Goal: Task Accomplishment & Management: Manage account settings

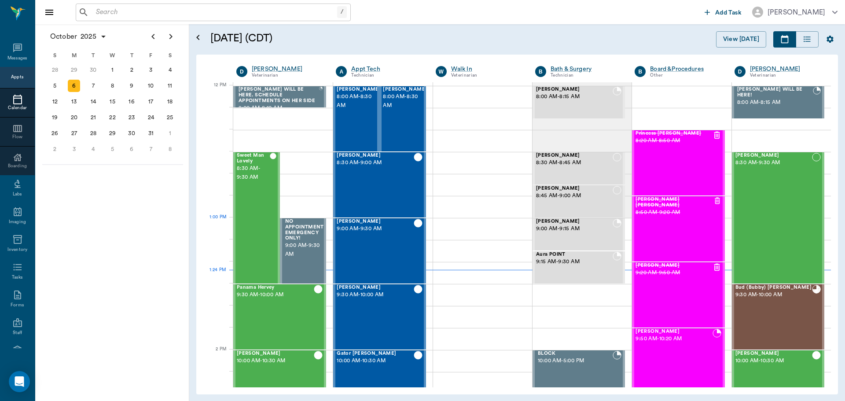
scroll to position [529, 0]
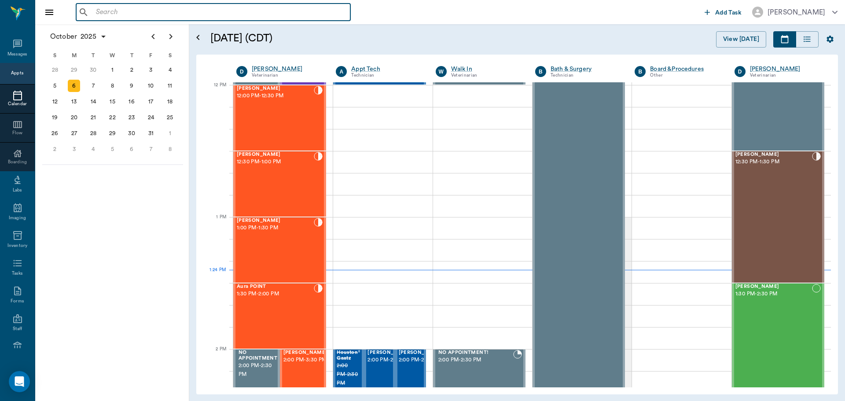
click at [129, 12] on input "text" at bounding box center [219, 12] width 254 height 12
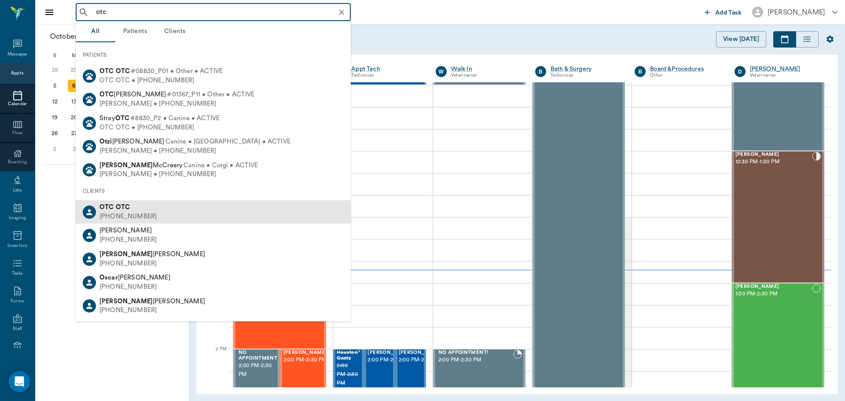
click at [190, 222] on div "OTC OTC (555) 555-5555" at bounding box center [213, 211] width 275 height 23
type input "otc"
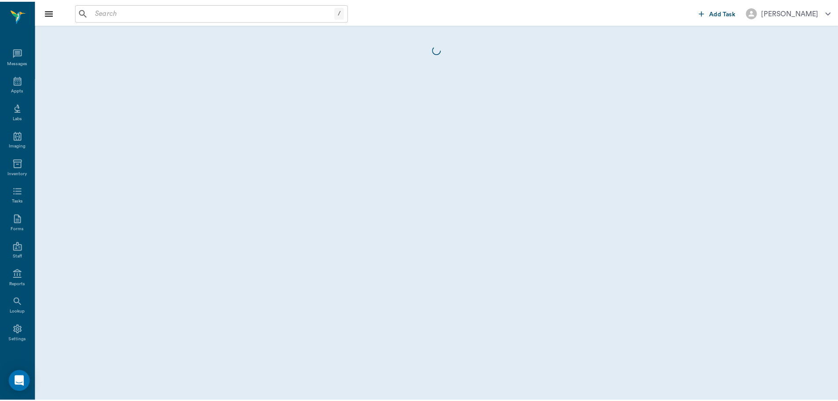
scroll to position [4, 0]
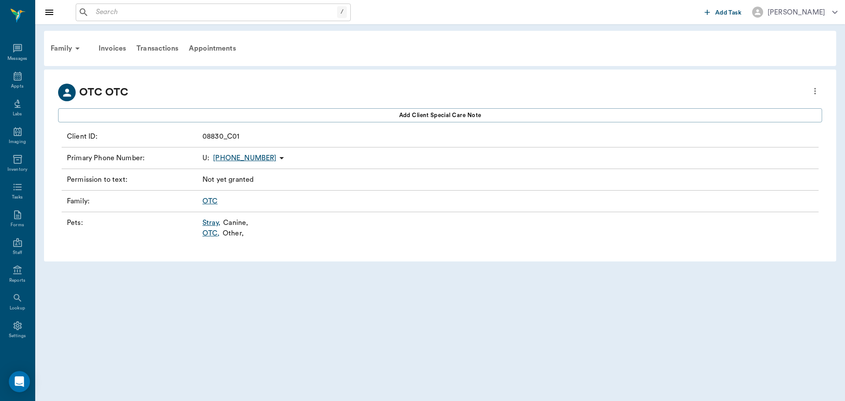
click at [217, 223] on link "Stray ," at bounding box center [211, 222] width 18 height 11
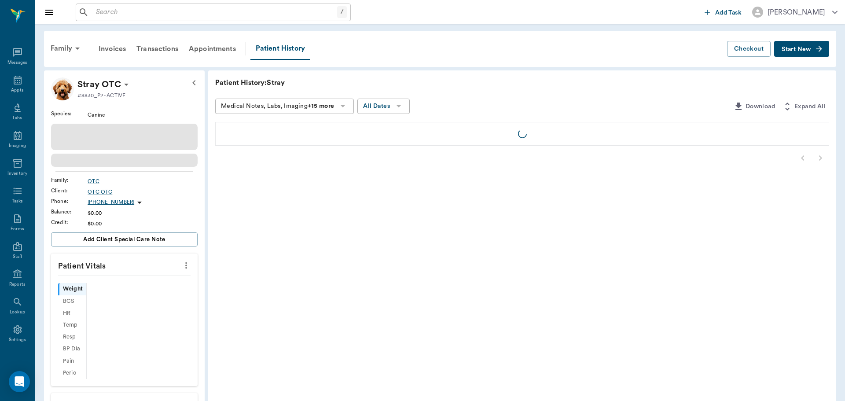
scroll to position [4, 0]
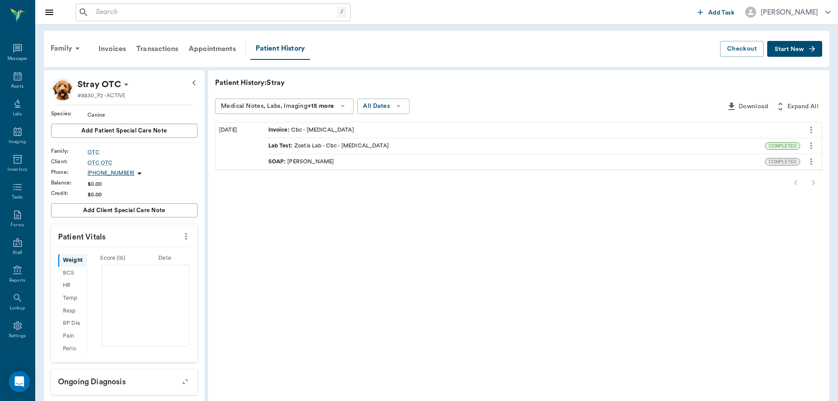
click at [788, 49] on span "Start New" at bounding box center [789, 49] width 29 height 0
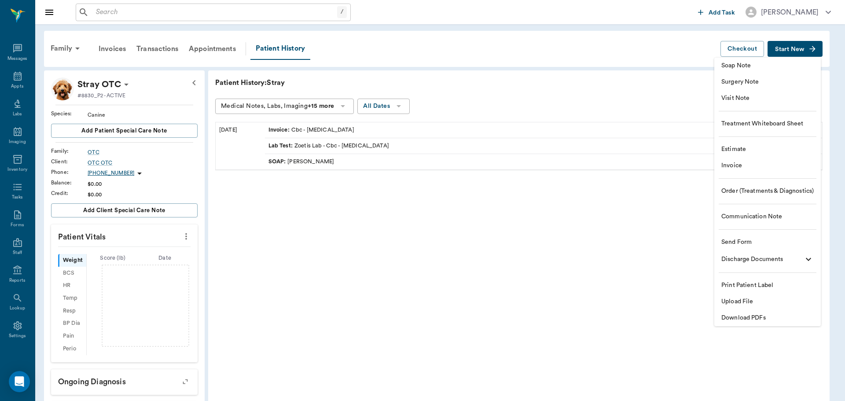
click at [775, 162] on span "Invoice" at bounding box center [767, 165] width 92 height 9
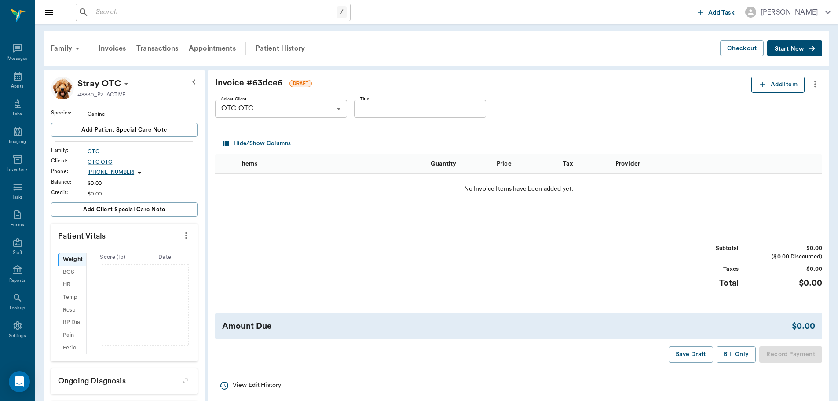
click at [798, 84] on button "Add Item" at bounding box center [777, 85] width 53 height 16
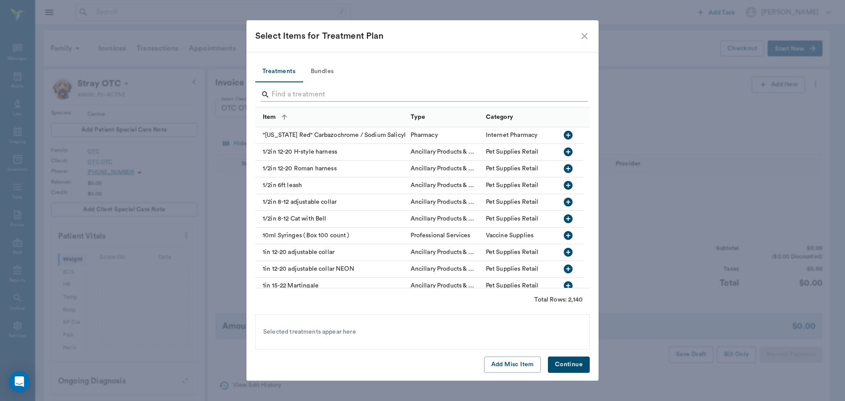
click at [303, 98] on input "Search" at bounding box center [422, 95] width 303 height 14
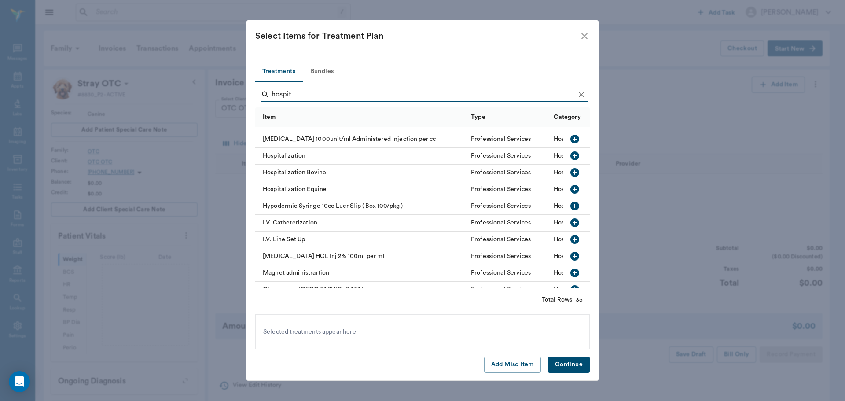
scroll to position [264, 0]
type input "hospit"
click at [571, 154] on icon "button" at bounding box center [574, 155] width 9 height 9
click at [580, 95] on icon "Clear" at bounding box center [580, 94] width 5 height 5
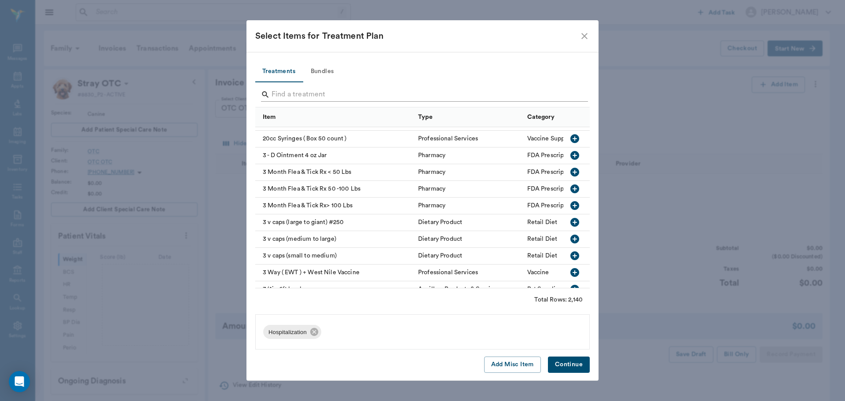
click at [560, 95] on input "Search" at bounding box center [422, 95] width 303 height 14
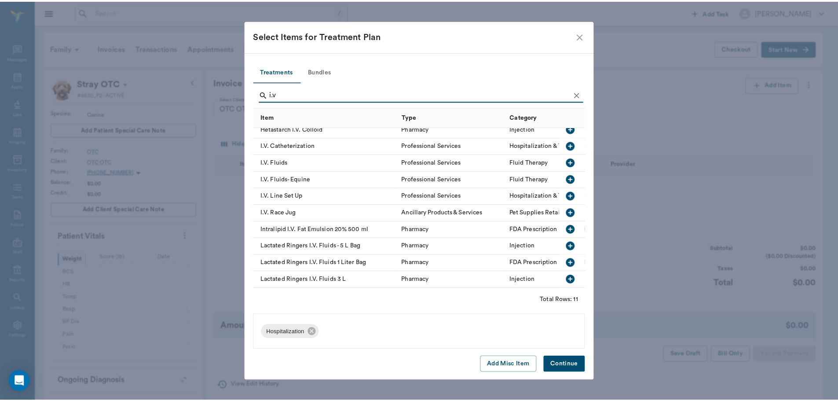
scroll to position [29, 0]
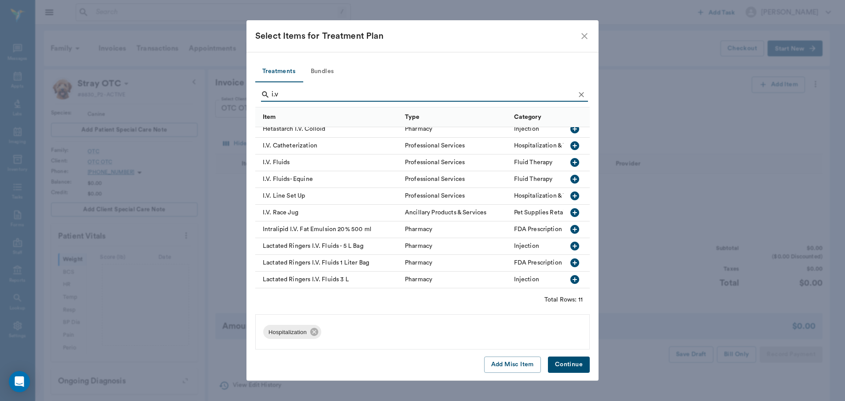
type input "i.v"
click at [570, 191] on icon "button" at bounding box center [574, 195] width 9 height 9
click at [570, 158] on icon "button" at bounding box center [574, 162] width 9 height 9
click at [569, 141] on icon "button" at bounding box center [574, 145] width 11 height 11
click at [572, 364] on button "Continue" at bounding box center [569, 364] width 42 height 16
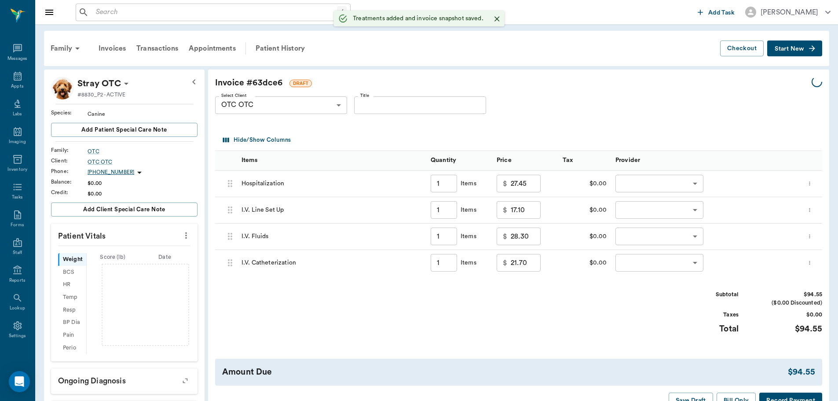
type input "1.00"
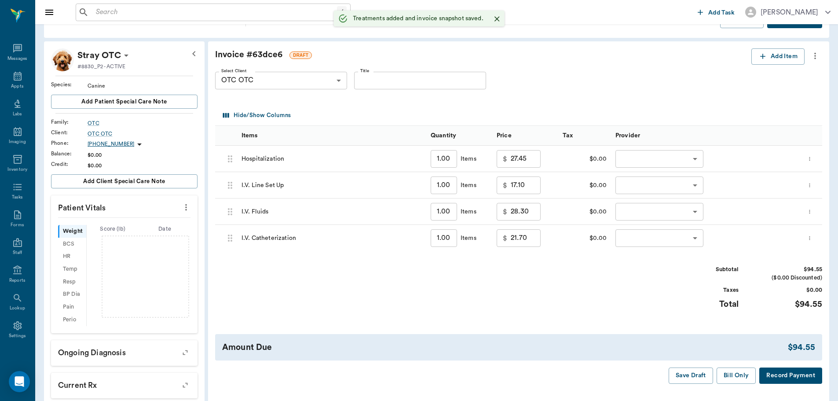
scroll to position [44, 0]
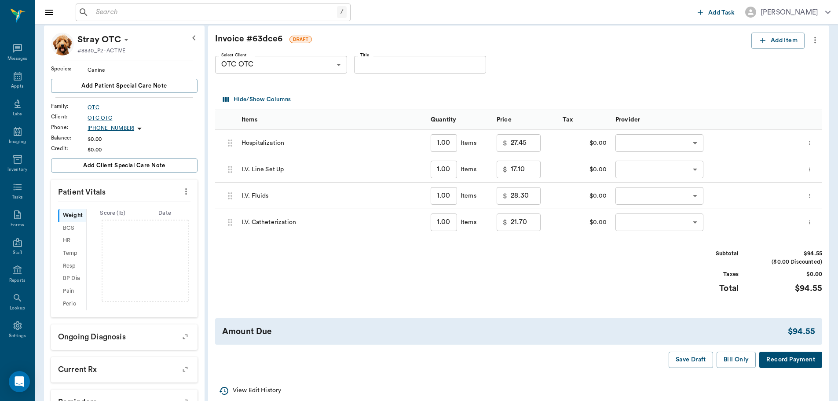
click at [507, 143] on div "$ 27.45 ​" at bounding box center [519, 143] width 44 height 18
type input "75.00"
click at [559, 282] on div "Subtotal $142.10 ($0.00 Discounted) Taxes $0.00 Total $142.10" at bounding box center [518, 276] width 607 height 54
click at [787, 43] on button "Add Item" at bounding box center [777, 41] width 53 height 16
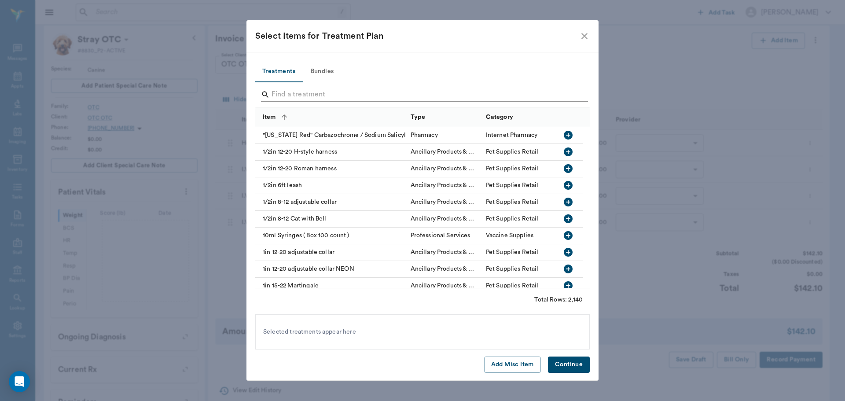
click at [362, 89] on input "Search" at bounding box center [422, 95] width 303 height 14
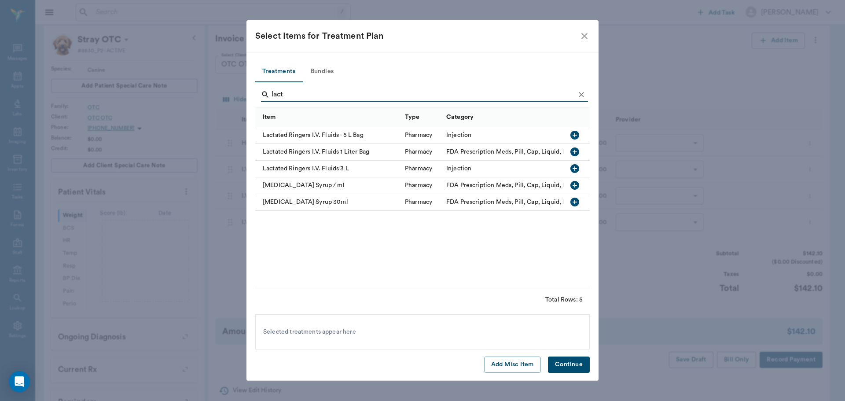
type input "lact"
click at [573, 154] on icon "button" at bounding box center [574, 151] width 9 height 9
click at [569, 366] on button "Continue" at bounding box center [569, 364] width 42 height 16
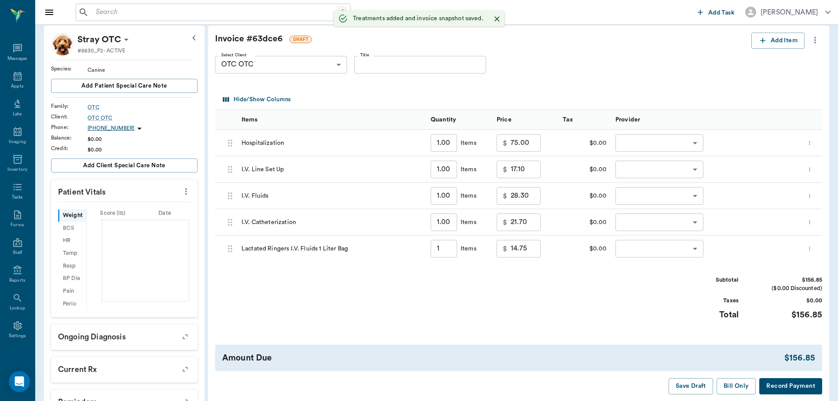
type input "1.00"
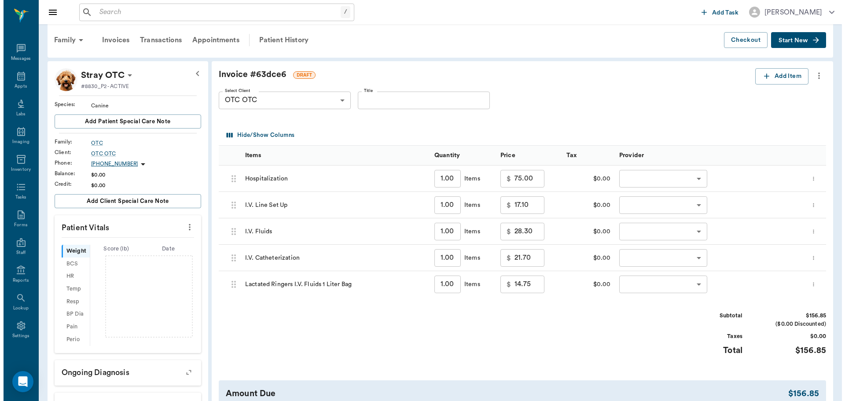
scroll to position [0, 0]
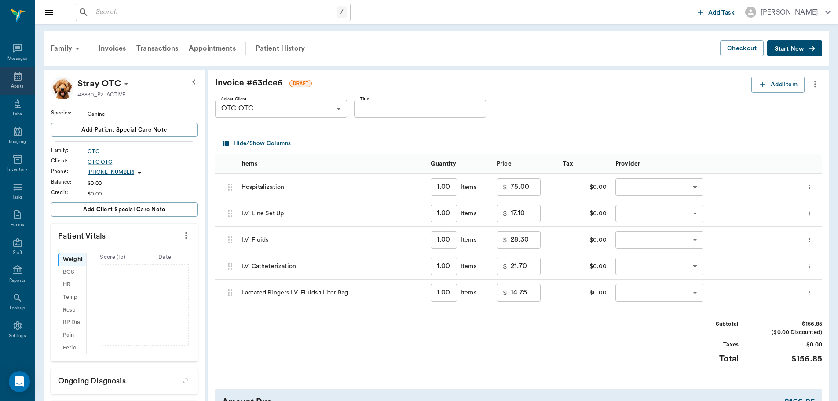
click at [14, 80] on icon at bounding box center [18, 76] width 8 height 9
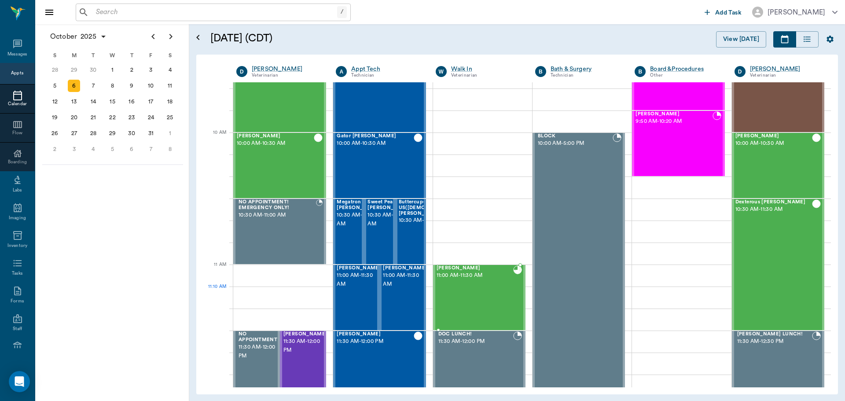
scroll to position [178, 0]
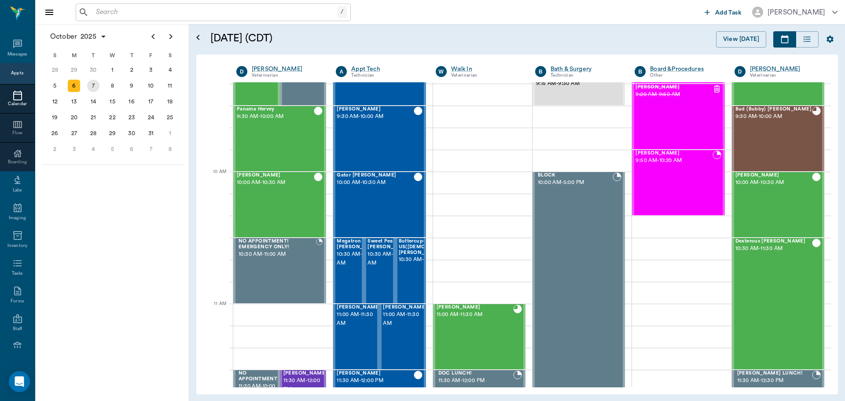
click at [92, 82] on div "7" at bounding box center [93, 86] width 12 height 12
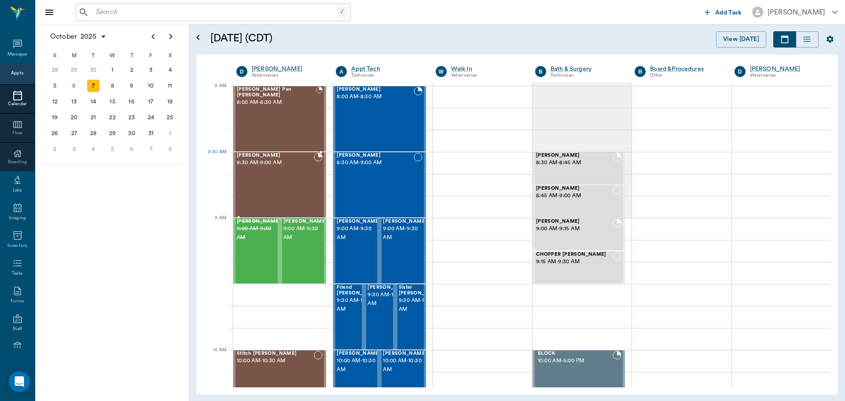
click at [288, 168] on div "Ebony Graves 8:30 AM - 9:00 AM" at bounding box center [275, 185] width 77 height 64
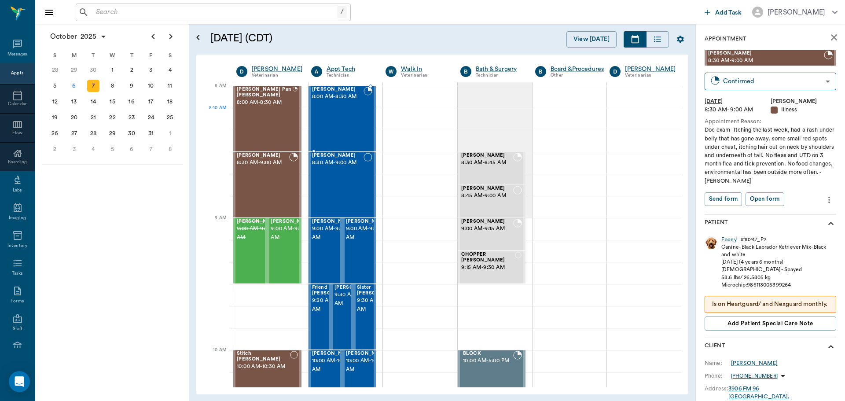
click at [343, 111] on div "Destiny Williams 8:00 AM - 8:30 AM" at bounding box center [338, 119] width 52 height 64
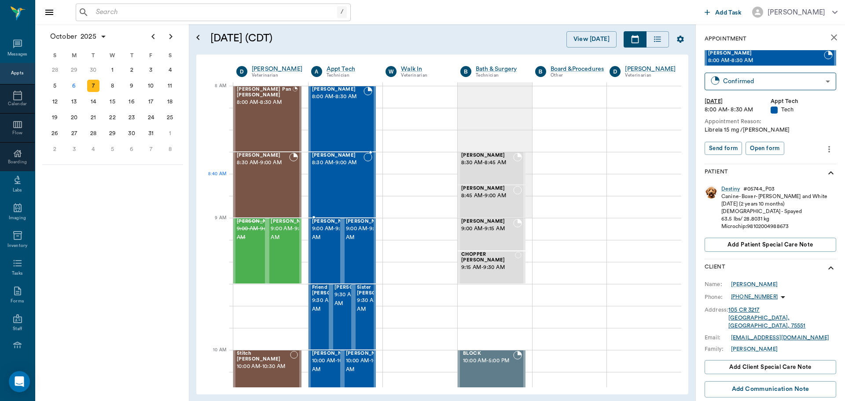
click at [316, 180] on div "Gunner McCraw 8:30 AM - 9:00 AM" at bounding box center [338, 185] width 52 height 64
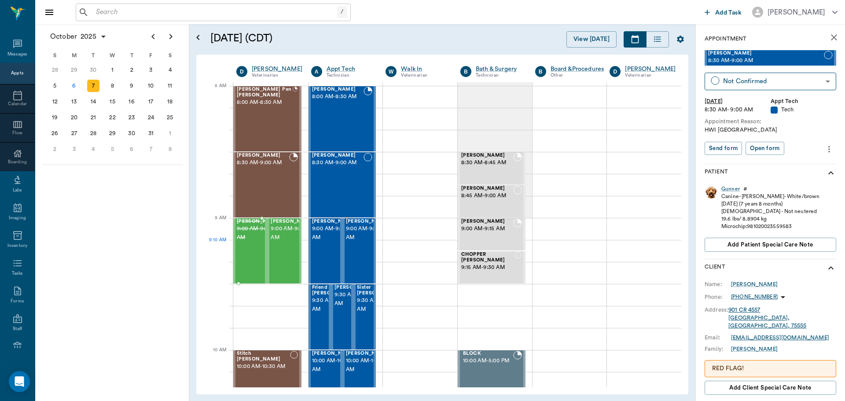
click at [249, 242] on span "9:00 AM - 9:30 AM" at bounding box center [259, 233] width 44 height 18
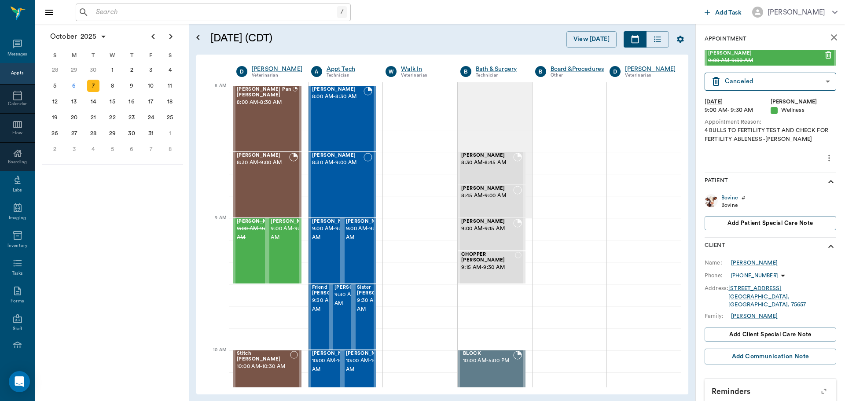
click at [822, 155] on button "more" at bounding box center [829, 157] width 14 height 15
click at [791, 187] on span "Delete appointment" at bounding box center [785, 189] width 74 height 9
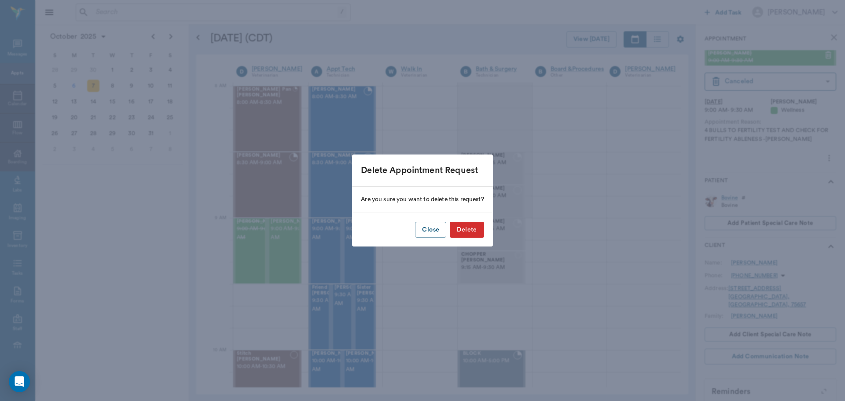
click at [471, 230] on button "Delete" at bounding box center [467, 230] width 34 height 16
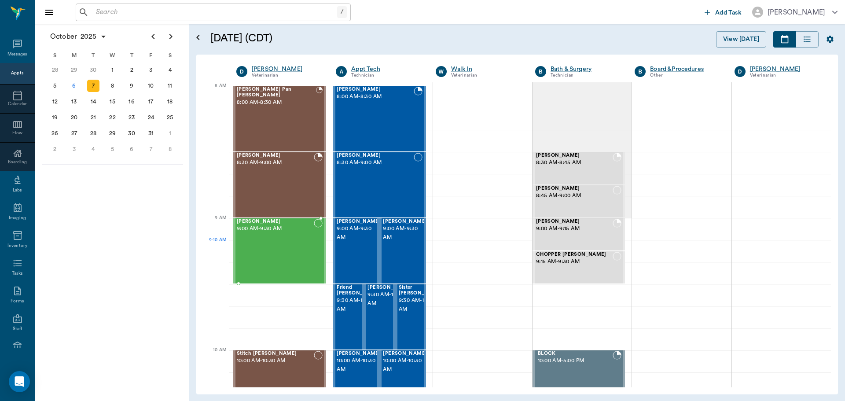
click at [297, 253] on div "Contender Burton 9:00 AM - 9:30 AM" at bounding box center [275, 251] width 77 height 64
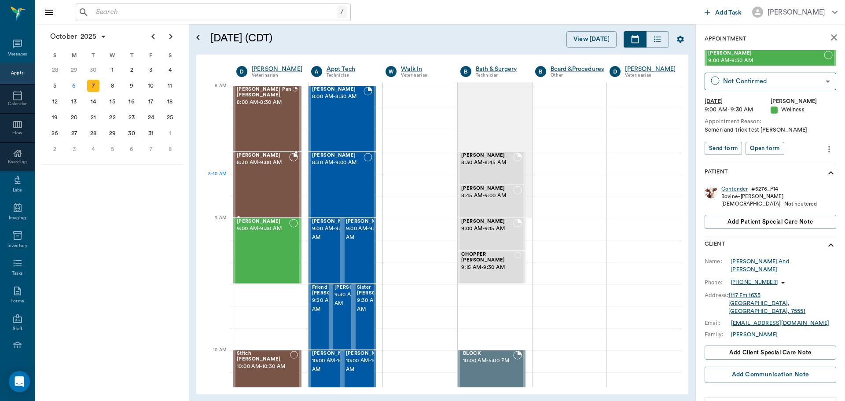
click at [268, 185] on div "Ebony Graves 8:30 AM - 9:00 AM" at bounding box center [263, 185] width 52 height 64
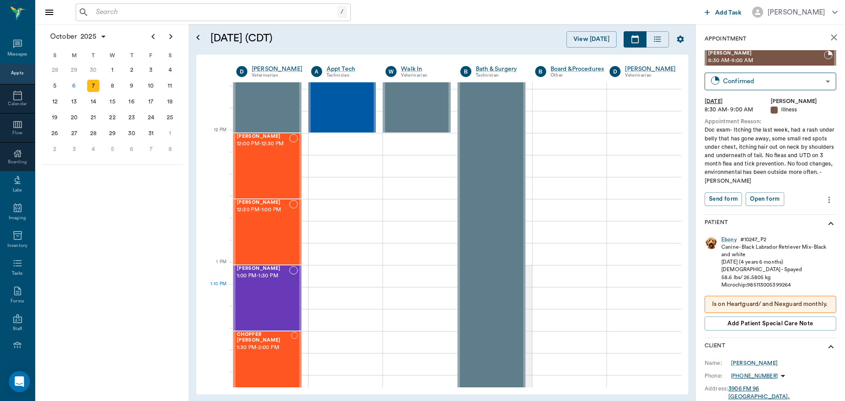
scroll to position [484, 0]
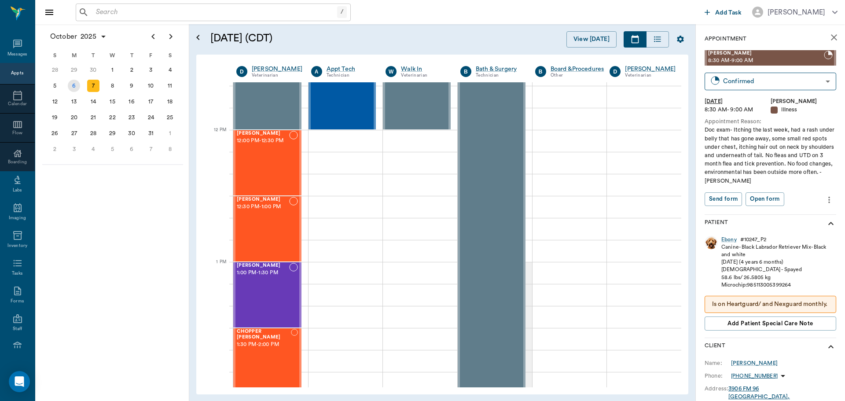
click at [76, 85] on div "6" at bounding box center [74, 86] width 12 height 12
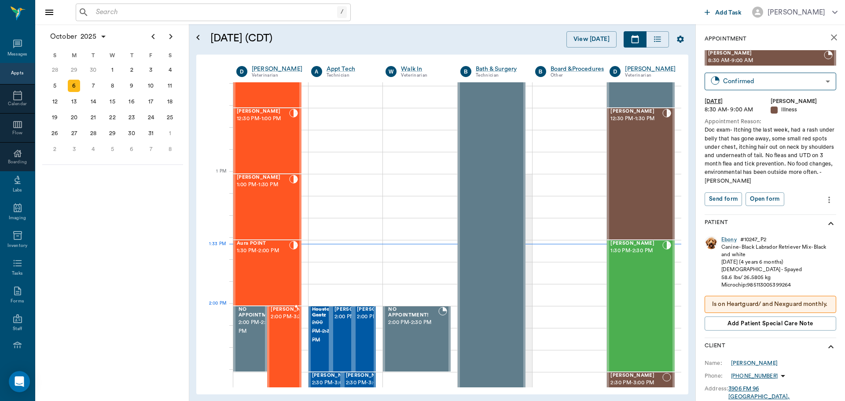
scroll to position [616, 0]
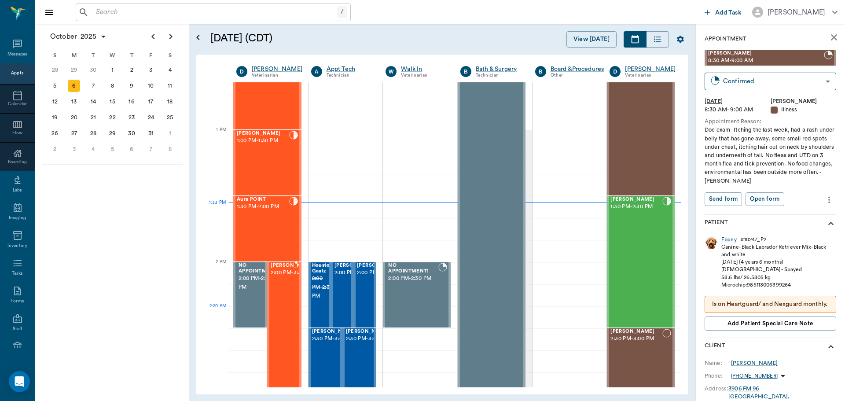
click at [291, 321] on div "Jimbo Young 2:00 PM - 3:30 PM" at bounding box center [293, 361] width 44 height 196
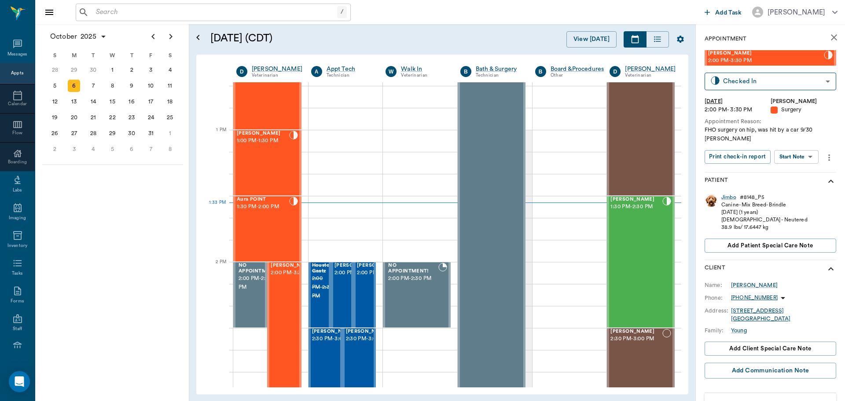
click at [799, 161] on body "/ ​ Add Task Dr. Bert Ellsworth Nectar Messages Appts Calendar Flow Boarding La…" at bounding box center [422, 200] width 845 height 401
click at [798, 188] on button "View Surgery" at bounding box center [789, 189] width 36 height 10
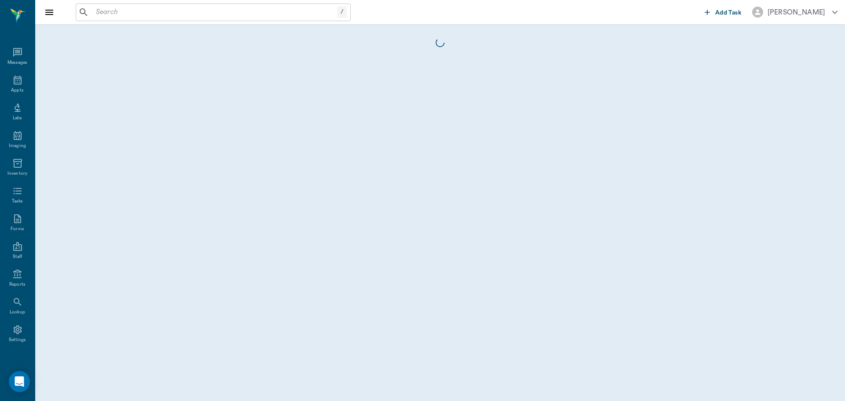
scroll to position [4, 0]
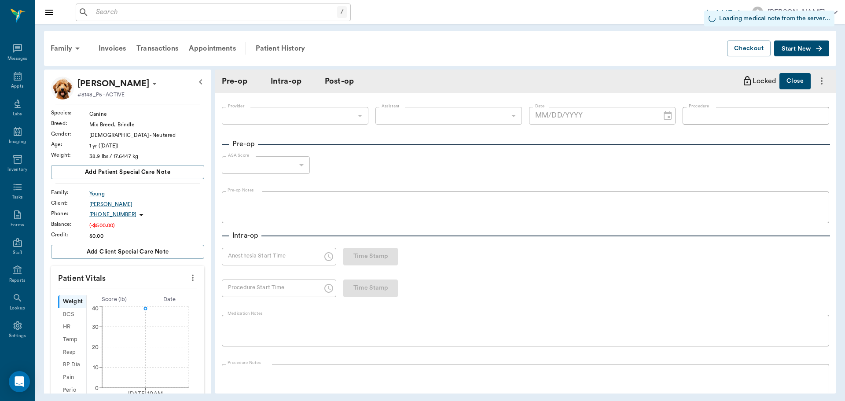
type input "63ec2f075fda476ae8351a4d"
type input "63ec2e7e52e12b0ba117b124"
type input "FEMORAL HEAD"
type input "1"
radio input "true"
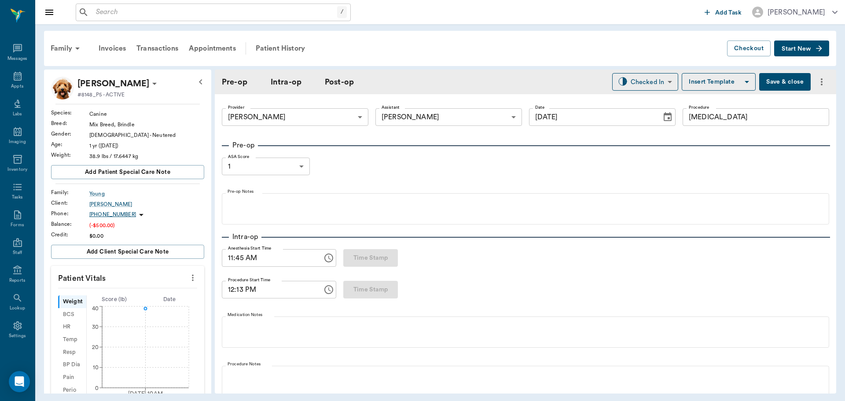
type input "[DATE]"
type input "11:45 AM"
type input "12:13 PM"
type input "01:03 PM"
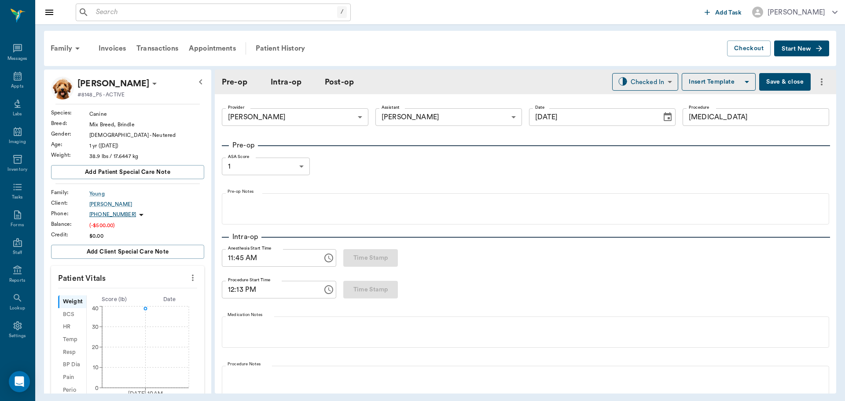
type input "98"
type input "101"
type input "8"
type input "99"
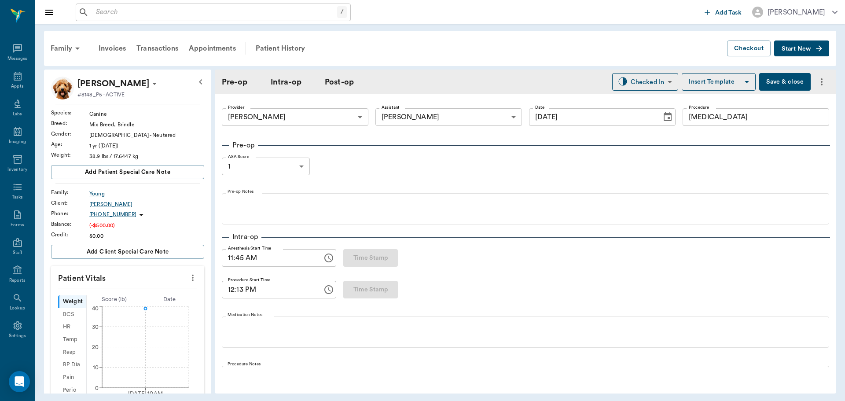
type input "7"
type input "99"
type input "100"
type input "18"
type input "99"
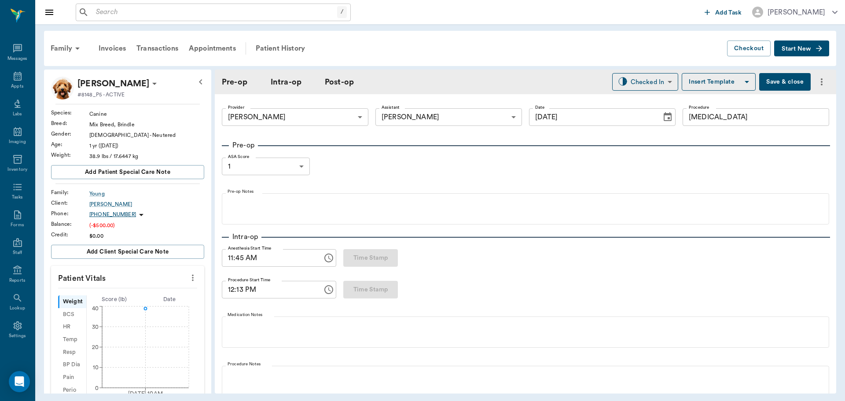
type input "95"
type input "8"
type input "99"
type input "93"
type input "5"
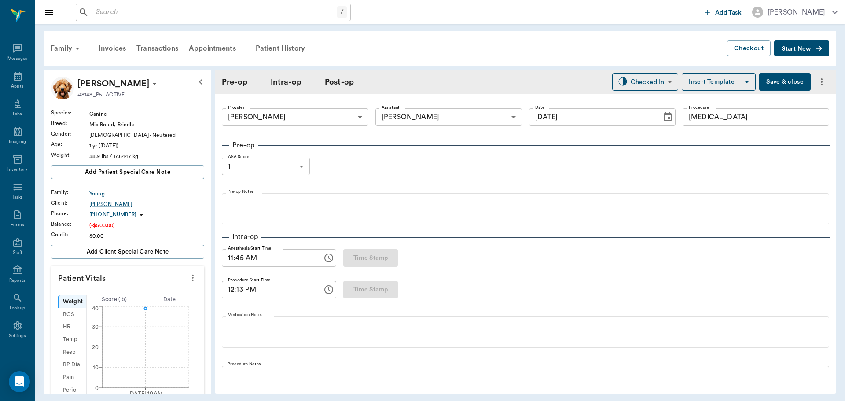
type input "85"
type input "99"
type input "95"
type input "8"
type input "100"
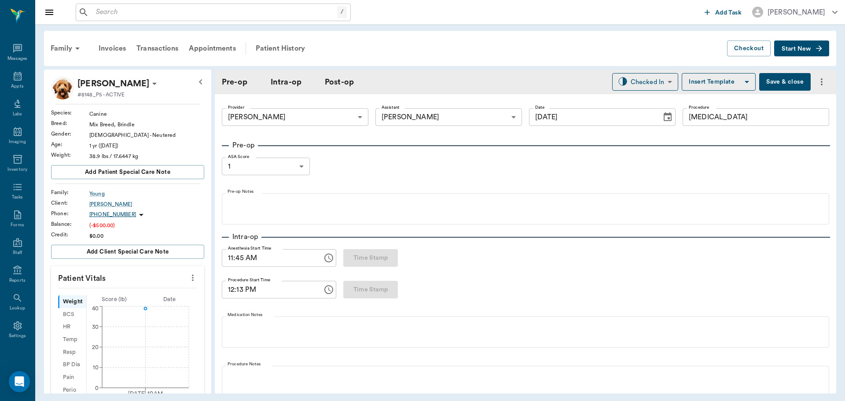
type input "93"
type input "5"
type input "100"
type input "92"
type input "5"
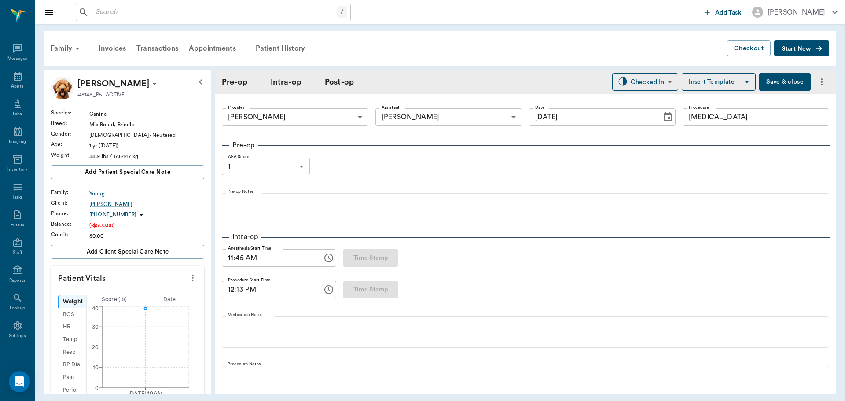
type input "100"
type input "91"
type input "4"
type input "100"
type input "88"
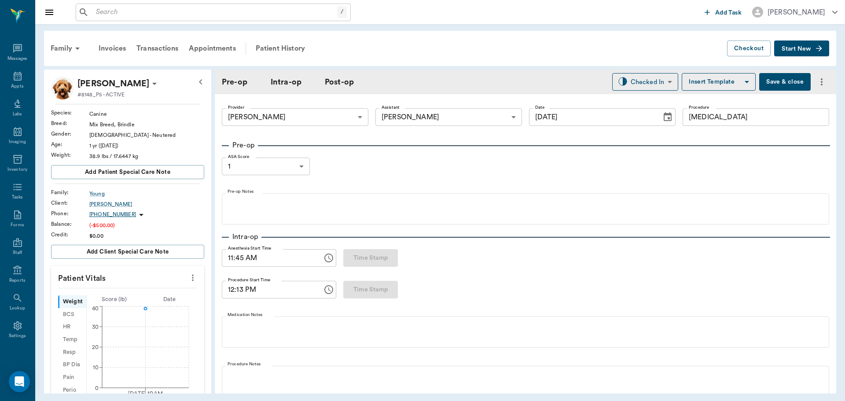
type input "7"
type input "84"
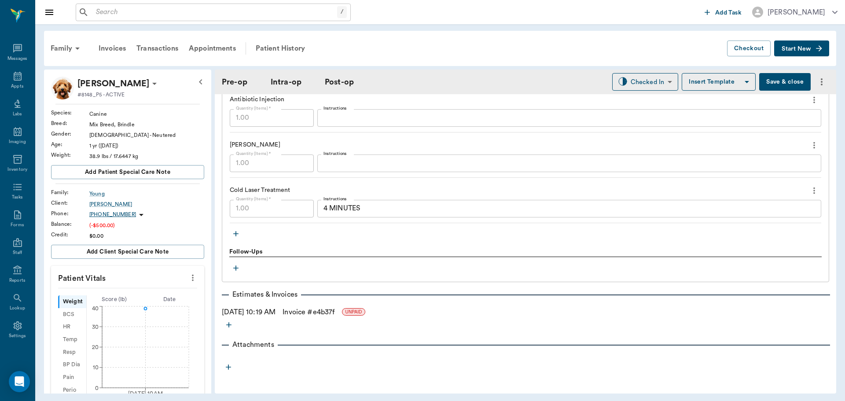
scroll to position [1102, 0]
drag, startPoint x: 15, startPoint y: 82, endPoint x: 29, endPoint y: 89, distance: 16.1
click at [15, 82] on div "Appts" at bounding box center [17, 81] width 35 height 28
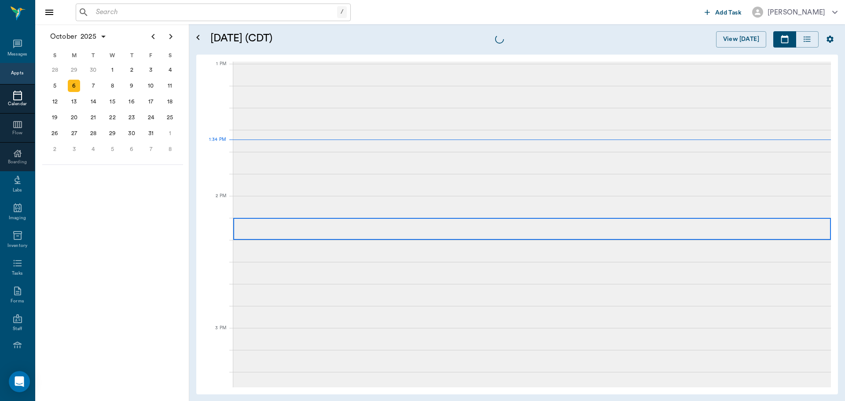
scroll to position [660, 0]
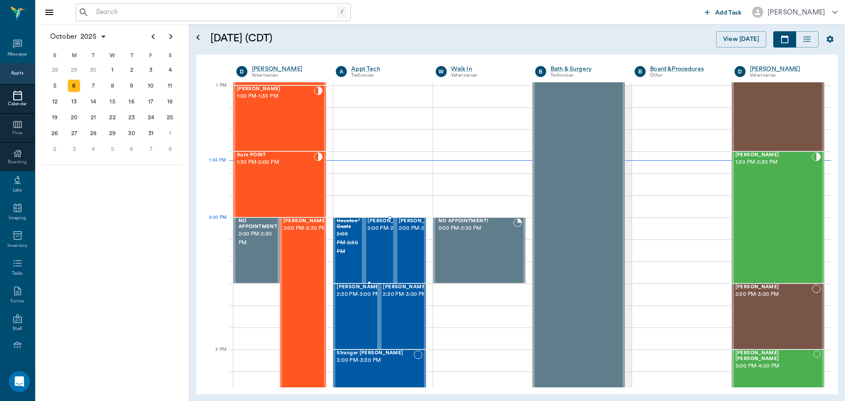
click at [372, 233] on span "2:00 PM - 2:30 PM" at bounding box center [389, 228] width 44 height 9
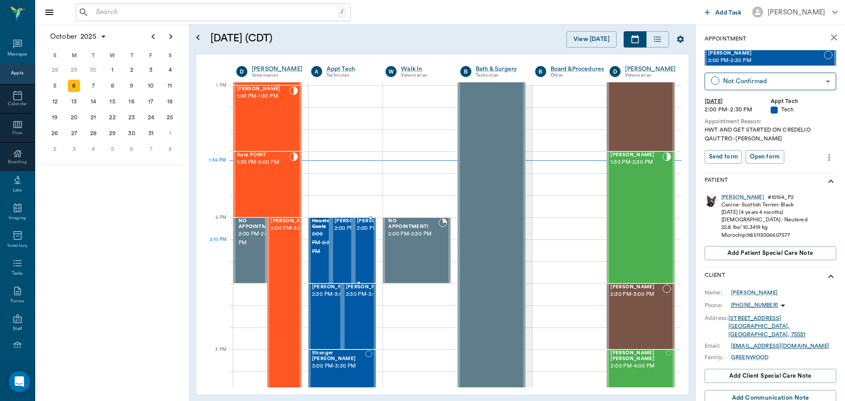
click at [361, 233] on span "2:00 PM - 2:30 PM" at bounding box center [379, 228] width 44 height 9
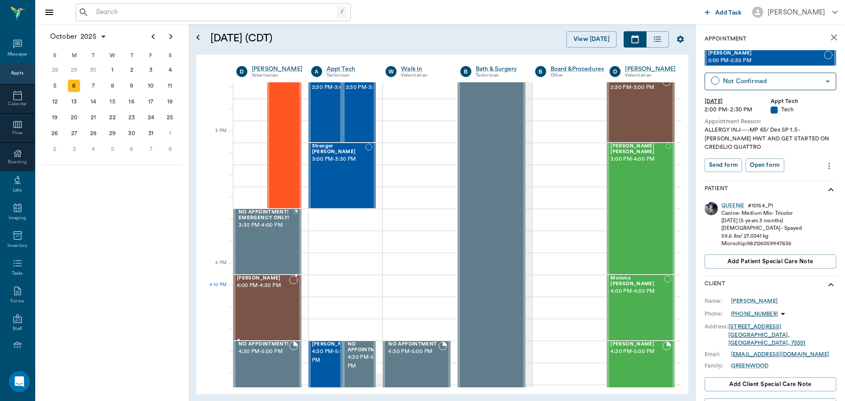
scroll to position [880, 0]
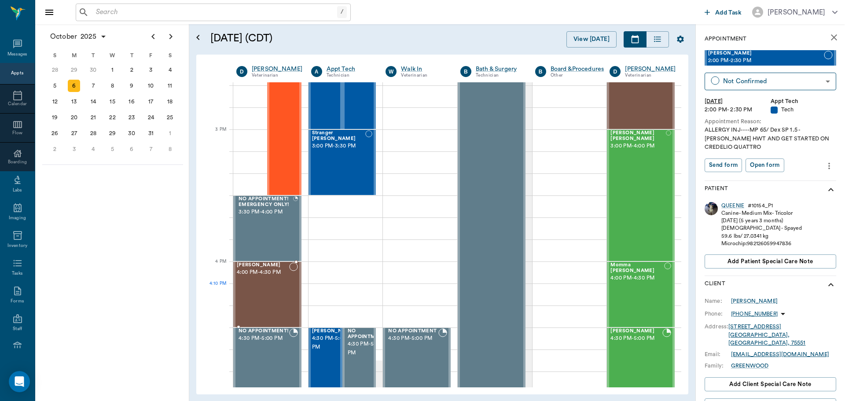
click at [274, 291] on div "Maddie Mitchell 4:00 PM - 4:30 PM" at bounding box center [263, 294] width 52 height 64
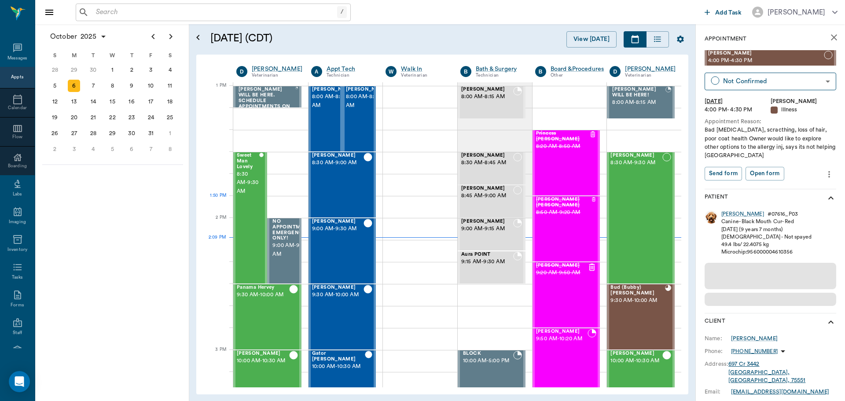
scroll to position [660, 0]
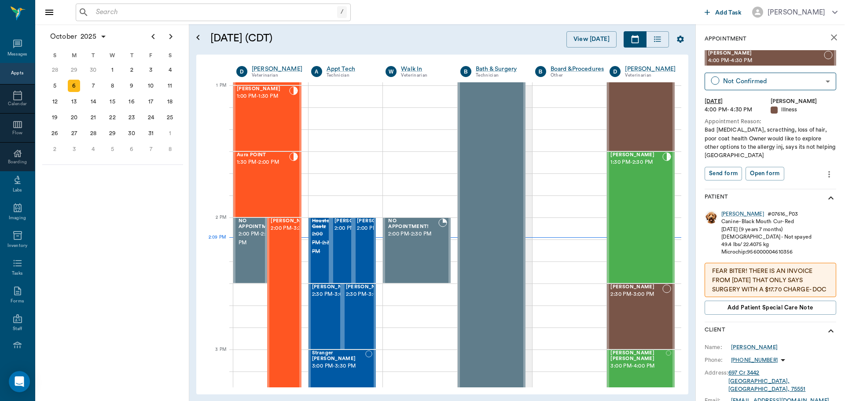
click at [11, 74] on div "Appts" at bounding box center [17, 73] width 12 height 7
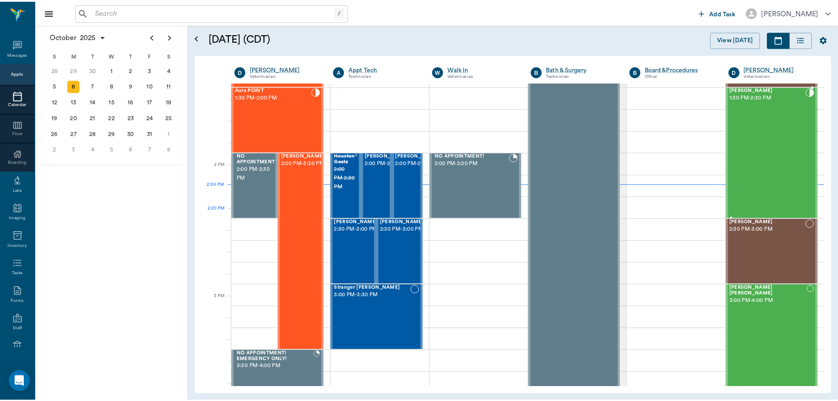
scroll to position [704, 0]
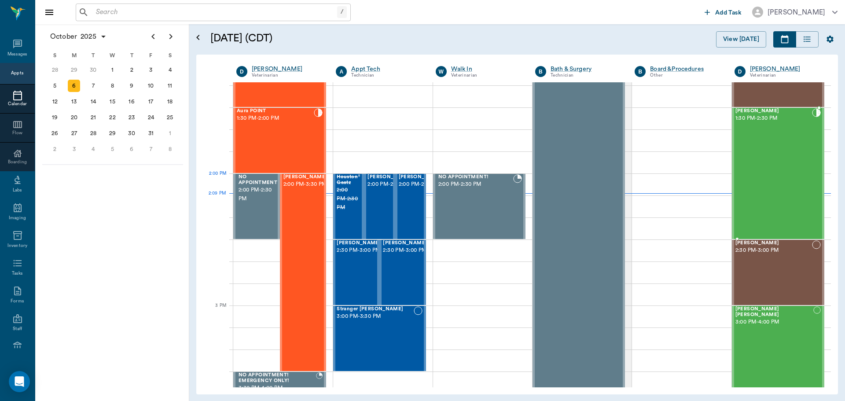
click at [755, 179] on div "Luna Hobson 1:30 PM - 2:30 PM" at bounding box center [773, 173] width 77 height 130
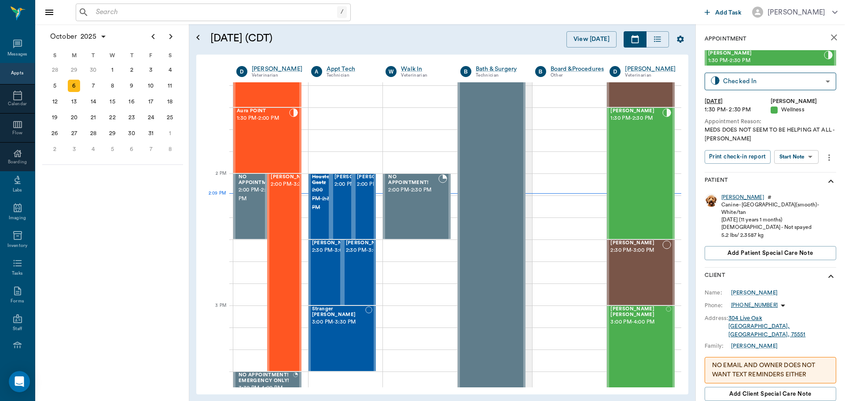
click at [726, 195] on div "Luna" at bounding box center [742, 197] width 43 height 7
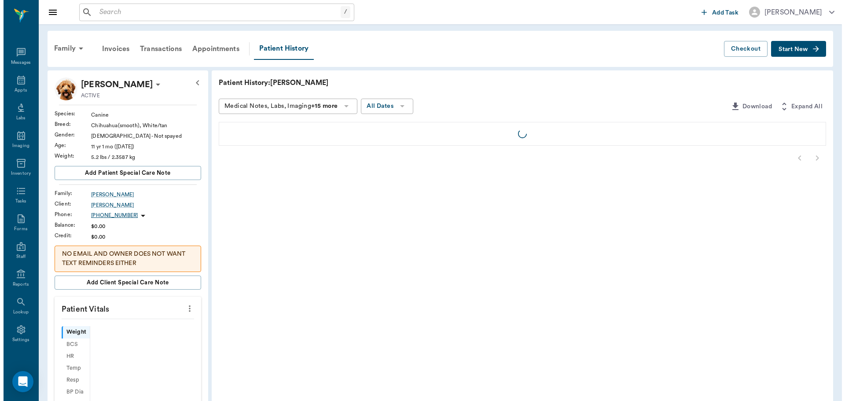
scroll to position [4, 0]
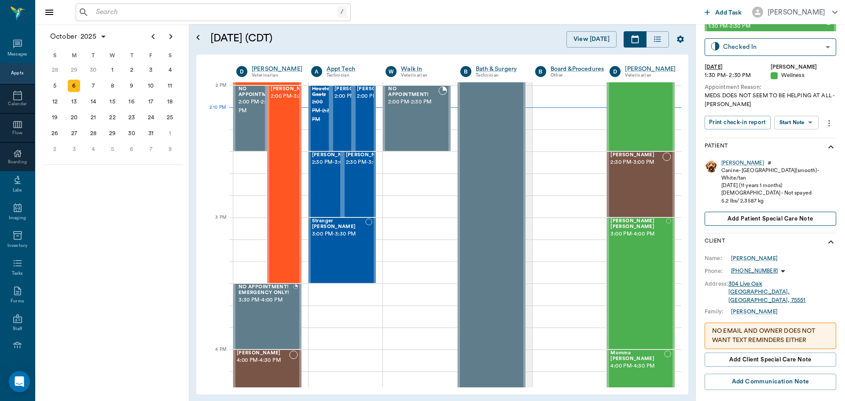
scroll to position [32, 0]
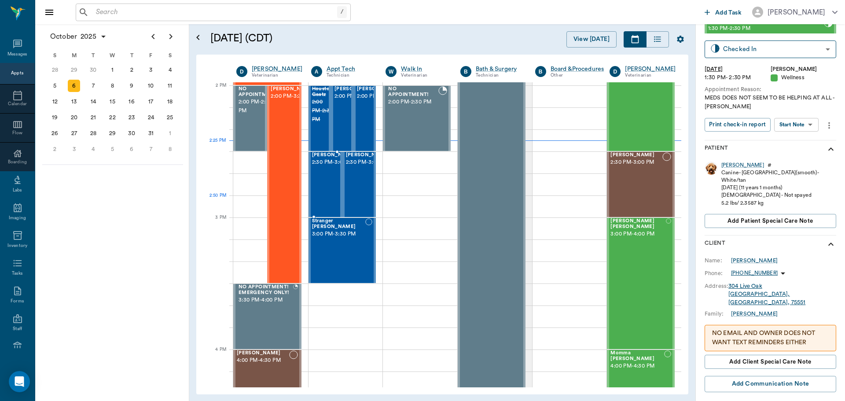
click at [325, 201] on div "Hank Royal 2:30 PM - 3:00 PM" at bounding box center [334, 184] width 44 height 64
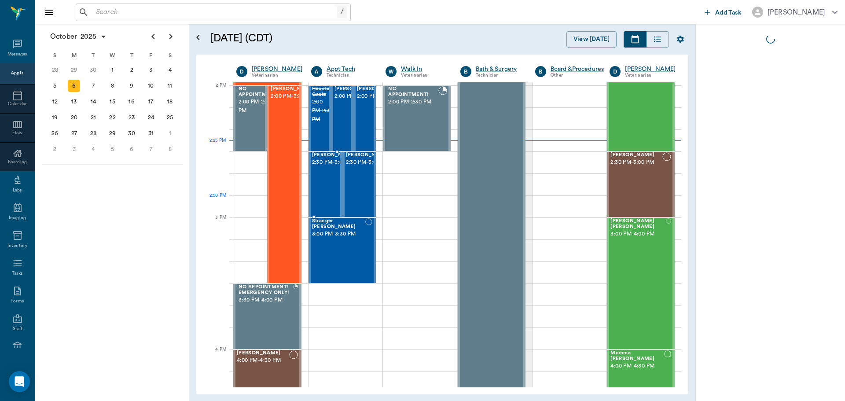
scroll to position [0, 0]
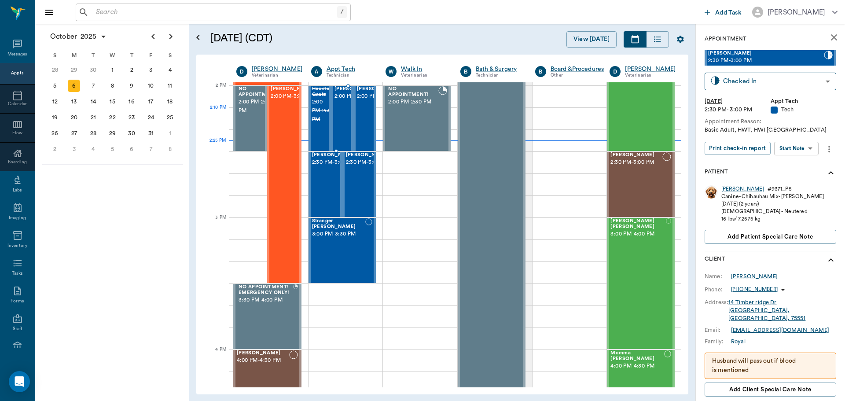
click at [346, 101] on span "2:00 PM - 2:30 PM" at bounding box center [356, 96] width 44 height 9
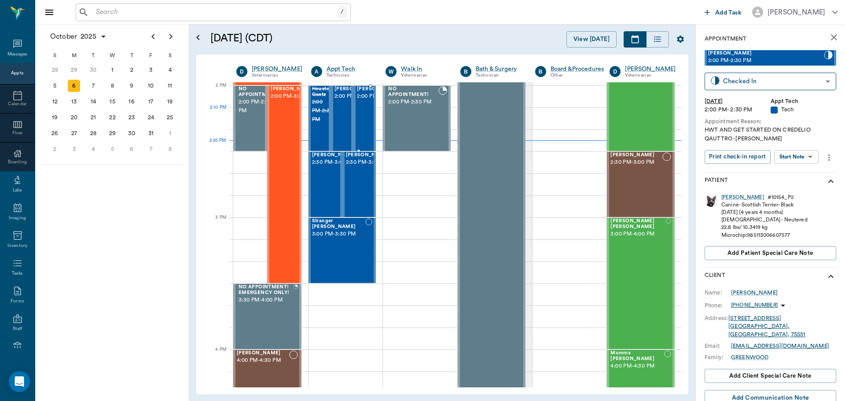
click at [358, 101] on span "2:00 PM - 2:30 PM" at bounding box center [379, 96] width 44 height 9
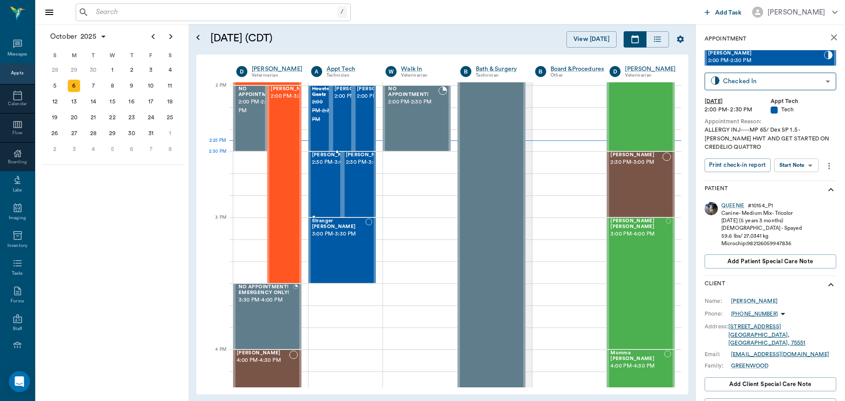
click at [328, 165] on span "2:30 PM - 3:00 PM" at bounding box center [334, 162] width 44 height 9
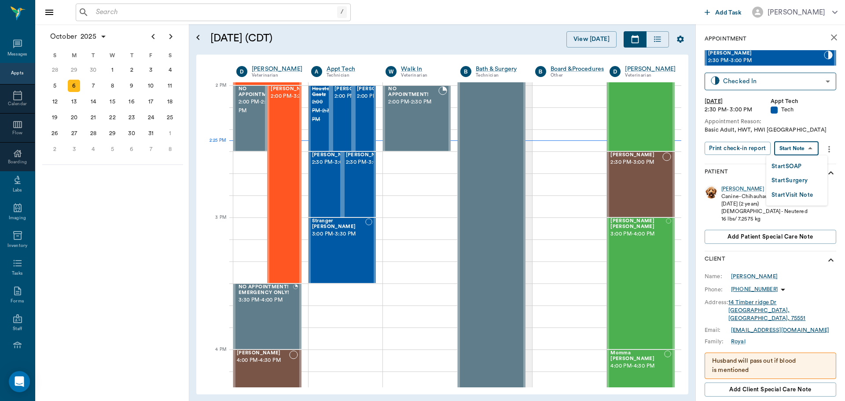
click at [794, 142] on body "/ ​ Add Task Dr. Bert Ellsworth Nectar Messages Appts Calendar Flow Boarding La…" at bounding box center [422, 200] width 845 height 401
click at [801, 164] on button "Start SOAP" at bounding box center [786, 166] width 30 height 10
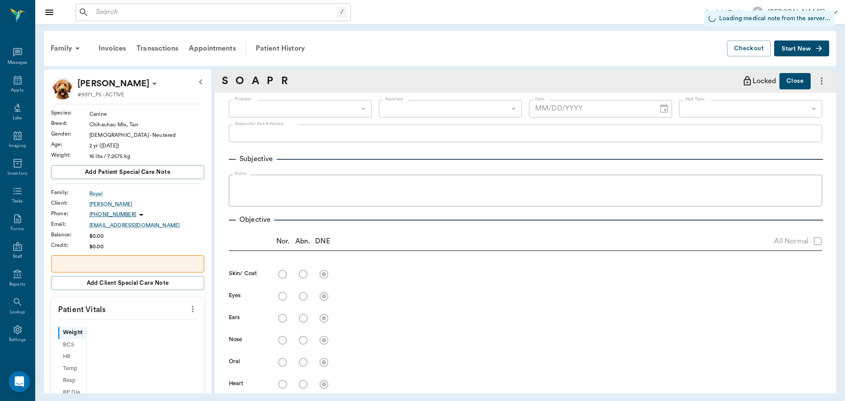
scroll to position [4, 0]
type input "63ec2f075fda476ae8351a4c"
type input "65d2be4f46e3a538d89b8c1a"
type input "[DATE]"
type textarea "Basic Adult, HWT, HWI Caryn"
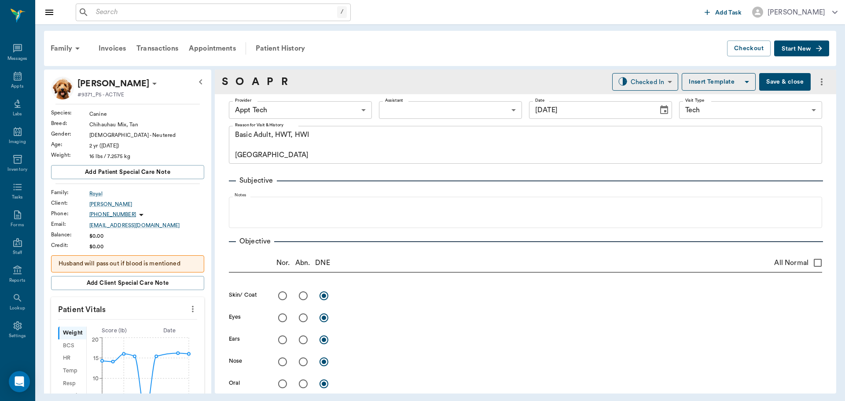
click at [188, 307] on icon "more" at bounding box center [193, 308] width 10 height 11
click at [159, 323] on span "Enter Vitals" at bounding box center [149, 323] width 74 height 9
click at [135, 327] on input "text" at bounding box center [127, 335] width 77 height 18
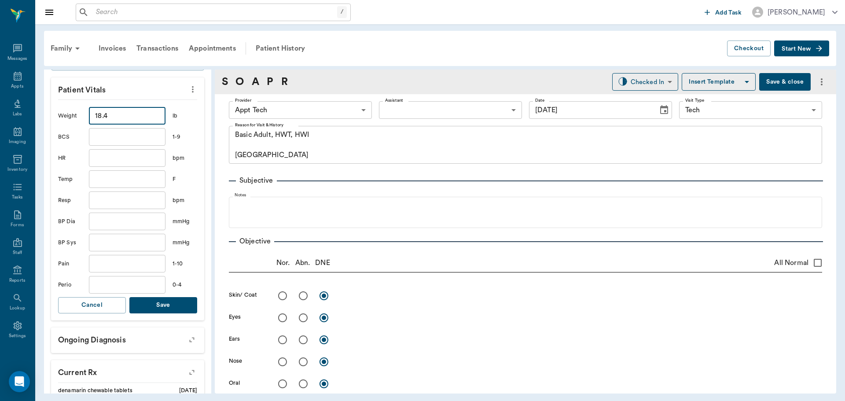
scroll to position [220, 0]
type input "18.4"
click at [173, 309] on button "Save" at bounding box center [163, 304] width 68 height 16
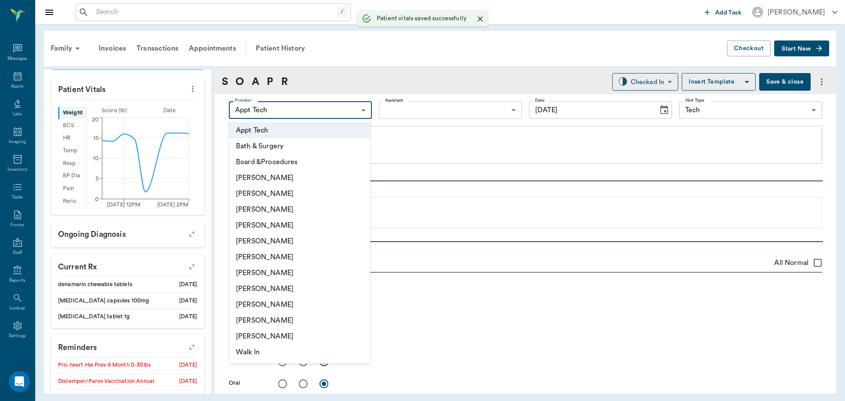
click at [332, 106] on body "/ ​ Add Task Dr. Bert Ellsworth Nectar Messages Appts Labs Imaging Inventory Ta…" at bounding box center [422, 200] width 845 height 401
click at [307, 275] on li "[PERSON_NAME]" at bounding box center [299, 273] width 141 height 16
type input "682b670d8bdc6f7f8feef3db"
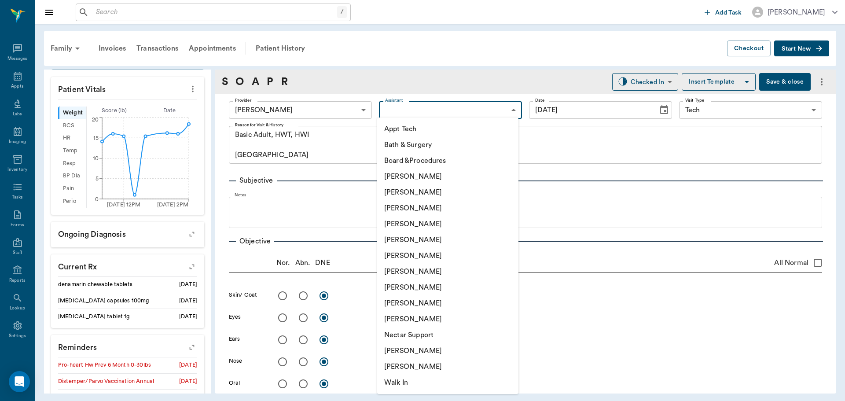
click at [380, 113] on body "/ ​ Add Task Dr. Bert Ellsworth Nectar Messages Appts Labs Imaging Inventory Ta…" at bounding box center [422, 200] width 845 height 401
click at [385, 127] on li "Appt Tech" at bounding box center [447, 129] width 141 height 16
type input "63ec2f075fda476ae8351a4c"
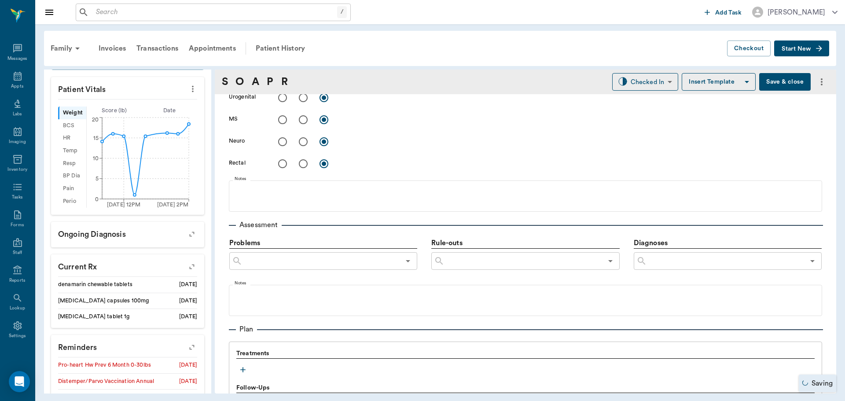
scroll to position [528, 0]
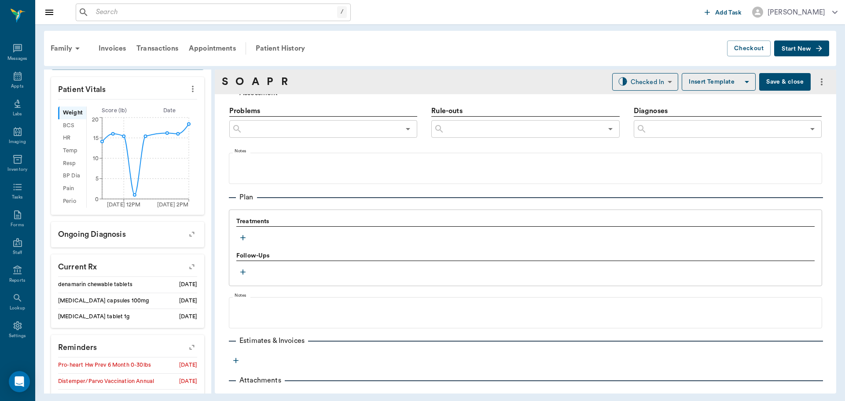
click at [241, 241] on icon "button" at bounding box center [242, 237] width 9 height 9
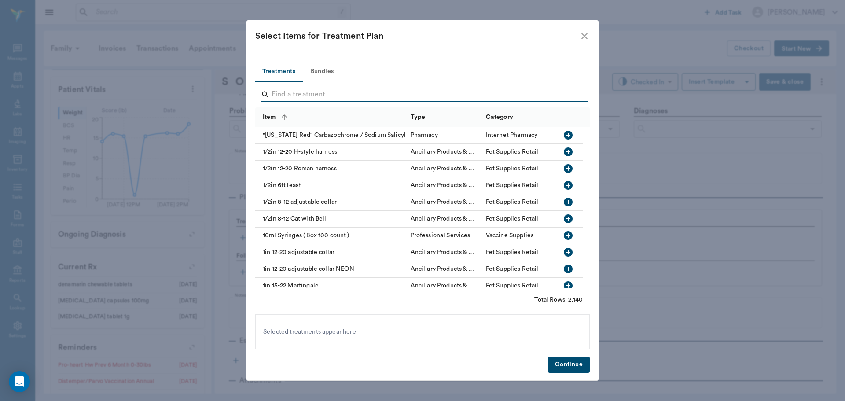
click at [312, 94] on input "Search" at bounding box center [422, 95] width 303 height 14
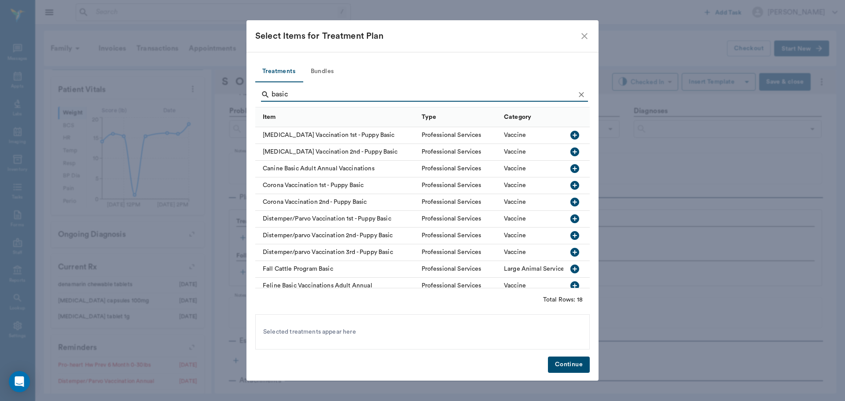
type input "basic"
click at [322, 65] on button "Bundles" at bounding box center [322, 71] width 40 height 21
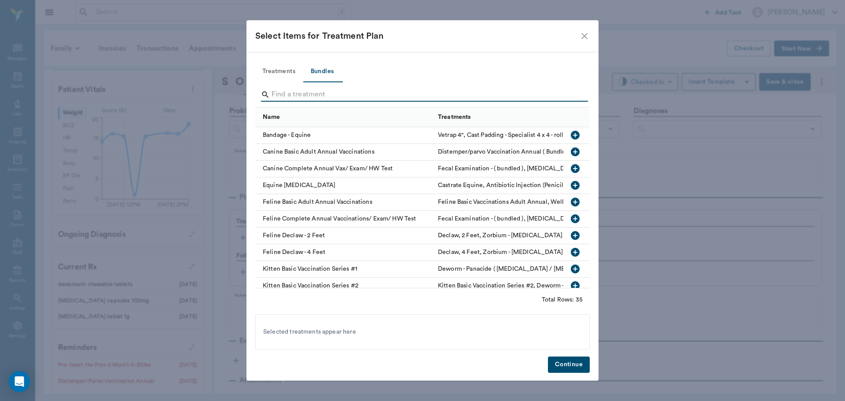
click at [311, 90] on input "Search" at bounding box center [422, 95] width 303 height 14
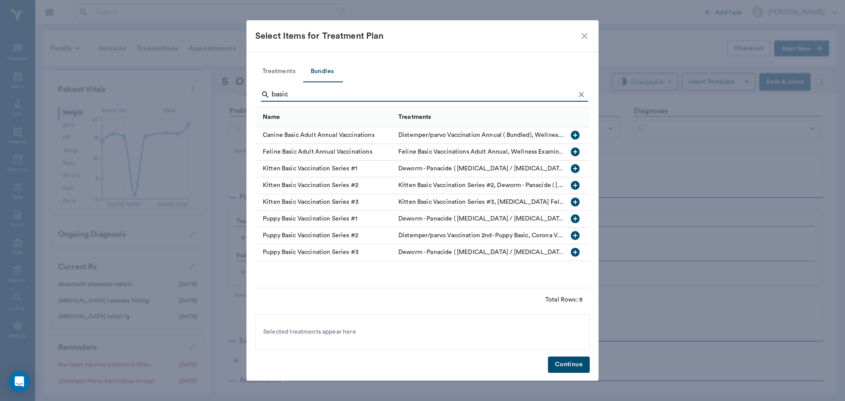
type input "basic"
click at [574, 132] on icon "button" at bounding box center [574, 135] width 9 height 9
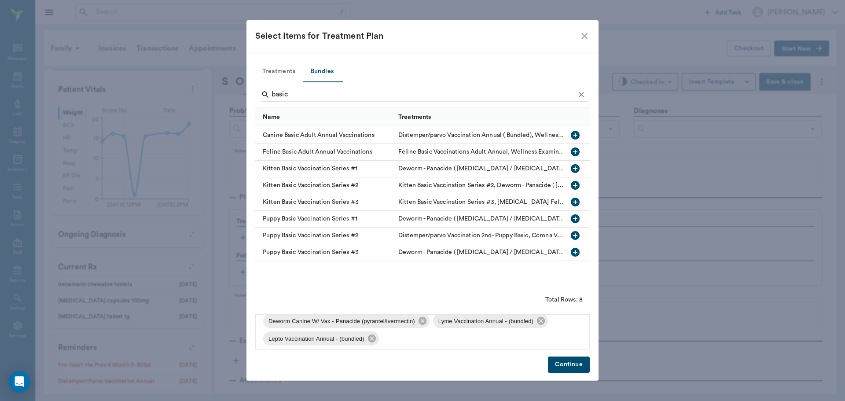
scroll to position [65, 0]
drag, startPoint x: 369, startPoint y: 334, endPoint x: 464, endPoint y: 328, distance: 95.2
click at [372, 334] on icon at bounding box center [371, 334] width 8 height 8
click at [538, 333] on icon at bounding box center [541, 334] width 8 height 8
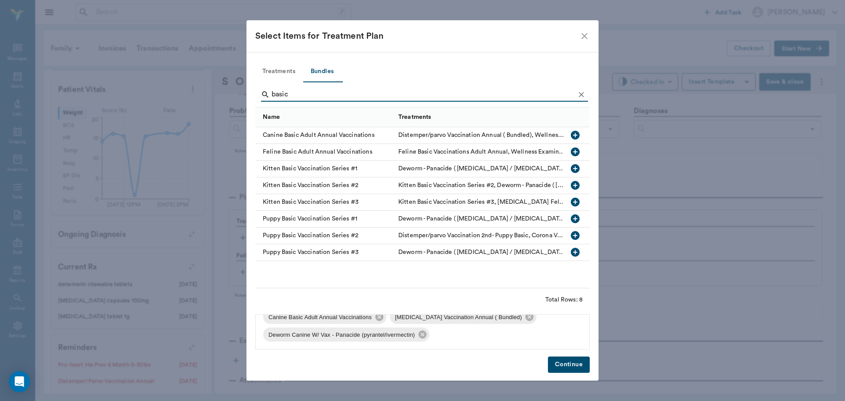
click at [426, 88] on input "basic" at bounding box center [422, 95] width 303 height 14
click at [265, 67] on button "Treatments" at bounding box center [278, 71] width 47 height 21
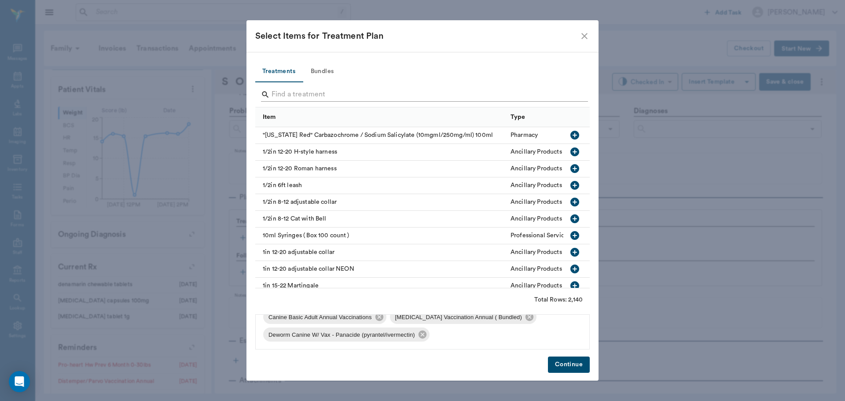
click at [295, 94] on input "Search" at bounding box center [422, 95] width 303 height 14
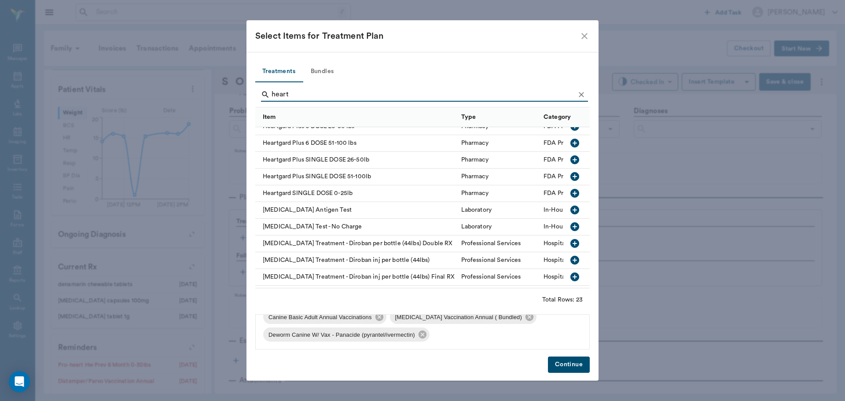
scroll to position [220, 0]
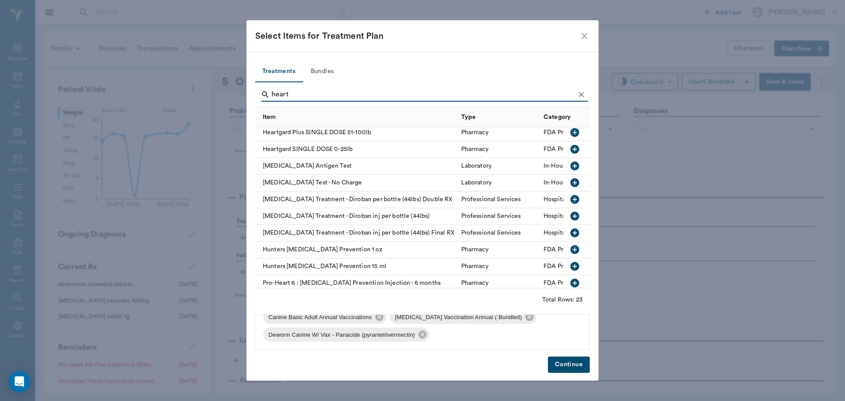
type input "heart"
click at [570, 168] on icon "button" at bounding box center [574, 165] width 9 height 9
click at [582, 95] on icon "Clear" at bounding box center [580, 94] width 5 height 5
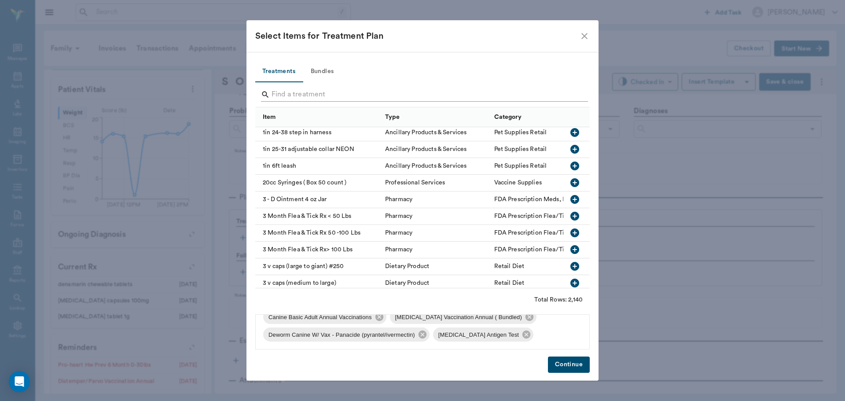
click at [566, 95] on input "Search" at bounding box center [422, 95] width 303 height 14
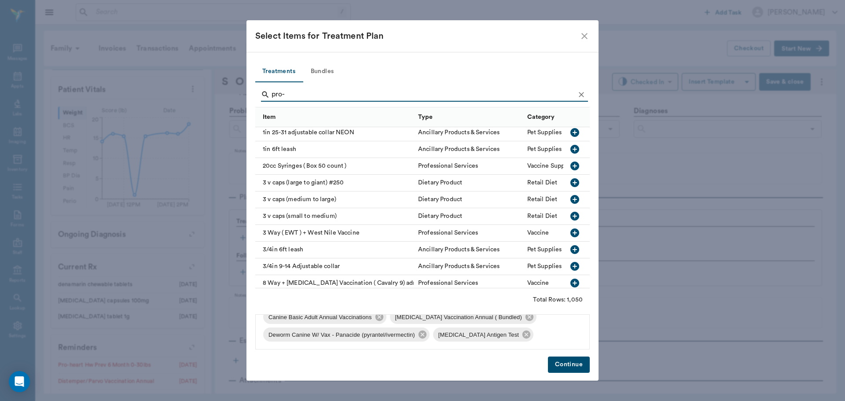
scroll to position [13, 0]
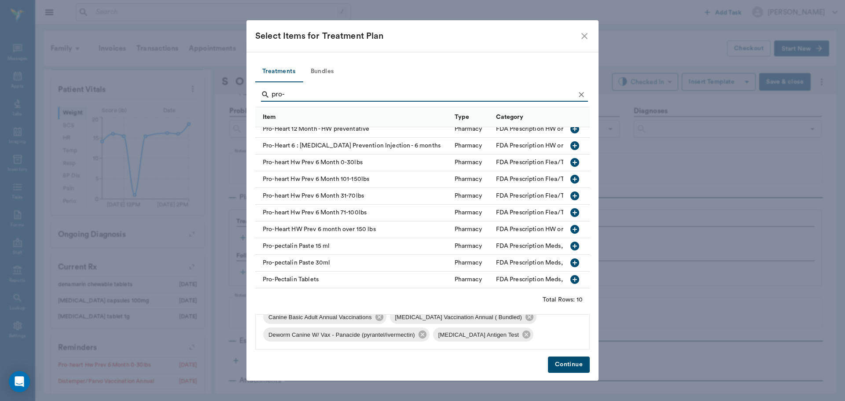
type input "pro-"
click at [570, 157] on icon "button" at bounding box center [574, 162] width 11 height 11
click at [561, 362] on button "Continue" at bounding box center [569, 364] width 42 height 16
click at [631, 78] on body "/ ​ Add Task Dr. Bert Ellsworth Nectar Messages Appts Labs Imaging Inventory Ta…" at bounding box center [422, 200] width 845 height 401
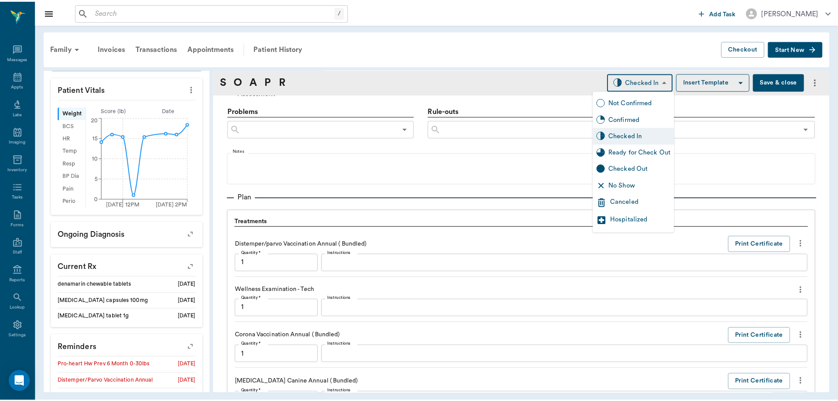
scroll to position [1006, 0]
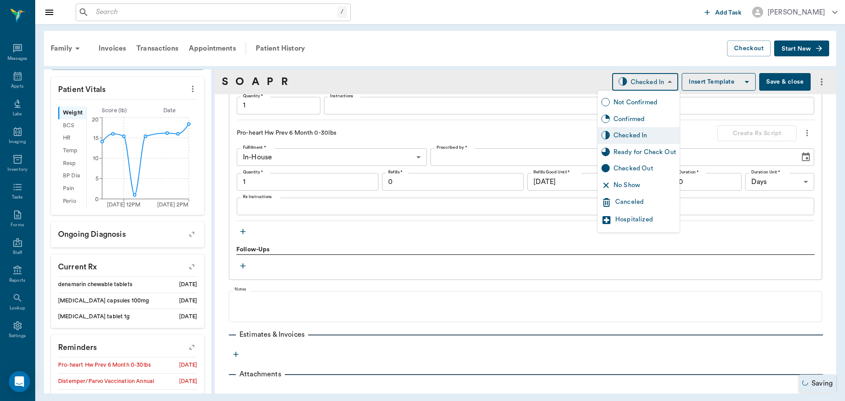
type input "1.00"
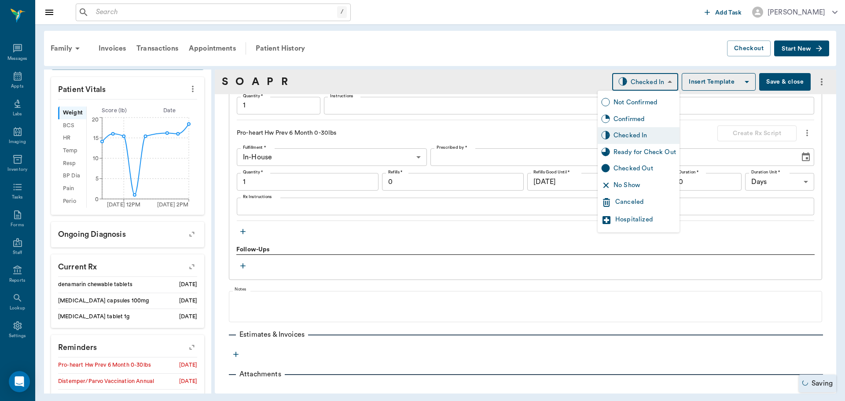
type input "1.00"
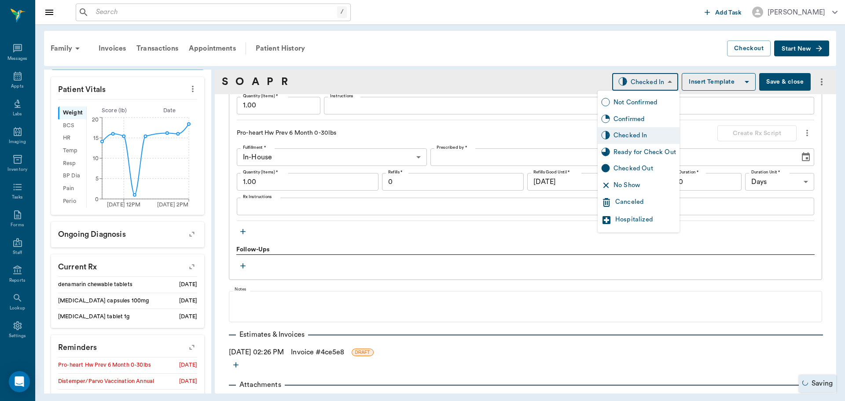
click at [634, 153] on div "Ready for Check Out" at bounding box center [644, 152] width 62 height 10
type input "READY_TO_CHECKOUT"
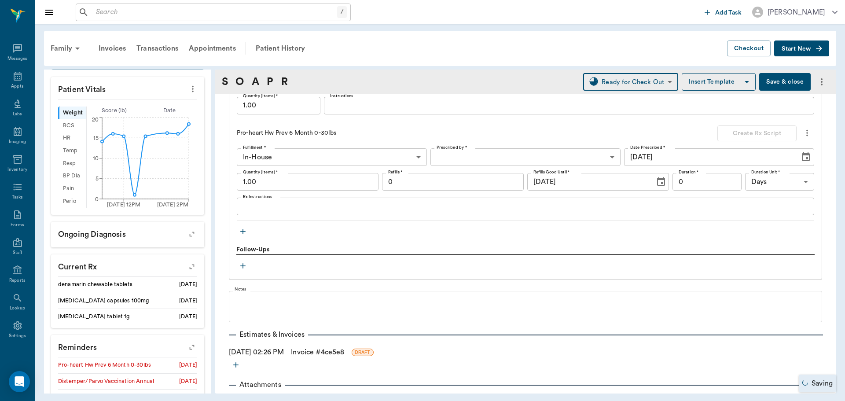
drag, startPoint x: 313, startPoint y: 352, endPoint x: 377, endPoint y: 354, distance: 64.7
click at [313, 352] on link "Invoice # 4ce5e8" at bounding box center [317, 352] width 53 height 11
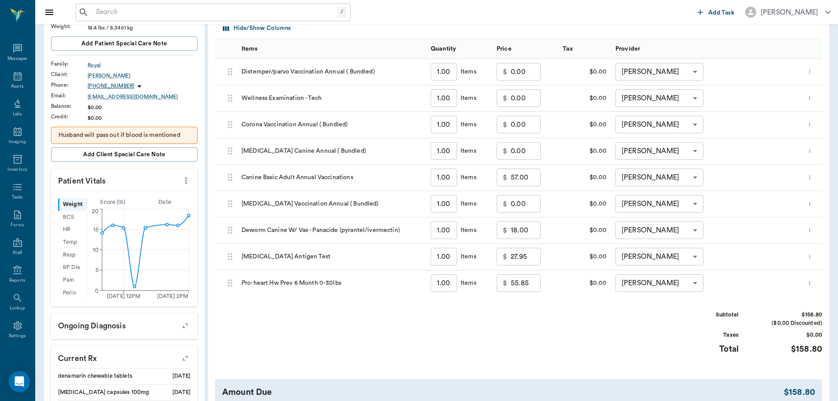
scroll to position [176, 0]
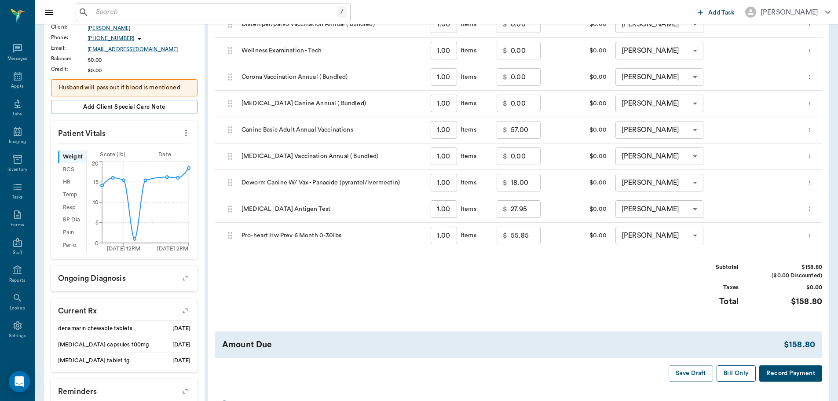
click at [743, 367] on button "Bill Only" at bounding box center [737, 373] width 40 height 16
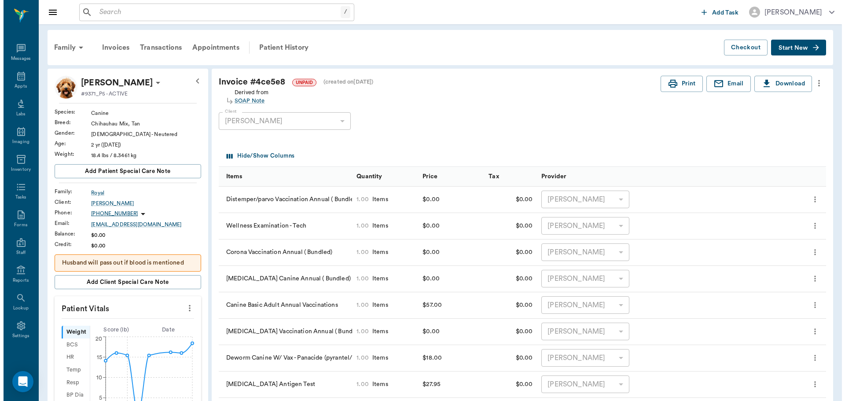
scroll to position [0, 0]
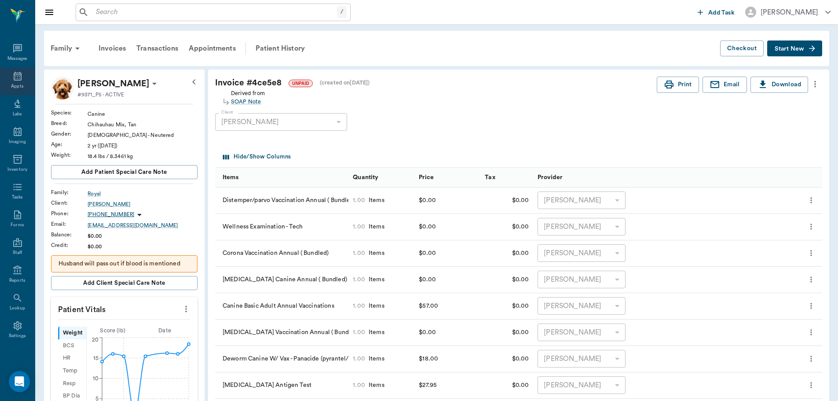
click at [8, 77] on div "Appts" at bounding box center [17, 81] width 35 height 28
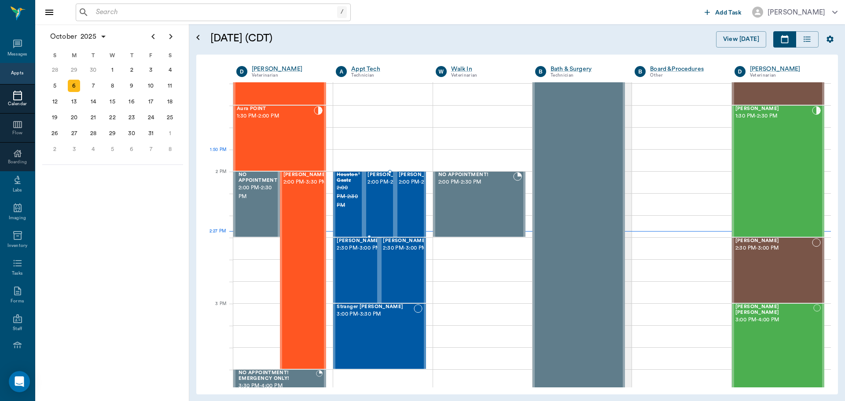
scroll to position [706, 0]
click at [388, 187] on span "2:00 PM - 2:30 PM" at bounding box center [389, 182] width 44 height 9
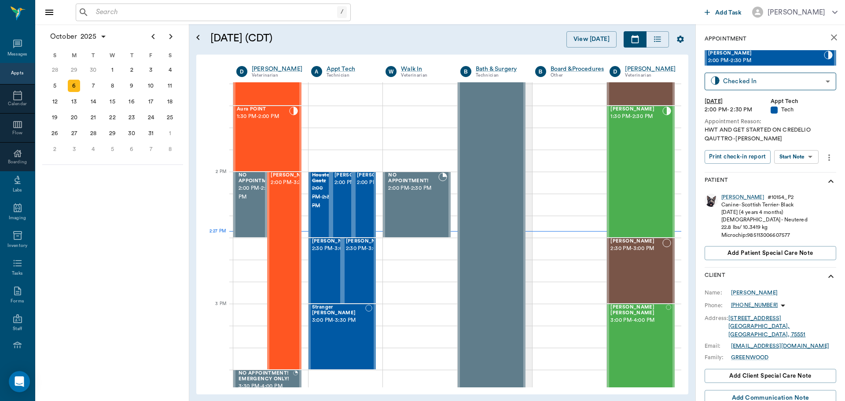
click at [790, 157] on body "/ ​ Add Task Dr. Bert Ellsworth Nectar Messages Appts Calendar Flow Boarding La…" at bounding box center [422, 200] width 845 height 401
click at [790, 173] on button "Start SOAP" at bounding box center [786, 175] width 30 height 10
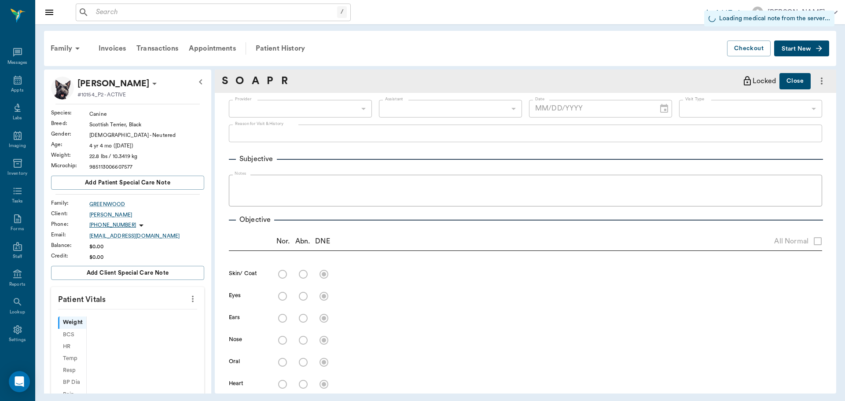
type input "63ec2f075fda476ae8351a4c"
type input "65d2be4f46e3a538d89b8c1a"
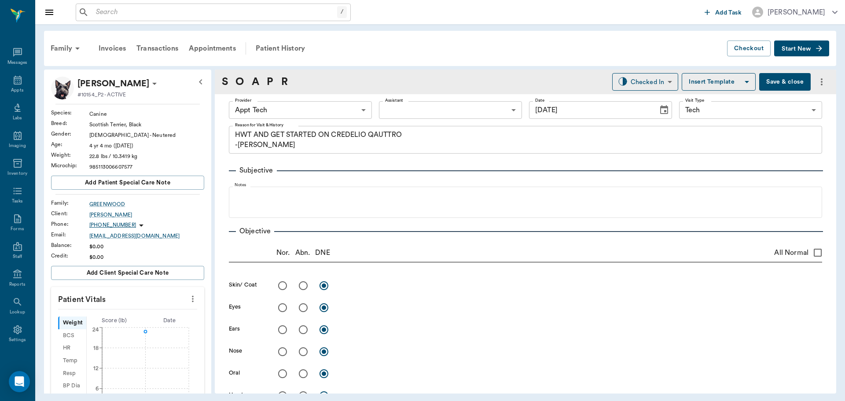
type input "[DATE]"
type textarea "HWT AND GET STARTED ON CREDELIO QAUTTRO -LORY"
click at [190, 296] on icon "more" at bounding box center [193, 298] width 10 height 11
click at [166, 315] on span "Enter Vitals" at bounding box center [149, 313] width 74 height 9
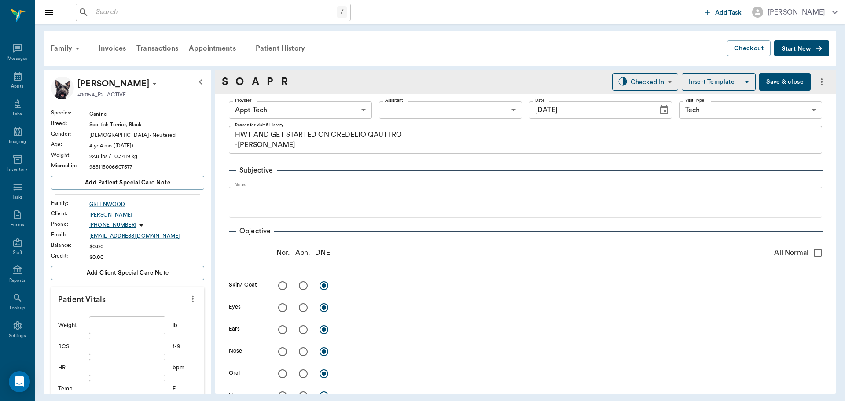
click at [140, 326] on input "text" at bounding box center [127, 325] width 77 height 18
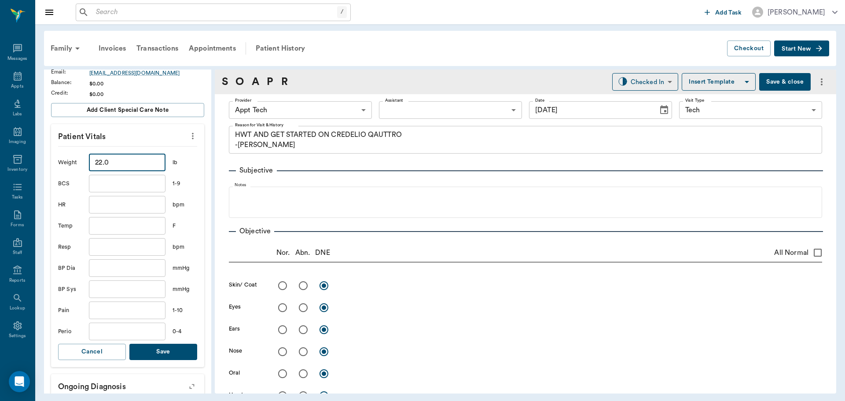
scroll to position [176, 0]
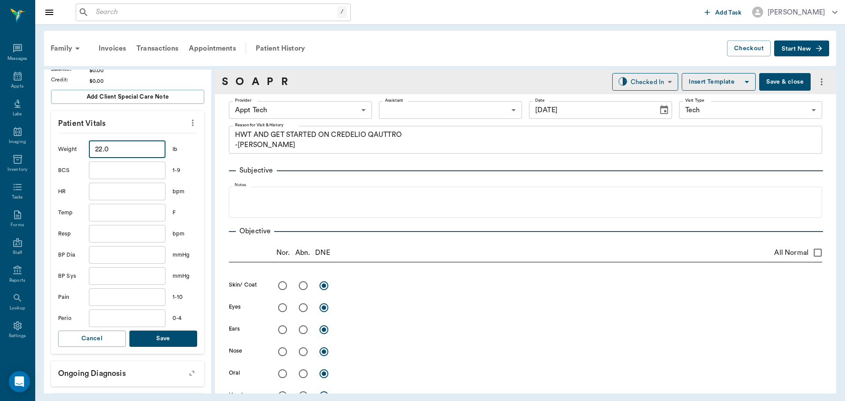
type input "22"
drag, startPoint x: 193, startPoint y: 340, endPoint x: 179, endPoint y: 342, distance: 13.7
click at [187, 341] on div "Weight 22 ​ lb BCS ​ 1-9 HR ​ bpm Temp ​ F Resp ​ bpm BP Dia ​ mmHg BP Sys ​ mm…" at bounding box center [127, 243] width 153 height 221
click at [179, 342] on button "Save" at bounding box center [163, 338] width 68 height 16
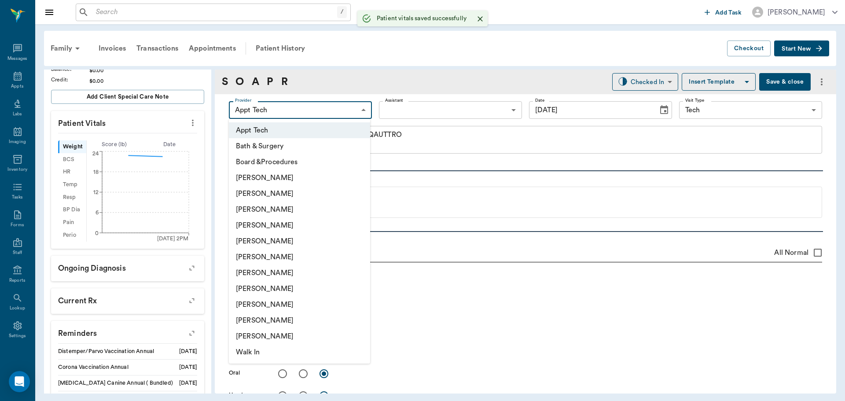
click at [298, 110] on body "/ ​ Add Task Dr. Bert Ellsworth Nectar Messages Appts Labs Imaging Inventory Ta…" at bounding box center [422, 200] width 845 height 401
click at [298, 267] on li "[PERSON_NAME]" at bounding box center [299, 273] width 141 height 16
type input "682b670d8bdc6f7f8feef3db"
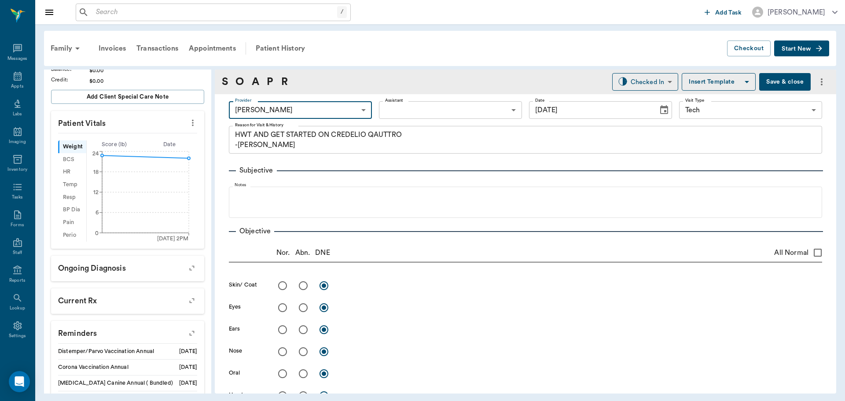
click at [409, 120] on div "Provider [PERSON_NAME] 682b670d8bdc6f7f8feef3db Provider Assistant ​ Assistant …" at bounding box center [525, 110] width 593 height 32
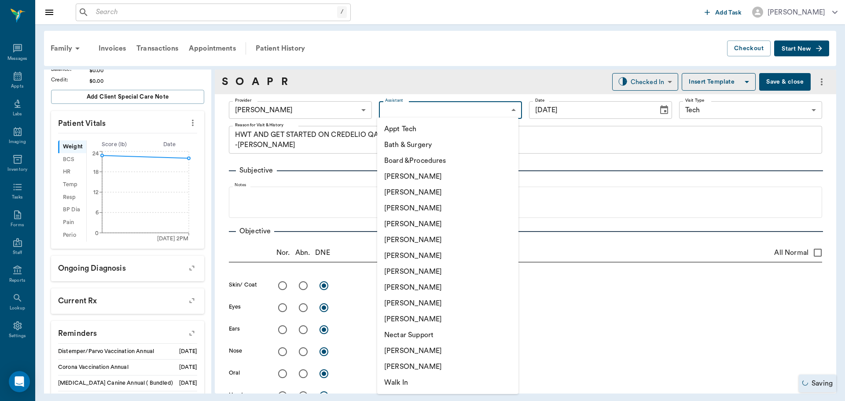
click at [409, 113] on body "/ ​ Add Task Dr. Bert Ellsworth Nectar Messages Appts Labs Imaging Inventory Ta…" at bounding box center [422, 200] width 845 height 401
click at [402, 129] on li "Appt Tech" at bounding box center [447, 129] width 141 height 16
type input "63ec2f075fda476ae8351a4c"
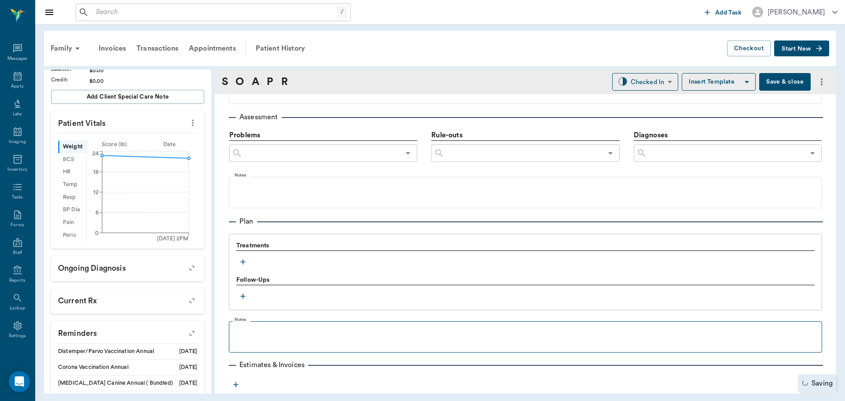
scroll to position [528, 0]
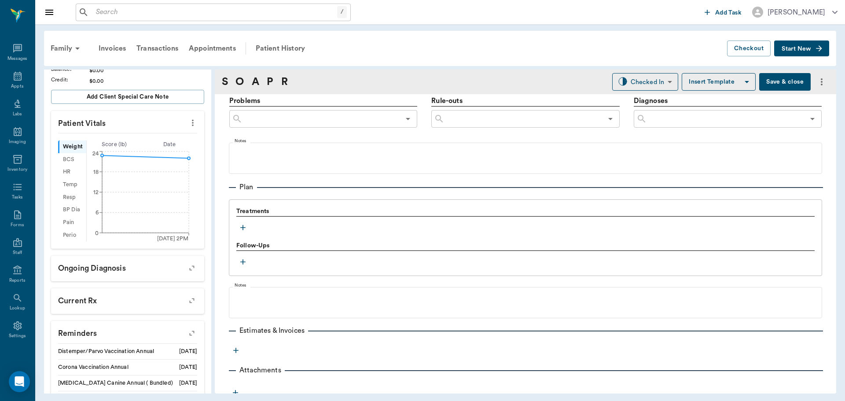
click at [238, 228] on icon "button" at bounding box center [242, 227] width 9 height 9
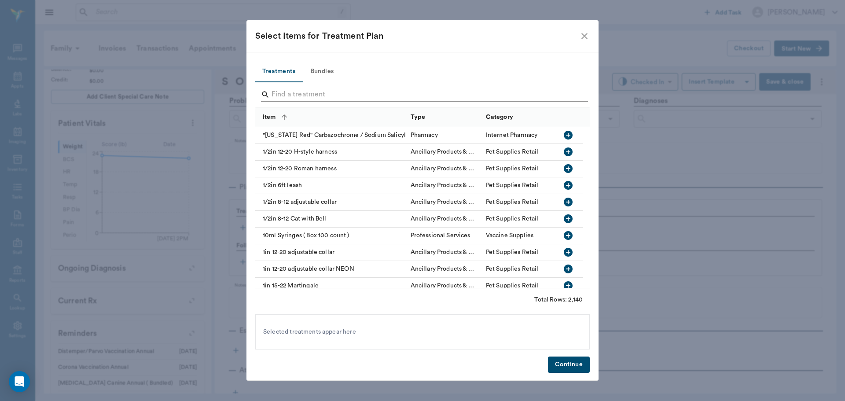
click at [297, 95] on input "Search" at bounding box center [422, 95] width 303 height 14
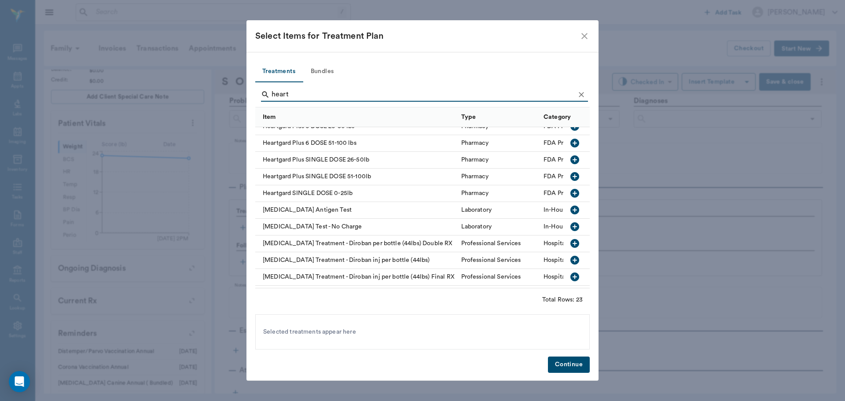
scroll to position [220, 0]
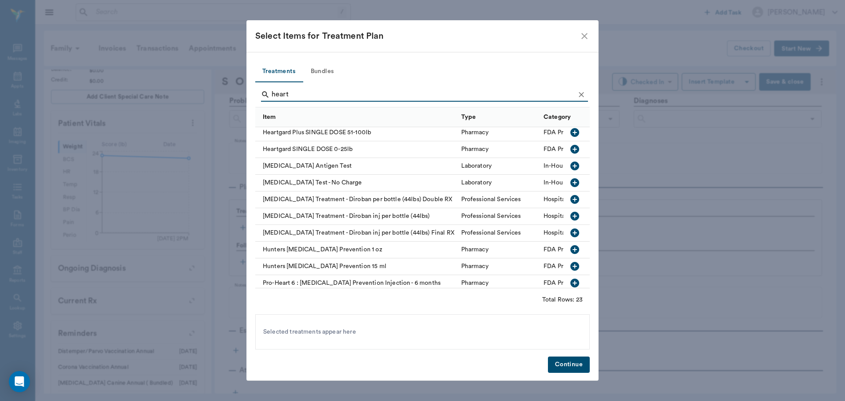
type input "heart"
click at [571, 166] on icon "button" at bounding box center [574, 165] width 9 height 9
click at [572, 362] on button "Continue" at bounding box center [569, 364] width 42 height 16
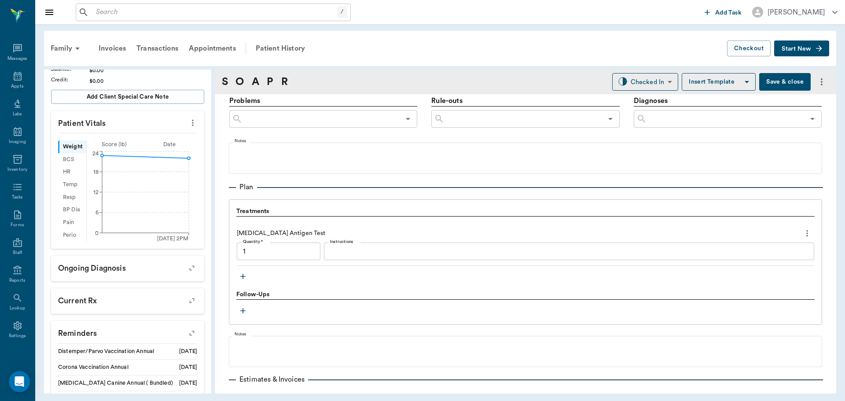
click at [403, 256] on textarea "Instructions" at bounding box center [569, 251] width 478 height 10
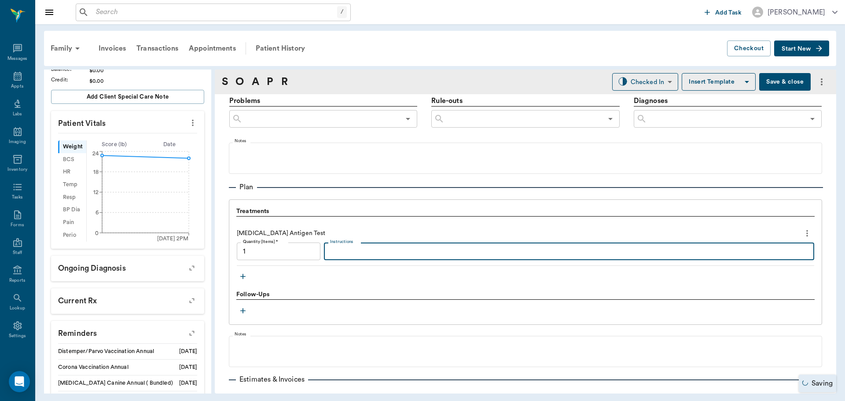
type input "1.00"
type textarea "Negative"
click at [645, 85] on body "/ ​ Add Task Dr. Bert Ellsworth Nectar Messages Appts Labs Imaging Inventory Ta…" at bounding box center [422, 200] width 845 height 401
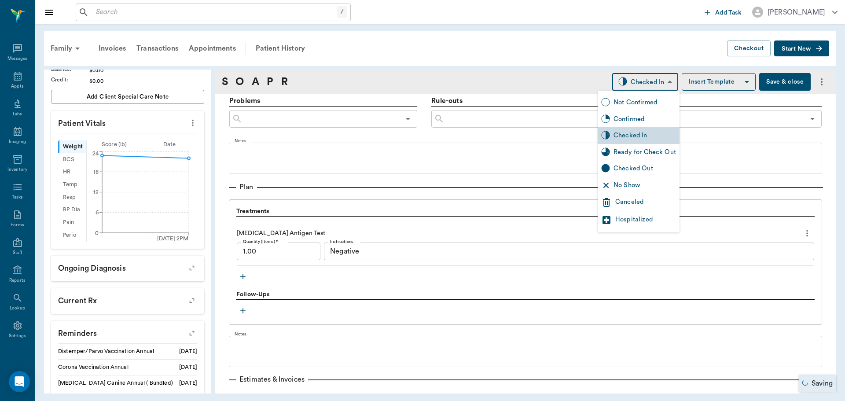
click at [654, 152] on div "Ready for Check Out" at bounding box center [644, 152] width 62 height 10
type input "READY_TO_CHECKOUT"
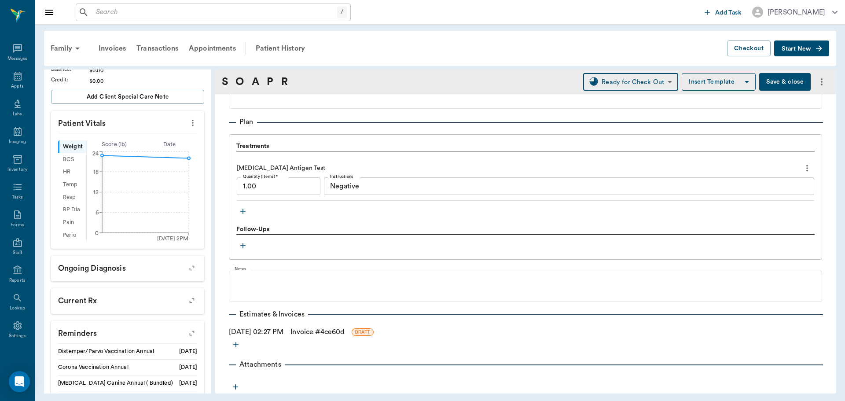
scroll to position [594, 0]
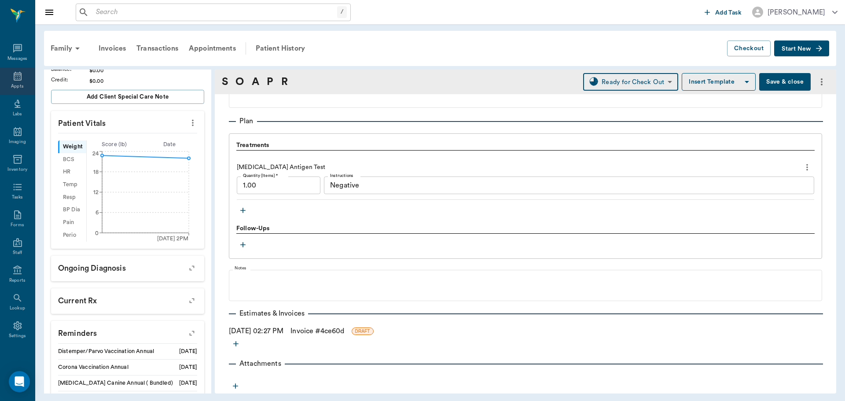
click at [13, 78] on icon at bounding box center [17, 76] width 11 height 11
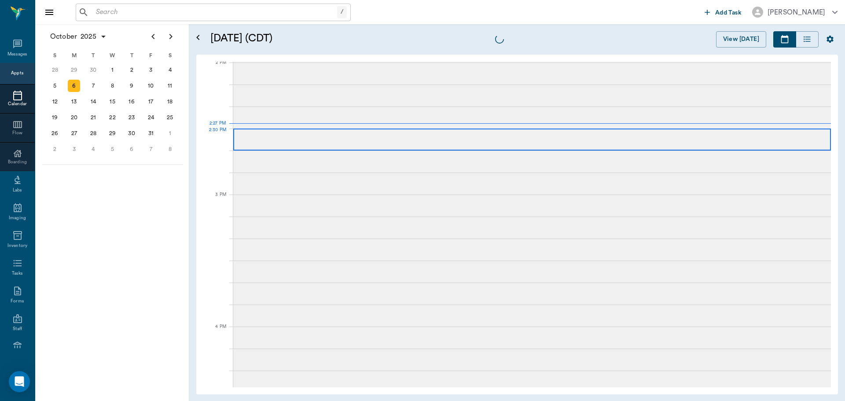
scroll to position [793, 0]
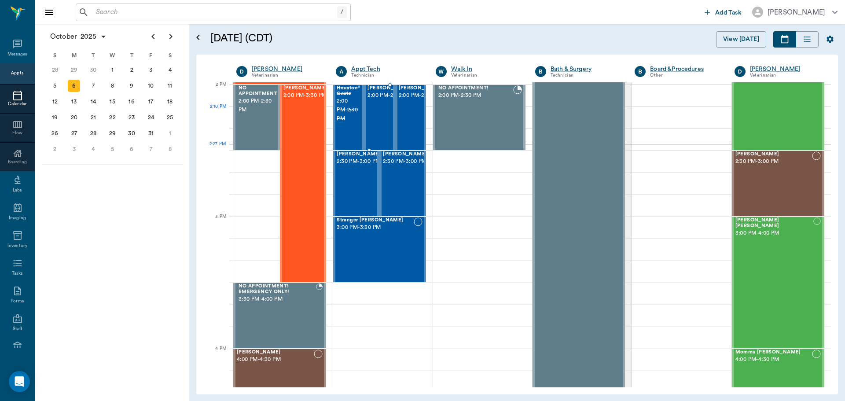
click at [388, 124] on div "QUEENIE GREENWOOD 2:00 PM - 2:30 PM" at bounding box center [389, 117] width 44 height 64
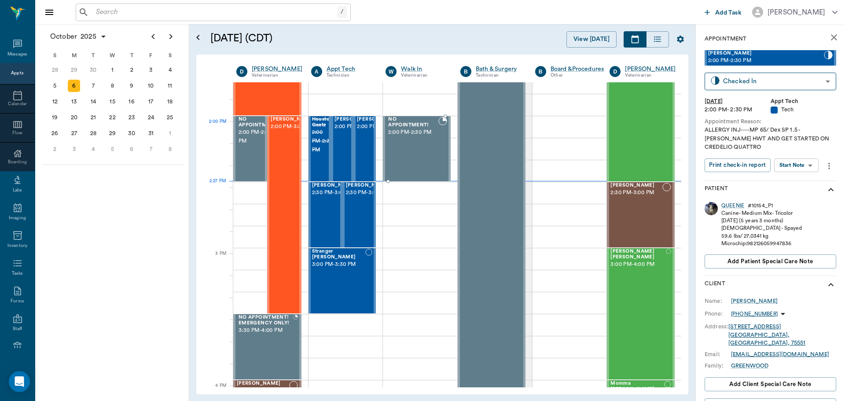
scroll to position [749, 0]
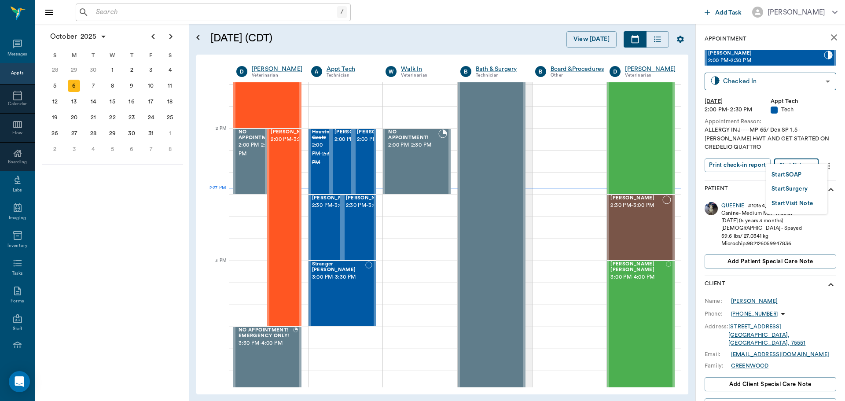
drag, startPoint x: 812, startPoint y: 157, endPoint x: 790, endPoint y: 167, distance: 25.2
click at [810, 158] on body "/ ​ Add Task Dr. Bert Ellsworth Nectar Messages Appts Calendar Flow Boarding La…" at bounding box center [422, 200] width 845 height 401
click at [789, 175] on button "Start SOAP" at bounding box center [786, 175] width 30 height 10
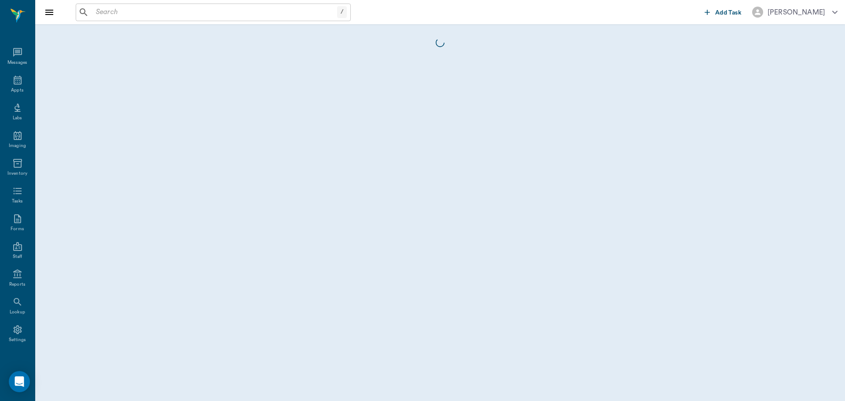
scroll to position [4, 0]
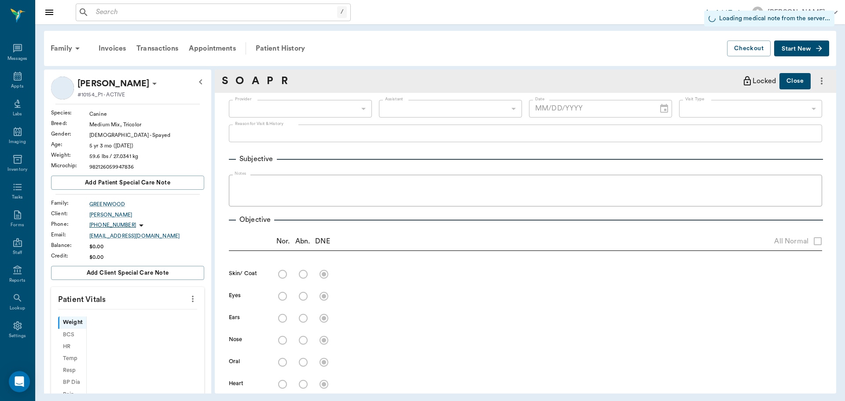
type input "63ec2f075fda476ae8351a4c"
type input "65d2be4f46e3a538d89b8c1a"
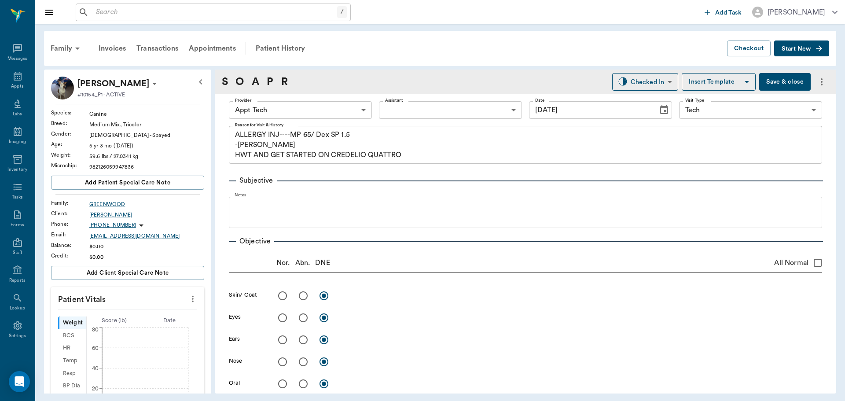
type input "[DATE]"
type textarea "ALLERGY INJ----MP 65/ Dex SP 1.5 -LORY HWT AND GET STARTED ON CREDELIO QUATTRO"
click at [186, 301] on button "more" at bounding box center [193, 298] width 14 height 15
click at [168, 312] on span "Enter Vitals" at bounding box center [149, 313] width 74 height 9
click at [142, 325] on input "text" at bounding box center [127, 325] width 77 height 18
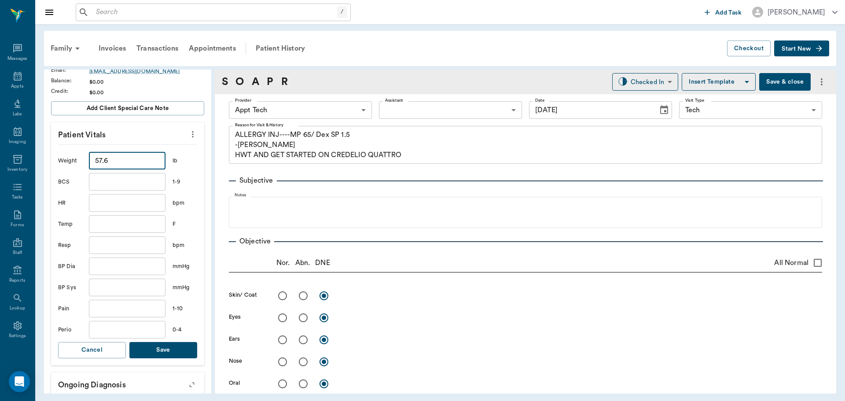
scroll to position [176, 0]
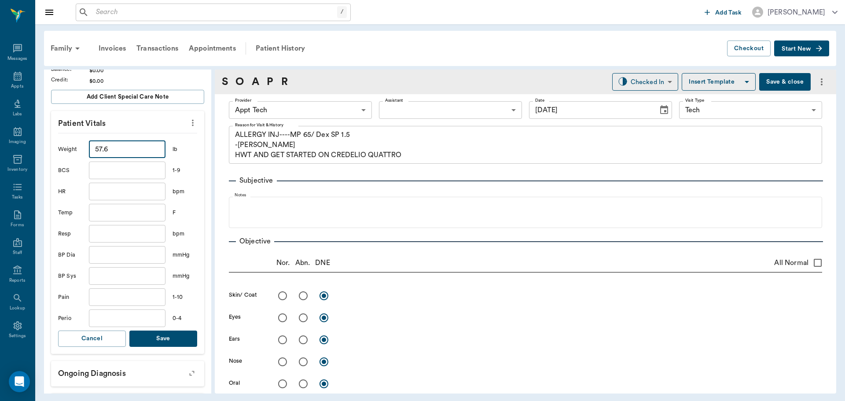
type input "57.6"
click at [161, 341] on button "Save" at bounding box center [163, 338] width 68 height 16
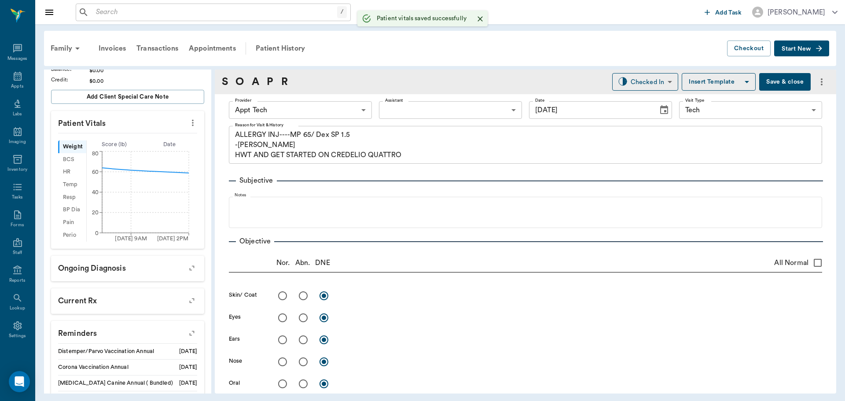
click at [261, 113] on body "/ ​ Add Task Dr. Bert Ellsworth Nectar Messages Appts Labs Imaging Inventory Ta…" at bounding box center [422, 200] width 845 height 401
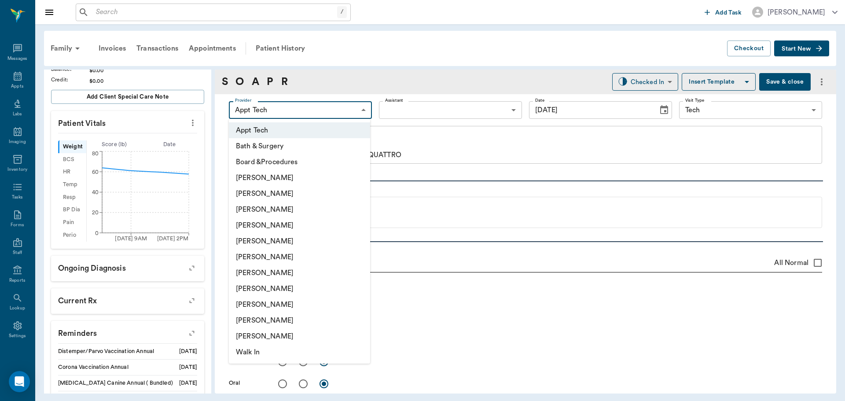
click at [276, 274] on li "[PERSON_NAME]" at bounding box center [299, 273] width 141 height 16
type input "682b670d8bdc6f7f8feef3db"
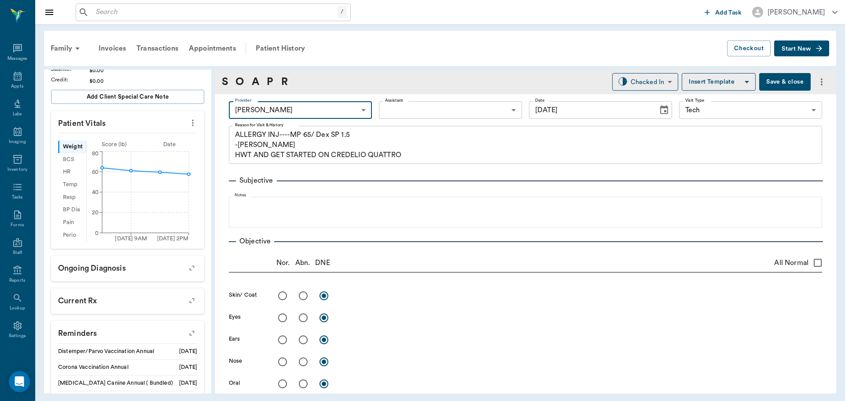
click at [420, 102] on body "/ ​ Add Task Dr. Bert Ellsworth Nectar Messages Appts Labs Imaging Inventory Ta…" at bounding box center [422, 200] width 845 height 401
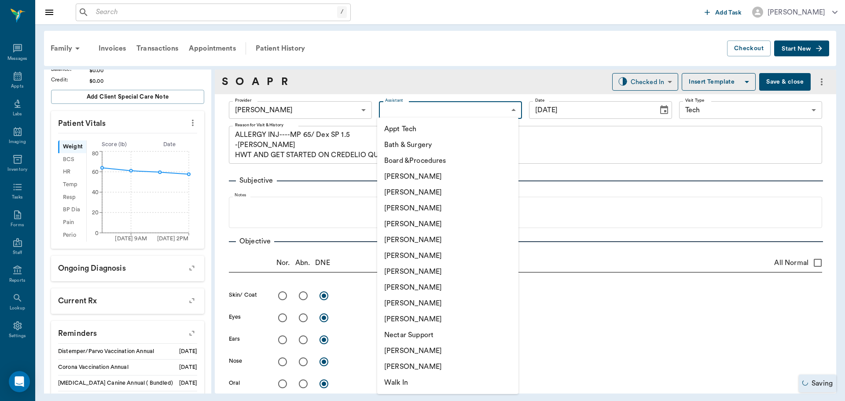
click at [414, 127] on li "Appt Tech" at bounding box center [447, 129] width 141 height 16
type input "63ec2f075fda476ae8351a4c"
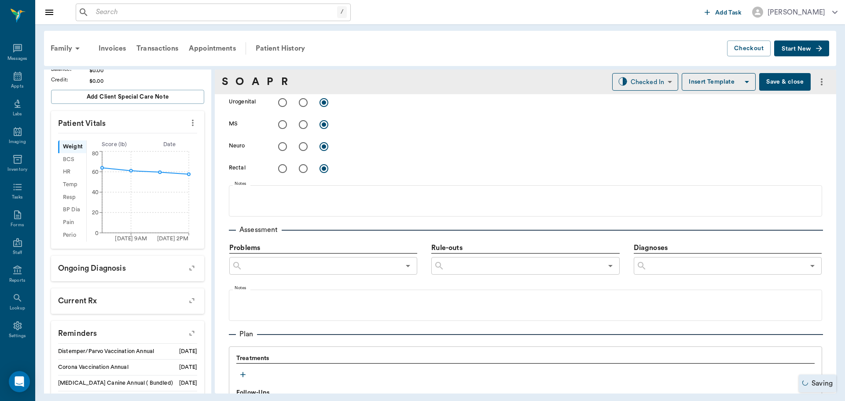
scroll to position [440, 0]
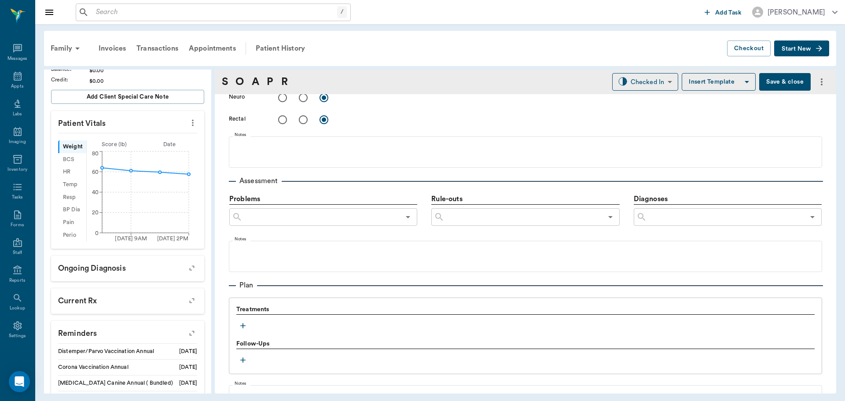
click at [245, 325] on icon "button" at bounding box center [242, 325] width 5 height 5
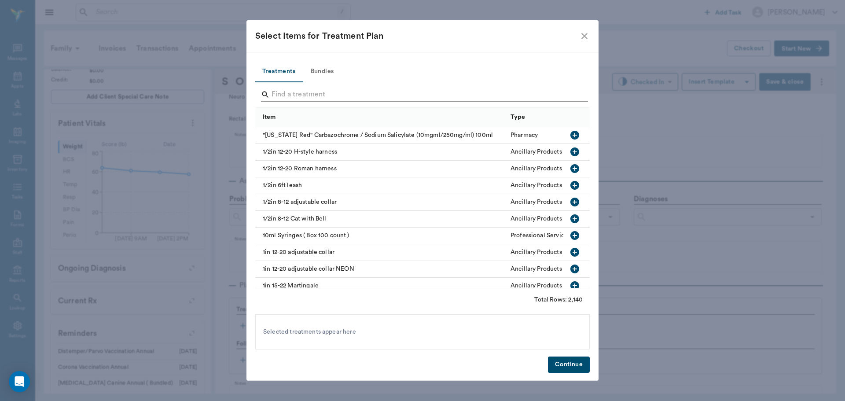
click at [318, 94] on input "Search" at bounding box center [422, 95] width 303 height 14
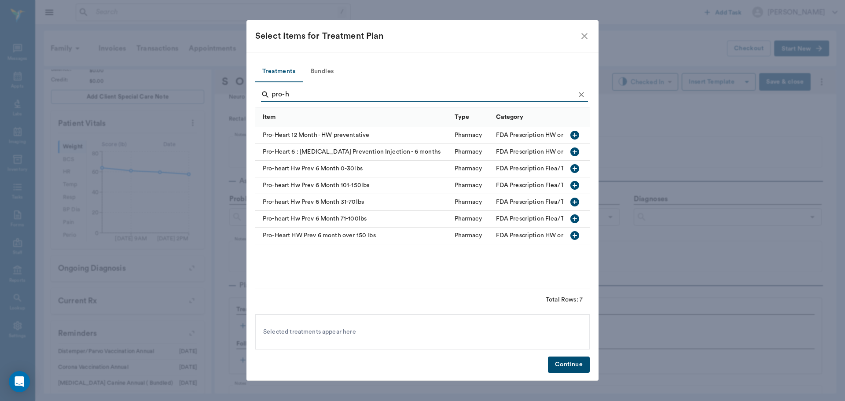
type input "pro-h"
click at [570, 200] on icon "button" at bounding box center [574, 202] width 11 height 11
click at [578, 91] on icon "Clear" at bounding box center [581, 94] width 9 height 9
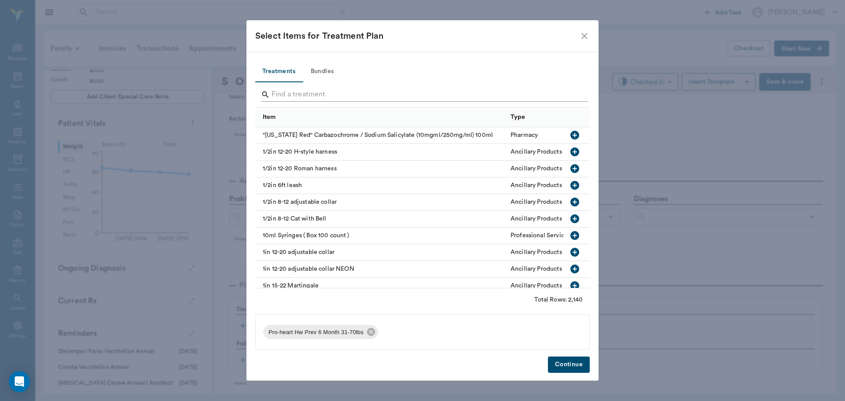
click at [553, 96] on input "Search" at bounding box center [422, 95] width 303 height 14
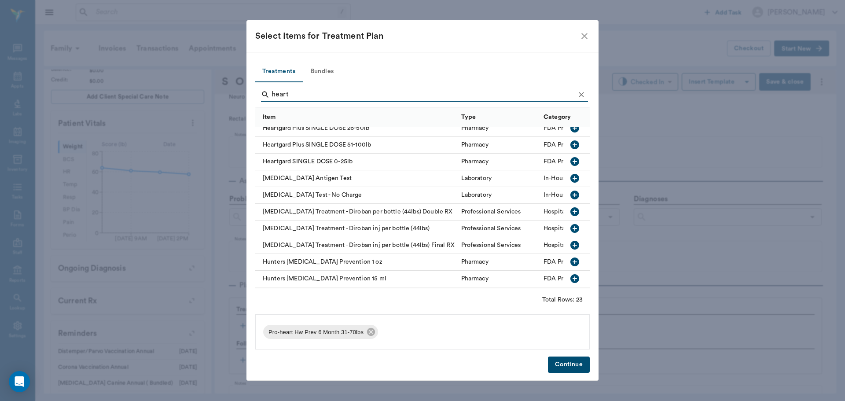
scroll to position [220, 0]
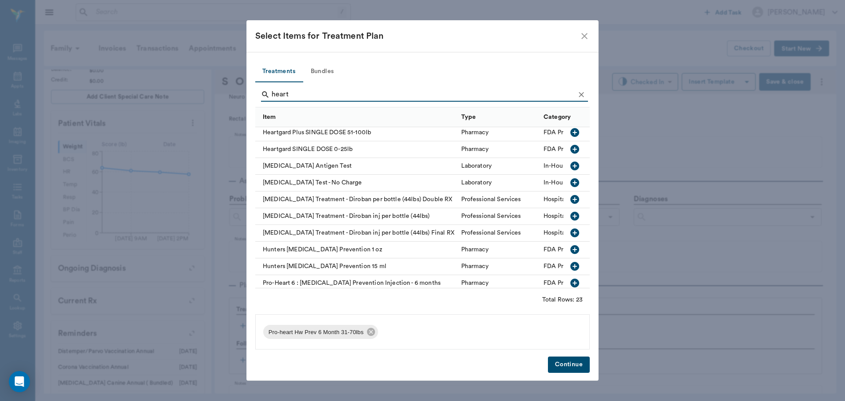
type input "heart"
click at [573, 165] on button "button" at bounding box center [574, 165] width 15 height 15
click at [580, 93] on icon "Clear" at bounding box center [581, 94] width 9 height 9
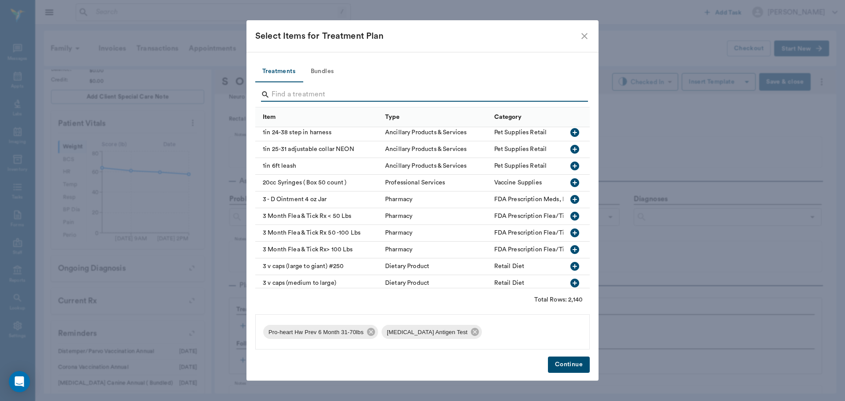
click at [565, 95] on input "Search" at bounding box center [422, 95] width 303 height 14
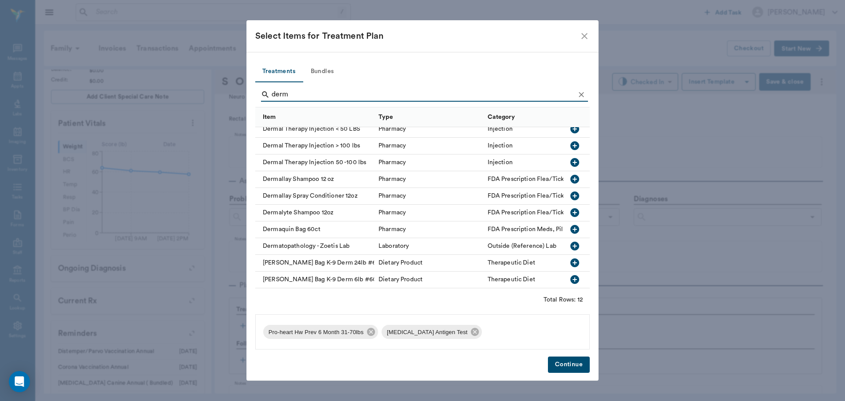
scroll to position [40, 0]
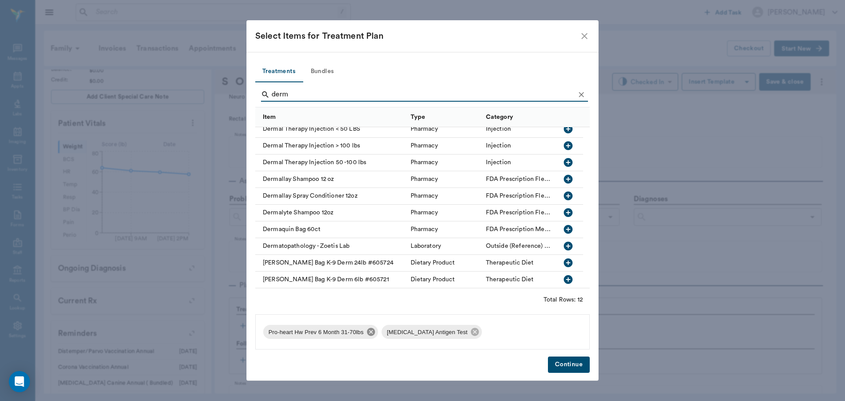
type input "derm"
click at [368, 333] on icon at bounding box center [371, 332] width 8 height 8
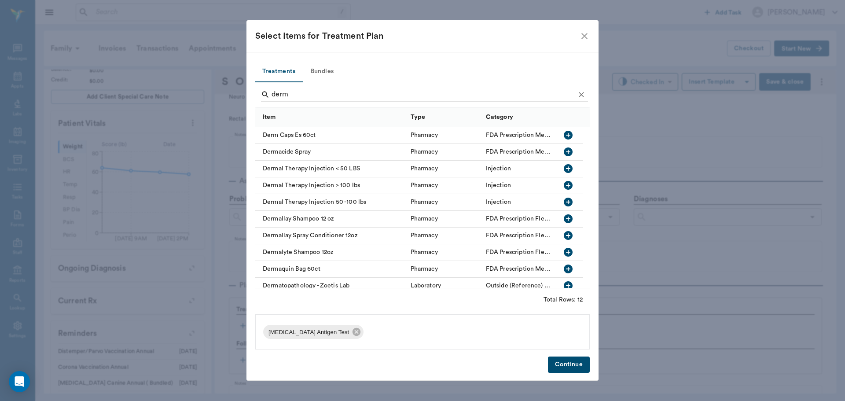
click at [567, 197] on icon "button" at bounding box center [568, 202] width 11 height 11
click at [565, 362] on button "Continue" at bounding box center [569, 364] width 42 height 16
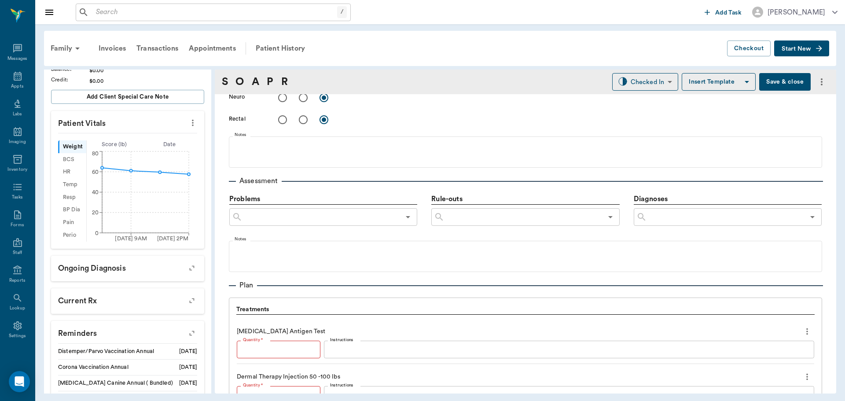
type input "1"
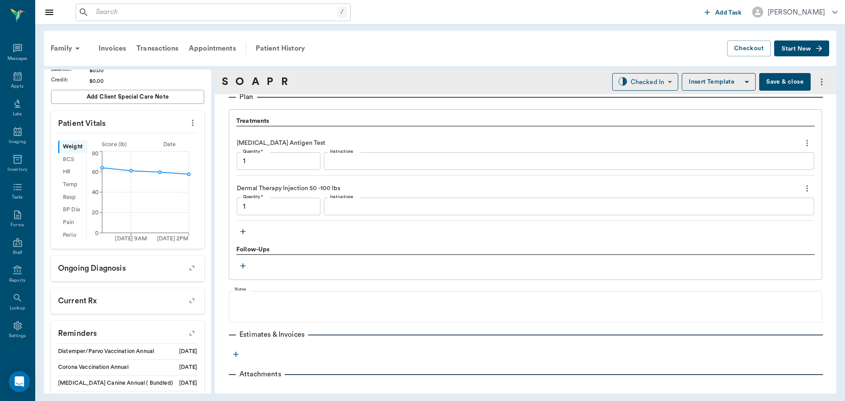
click at [398, 200] on div "x Instructions" at bounding box center [569, 206] width 490 height 18
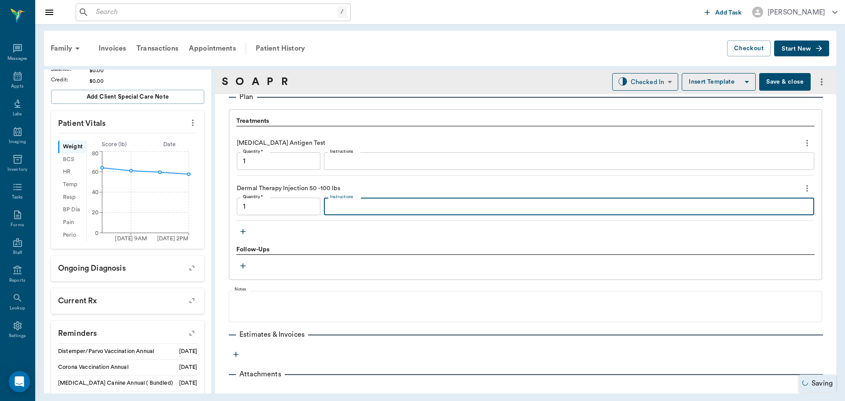
type input "1.00"
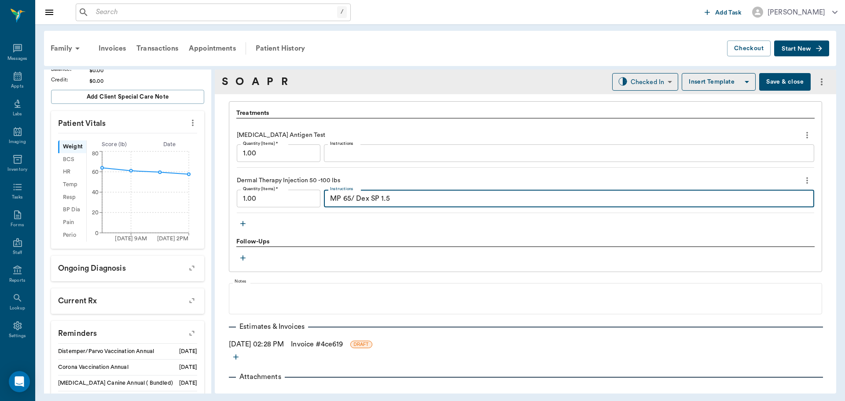
scroll to position [649, 0]
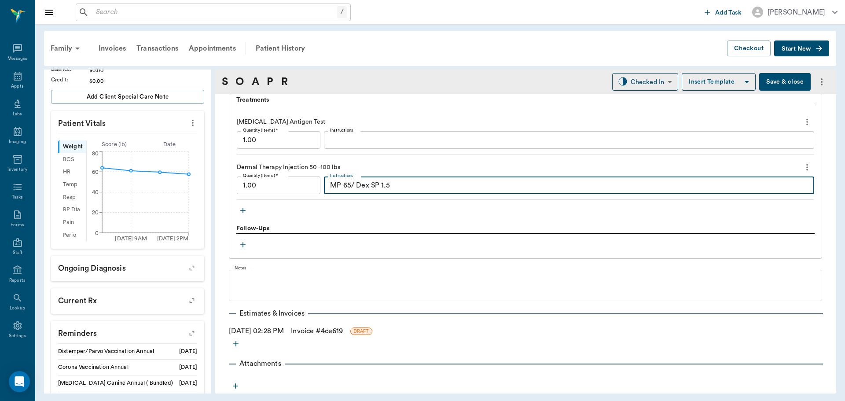
type textarea "MP 65/ Dex SP 1.5"
click at [398, 138] on textarea "Instructions" at bounding box center [569, 140] width 478 height 10
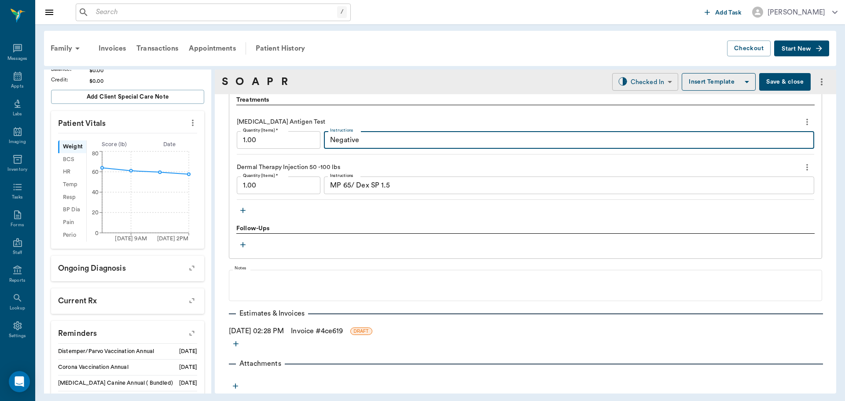
type textarea "Negative"
click at [622, 80] on body "/ ​ Add Task Dr. Bert Ellsworth Nectar Messages Appts Labs Imaging Inventory Ta…" at bounding box center [422, 200] width 845 height 401
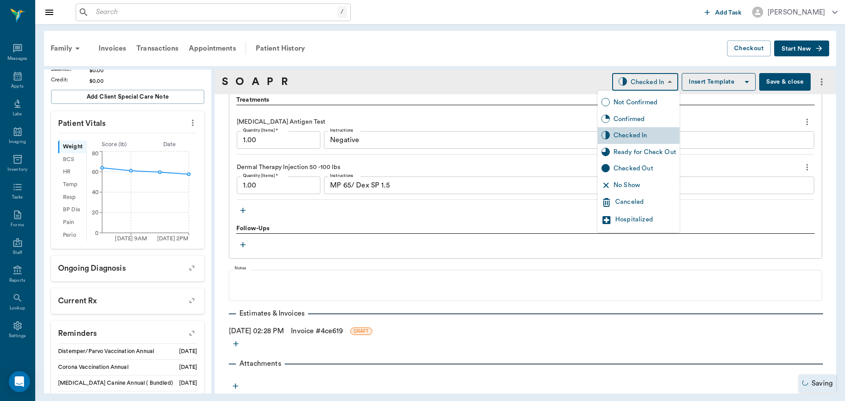
click at [640, 147] on div "Ready for Check Out" at bounding box center [644, 152] width 62 height 10
type input "READY_TO_CHECKOUT"
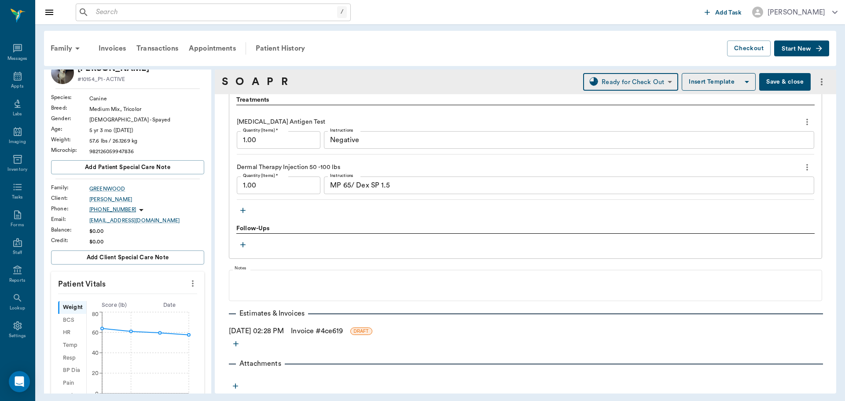
scroll to position [0, 0]
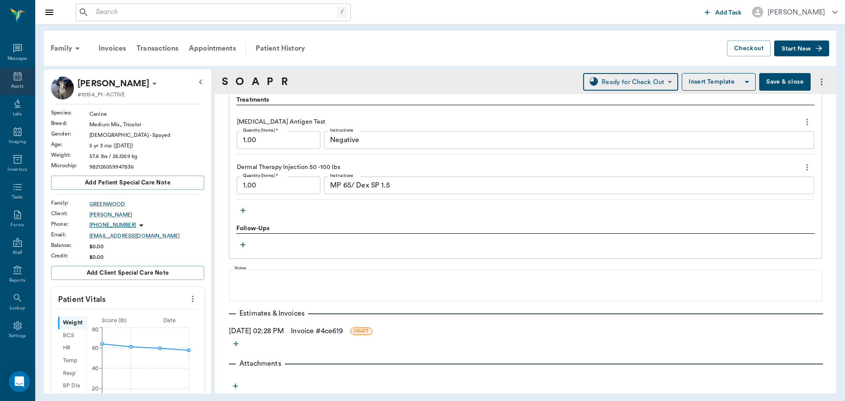
click at [20, 77] on div "Appts" at bounding box center [17, 81] width 35 height 28
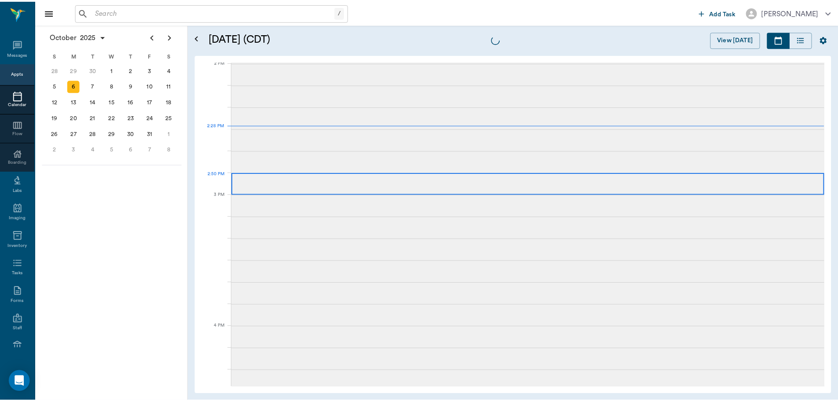
scroll to position [793, 0]
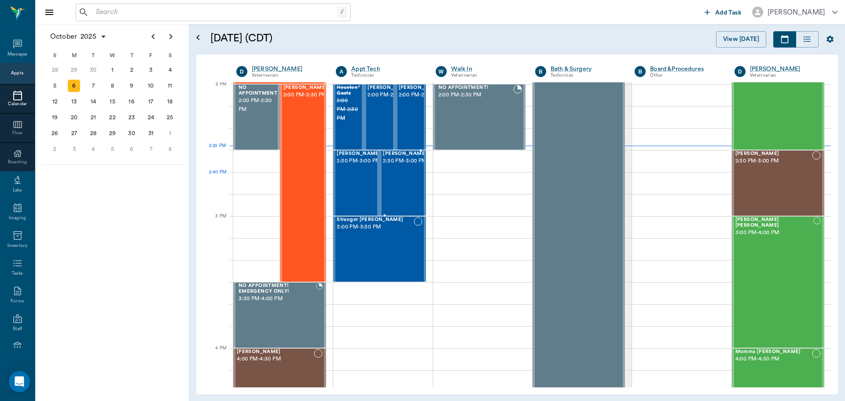
click at [405, 185] on div "Hank Royal 2:30 PM - 3:00 PM" at bounding box center [405, 183] width 44 height 64
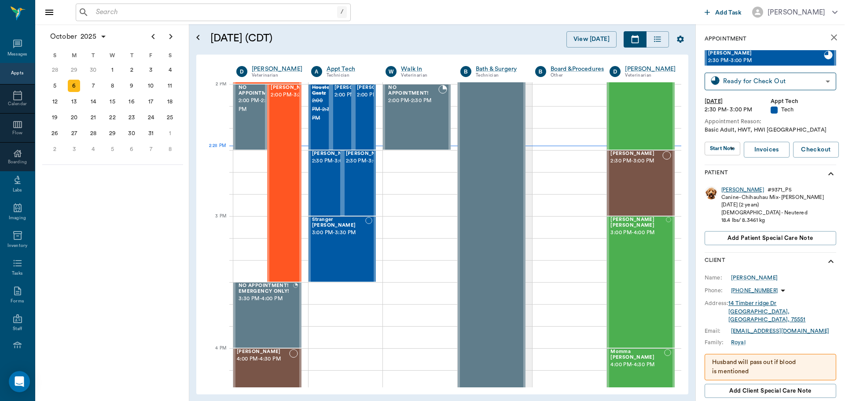
click at [731, 192] on div "Hank" at bounding box center [742, 189] width 43 height 7
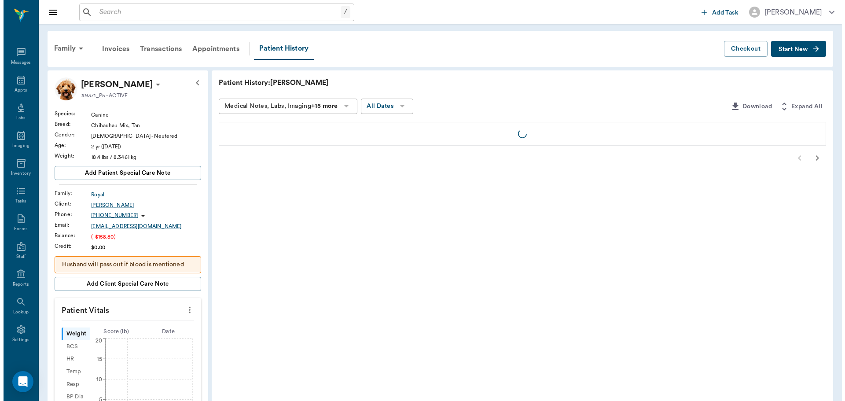
scroll to position [4, 0]
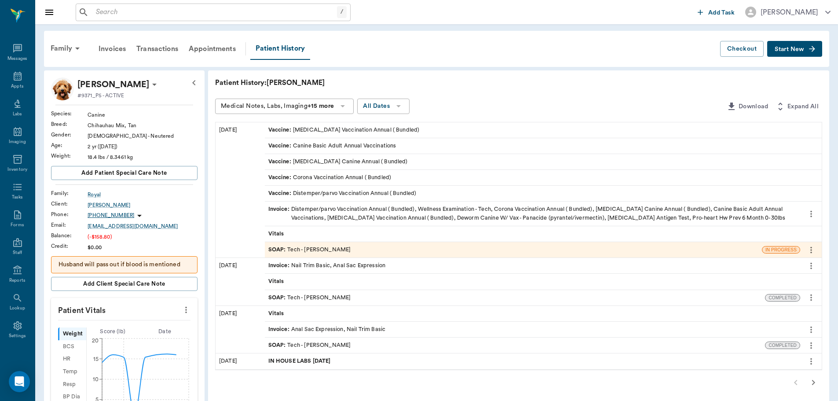
click at [332, 248] on div "SOAP : Tech - Hunter Graves" at bounding box center [309, 249] width 83 height 8
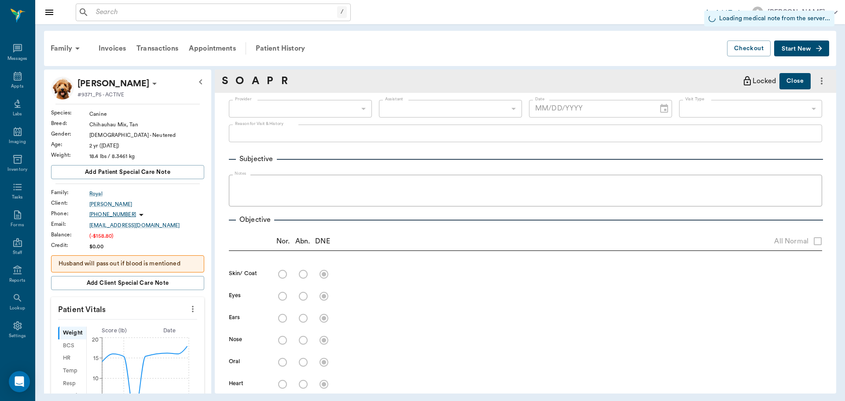
type input "682b670d8bdc6f7f8feef3db"
type input "63ec2f075fda476ae8351a4c"
type input "65d2be4f46e3a538d89b8c1a"
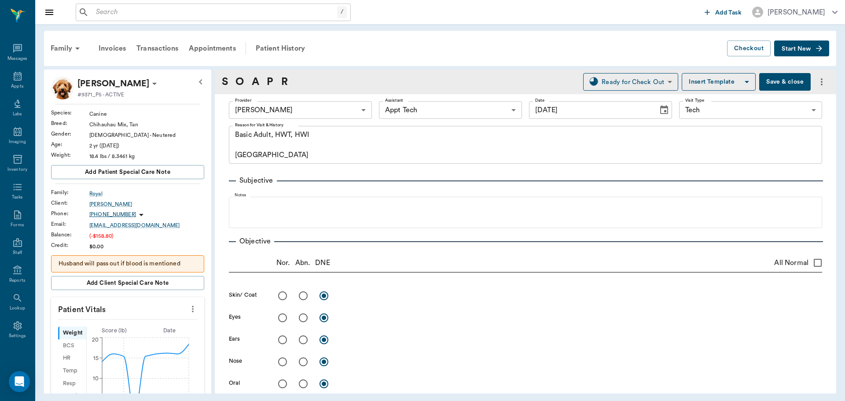
type input "[DATE]"
type textarea "Basic Adult, HWT, HWI Caryn"
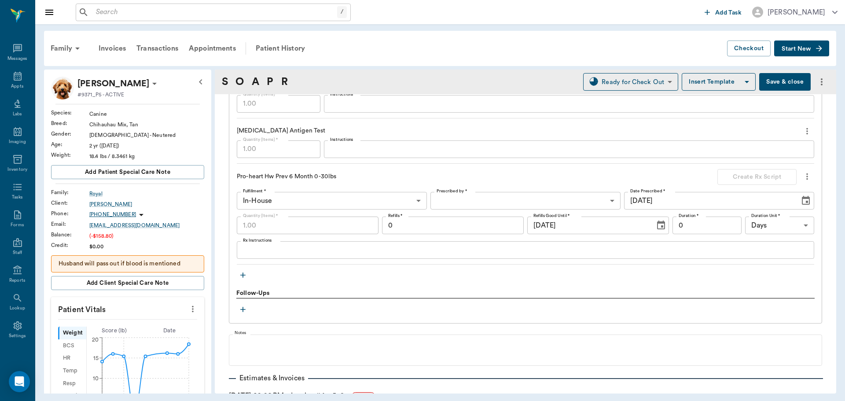
scroll to position [968, 0]
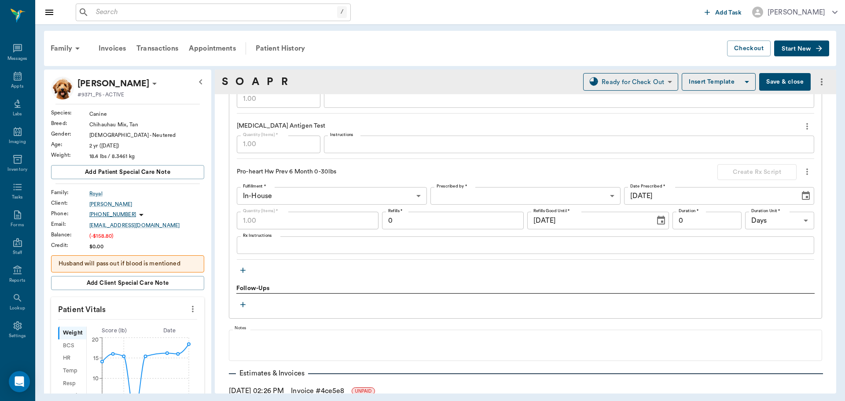
click at [372, 145] on textarea "Instructions" at bounding box center [569, 144] width 478 height 10
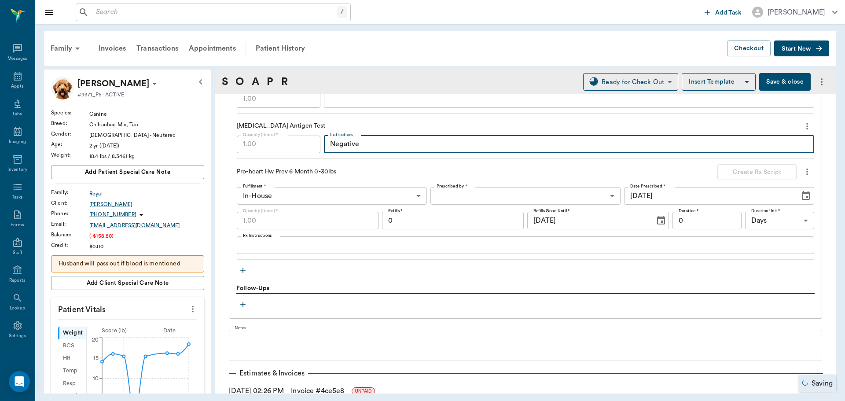
type textarea "Negative"
click at [786, 81] on button "Save & close" at bounding box center [784, 82] width 51 height 18
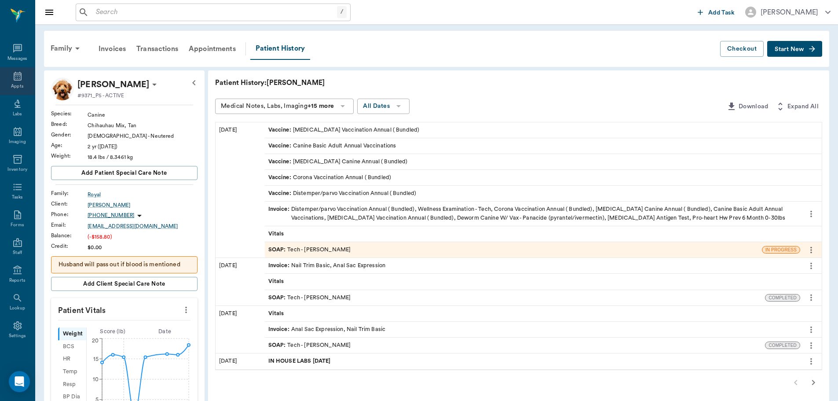
click at [15, 76] on icon at bounding box center [18, 76] width 8 height 9
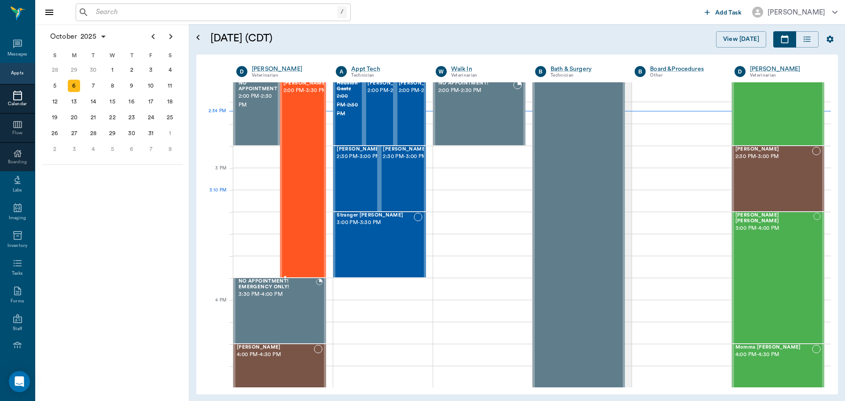
scroll to position [749, 0]
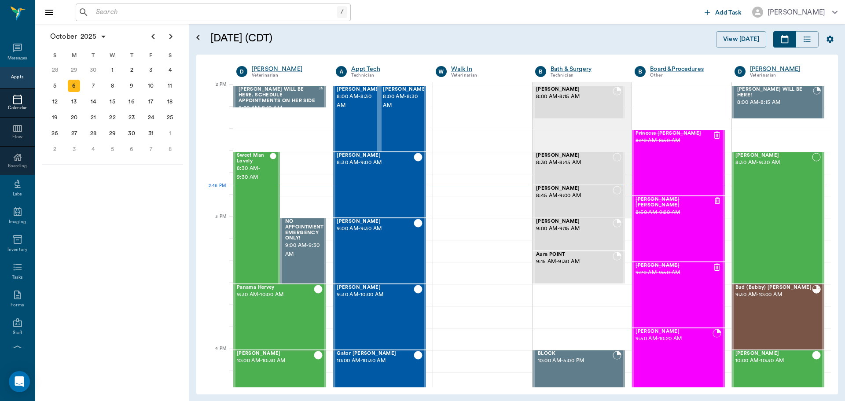
scroll to position [4, 0]
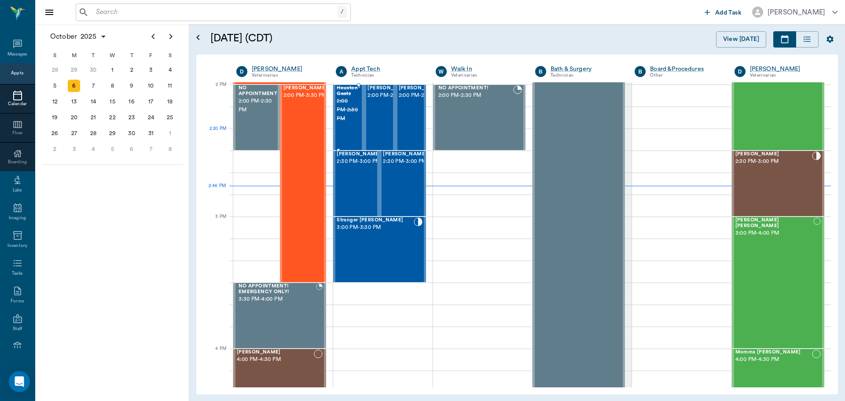
click at [345, 142] on div "Houston Gaatz 2:00 PM - 2:30 PM" at bounding box center [346, 117] width 21 height 64
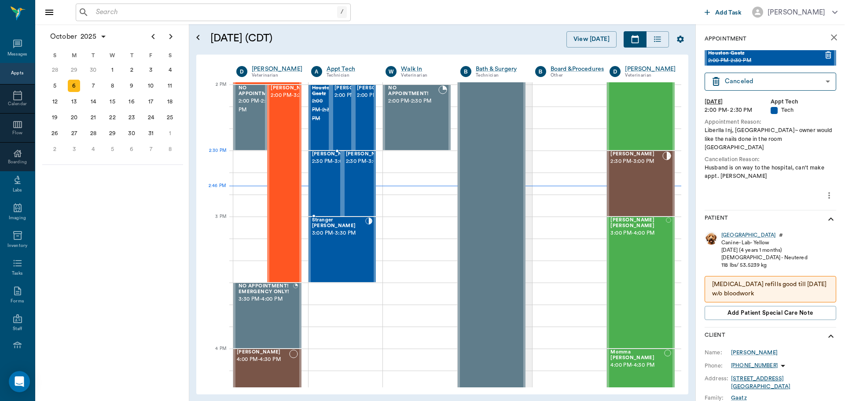
click at [330, 166] on span "2:30 PM - 3:00 PM" at bounding box center [334, 161] width 44 height 9
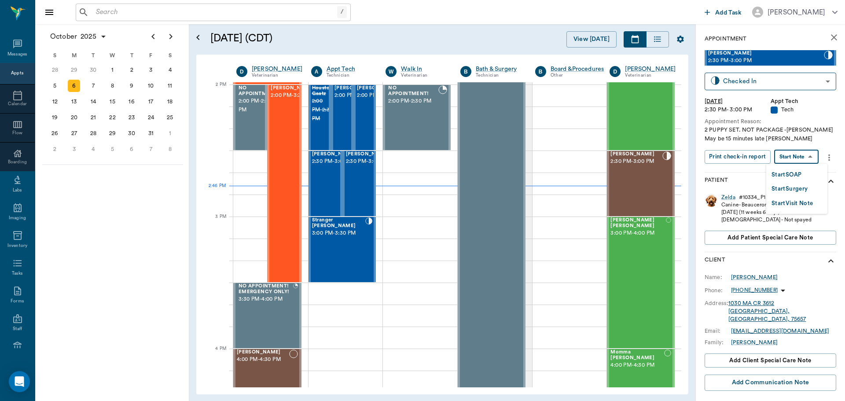
click at [800, 155] on body "/ ​ Add Task [PERSON_NAME] Nectar Messages Appts Calendar Flow Boarding Labs Im…" at bounding box center [422, 200] width 845 height 401
click at [800, 170] on button "Start SOAP" at bounding box center [786, 175] width 30 height 10
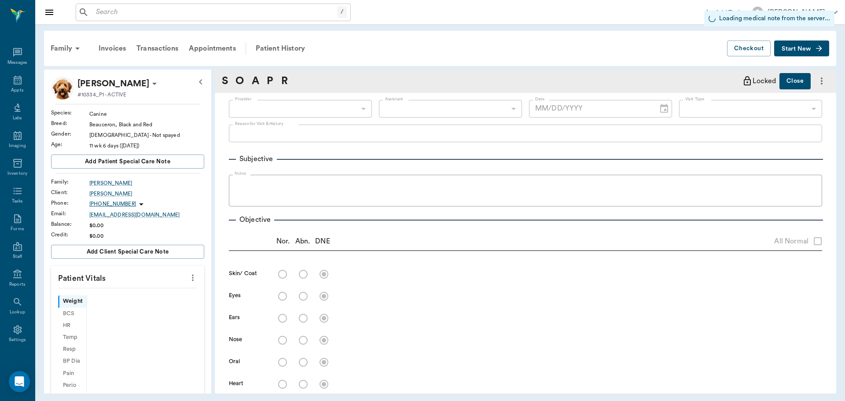
scroll to position [4, 0]
type input "63ec2f075fda476ae8351a4c"
type input "65d2be4f46e3a538d89b8c1a"
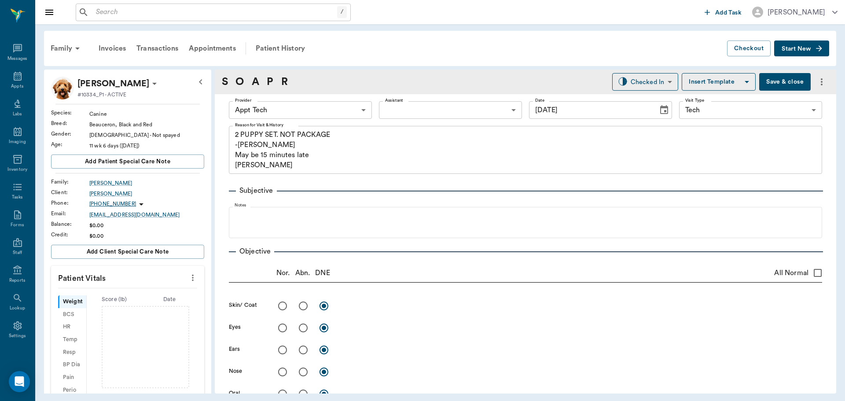
type input "[DATE]"
type textarea "2 PUPPY SET. NOT PACKAGE -[PERSON_NAME] May be 15 minutes late [PERSON_NAME]"
click at [188, 279] on icon "more" at bounding box center [193, 277] width 10 height 11
click at [166, 300] on li "Enter Vitals" at bounding box center [149, 293] width 88 height 16
click at [141, 303] on input "text" at bounding box center [127, 304] width 77 height 18
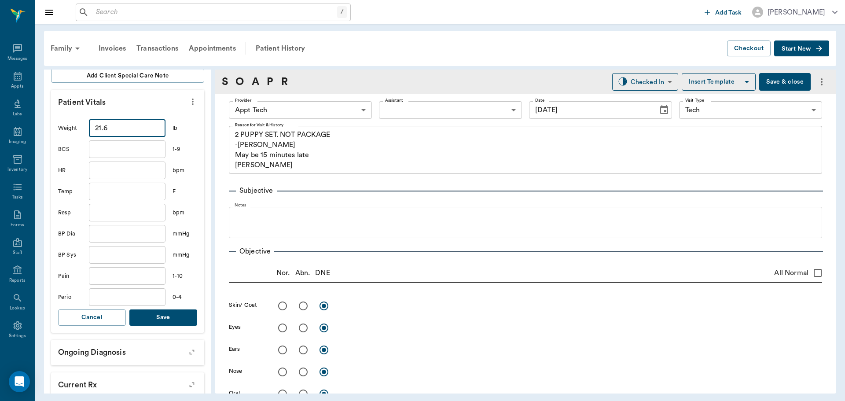
type input "21.6"
click at [178, 318] on button "Save" at bounding box center [163, 317] width 68 height 16
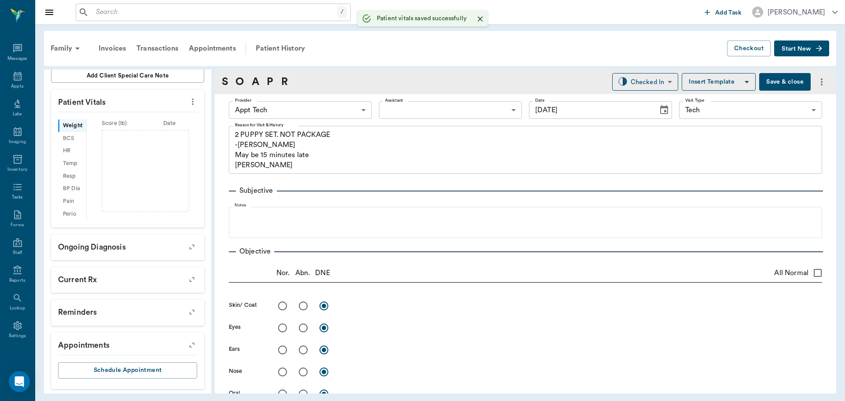
scroll to position [186, 0]
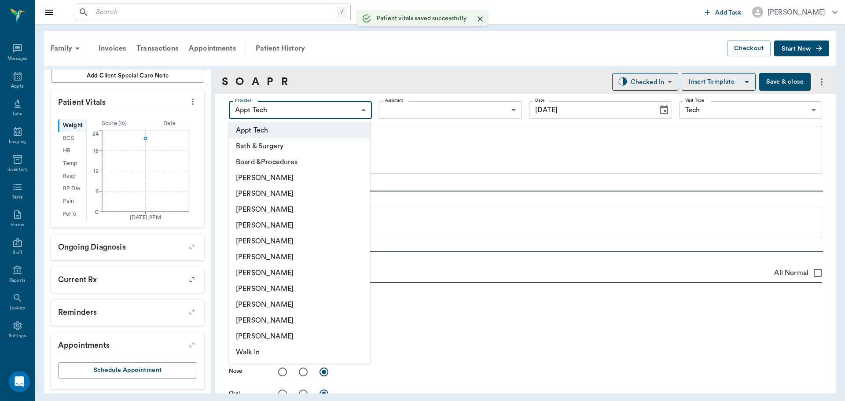
click at [310, 105] on body "/ ​ Add Task [PERSON_NAME] Nectar Messages Appts Labs Imaging Inventory Tasks F…" at bounding box center [422, 200] width 845 height 401
click at [289, 271] on li "[PERSON_NAME]" at bounding box center [299, 273] width 141 height 16
type input "682b670d8bdc6f7f8feef3db"
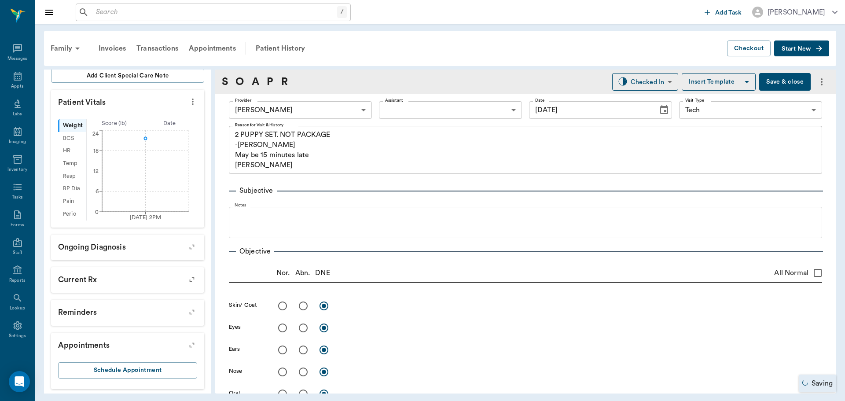
click at [442, 119] on div "Provider [PERSON_NAME] 682b670d8bdc6f7f8feef3db Provider Assistant ​ Assistant …" at bounding box center [525, 110] width 593 height 32
click at [440, 110] on body "/ ​ Add Task [PERSON_NAME] Nectar Messages Appts Labs Imaging Inventory Tasks F…" at bounding box center [422, 200] width 845 height 401
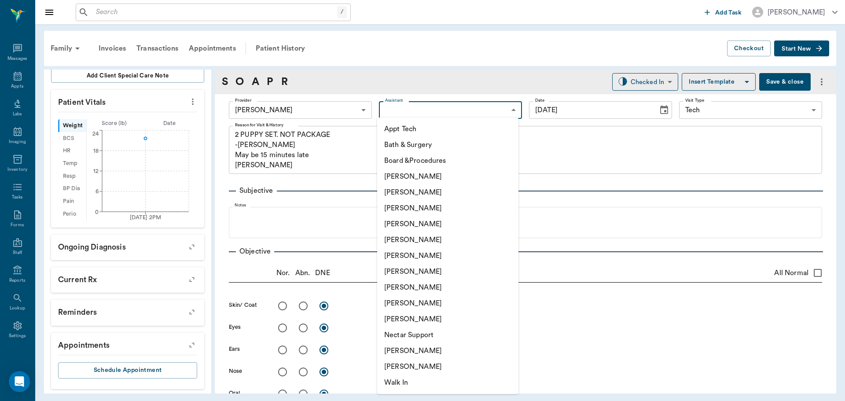
click at [422, 134] on li "Appt Tech" at bounding box center [447, 129] width 141 height 16
type input "63ec2f075fda476ae8351a4c"
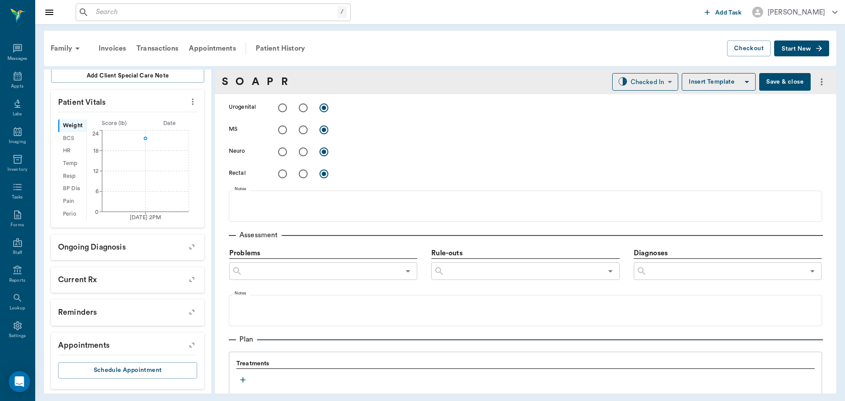
scroll to position [528, 0]
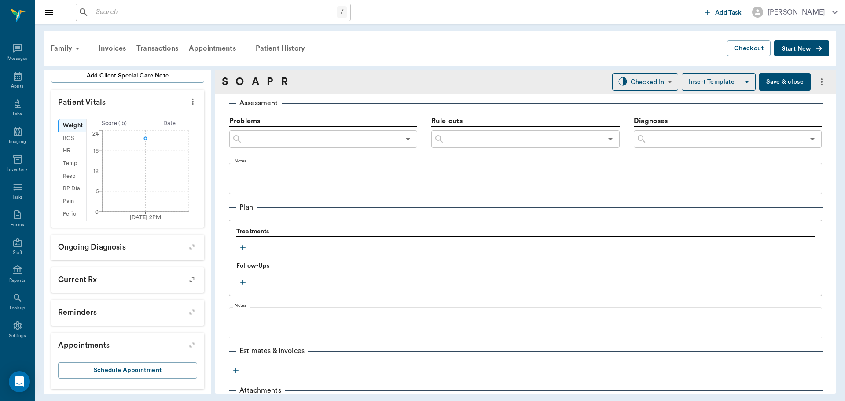
click at [246, 249] on icon "button" at bounding box center [242, 247] width 9 height 9
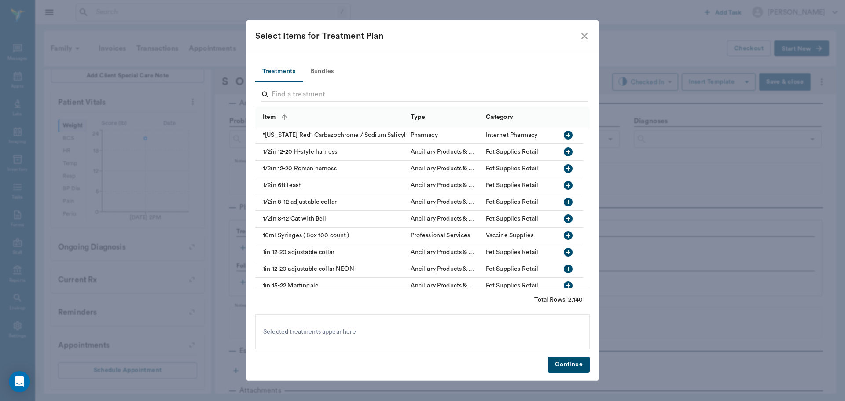
click at [333, 66] on button "Bundles" at bounding box center [322, 71] width 40 height 21
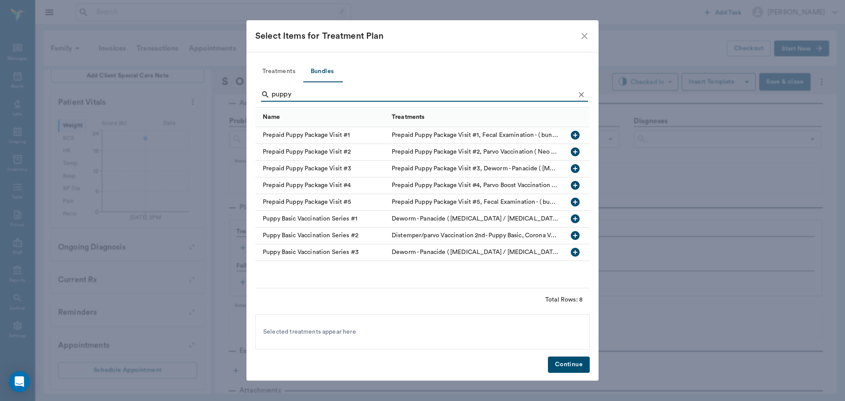
type input "puppy"
click at [578, 234] on icon "button" at bounding box center [574, 235] width 9 height 9
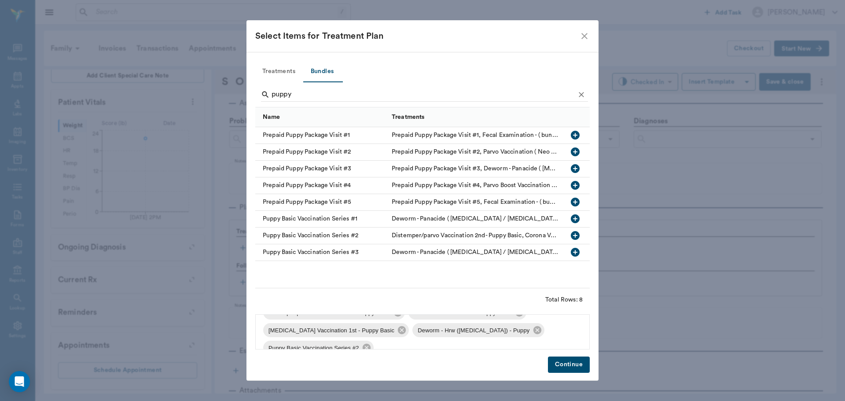
scroll to position [30, 0]
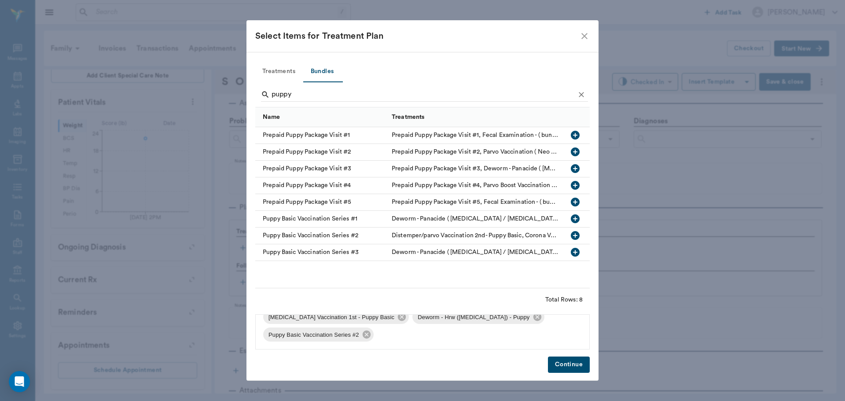
click at [556, 358] on button "Continue" at bounding box center [569, 364] width 42 height 16
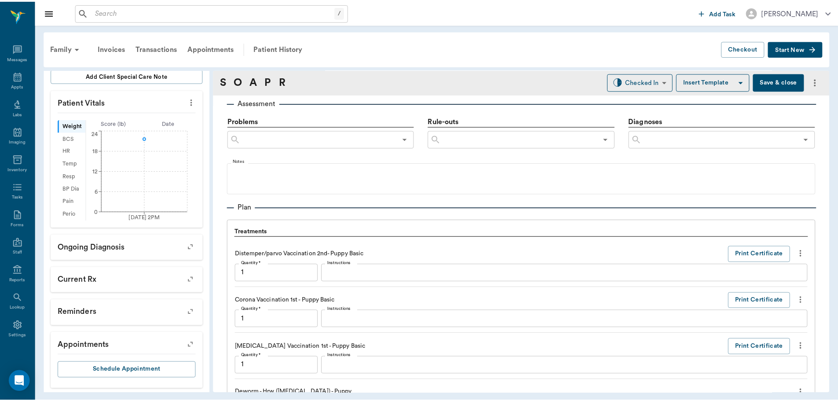
scroll to position [779, 0]
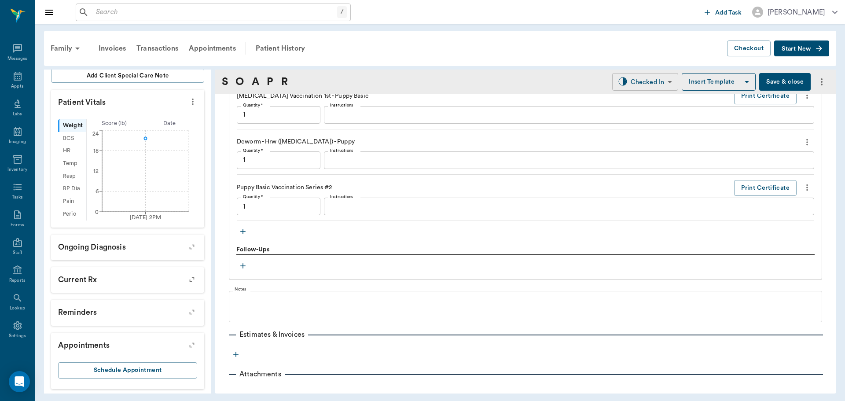
click at [627, 84] on body "/ ​ Add Task [PERSON_NAME] Nectar Messages Appts Labs Imaging Inventory Tasks F…" at bounding box center [422, 200] width 845 height 401
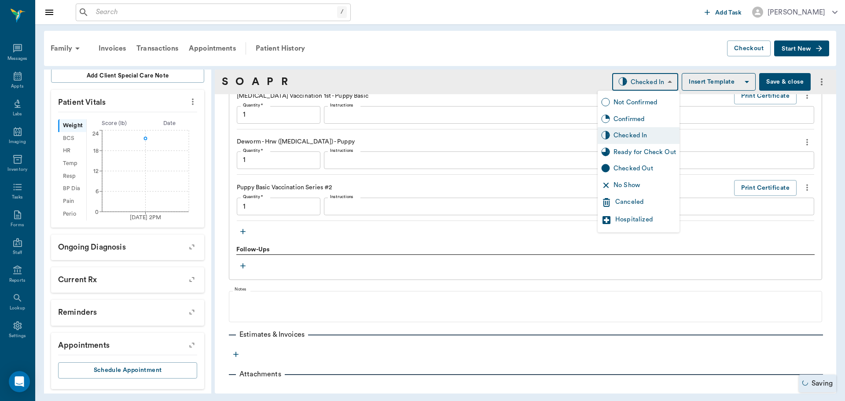
type input "1.00"
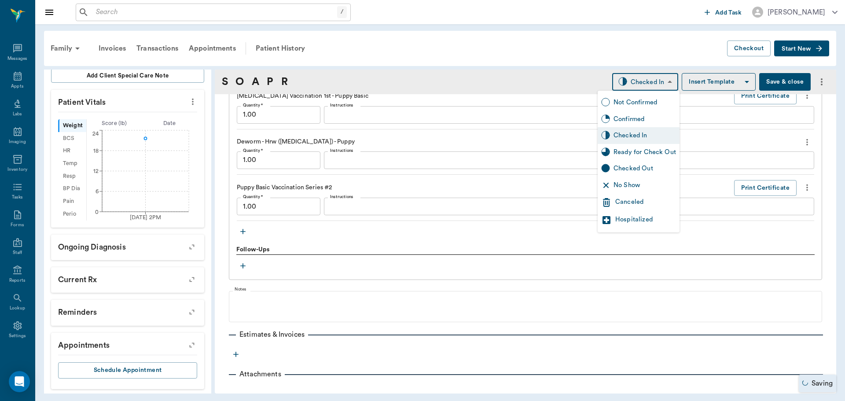
click at [639, 150] on div "Ready for Check Out" at bounding box center [644, 152] width 62 height 10
type input "READY_TO_CHECKOUT"
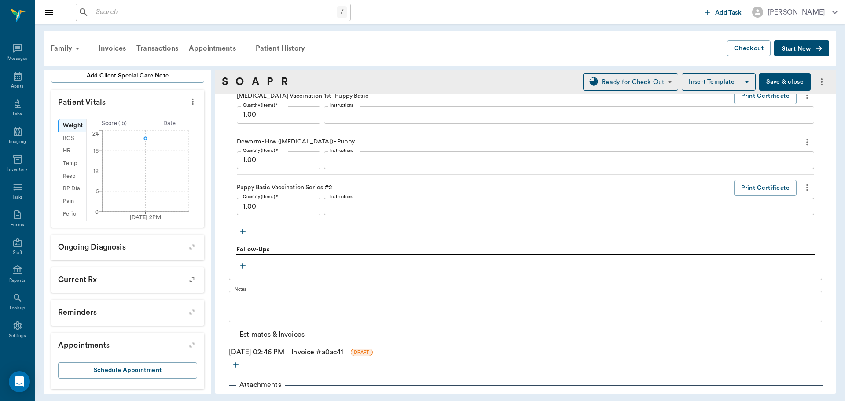
drag, startPoint x: 308, startPoint y: 355, endPoint x: 334, endPoint y: 366, distance: 28.2
click at [308, 355] on link "Invoice # a0ac41" at bounding box center [317, 352] width 52 height 11
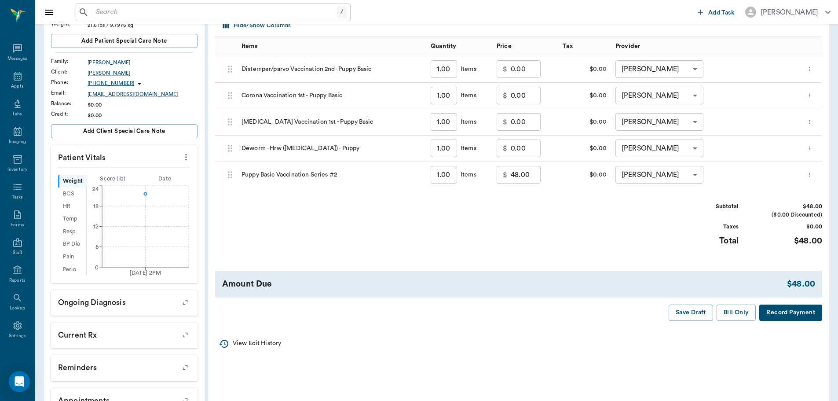
scroll to position [132, 0]
click at [735, 316] on button "Bill Only" at bounding box center [737, 311] width 40 height 16
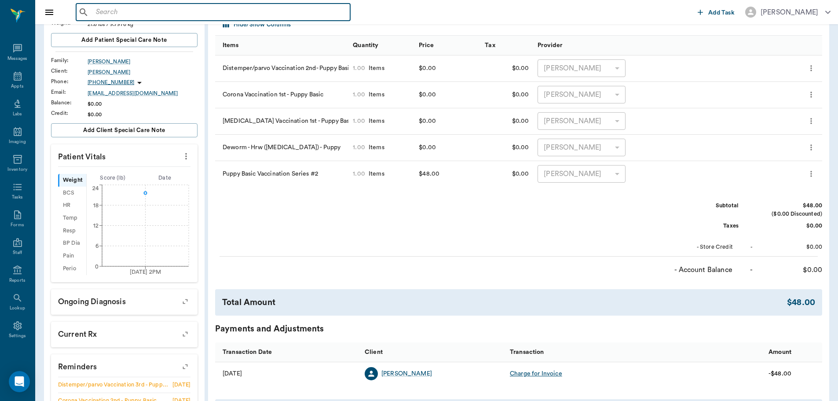
click at [140, 18] on input "text" at bounding box center [219, 12] width 254 height 12
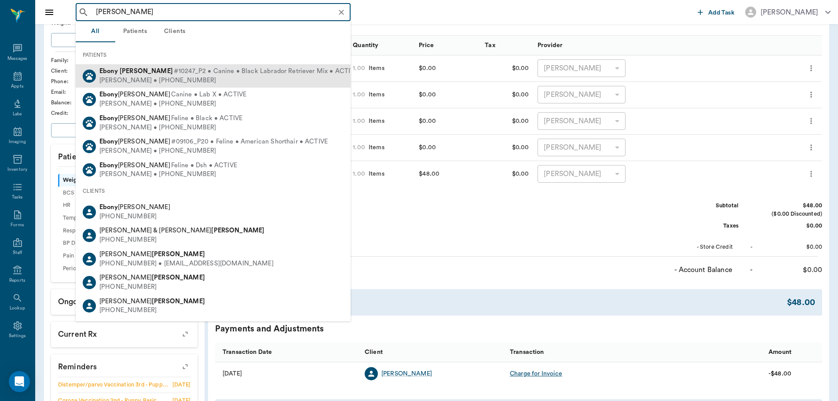
click at [197, 78] on div "[PERSON_NAME] • [PHONE_NUMBER]" at bounding box center [228, 80] width 259 height 9
type input "[PERSON_NAME]"
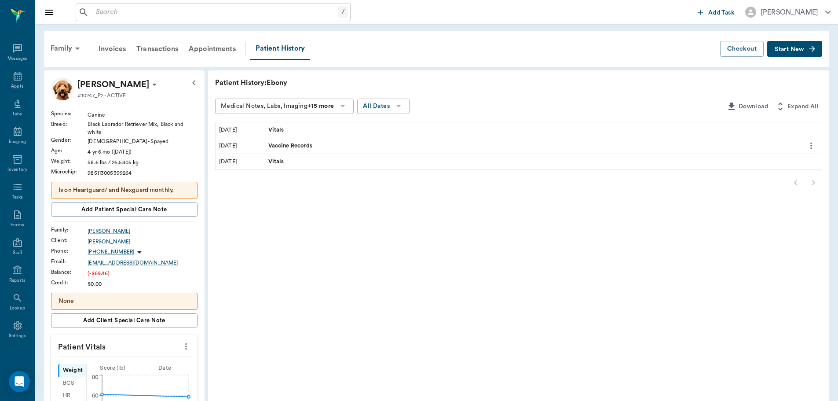
click at [779, 49] on span "Start New" at bounding box center [789, 49] width 29 height 0
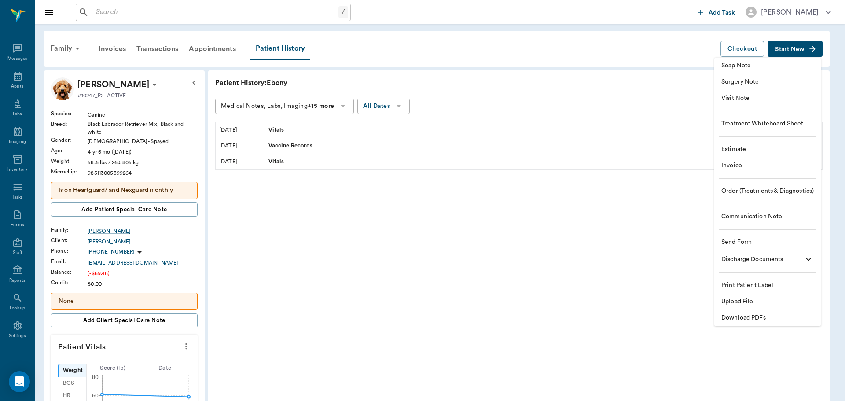
click at [760, 92] on li "Visit Note" at bounding box center [767, 98] width 106 height 16
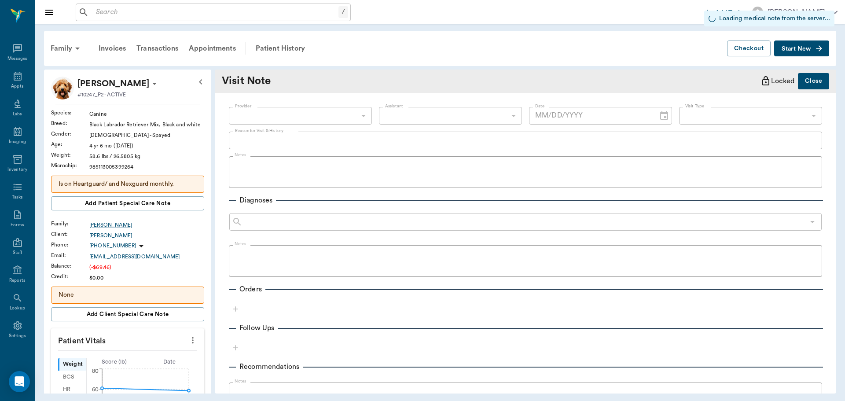
type input "[DATE]"
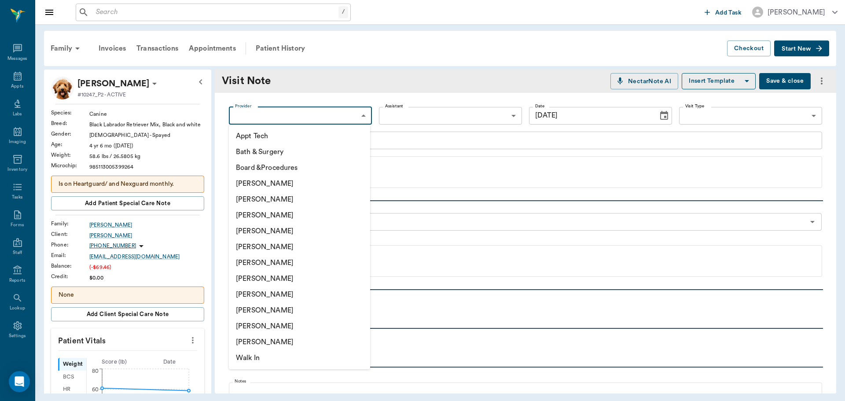
click at [285, 119] on body "/ ​ Add Task [PERSON_NAME] Nectar Messages Appts Labs Imaging Inventory Tasks F…" at bounding box center [422, 200] width 845 height 401
click at [303, 224] on li "[PERSON_NAME]" at bounding box center [299, 231] width 141 height 16
type input "63ec2f075fda476ae8351a4d"
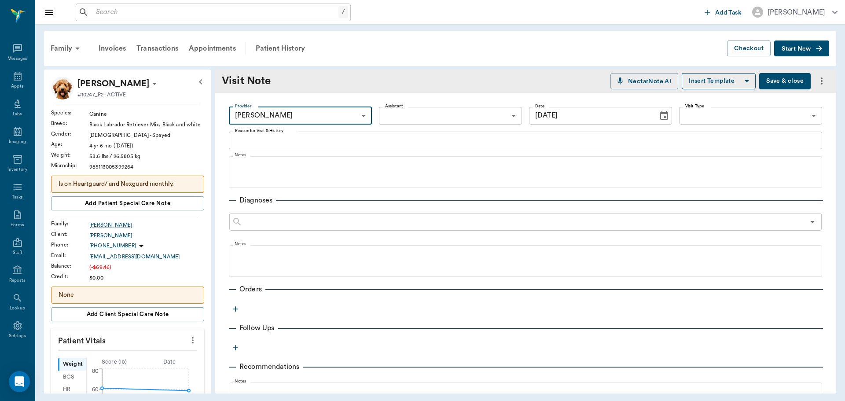
click at [414, 117] on body "/ ​ Add Task [PERSON_NAME] Nectar Messages Appts Labs Imaging Inventory Tasks F…" at bounding box center [422, 200] width 845 height 401
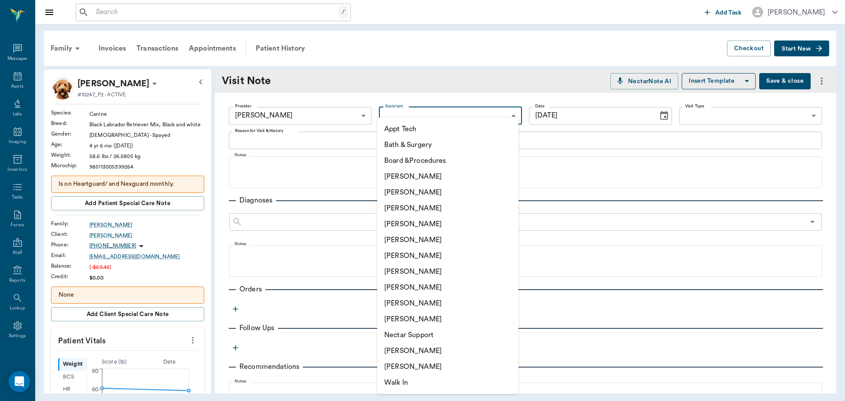
click at [413, 132] on li "Appt Tech" at bounding box center [447, 129] width 141 height 16
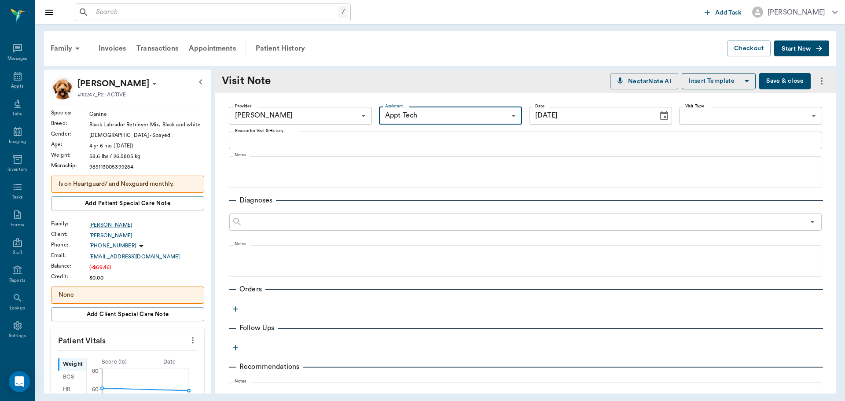
click at [407, 117] on body "/ ​ Add Task [PERSON_NAME] Nectar Messages Appts Labs Imaging Inventory Tasks F…" at bounding box center [422, 200] width 845 height 401
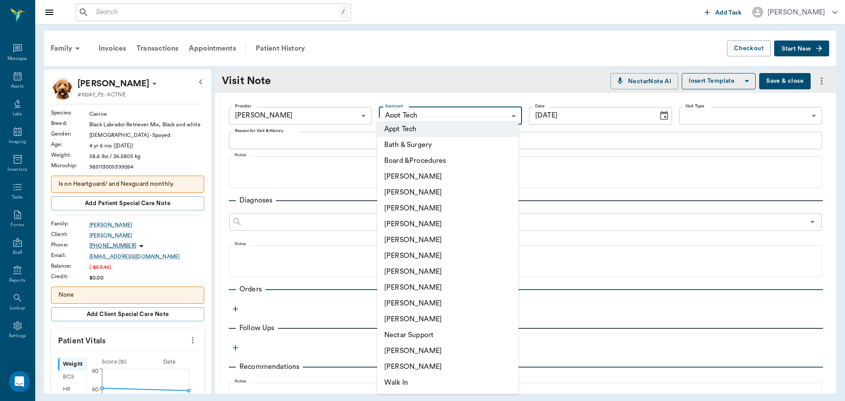
click at [413, 268] on li "[PERSON_NAME]" at bounding box center [447, 271] width 141 height 16
type input "682b670d8bdc6f7f8feef3db"
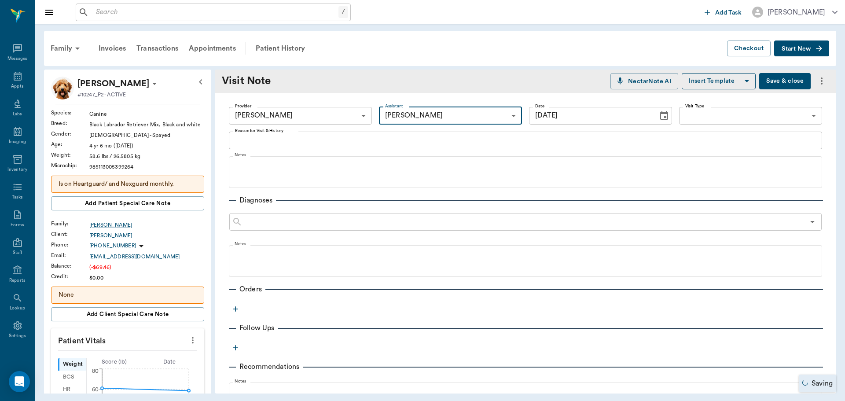
click at [235, 311] on icon "button" at bounding box center [235, 308] width 9 height 9
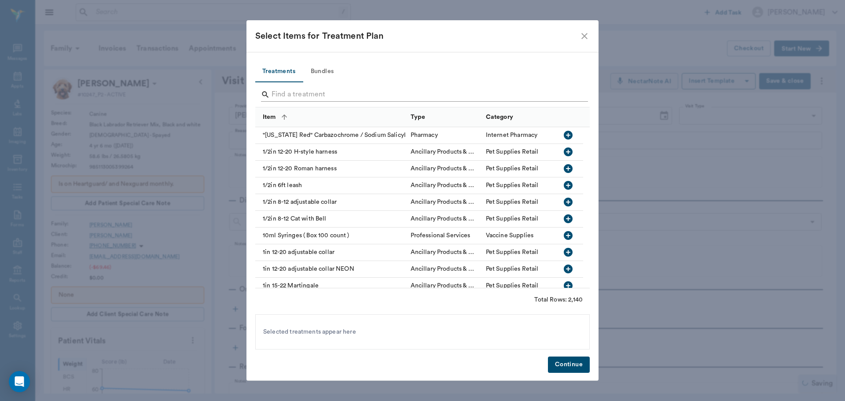
click at [323, 94] on input "Search" at bounding box center [422, 95] width 303 height 14
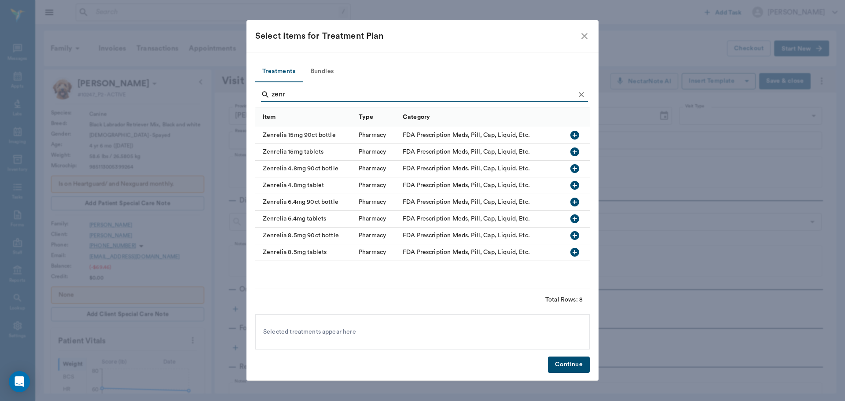
type input "zenr"
click at [575, 233] on icon "button" at bounding box center [574, 235] width 9 height 9
click at [575, 252] on icon "button" at bounding box center [574, 252] width 9 height 9
click at [584, 368] on button "Continue" at bounding box center [569, 364] width 42 height 16
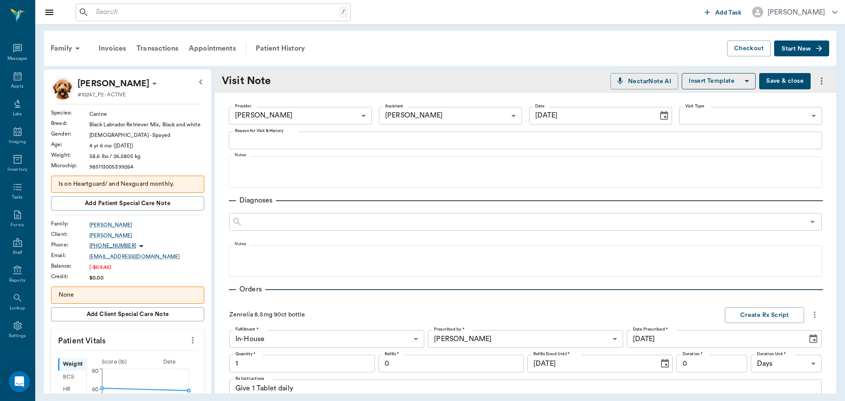
scroll to position [283, 0]
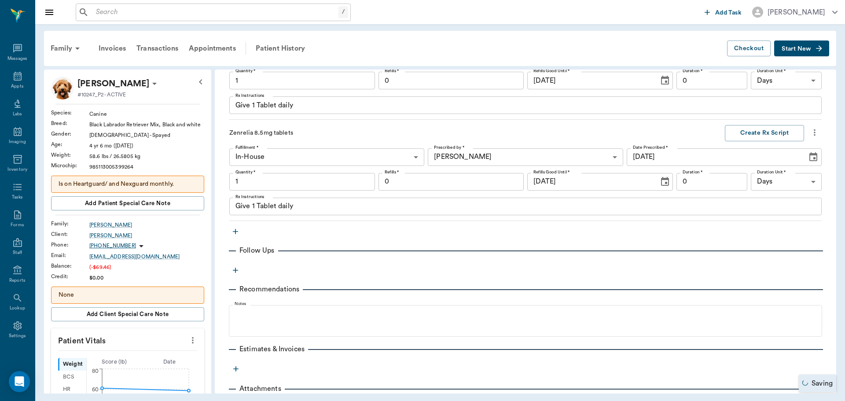
type input "1.00"
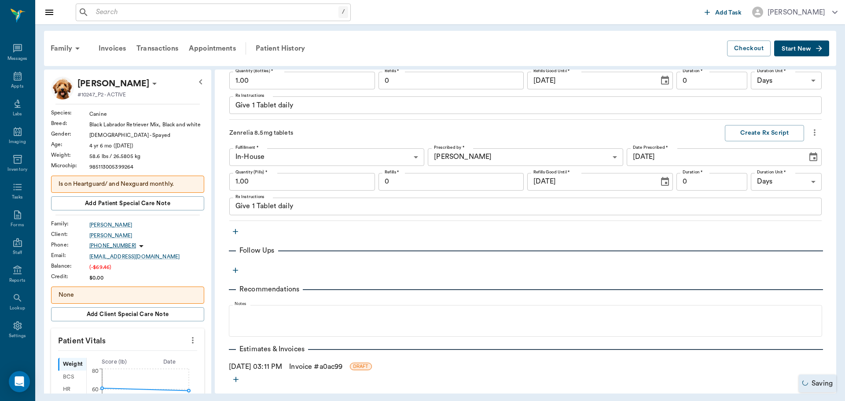
click at [326, 367] on link "Invoice # a0ac99" at bounding box center [315, 366] width 53 height 11
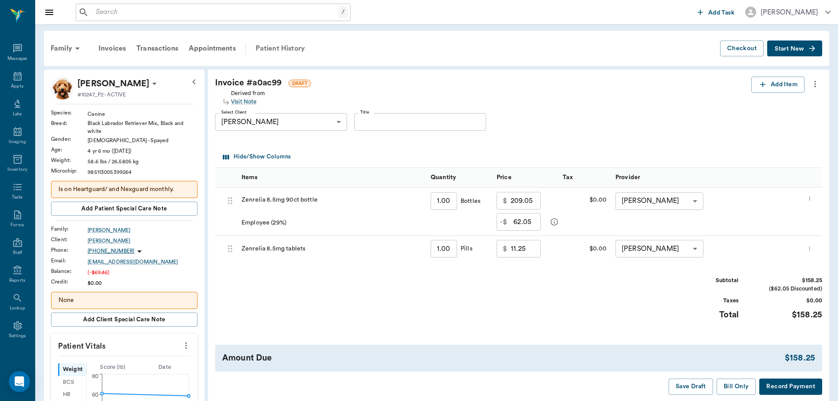
click at [276, 50] on div "Patient History" at bounding box center [280, 48] width 60 height 21
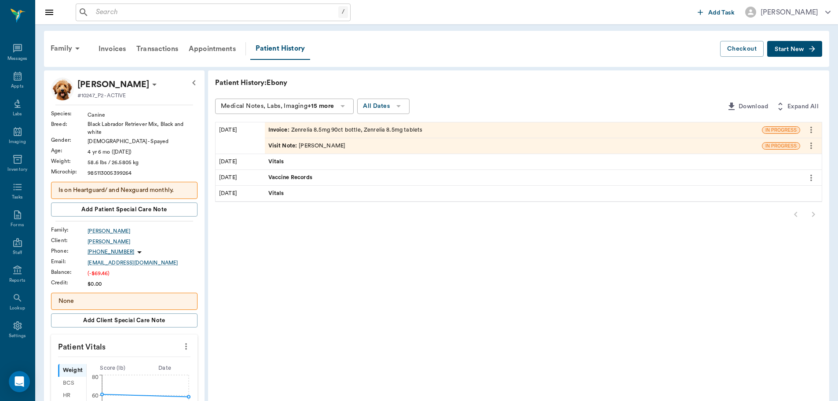
click at [316, 148] on div "Visit Note : [PERSON_NAME]" at bounding box center [306, 146] width 77 height 8
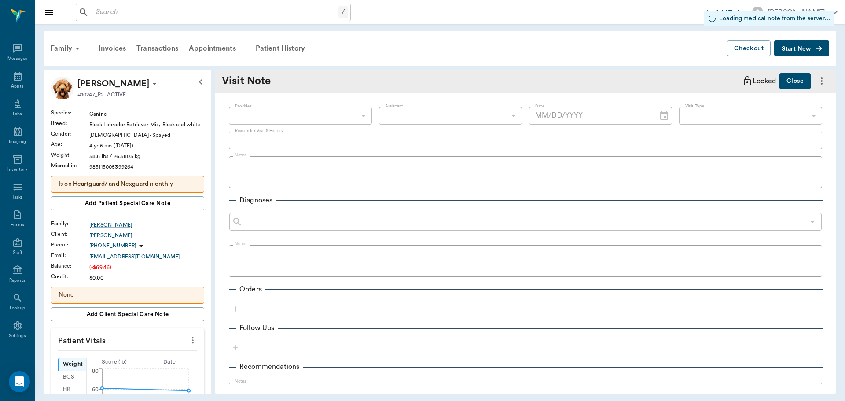
type input "63ec2f075fda476ae8351a4d"
type input "682b670d8bdc6f7f8feef3db"
type input "[DATE]"
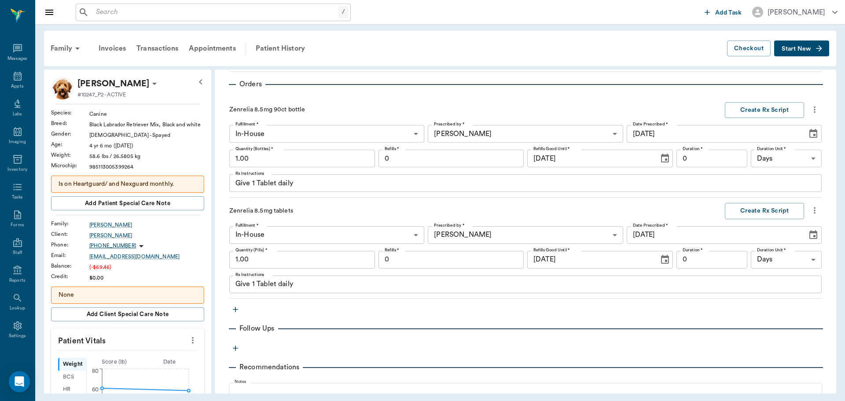
scroll to position [220, 0]
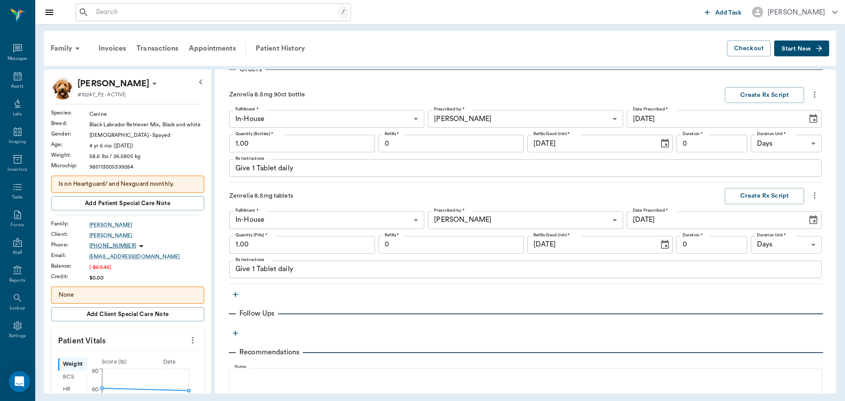
click at [809, 97] on icon "more" at bounding box center [814, 94] width 10 height 11
click at [789, 128] on span "Delete" at bounding box center [771, 125] width 74 height 9
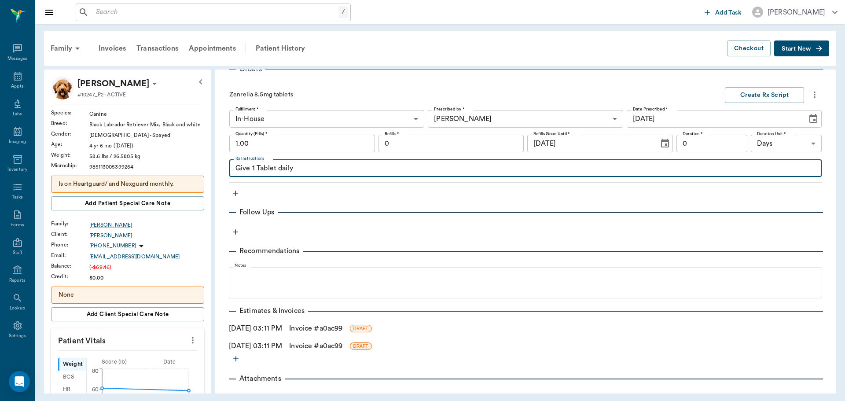
click at [254, 167] on textarea "Give 1 Tablet daily" at bounding box center [525, 168] width 580 height 10
click at [278, 172] on textarea "Give 2 Tablet daily" at bounding box center [525, 168] width 580 height 10
click at [305, 172] on textarea "Give 2 Tablets daily" at bounding box center [525, 168] width 580 height 10
type textarea "Give 2 Tablets daily by mouth."
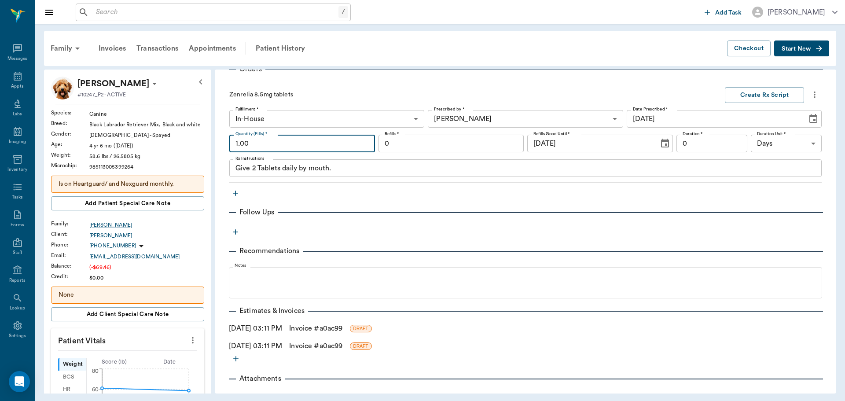
click at [291, 149] on input "1.00" at bounding box center [302, 144] width 146 height 18
type input "60.00"
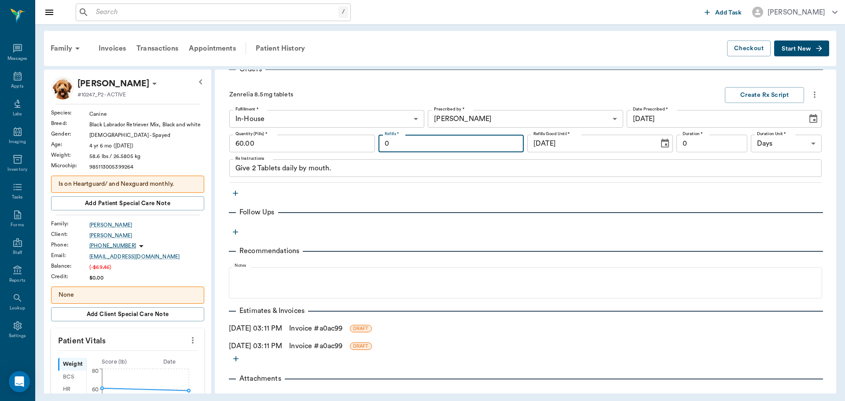
click at [466, 149] on input "0" at bounding box center [451, 144] width 146 height 18
type input "3"
click at [725, 145] on input "0" at bounding box center [711, 144] width 71 height 18
type input "30"
click at [745, 194] on div "Provider [PERSON_NAME] 63ec2f075fda476ae8351a4d Provider Assistant [PERSON_NAME…" at bounding box center [525, 141] width 621 height 536
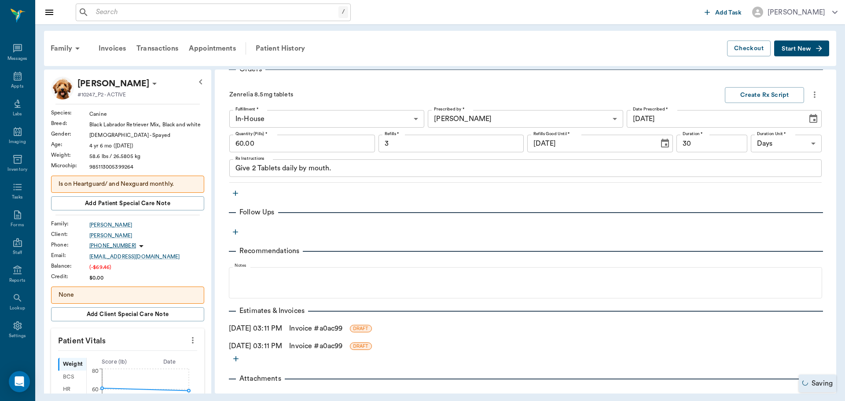
click at [322, 348] on link "Invoice # a0ac99" at bounding box center [315, 345] width 53 height 11
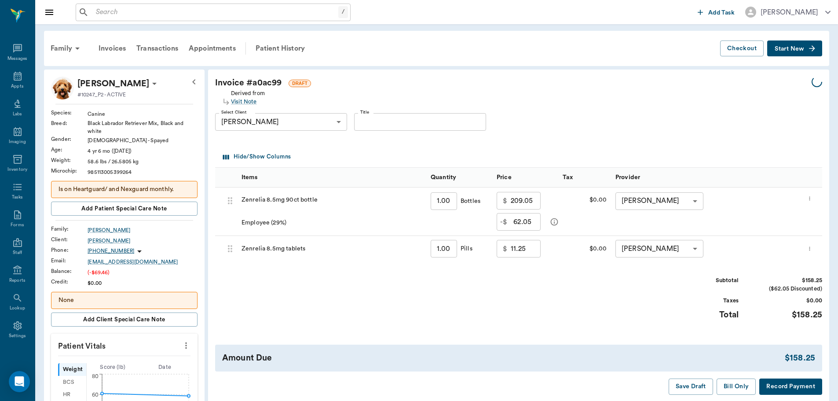
type input "60.00"
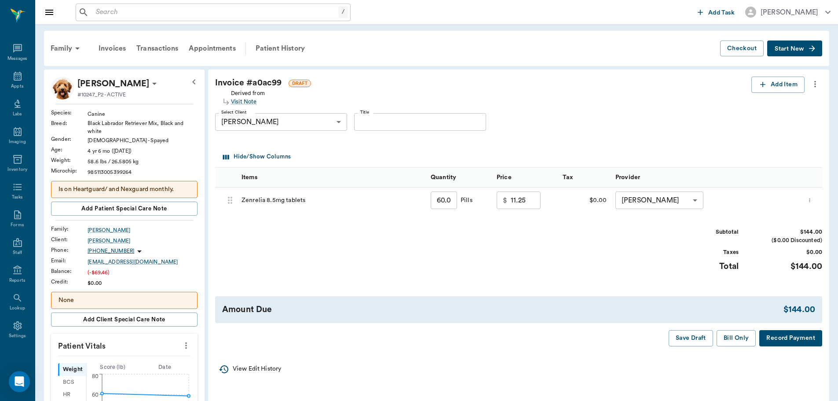
type input "144.00"
click at [819, 77] on button "more" at bounding box center [815, 84] width 14 height 15
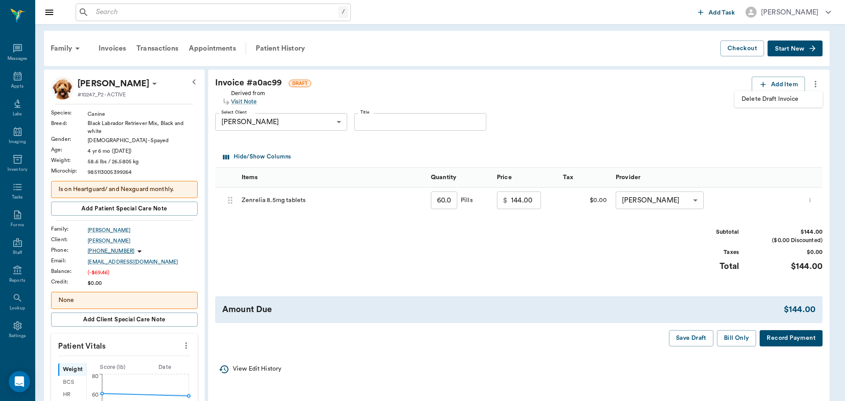
click at [801, 102] on span "Delete Draft Invoice" at bounding box center [778, 99] width 74 height 9
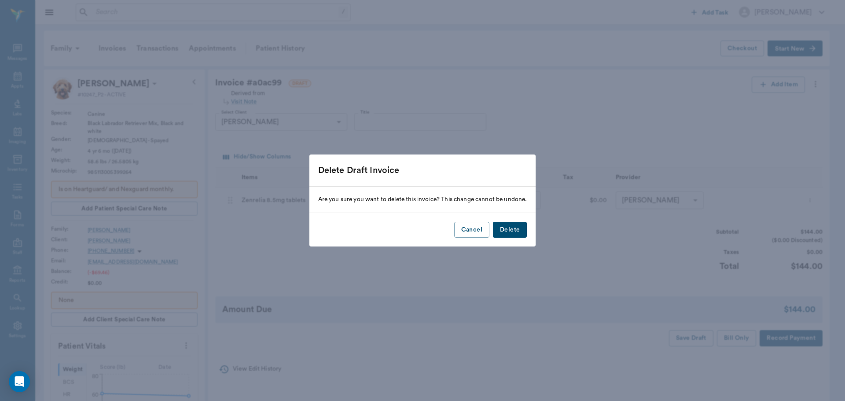
click at [504, 234] on button "Delete" at bounding box center [510, 230] width 34 height 16
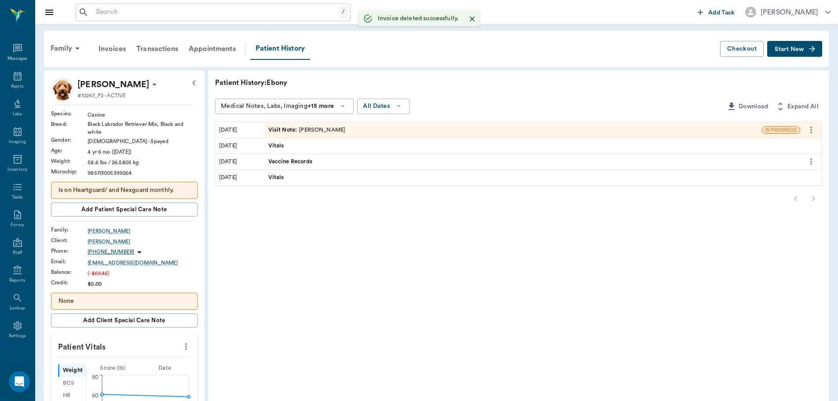
click at [814, 130] on icon "more" at bounding box center [811, 129] width 10 height 11
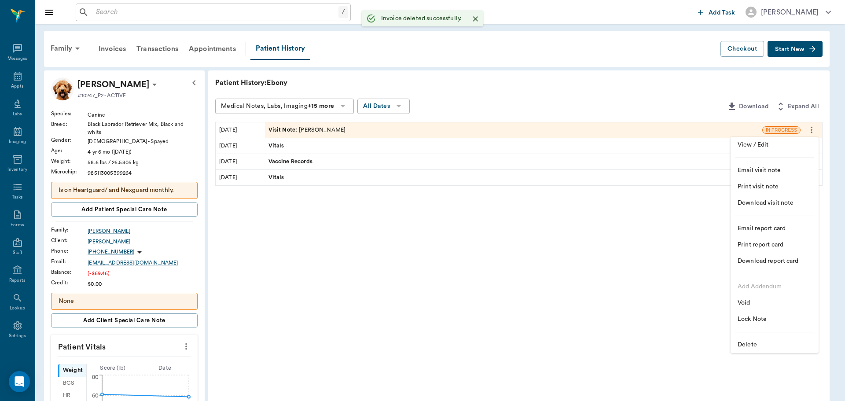
click at [778, 345] on span "Delete" at bounding box center [774, 344] width 74 height 9
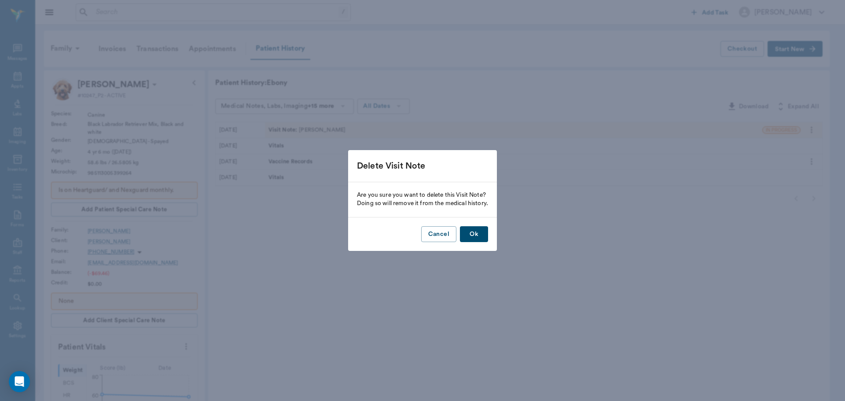
click at [483, 234] on button "Ok" at bounding box center [474, 234] width 28 height 16
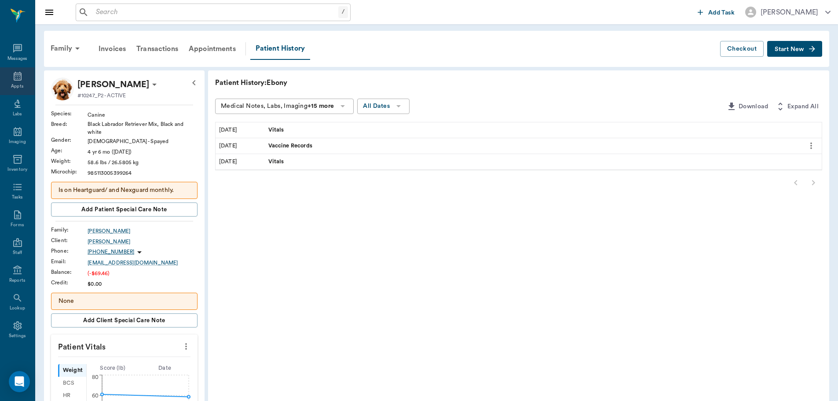
click at [14, 78] on icon at bounding box center [18, 76] width 8 height 9
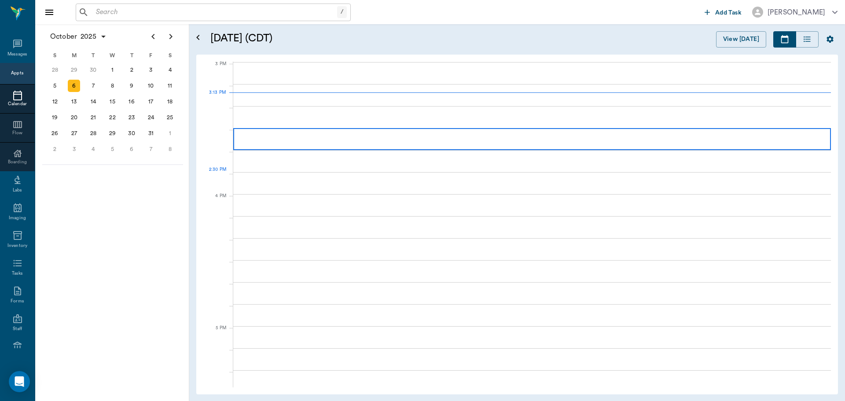
scroll to position [925, 0]
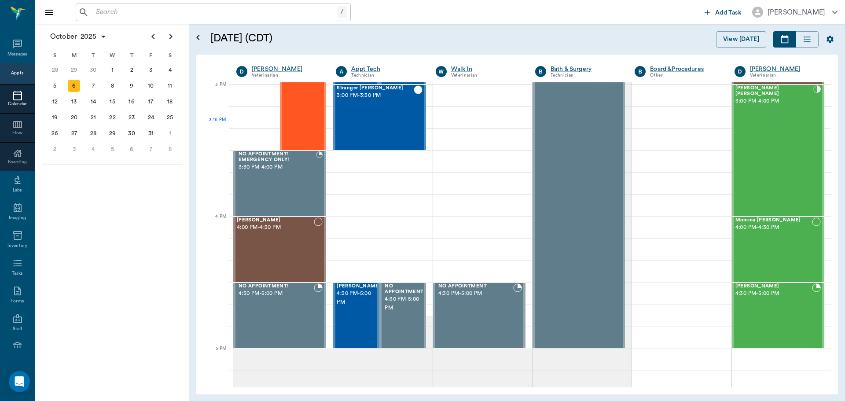
click at [103, 13] on input "text" at bounding box center [214, 12] width 245 height 12
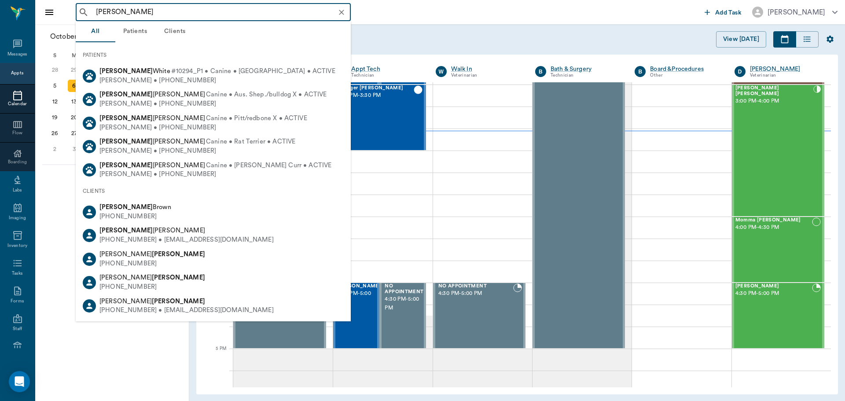
type input "[PERSON_NAME]"
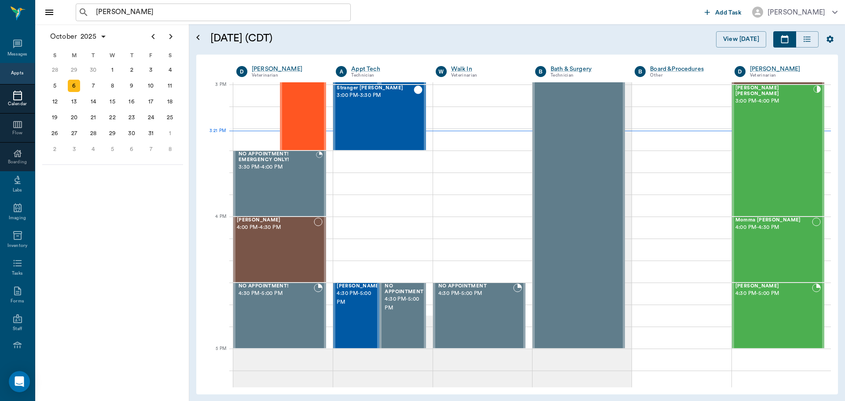
click at [487, 40] on div "[DATE] (CDT)" at bounding box center [353, 39] width 287 height 16
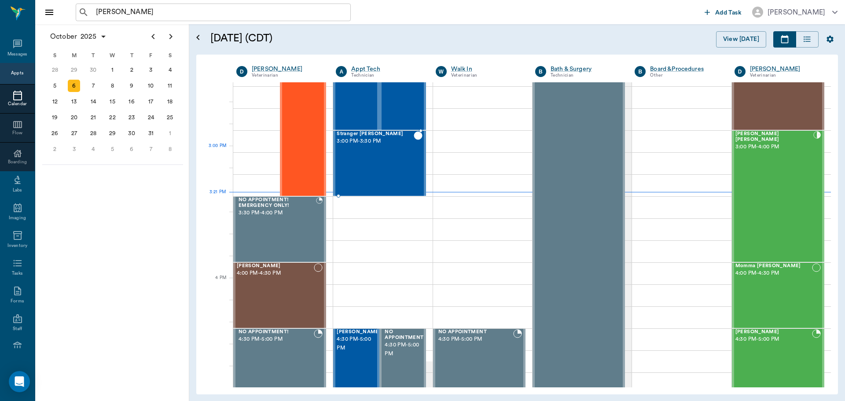
scroll to position [793, 0]
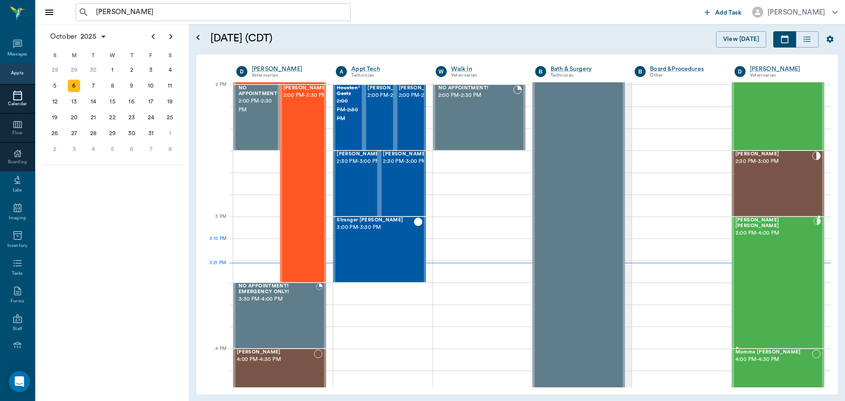
click at [761, 248] on div "[PERSON_NAME] [PERSON_NAME] 3:00 PM - 4:00 PM" at bounding box center [774, 282] width 78 height 130
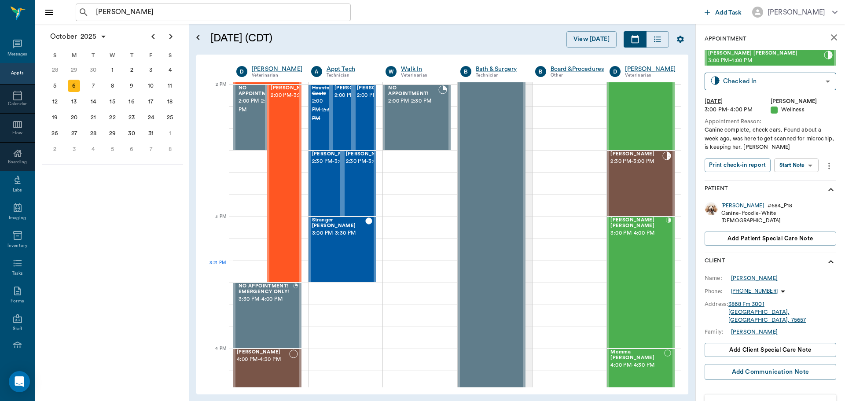
click at [805, 169] on body "[PERSON_NAME] ​ Add Task [PERSON_NAME] Nectar Messages Appts Calendar Flow Boar…" at bounding box center [422, 200] width 845 height 401
click at [804, 182] on li "Start SOAP" at bounding box center [796, 182] width 61 height 15
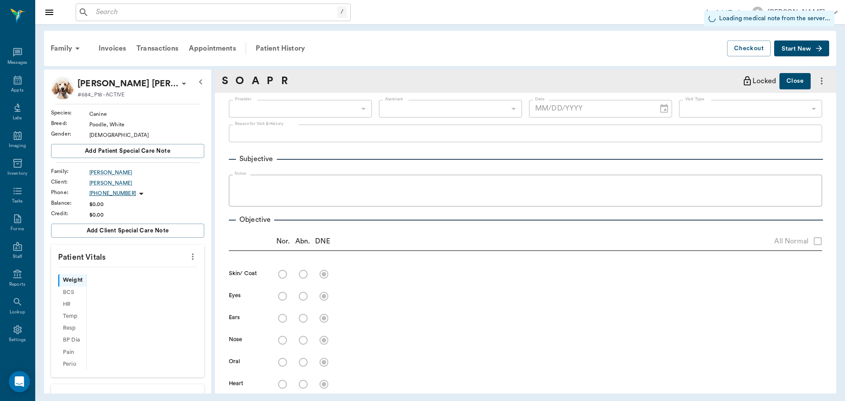
scroll to position [4, 0]
type input "670e8b52b987dc0b25a864ee"
type input "65d2be4f46e3a538d89b8c14"
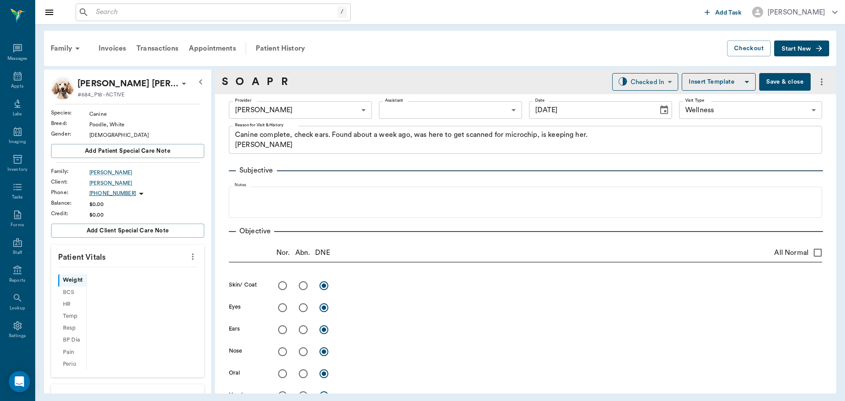
type input "[DATE]"
type textarea "Canine complete, check ears. Found about a week ago, was here to get scanned fo…"
click at [191, 261] on button "more" at bounding box center [193, 256] width 14 height 15
click at [154, 271] on span "Enter Vitals" at bounding box center [149, 271] width 74 height 9
click at [121, 289] on input "text" at bounding box center [127, 283] width 77 height 18
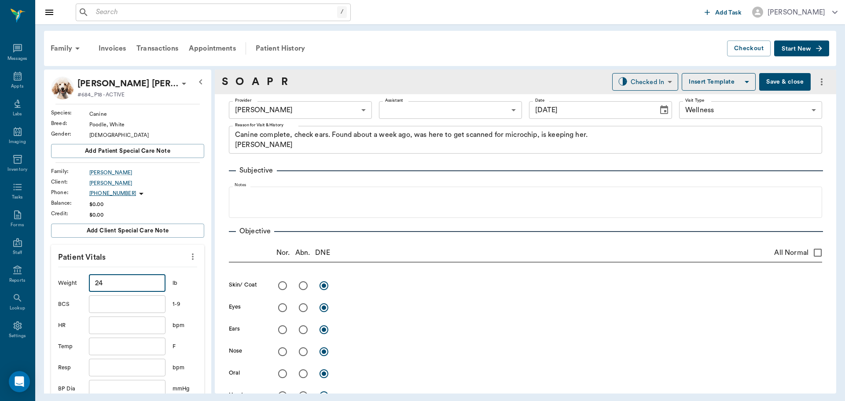
type input "2"
type input "34.7"
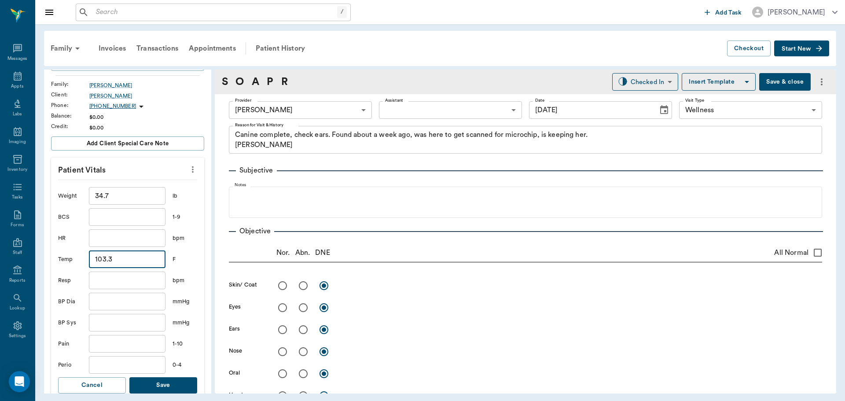
scroll to position [88, 0]
type input "103.3"
click at [152, 377] on button "Save" at bounding box center [163, 384] width 68 height 16
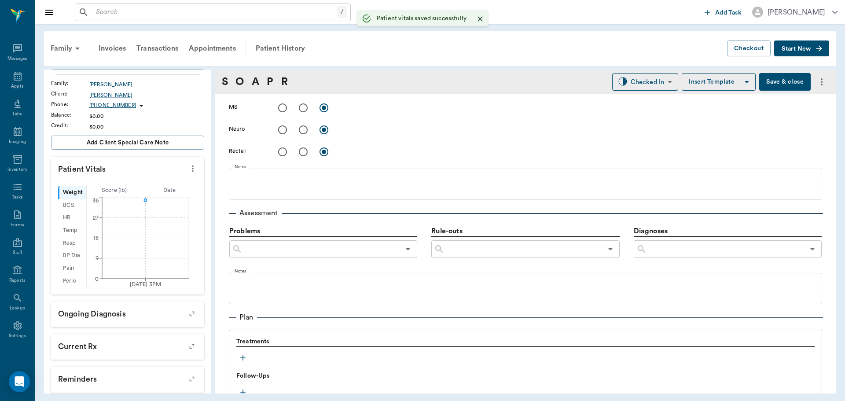
scroll to position [484, 0]
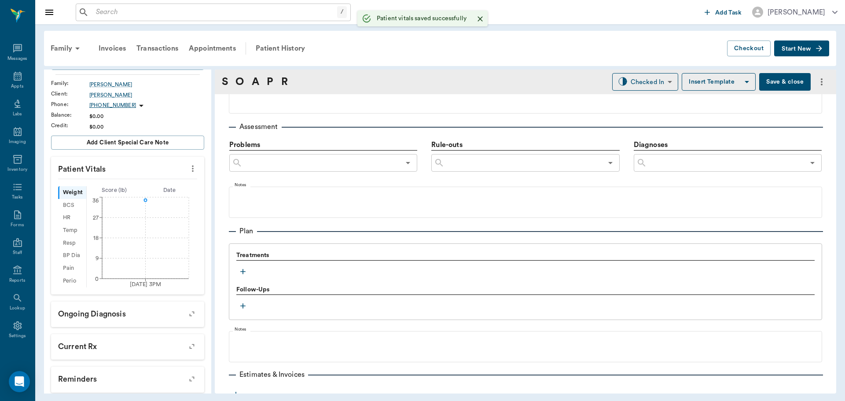
click at [249, 274] on div "Treatments" at bounding box center [525, 264] width 578 height 27
click at [245, 273] on icon "button" at bounding box center [242, 271] width 9 height 9
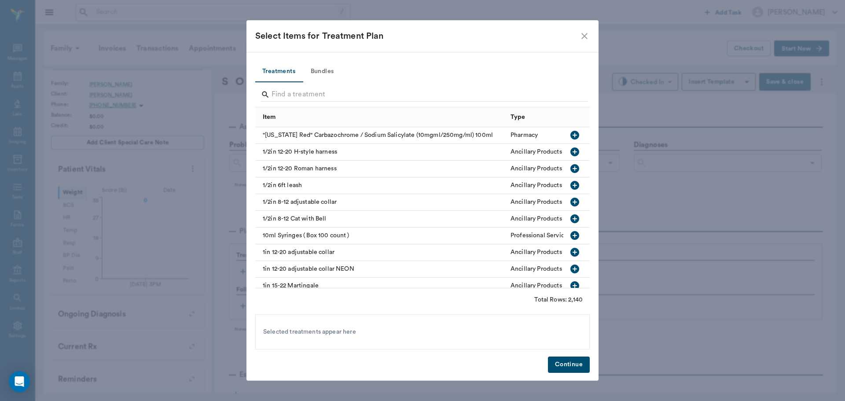
click at [325, 73] on button "Bundles" at bounding box center [322, 71] width 40 height 21
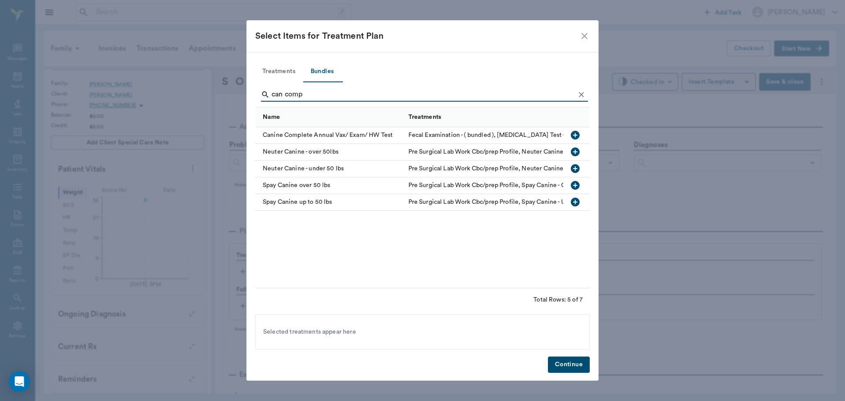
type input "can comp"
click at [579, 135] on icon "button" at bounding box center [574, 135] width 9 height 9
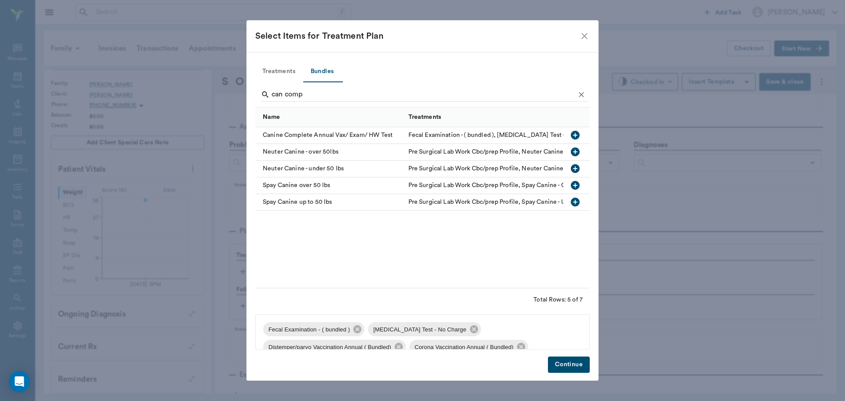
click at [562, 368] on button "Continue" at bounding box center [569, 364] width 42 height 16
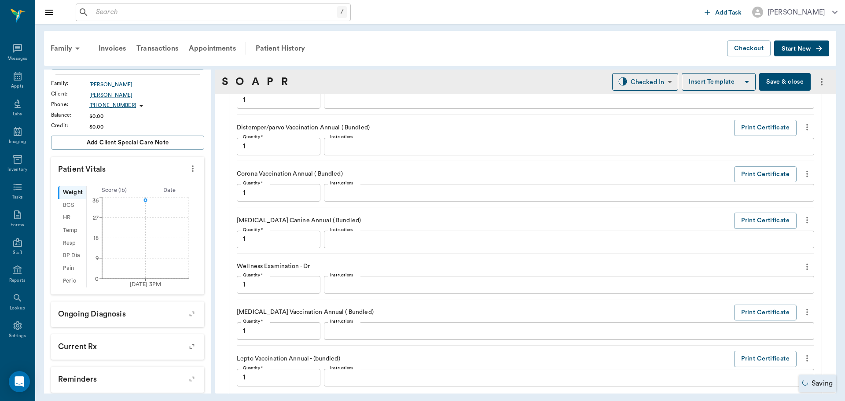
type input "1.00"
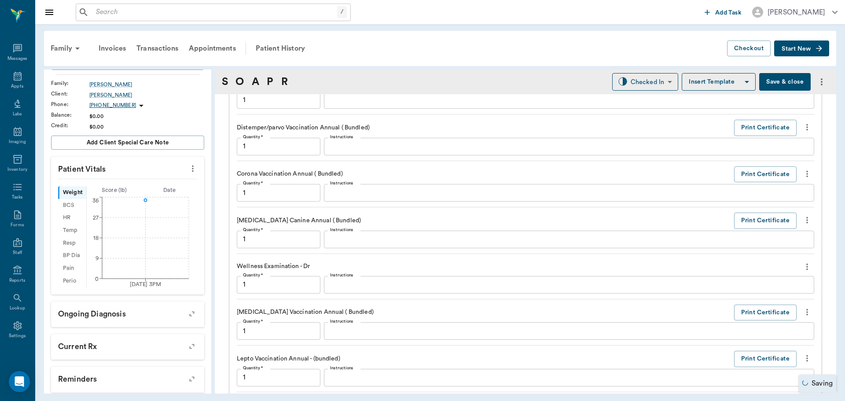
type input "1.00"
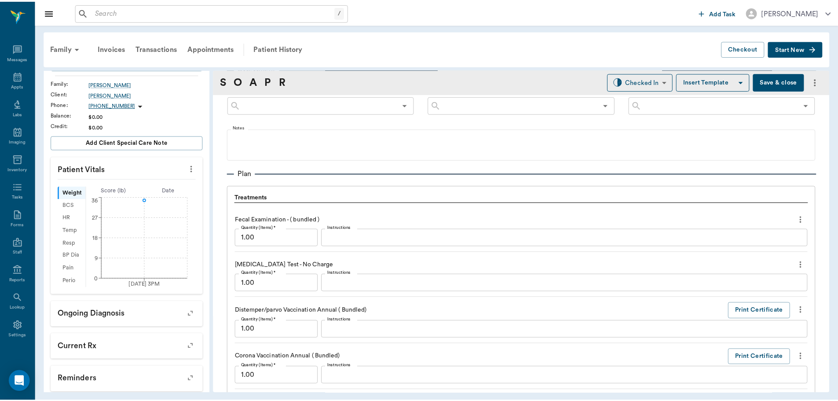
scroll to position [592, 0]
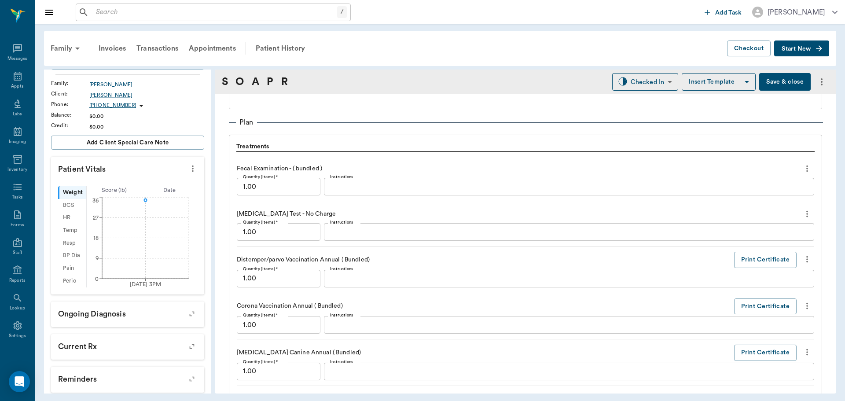
click at [362, 228] on textarea "Instructions" at bounding box center [569, 232] width 478 height 10
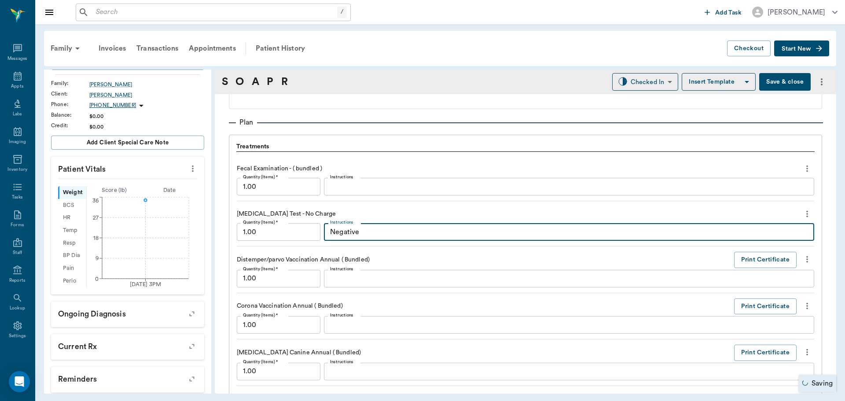
type textarea "Negative"
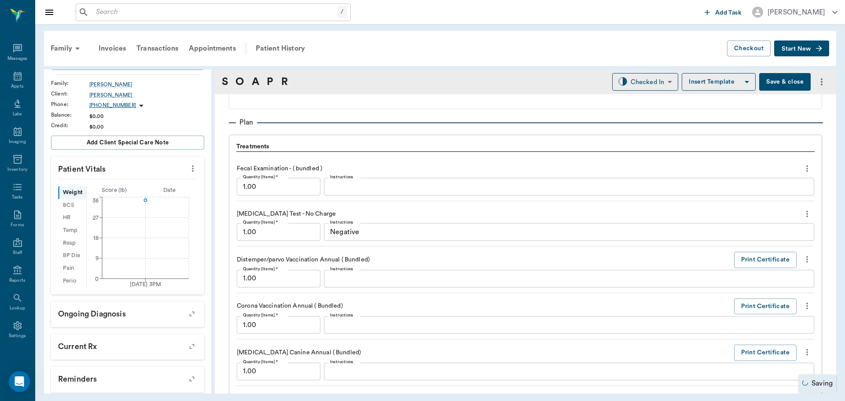
click at [772, 77] on button "Save & close" at bounding box center [784, 82] width 51 height 18
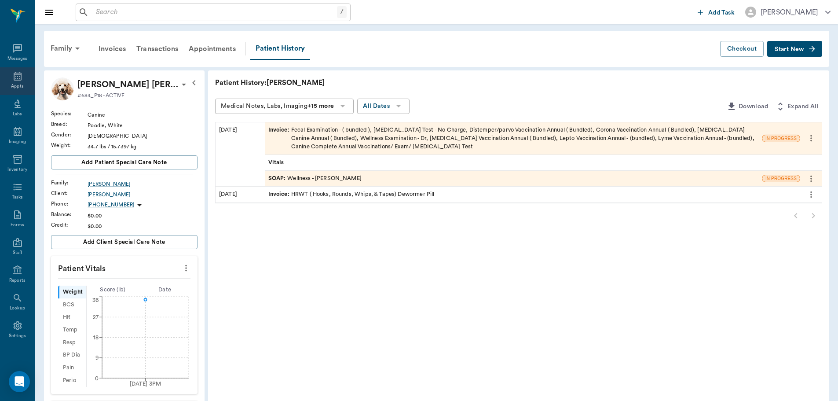
click at [17, 78] on icon at bounding box center [17, 76] width 11 height 11
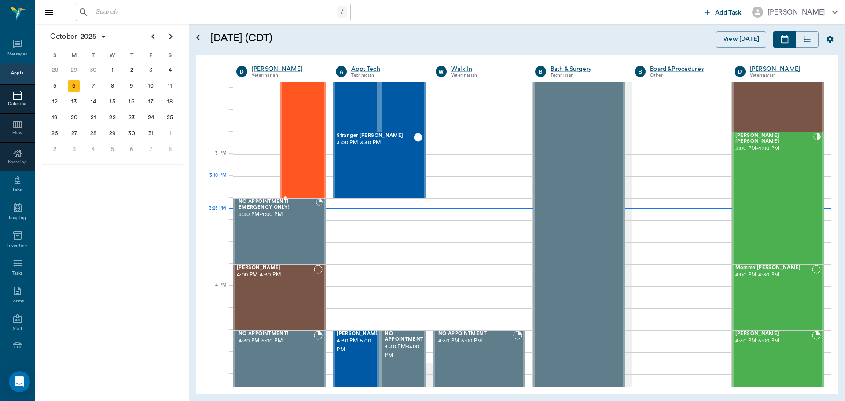
scroll to position [881, 0]
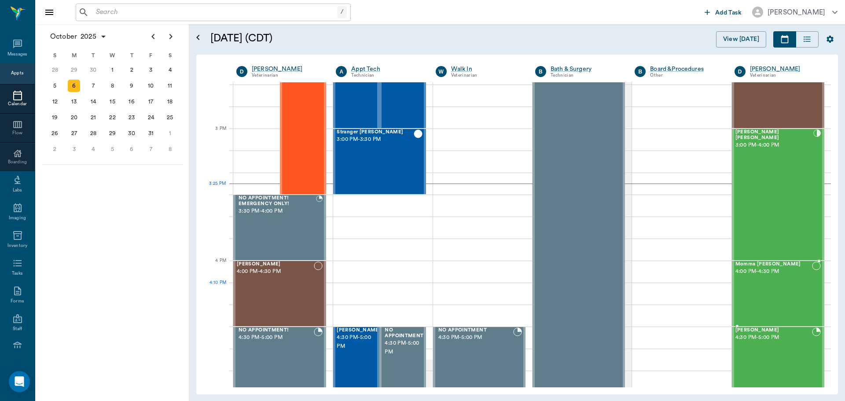
click at [756, 289] on div "Momma Kitty Smith 4:00 PM - 4:30 PM" at bounding box center [773, 293] width 77 height 64
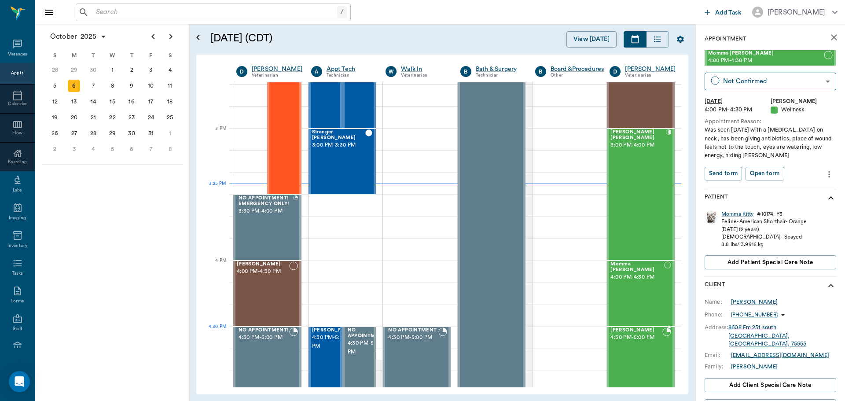
click at [629, 343] on div "Ragnar Jones 4:30 PM - 5:00 PM" at bounding box center [636, 359] width 52 height 64
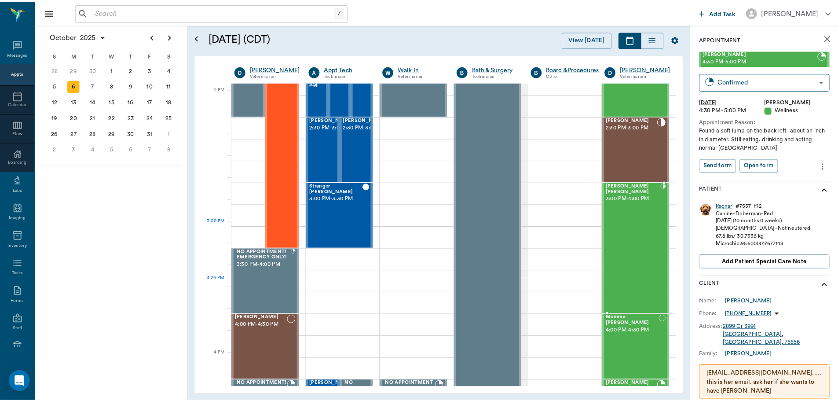
scroll to position [881, 0]
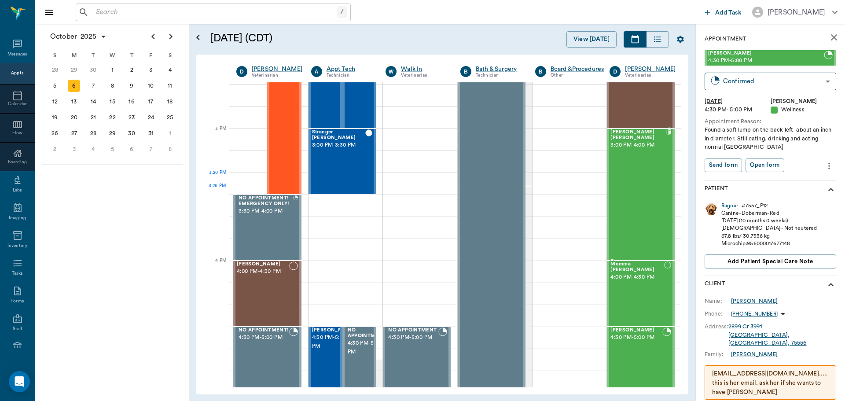
click at [629, 183] on div "Gibson Laduke 3:00 PM - 4:00 PM" at bounding box center [637, 194] width 55 height 130
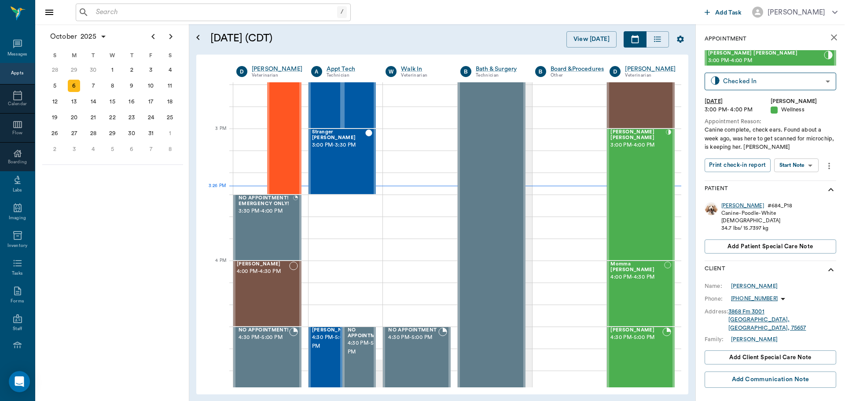
click at [725, 203] on div "Gibson" at bounding box center [742, 205] width 43 height 7
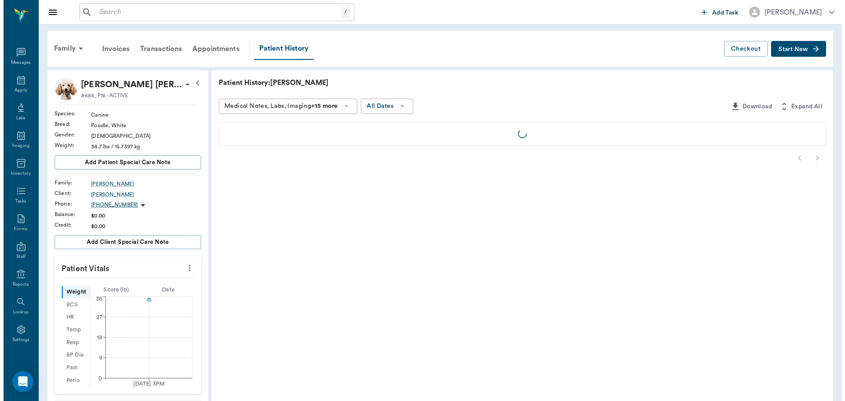
scroll to position [4, 0]
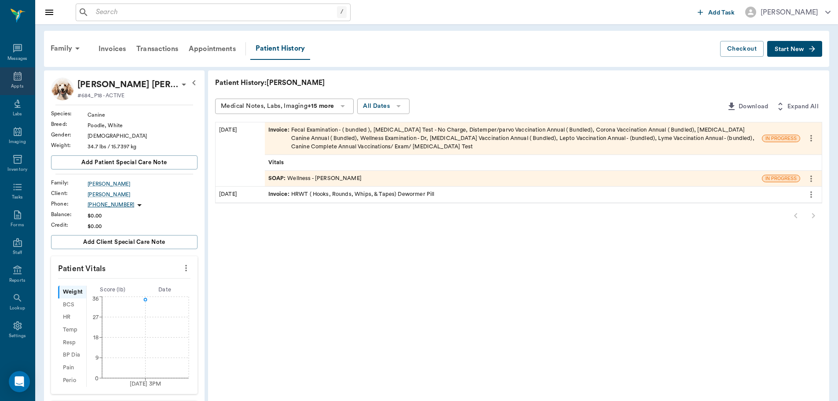
click at [19, 82] on div "Appts" at bounding box center [17, 81] width 35 height 28
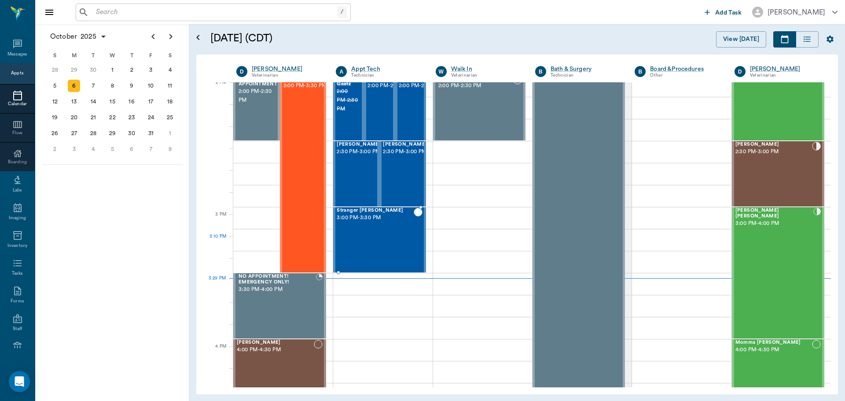
scroll to position [792, 0]
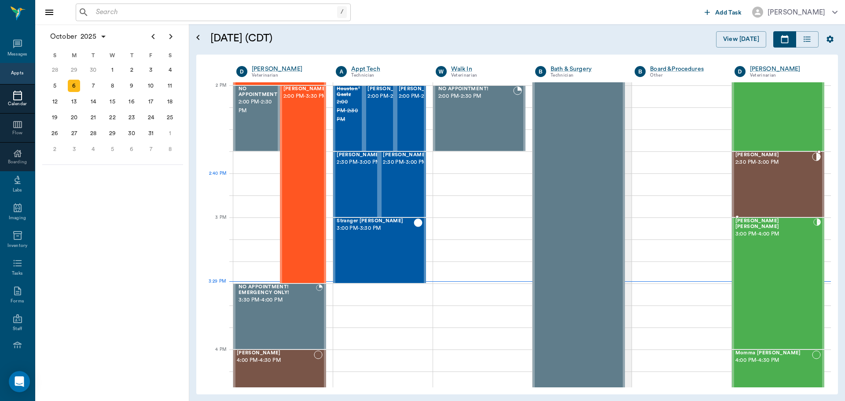
click at [759, 182] on div "Pepe LUNDEEN 2:30 PM - 3:00 PM" at bounding box center [773, 184] width 77 height 64
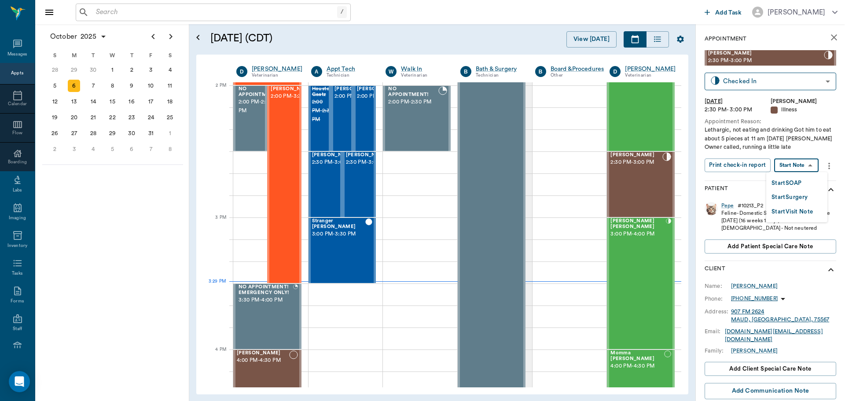
click at [789, 168] on body "/ ​ Add Task Dr. Bert Ellsworth Nectar Messages Appts Calendar Flow Boarding La…" at bounding box center [422, 200] width 845 height 401
click at [787, 181] on button "Start SOAP" at bounding box center [786, 183] width 30 height 10
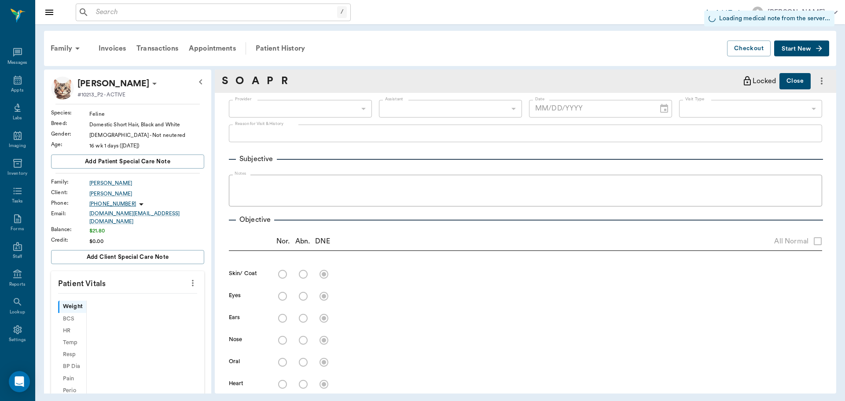
scroll to position [4, 0]
type input "670e8b52b987dc0b25a864ee"
type input "65d2be4f46e3a538d89b8c15"
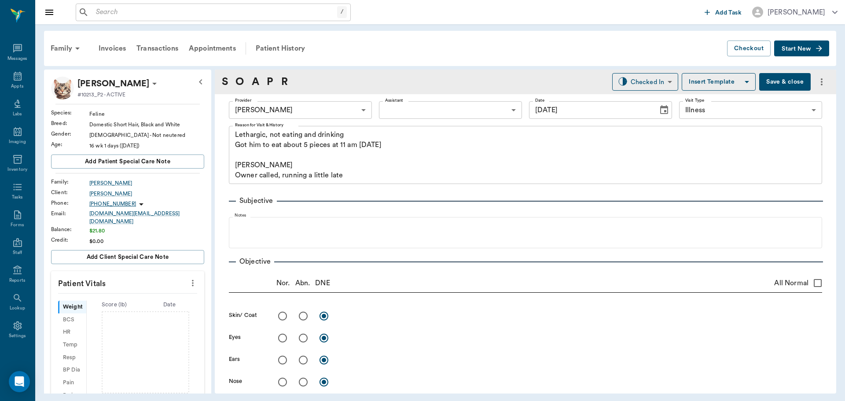
type input "[DATE]"
type textarea "Lethargic, not eating and drinking Got him to eat about 5 pieces at 11 am today…"
drag, startPoint x: 184, startPoint y: 280, endPoint x: 182, endPoint y: 284, distance: 4.5
click at [188, 281] on icon "more" at bounding box center [193, 283] width 10 height 11
click at [169, 296] on span "Enter Vitals" at bounding box center [149, 292] width 74 height 9
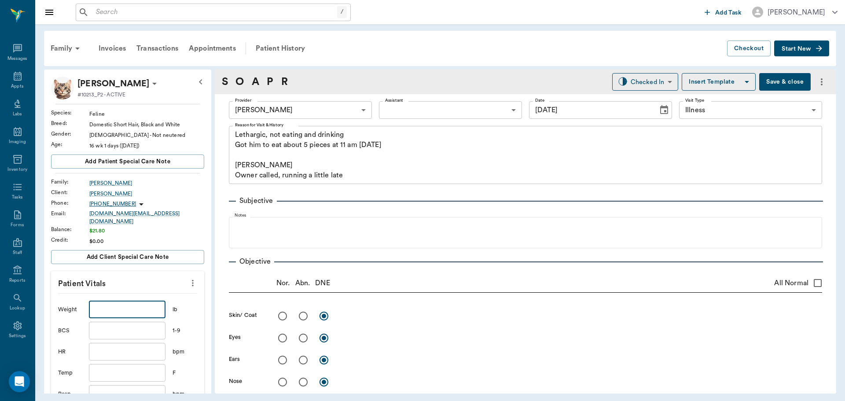
click at [137, 311] on input "text" at bounding box center [127, 309] width 77 height 18
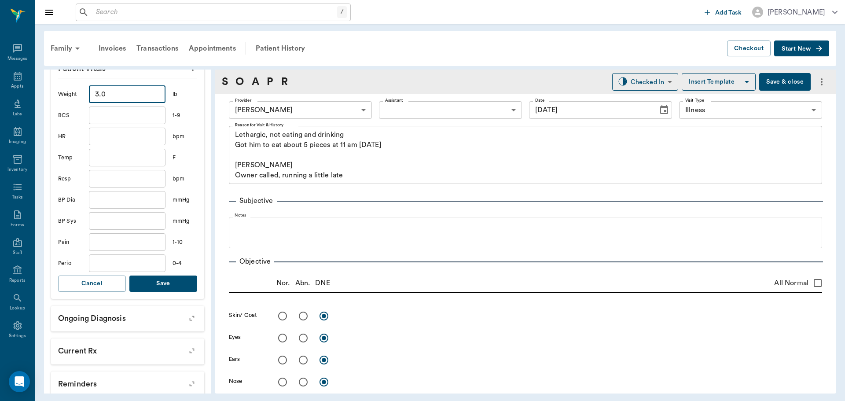
scroll to position [220, 0]
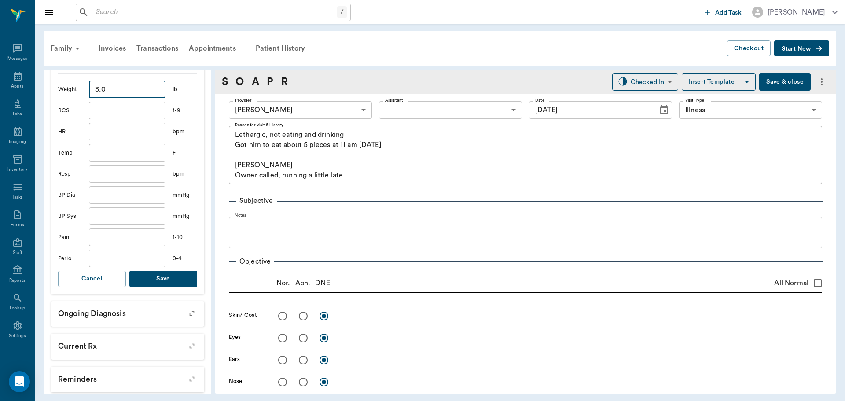
type input "3"
drag, startPoint x: 139, startPoint y: 274, endPoint x: 147, endPoint y: 273, distance: 8.4
click at [139, 274] on button "Save" at bounding box center [163, 279] width 68 height 16
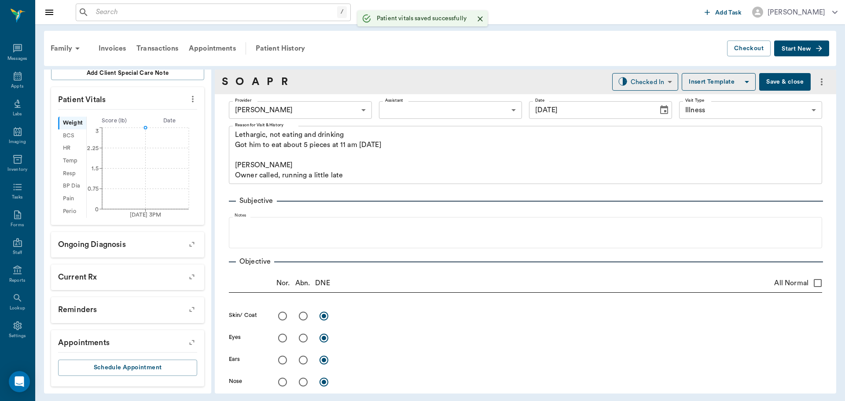
scroll to position [189, 0]
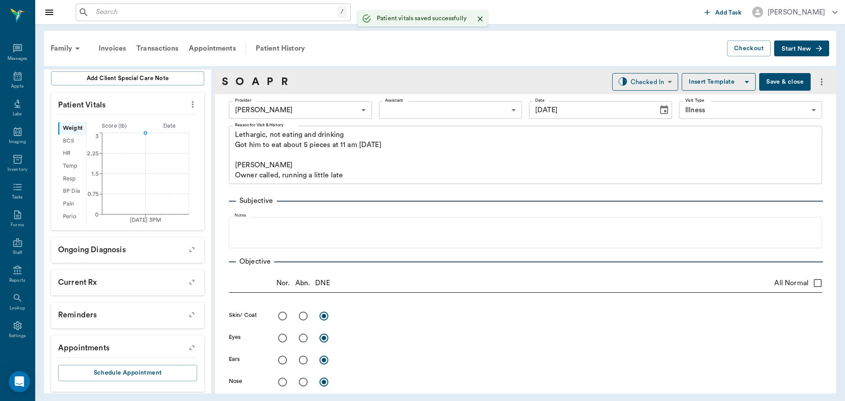
click at [390, 109] on body "/ ​ Add Task Dr. Bert Ellsworth Nectar Messages Appts Labs Imaging Inventory Ta…" at bounding box center [422, 200] width 845 height 401
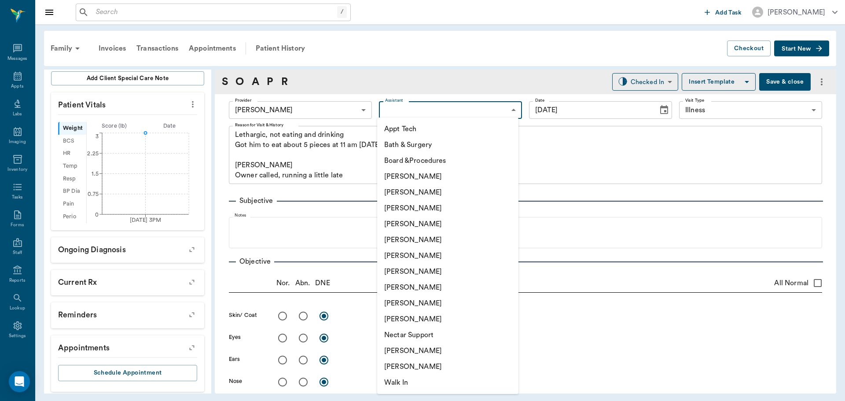
click at [399, 132] on li "Appt Tech" at bounding box center [447, 129] width 141 height 16
type input "63ec2f075fda476ae8351a4c"
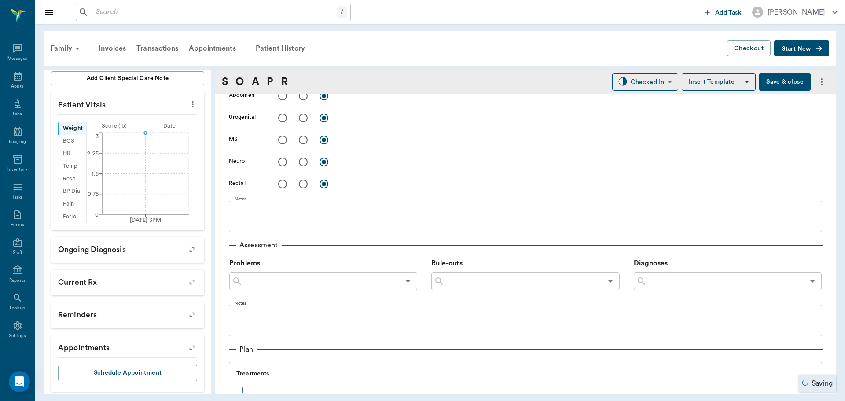
scroll to position [484, 0]
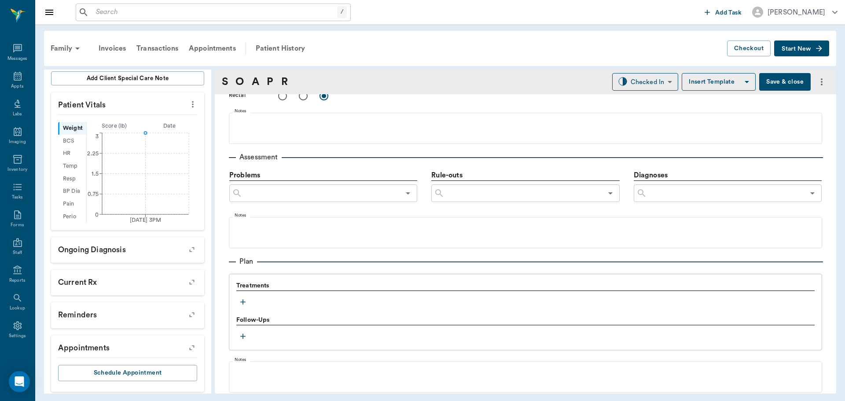
click at [236, 306] on div "Treatments" at bounding box center [525, 294] width 578 height 27
click at [242, 299] on icon "button" at bounding box center [242, 301] width 9 height 9
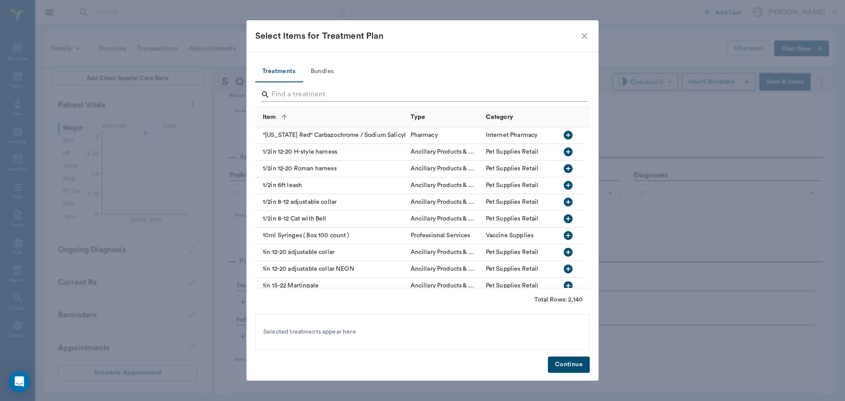
click at [308, 91] on input "Search" at bounding box center [422, 95] width 303 height 14
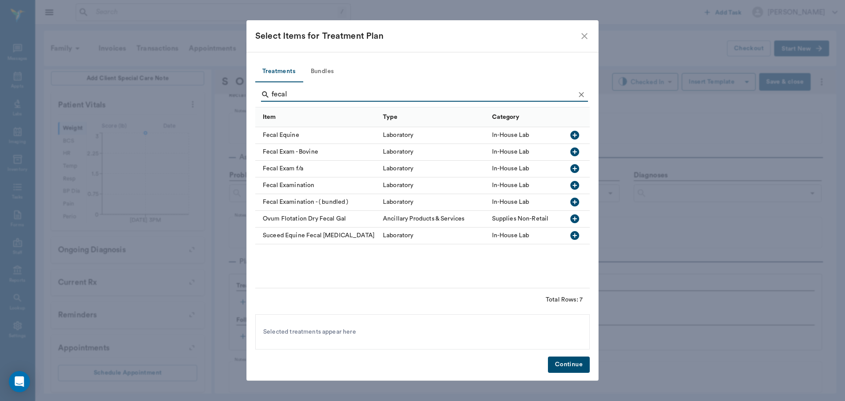
type input "fecal"
click at [575, 186] on icon "button" at bounding box center [574, 185] width 9 height 9
click at [578, 97] on icon "Clear" at bounding box center [581, 94] width 9 height 9
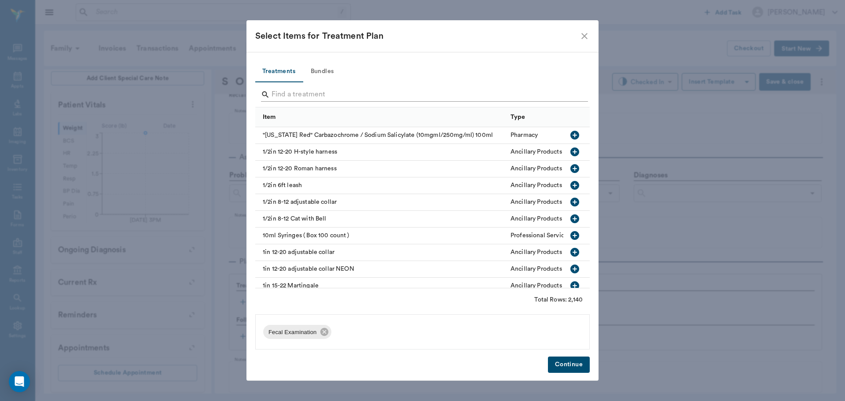
click at [571, 97] on input "Search" at bounding box center [422, 95] width 303 height 14
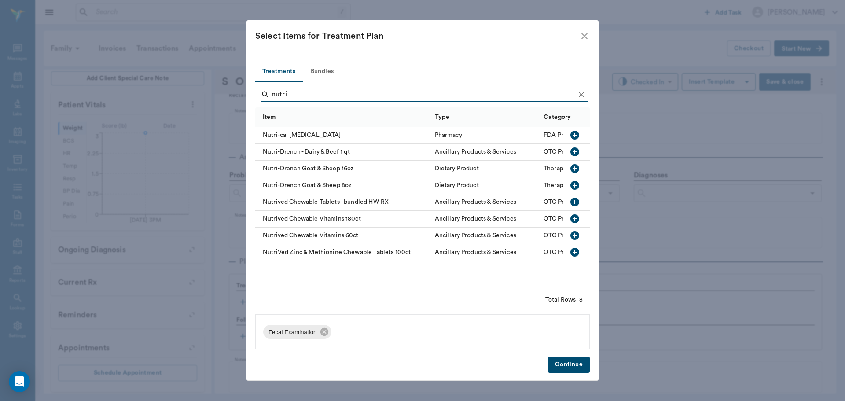
type input "nutri"
click at [575, 135] on icon "button" at bounding box center [574, 135] width 11 height 11
click at [574, 94] on button "Clear" at bounding box center [580, 94] width 13 height 13
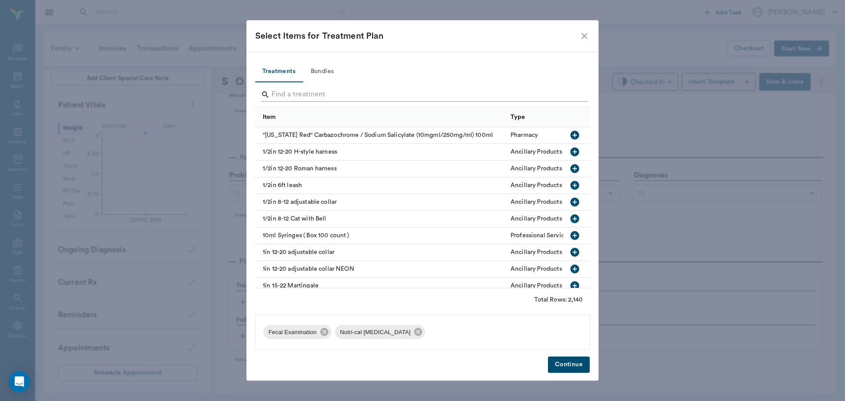
click at [558, 95] on input "Search" at bounding box center [422, 95] width 303 height 14
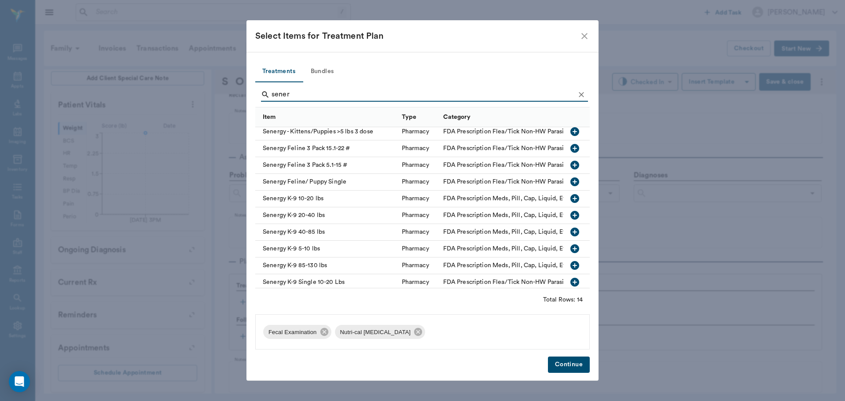
scroll to position [0, 0]
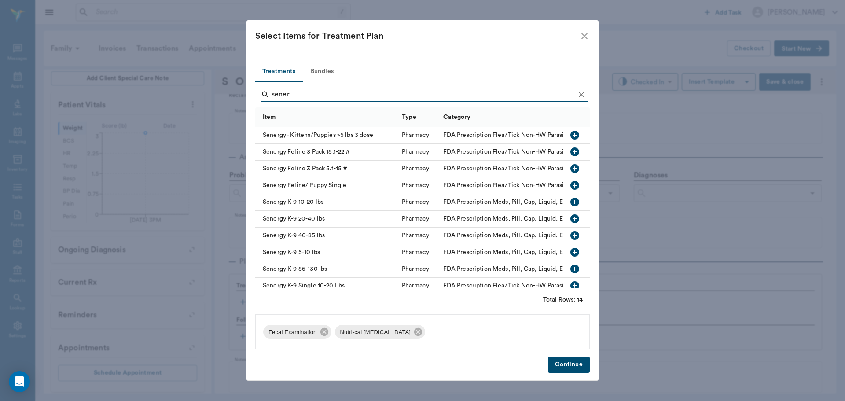
type input "sener"
click at [570, 186] on icon "button" at bounding box center [574, 185] width 9 height 9
drag, startPoint x: 580, startPoint y: 92, endPoint x: 567, endPoint y: 98, distance: 14.6
click at [580, 94] on icon "Clear" at bounding box center [581, 94] width 9 height 9
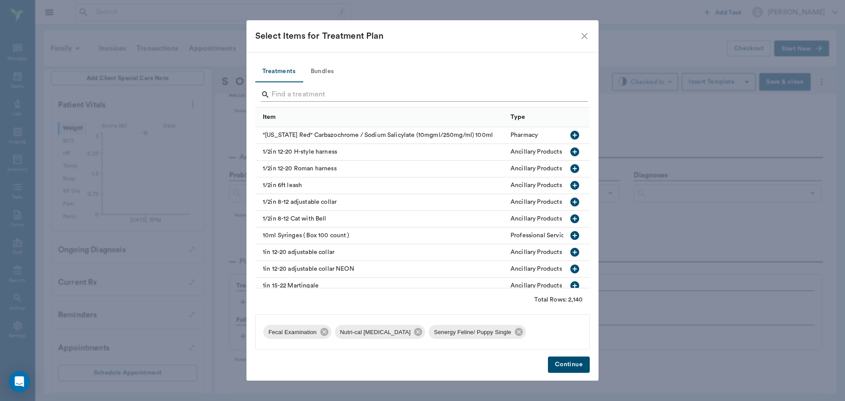
click at [564, 98] on input "Search" at bounding box center [422, 95] width 303 height 14
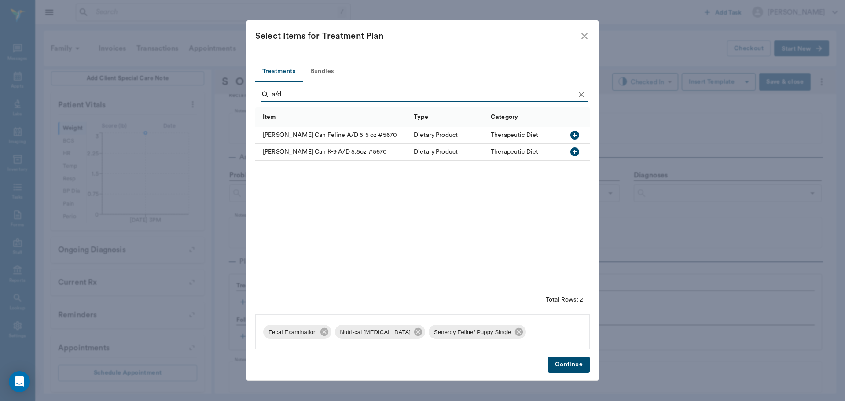
type input "a/d"
click at [570, 136] on icon "button" at bounding box center [574, 135] width 11 height 11
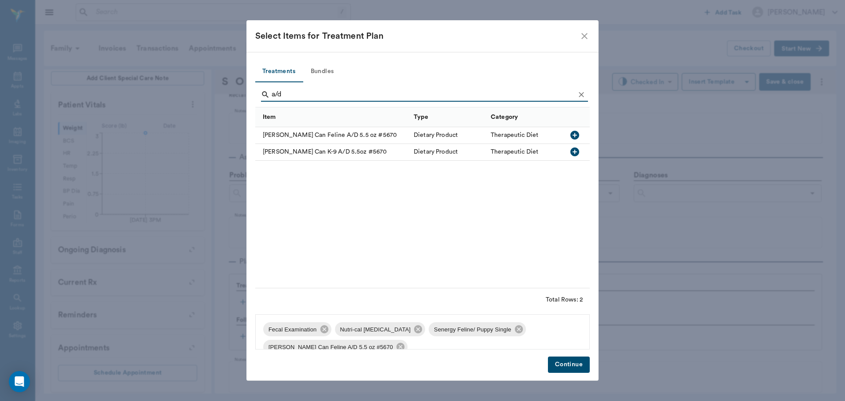
click at [578, 93] on icon "Clear" at bounding box center [581, 94] width 9 height 9
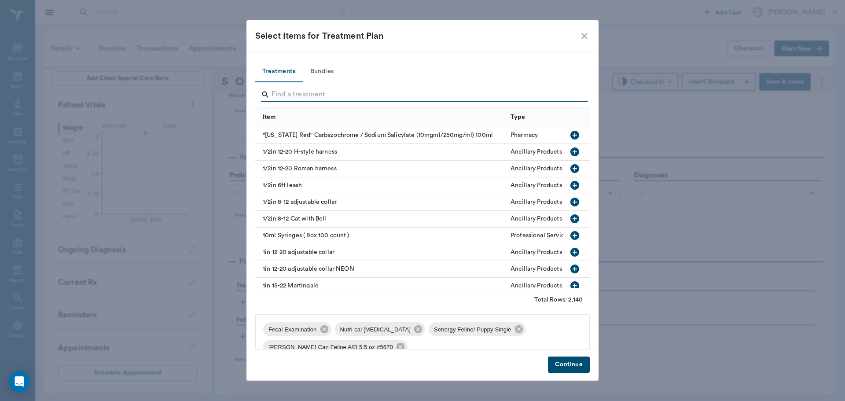
click at [567, 95] on input "Search" at bounding box center [422, 95] width 303 height 14
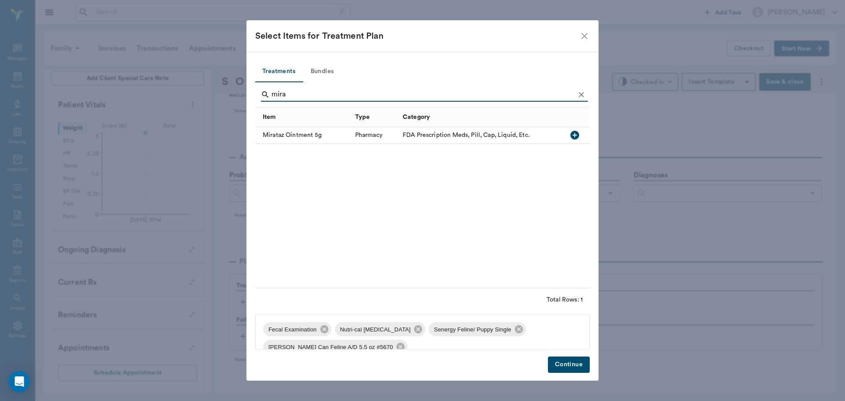
type input "mira"
click at [574, 134] on icon "button" at bounding box center [574, 135] width 11 height 11
click at [580, 91] on icon "Clear" at bounding box center [581, 94] width 9 height 9
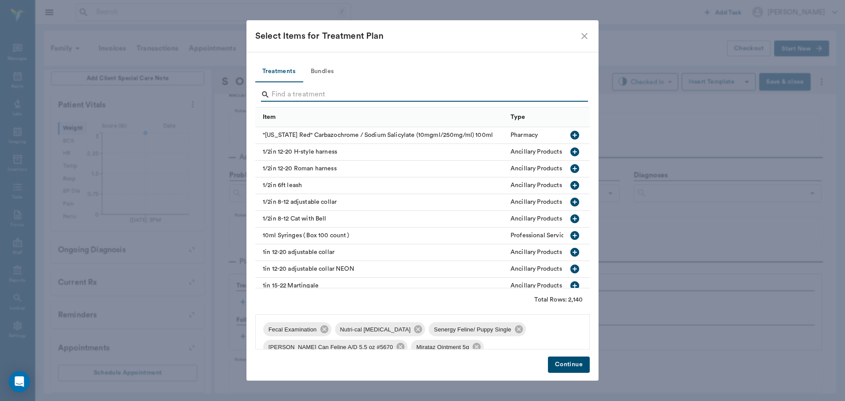
click at [563, 96] on input "Search" at bounding box center [422, 95] width 303 height 14
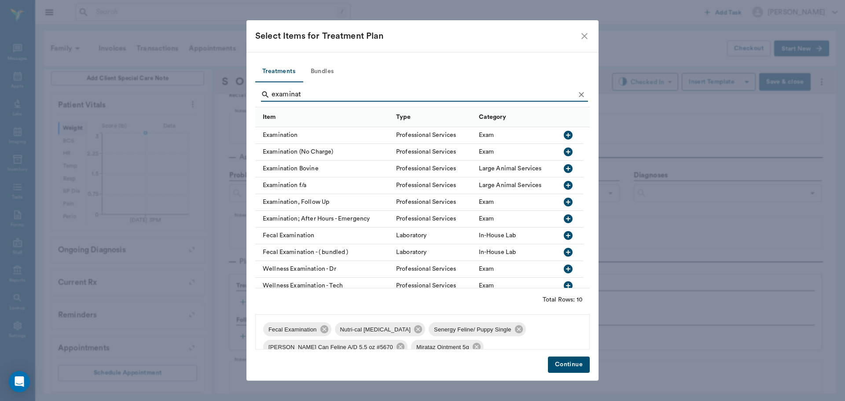
type input "examinat"
click at [567, 137] on icon "button" at bounding box center [567, 135] width 9 height 9
drag, startPoint x: 585, startPoint y: 95, endPoint x: 761, endPoint y: 229, distance: 221.1
click at [761, 229] on div "Select Items for Treatment Plan Treatments Bundles examinat Item Type Category …" at bounding box center [422, 200] width 845 height 401
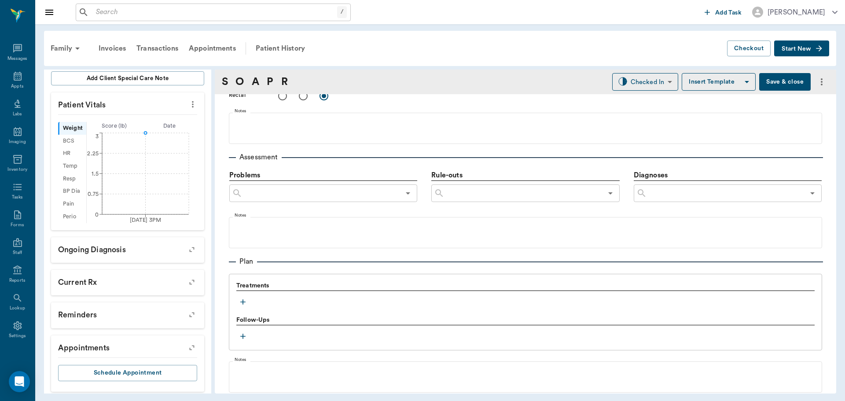
click at [246, 298] on icon "button" at bounding box center [242, 301] width 9 height 9
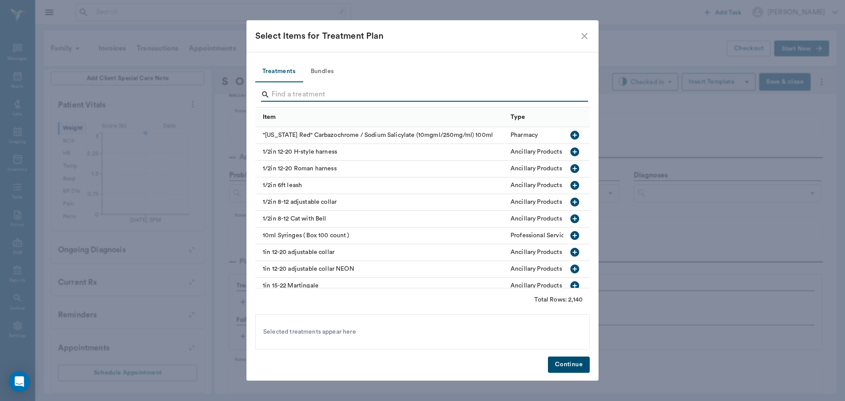
click at [307, 88] on input "Search" at bounding box center [422, 95] width 303 height 14
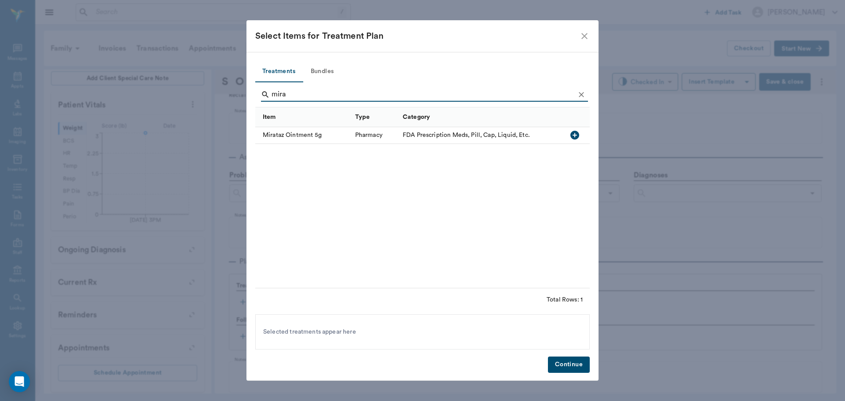
type input "mira"
click at [576, 136] on icon "button" at bounding box center [574, 135] width 9 height 9
click at [578, 95] on icon "Clear" at bounding box center [581, 94] width 9 height 9
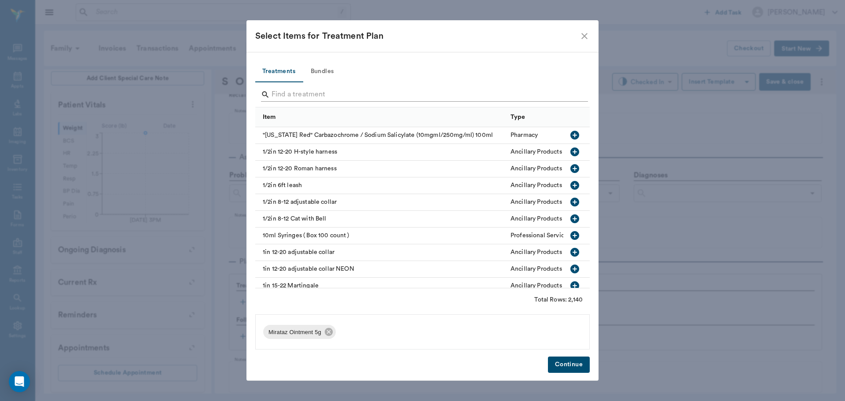
click at [561, 95] on input "Search" at bounding box center [422, 95] width 303 height 14
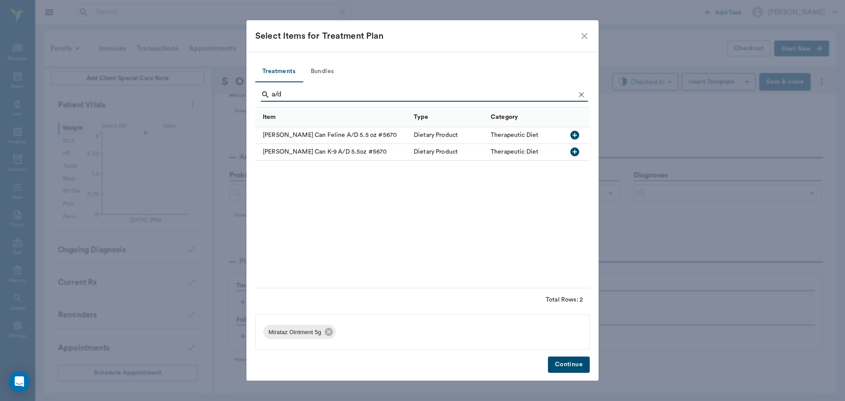
type input "a/d"
click at [573, 132] on icon "button" at bounding box center [574, 135] width 9 height 9
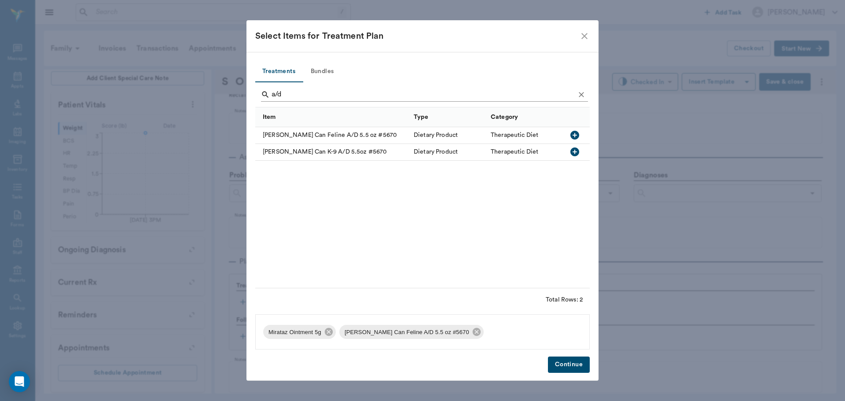
click at [581, 93] on icon "Clear" at bounding box center [581, 94] width 9 height 9
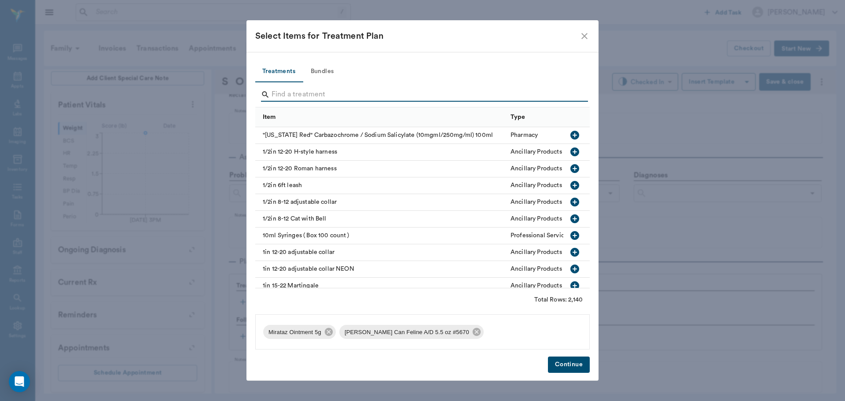
click at [562, 92] on input "Search" at bounding box center [422, 95] width 303 height 14
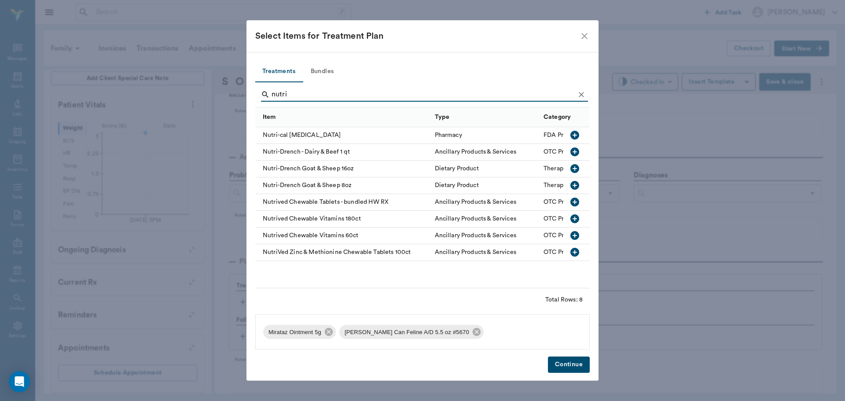
type input "nutri"
click at [573, 135] on icon "button" at bounding box center [574, 135] width 11 height 11
click at [578, 95] on icon "Clear" at bounding box center [581, 94] width 9 height 9
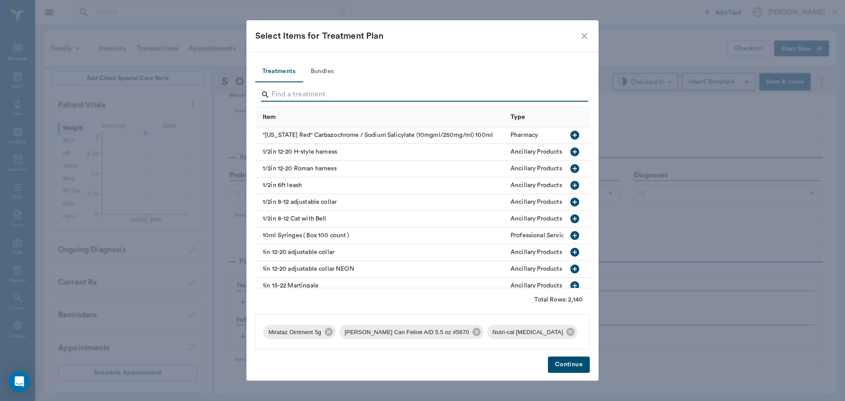
click at [560, 96] on input "Search" at bounding box center [422, 95] width 303 height 14
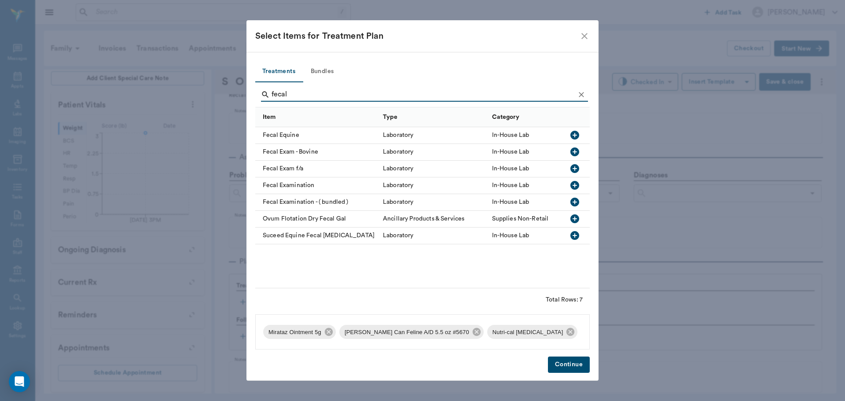
type input "fecal"
click at [576, 184] on icon "button" at bounding box center [574, 185] width 9 height 9
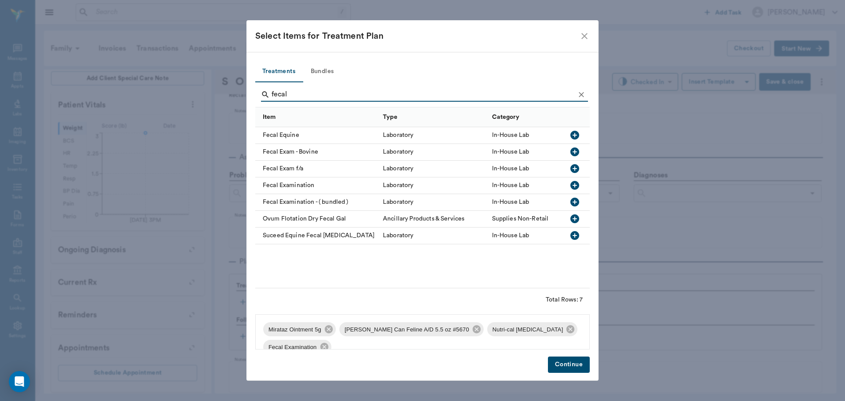
click at [585, 91] on icon "Clear" at bounding box center [581, 94] width 9 height 9
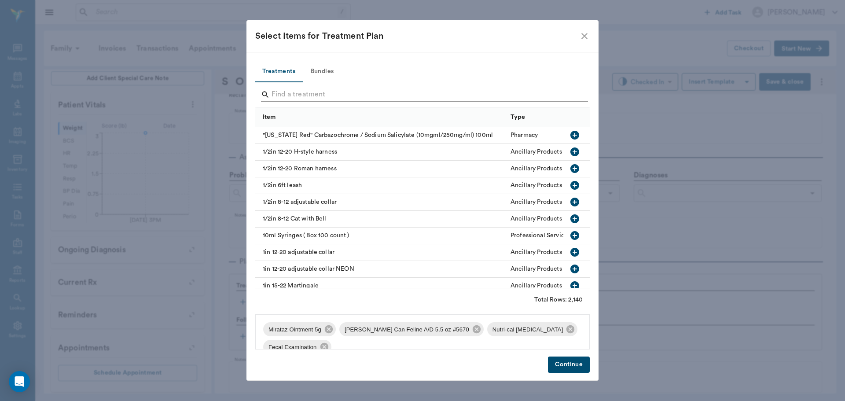
click at [565, 95] on input "Search" at bounding box center [422, 95] width 303 height 14
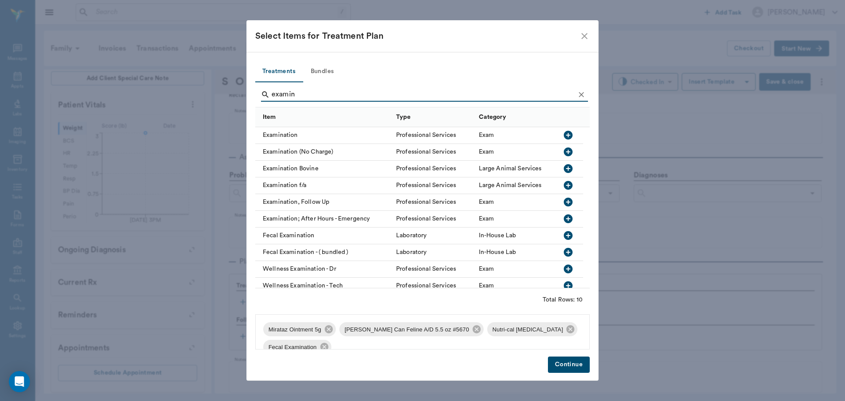
type input "examin"
click at [567, 138] on icon "button" at bounding box center [567, 135] width 9 height 9
click at [581, 93] on icon "Clear" at bounding box center [581, 94] width 9 height 9
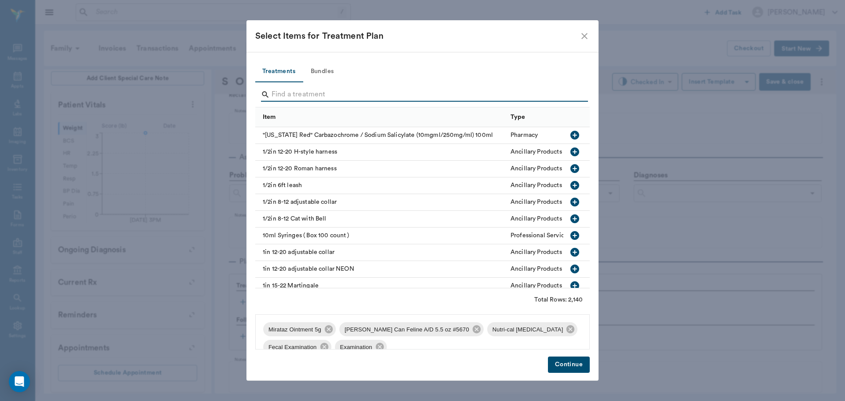
click at [552, 95] on input "Search" at bounding box center [422, 95] width 303 height 14
click at [375, 91] on input "Search" at bounding box center [422, 95] width 303 height 14
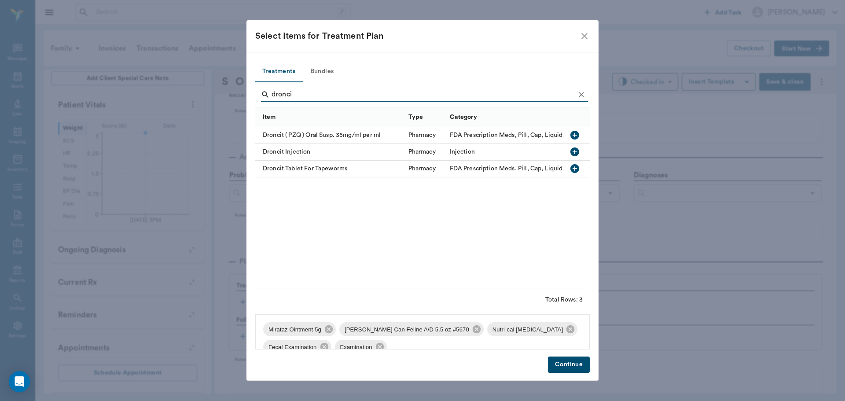
type input "dronci"
click at [573, 137] on icon "button" at bounding box center [574, 135] width 9 height 9
click at [580, 94] on icon "Clear" at bounding box center [581, 94] width 9 height 9
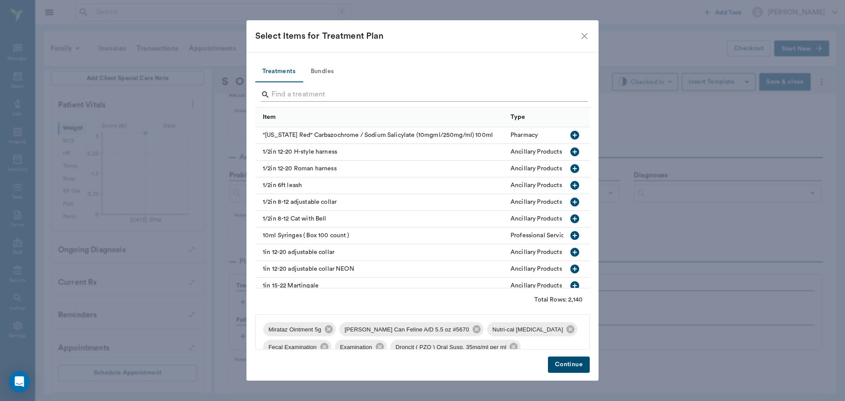
click at [572, 94] on input "Search" at bounding box center [422, 95] width 303 height 14
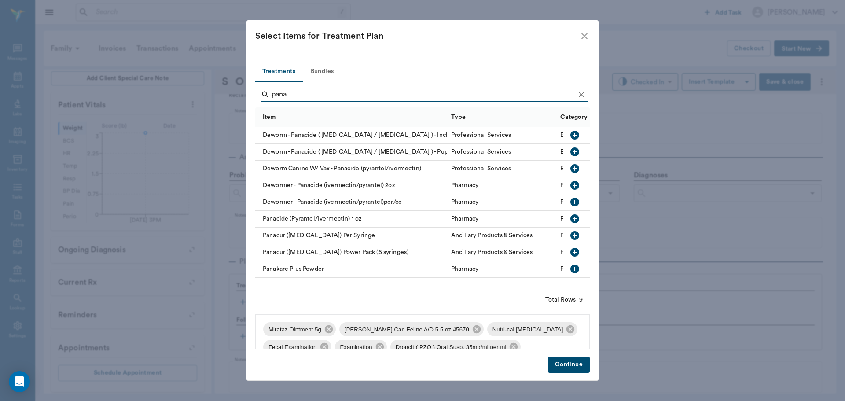
type input "pana"
click at [576, 201] on icon "button" at bounding box center [574, 201] width 9 height 9
click at [558, 370] on button "Continue" at bounding box center [569, 364] width 42 height 16
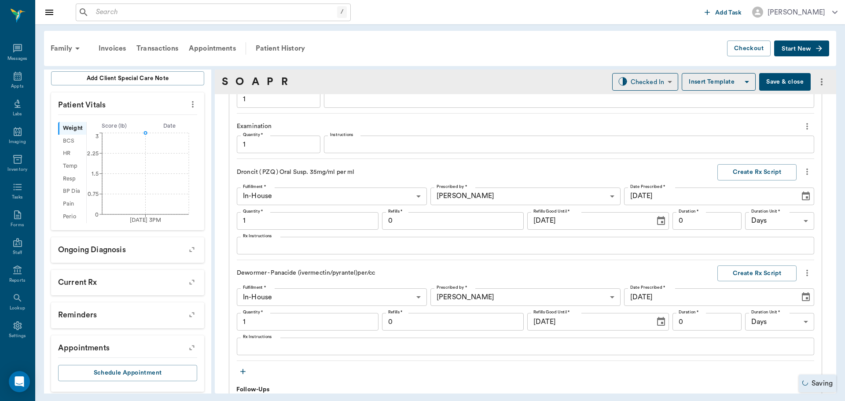
type input "1.00"
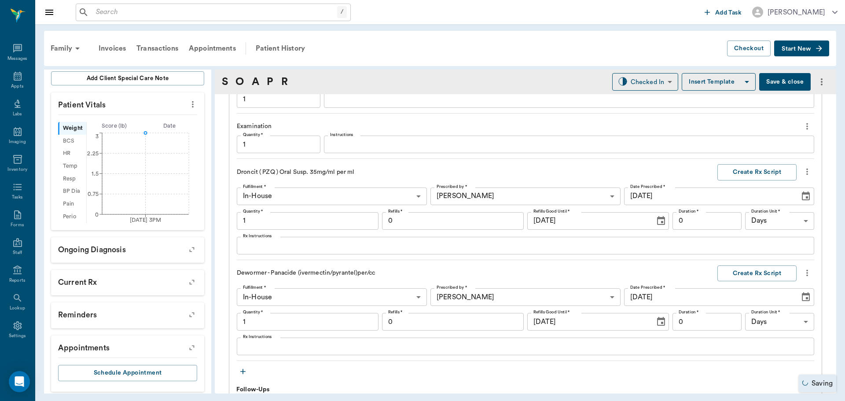
type input "1.00"
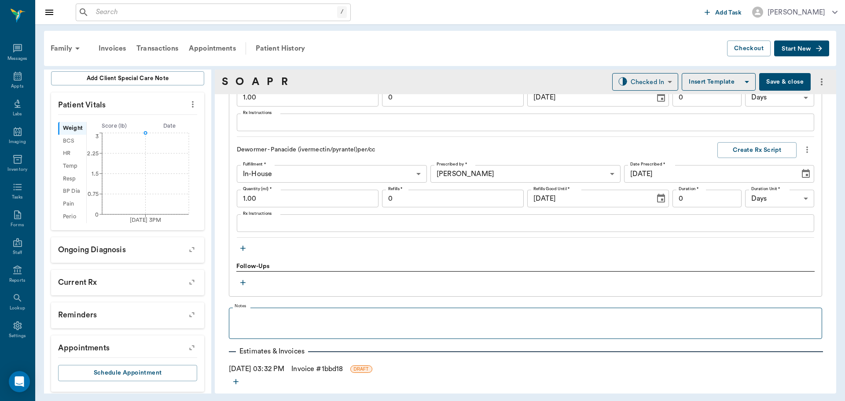
scroll to position [1097, 0]
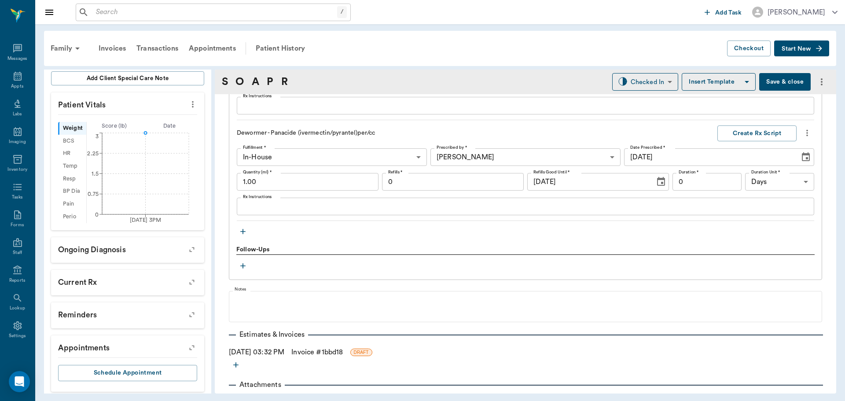
click at [248, 229] on button "button" at bounding box center [242, 231] width 13 height 13
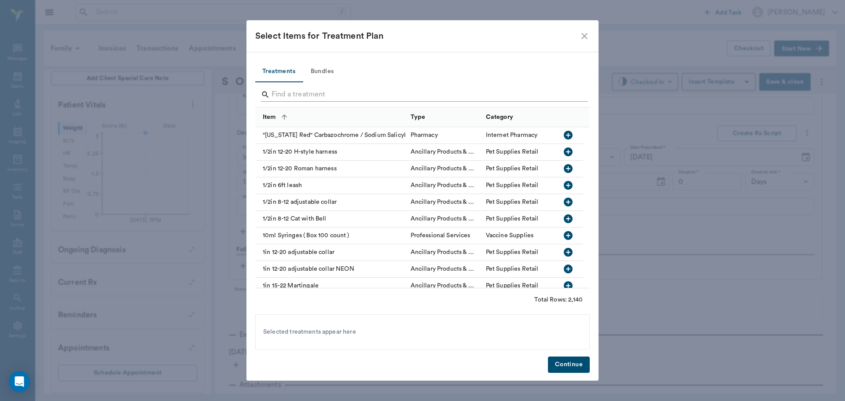
click at [322, 90] on input "Search" at bounding box center [422, 95] width 303 height 14
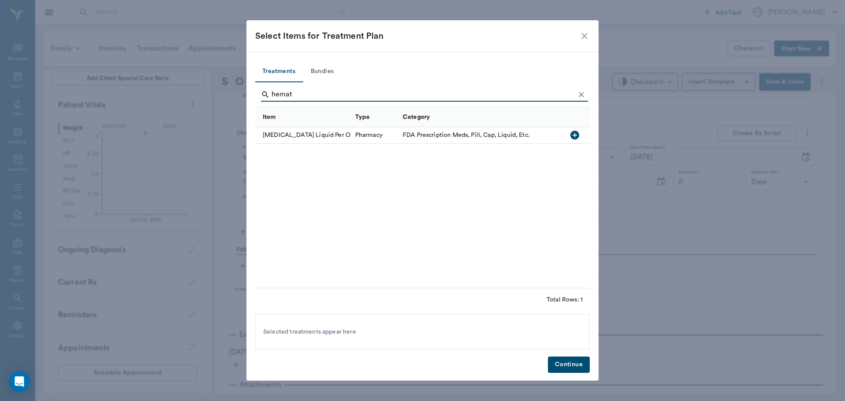
type input "hemat"
click at [574, 135] on icon "button" at bounding box center [574, 135] width 11 height 11
click at [577, 93] on icon "Clear" at bounding box center [581, 94] width 9 height 9
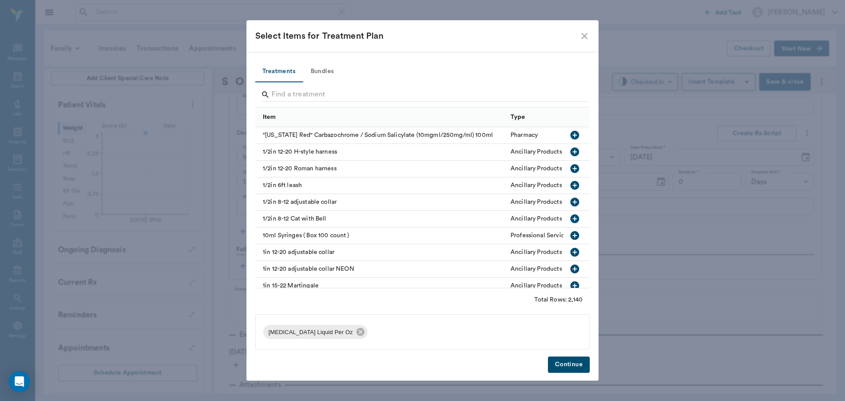
drag, startPoint x: 562, startPoint y: 362, endPoint x: 529, endPoint y: 359, distance: 33.6
click at [563, 362] on button "Continue" at bounding box center [569, 364] width 42 height 16
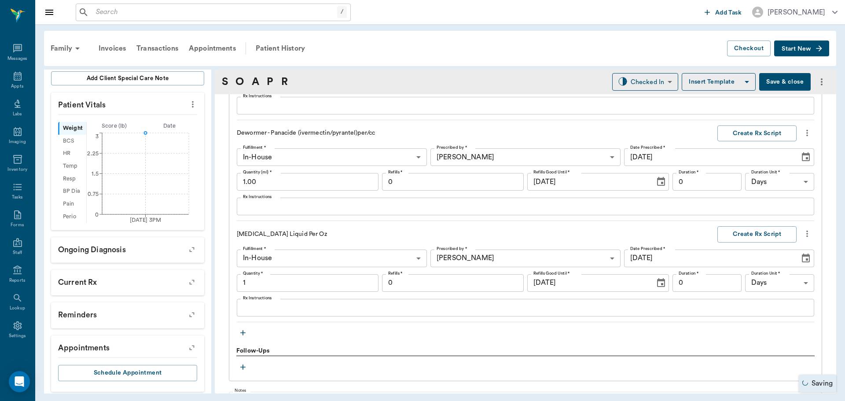
type input "1.00"
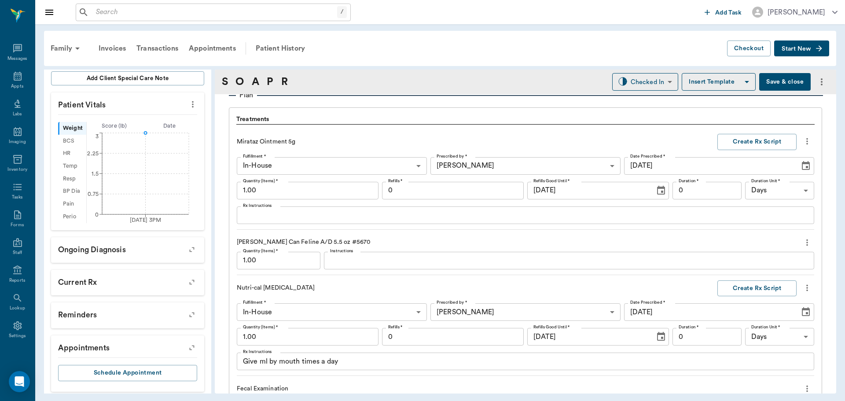
scroll to position [658, 0]
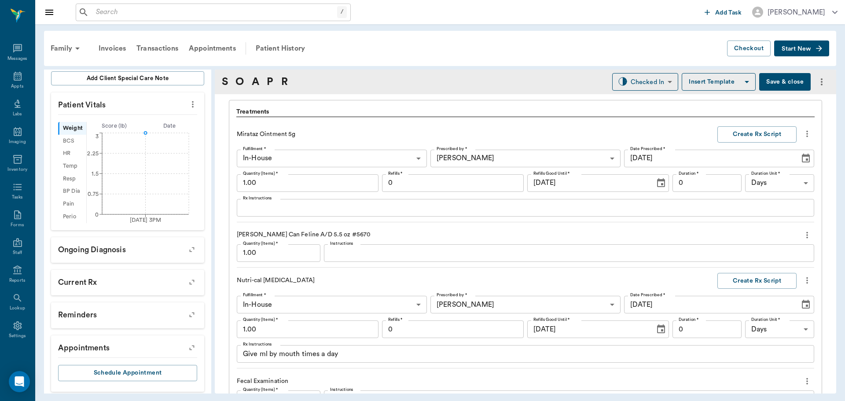
click at [279, 255] on input "1.00" at bounding box center [279, 253] width 84 height 18
click at [307, 274] on div "Nutri-cal Oral Gel Create Rx Script" at bounding box center [525, 281] width 577 height 16
type input "2.00"
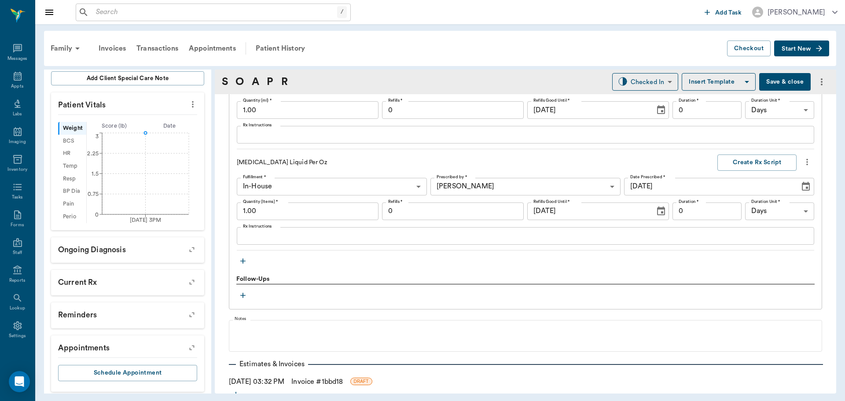
scroll to position [1185, 0]
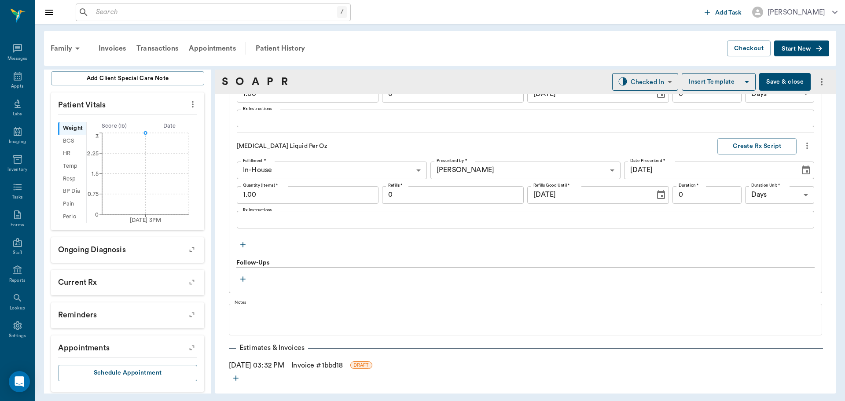
click at [277, 195] on input "1.00" at bounding box center [308, 195] width 142 height 18
type input "15.00"
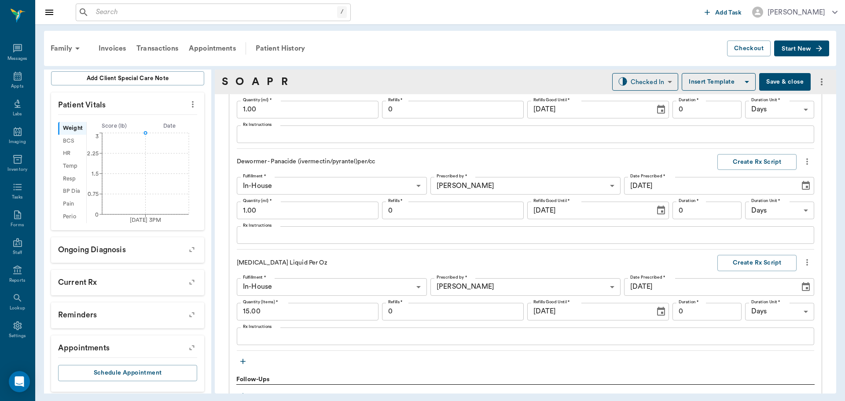
scroll to position [1053, 0]
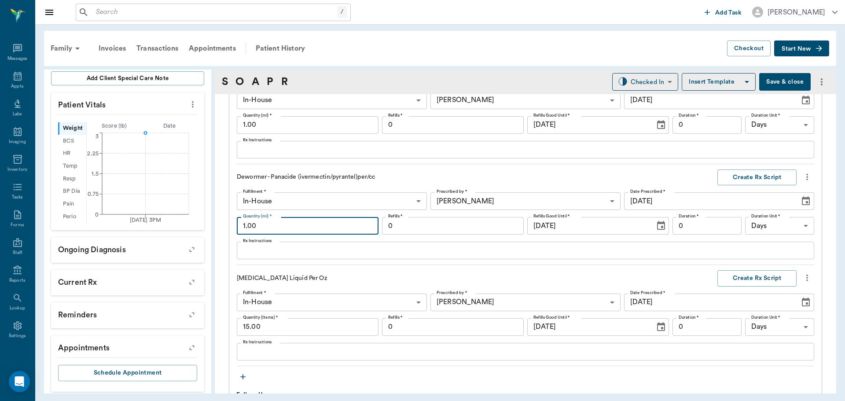
click at [300, 227] on input "1.00" at bounding box center [308, 226] width 142 height 18
click at [363, 280] on p "[MEDICAL_DATA] Liquid Per Oz" at bounding box center [356, 278] width 238 height 9
type input "0.30"
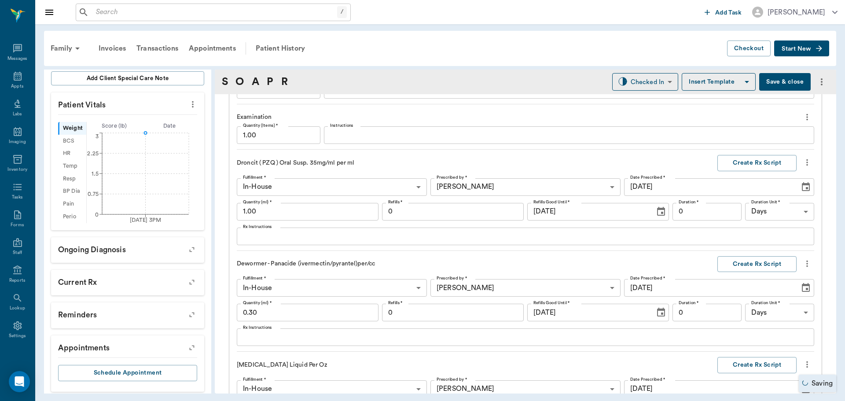
scroll to position [965, 0]
click at [283, 216] on input "1.00" at bounding box center [308, 213] width 142 height 18
click at [388, 256] on div "Mirataz Ointment 5g Create Rx Script Fulfillment * In-House In-House Fulfillmen…" at bounding box center [525, 133] width 577 height 641
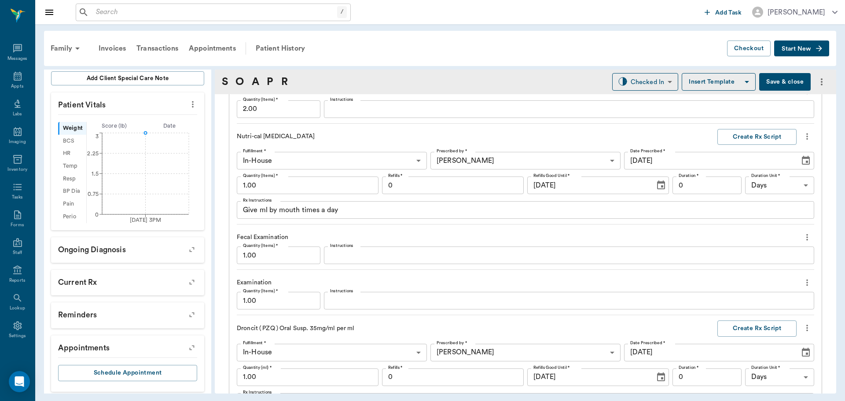
scroll to position [790, 0]
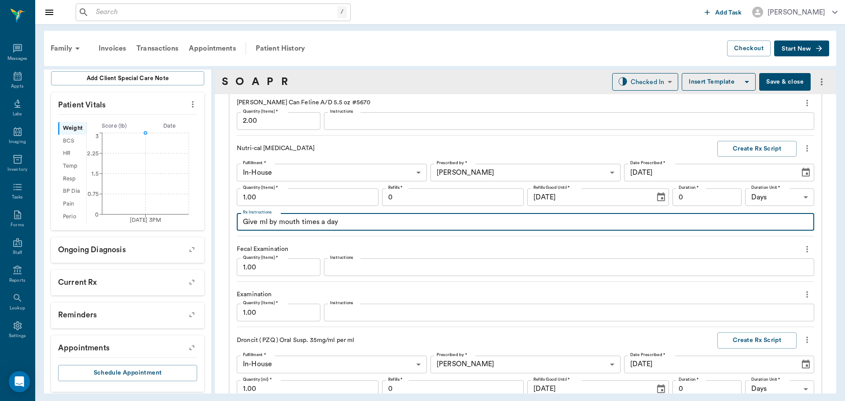
click at [260, 223] on textarea "Give ml by mouth times a day" at bounding box center [525, 222] width 565 height 10
click at [304, 222] on textarea "Give 1ml by mouth times a day" at bounding box center [525, 222] width 565 height 10
click at [362, 222] on textarea "Give 1ml by mouth 2 times a day" at bounding box center [525, 222] width 565 height 10
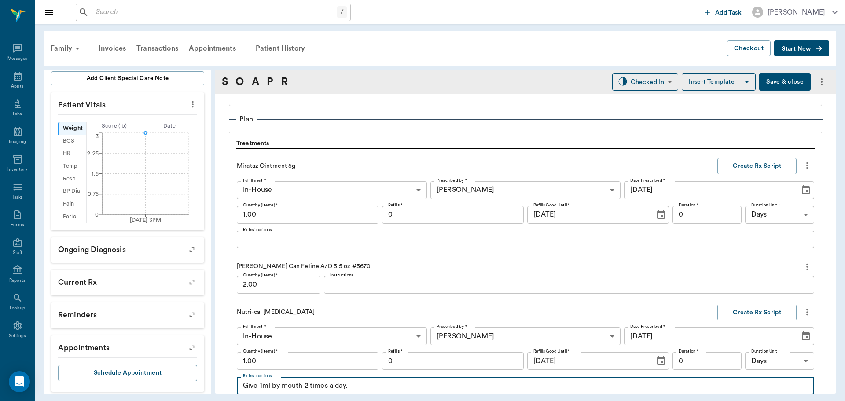
scroll to position [614, 0]
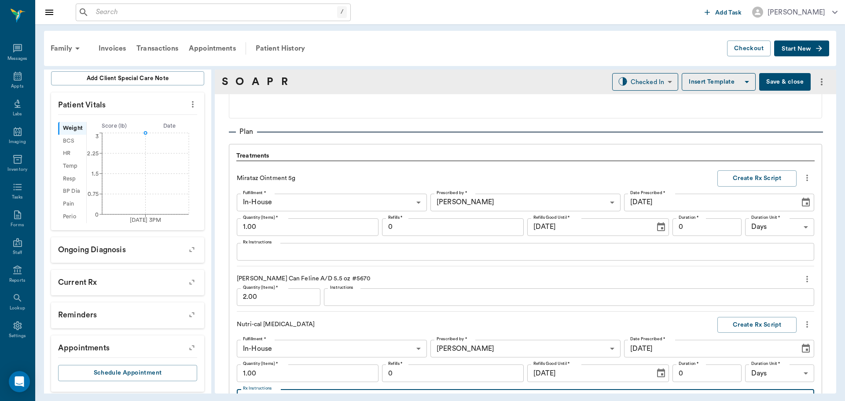
type textarea "Give 1ml by mouth 2 times a day."
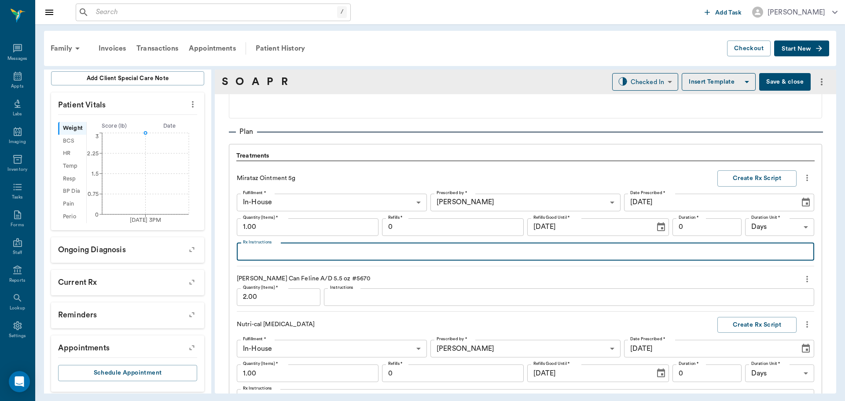
click at [302, 253] on textarea "Rx Instructions" at bounding box center [525, 251] width 565 height 10
click at [456, 230] on input "0" at bounding box center [453, 227] width 142 height 18
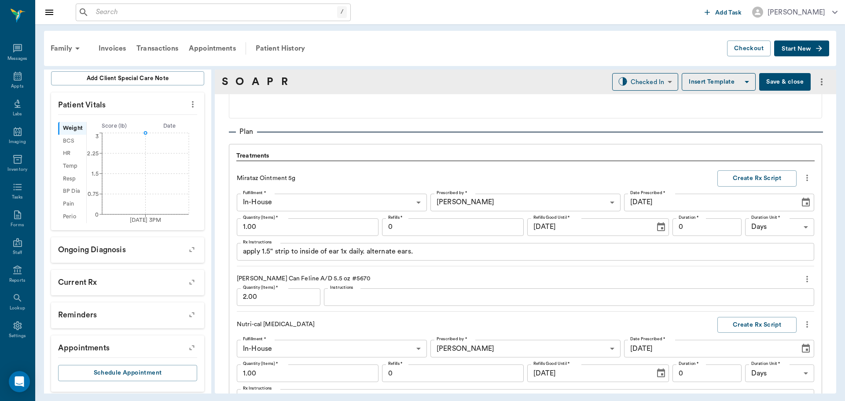
click at [650, 239] on div "Fulfillment * In-House In-House Fulfillment * Prescribed by * Dr. Kindall Jones…" at bounding box center [525, 227] width 577 height 67
click at [439, 255] on textarea "apply 1.5" strip to inside of ear 1x daily. alternate ears." at bounding box center [525, 251] width 565 height 10
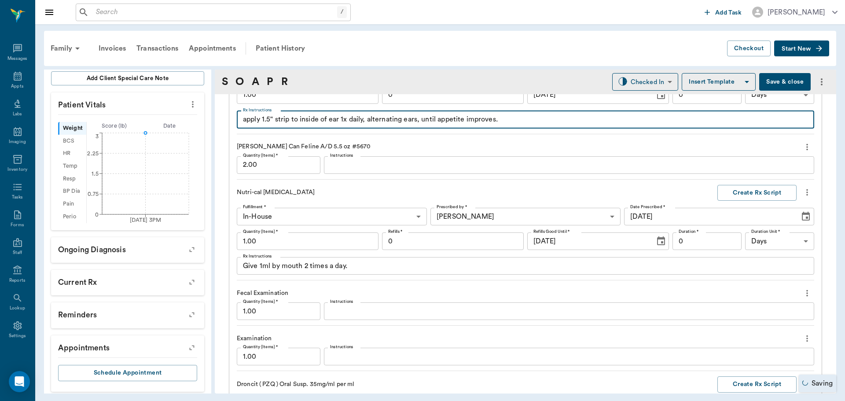
scroll to position [790, 0]
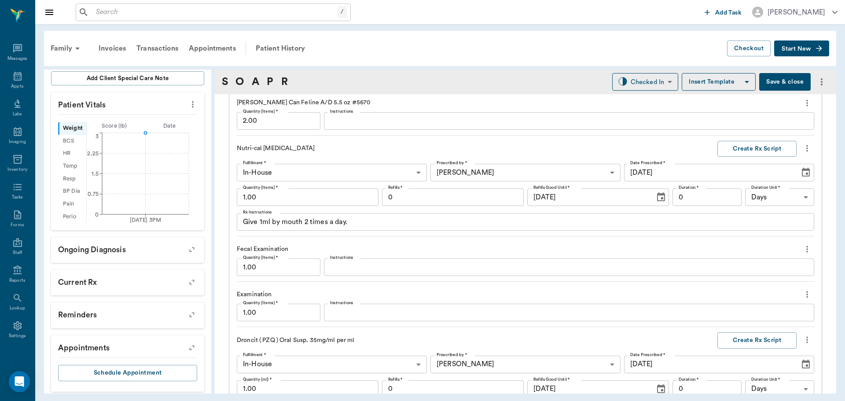
type textarea "apply 1.5" strip to inside of ear 1x daily, alternating ears, until appetite im…"
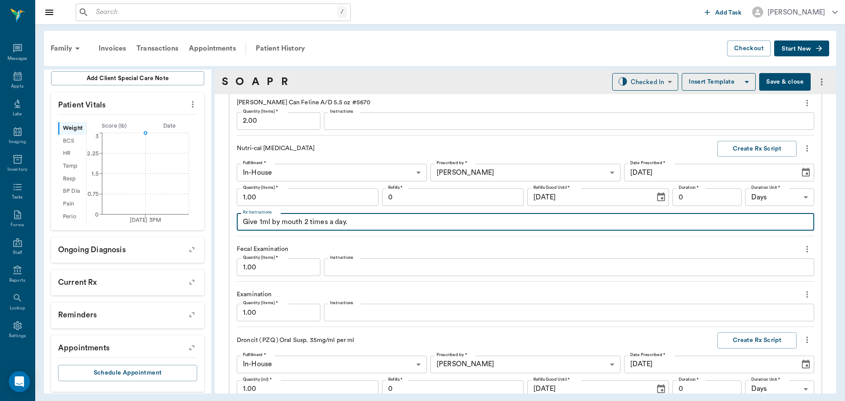
click at [380, 223] on textarea "Give 1ml by mouth 2 times a day." at bounding box center [525, 222] width 565 height 10
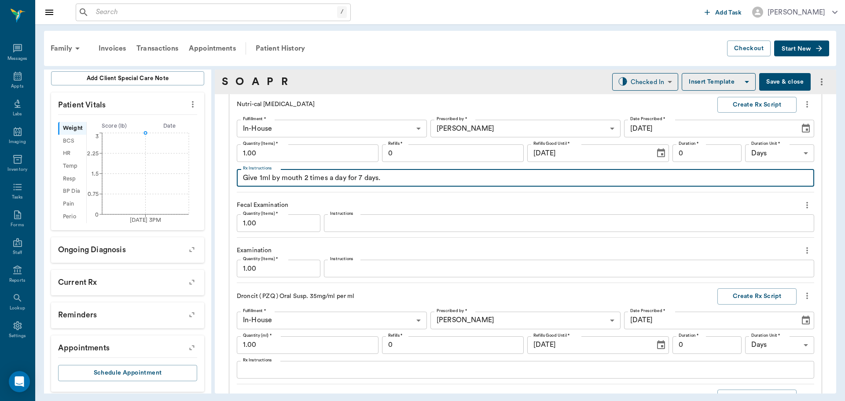
type textarea "Give 1ml by mouth 2 times a day for 7 days."
click at [364, 222] on textarea "Instructions" at bounding box center [569, 223] width 478 height 10
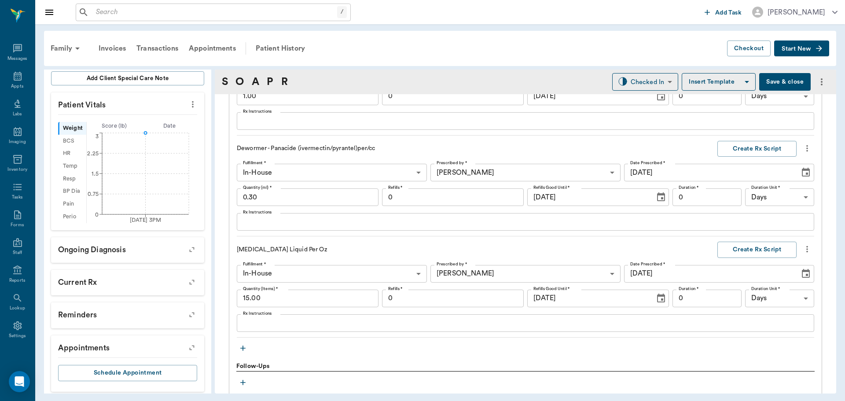
scroll to position [1097, 0]
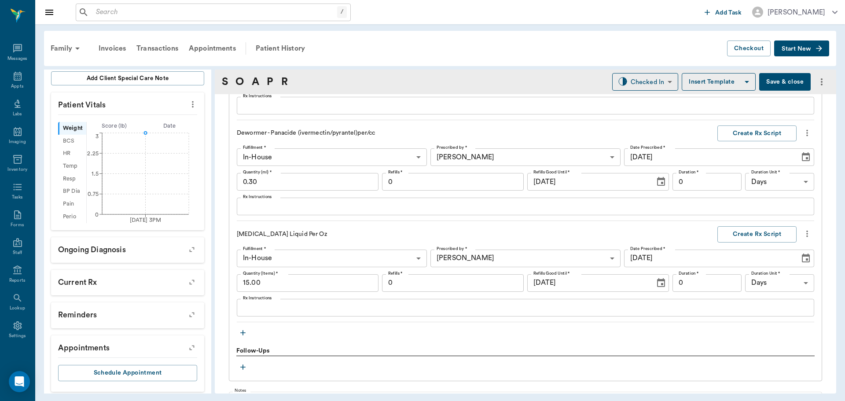
type textarea "negative"
click at [336, 310] on textarea "Rx Instructions" at bounding box center [525, 307] width 565 height 10
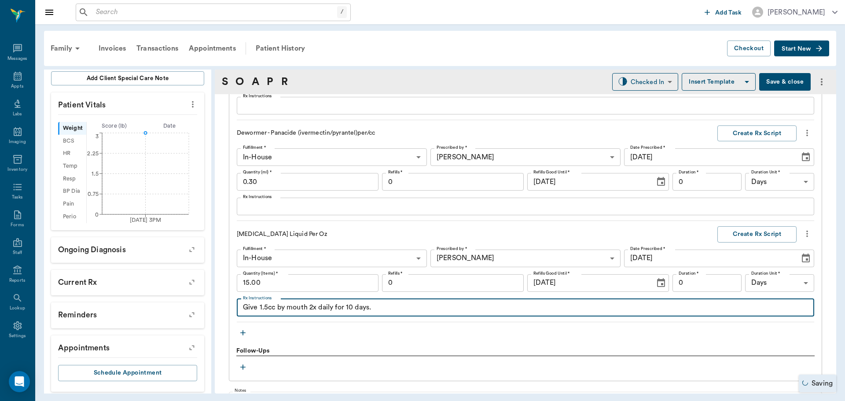
type textarea "Give 1.5cc by mouth 2x daily for 10 days."
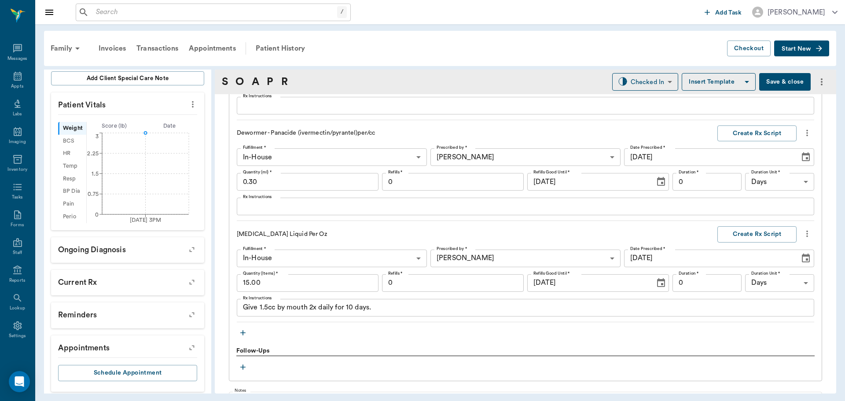
click at [413, 334] on div "Treatments Mirataz Ointment 5g Create Rx Script Fulfillment * In-House In-House…" at bounding box center [525, 3] width 578 height 672
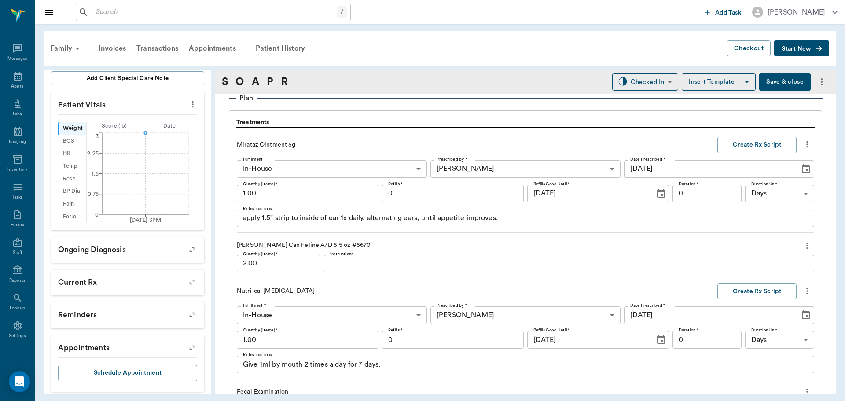
scroll to position [616, 0]
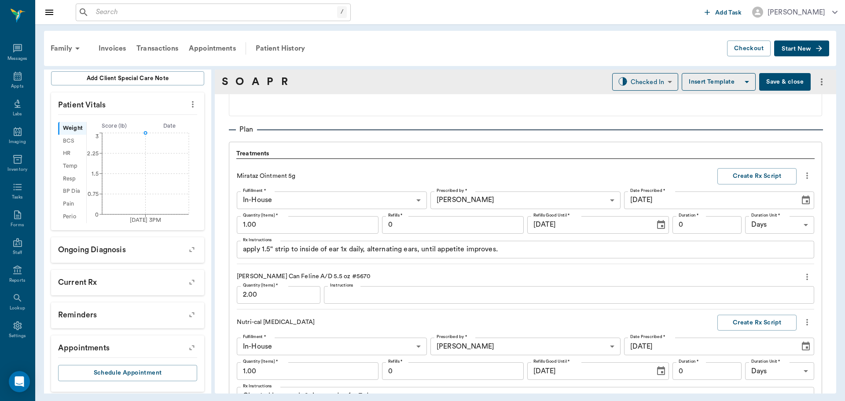
click at [245, 249] on textarea "apply 1.5" strip to inside of ear 1x daily, alternating ears, until appetite im…" at bounding box center [525, 249] width 565 height 10
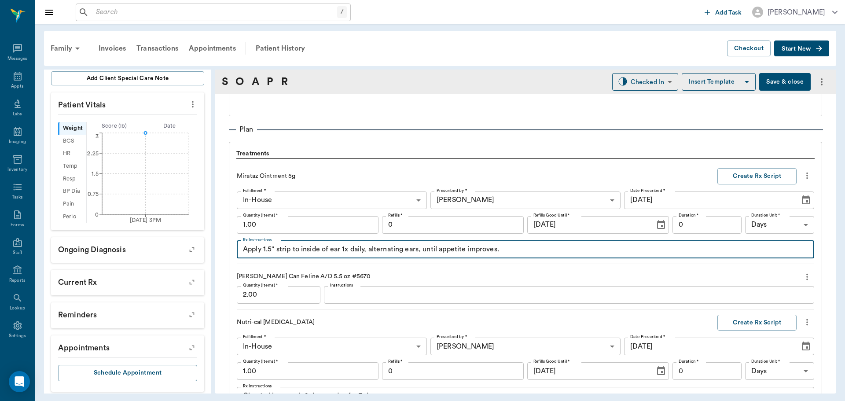
click at [348, 247] on textarea "Apply 1.5" strip to inside of ear 1x daily, alternating ears, until appetite im…" at bounding box center [525, 249] width 565 height 10
click at [523, 249] on textarea "Apply 1.5" strip to inside of ear once daily, alternating ears, until appetite …" at bounding box center [525, 249] width 565 height 10
type textarea "Apply 1.5" strip to inside of ear once daily, alternating ears, until appetite …"
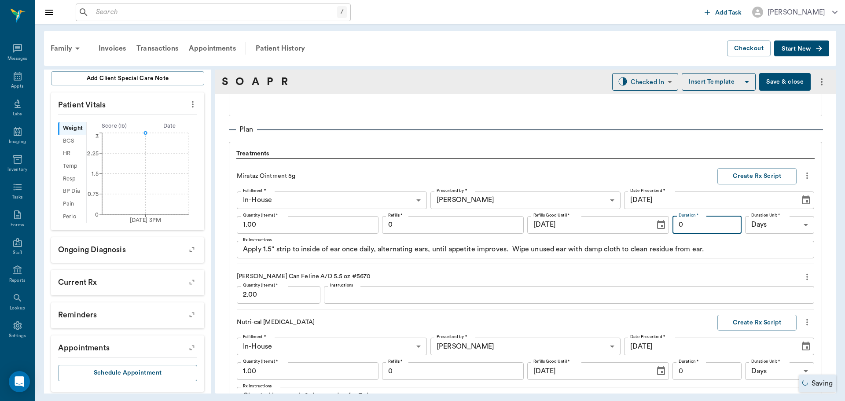
click at [683, 226] on input "0" at bounding box center [706, 225] width 69 height 18
type input "14"
click at [741, 174] on button "Create Rx Script" at bounding box center [756, 176] width 79 height 16
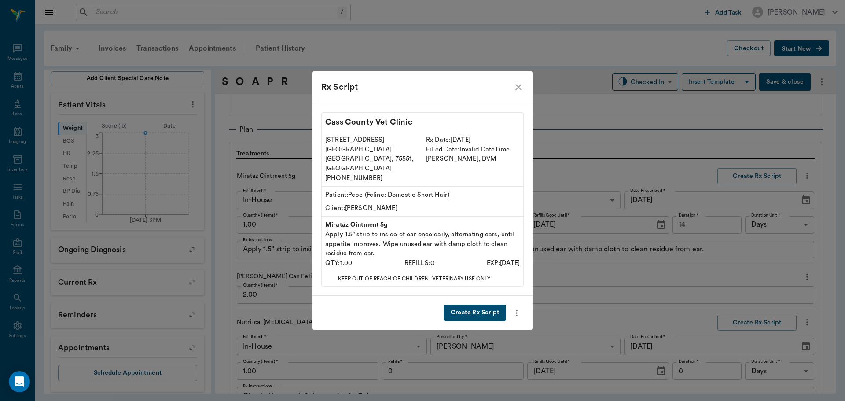
click at [483, 306] on button "Create Rx Script" at bounding box center [474, 312] width 62 height 16
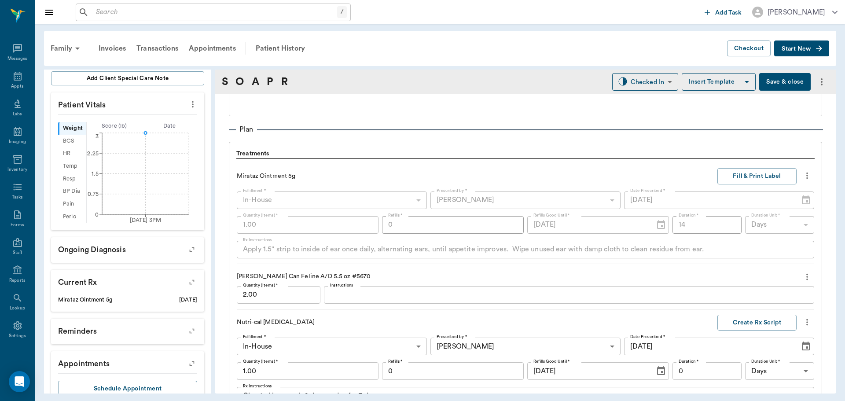
scroll to position [205, 0]
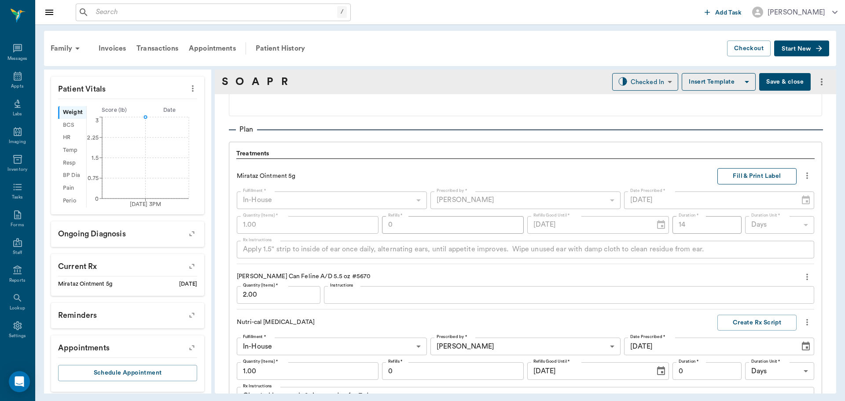
click at [759, 175] on button "Fill & Print Label" at bounding box center [756, 176] width 79 height 16
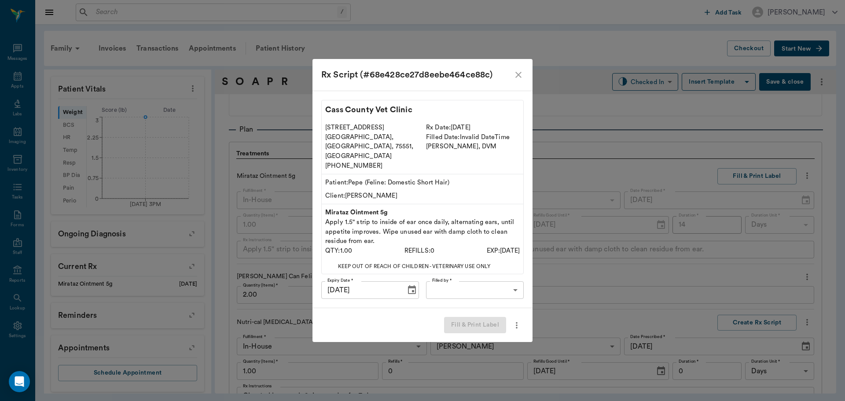
click at [500, 279] on body "/ ​ Add Task Dr. Bert Ellsworth Nectar Messages Appts Labs Imaging Inventory Ta…" at bounding box center [422, 200] width 845 height 401
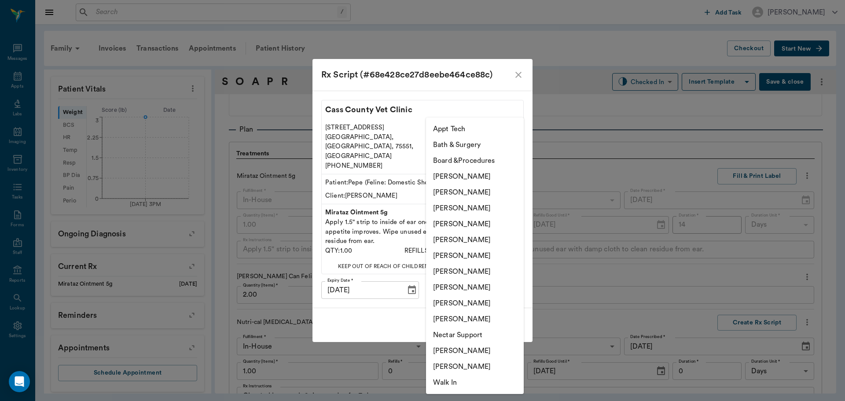
click at [487, 271] on li "[PERSON_NAME]" at bounding box center [475, 271] width 98 height 16
type input "682b670d8bdc6f7f8feef3db"
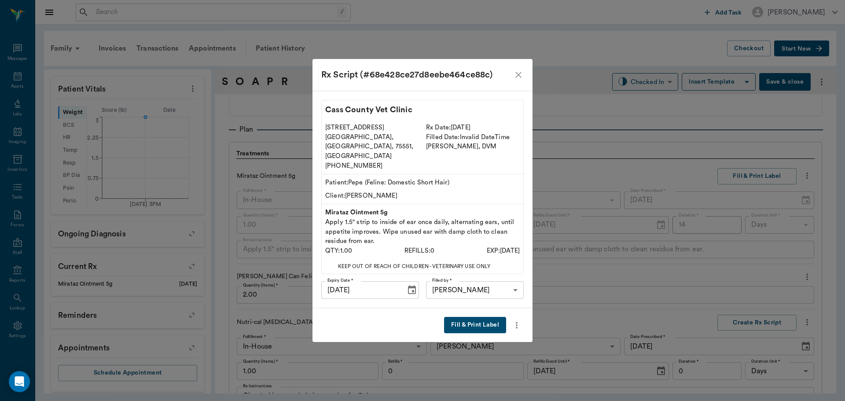
click at [482, 318] on button "Fill & Print Label" at bounding box center [475, 325] width 62 height 16
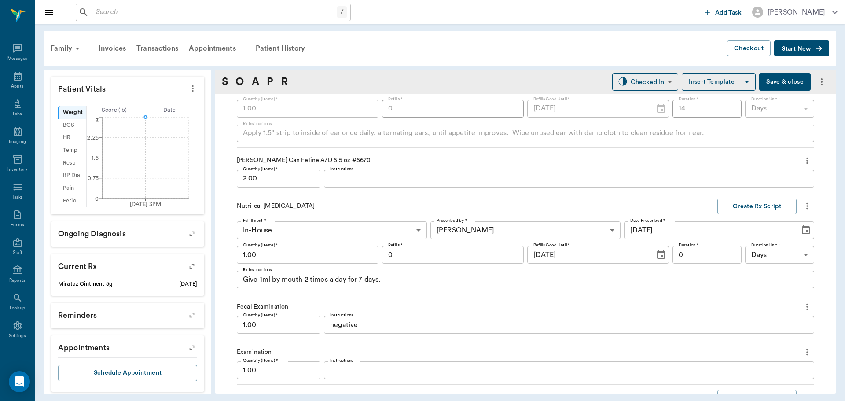
scroll to position [748, 0]
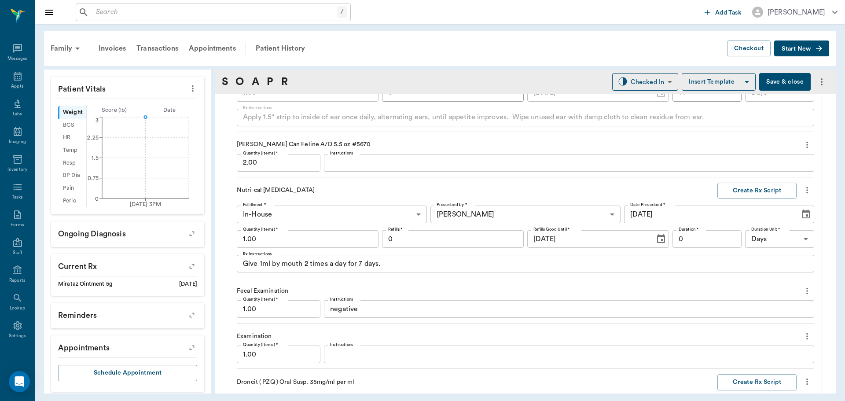
click at [680, 240] on input "0" at bounding box center [706, 239] width 69 height 18
type input "7"
click at [760, 188] on button "Create Rx Script" at bounding box center [756, 191] width 79 height 16
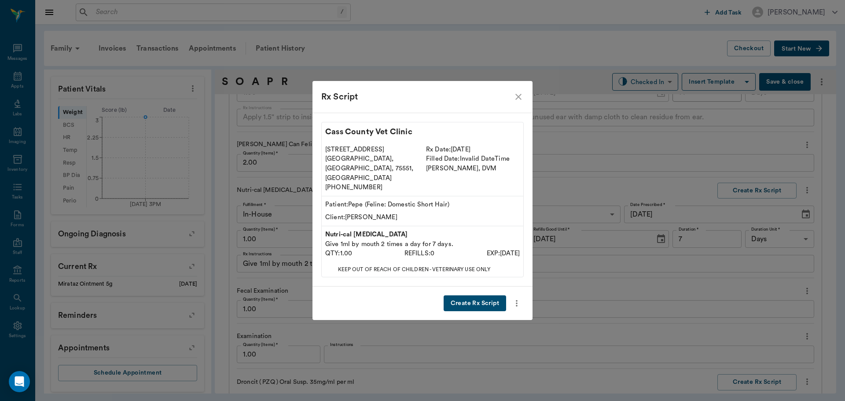
click at [478, 295] on button "Create Rx Script" at bounding box center [474, 303] width 62 height 16
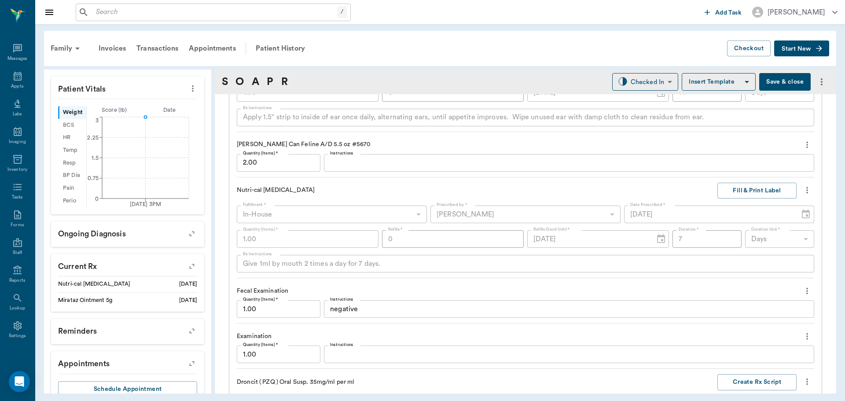
scroll to position [221, 0]
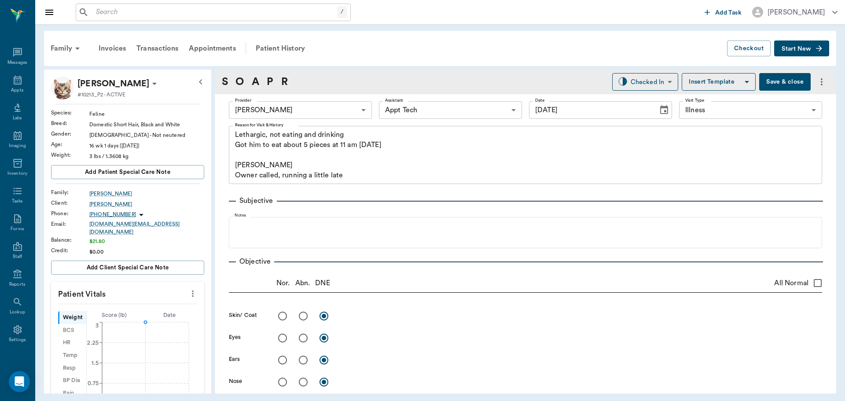
scroll to position [748, 0]
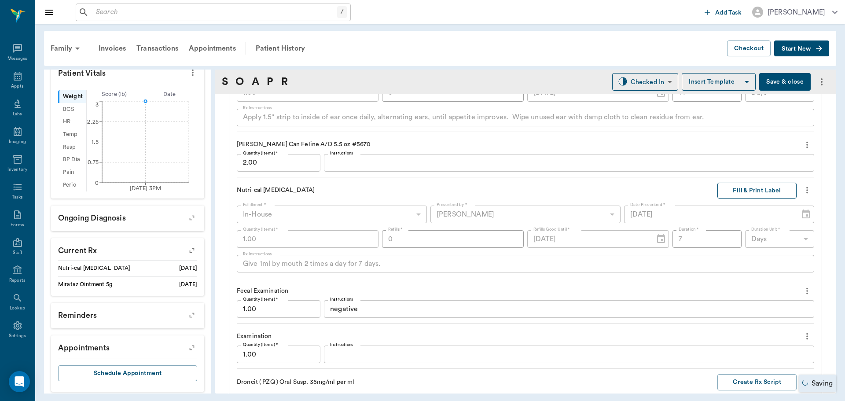
click at [753, 186] on button "Fill & Print Label" at bounding box center [756, 191] width 79 height 16
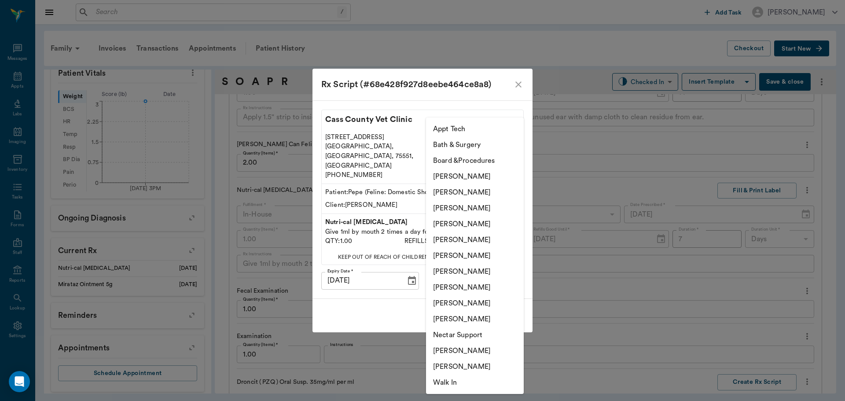
click at [469, 272] on body "/ ​ Add Task Dr. Bert Ellsworth Nectar Messages Appts Labs Imaging Inventory Ta…" at bounding box center [422, 200] width 845 height 401
click at [470, 271] on li "[PERSON_NAME]" at bounding box center [475, 271] width 98 height 16
type input "682b670d8bdc6f7f8feef3db"
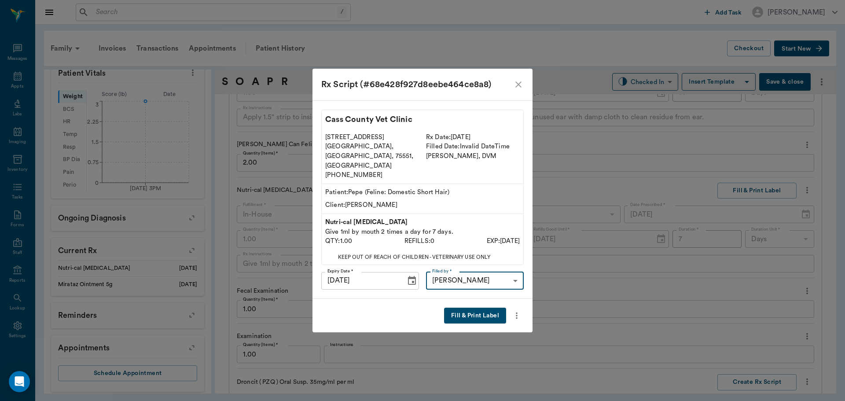
click at [486, 307] on button "Fill & Print Label" at bounding box center [475, 315] width 62 height 16
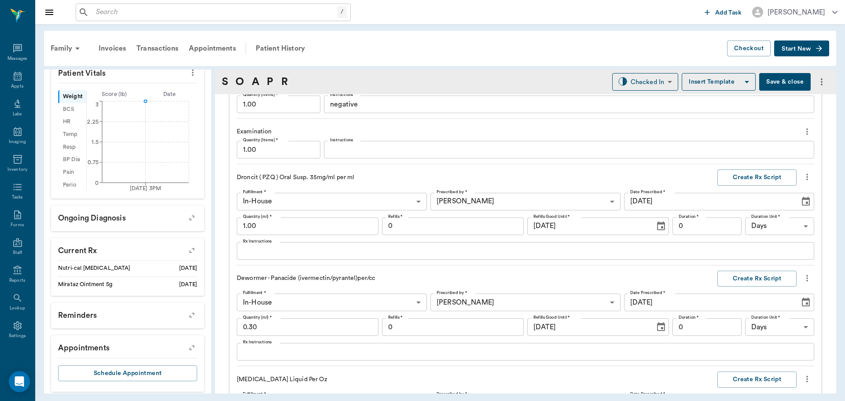
scroll to position [968, 0]
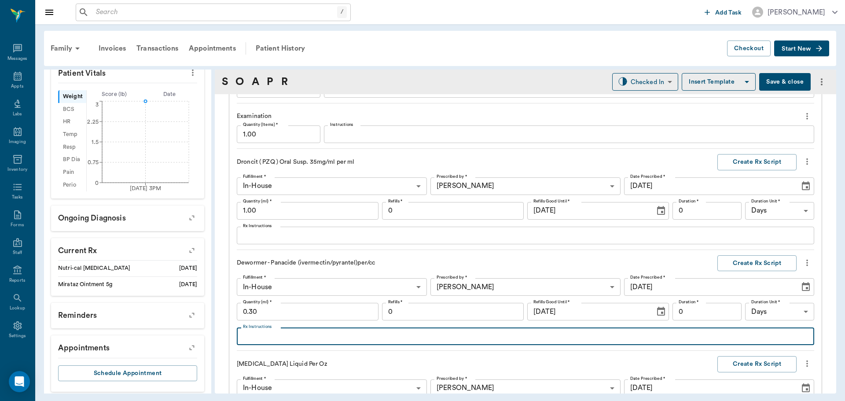
click at [376, 338] on textarea "Rx Instructions" at bounding box center [525, 336] width 565 height 10
type textarea "G"
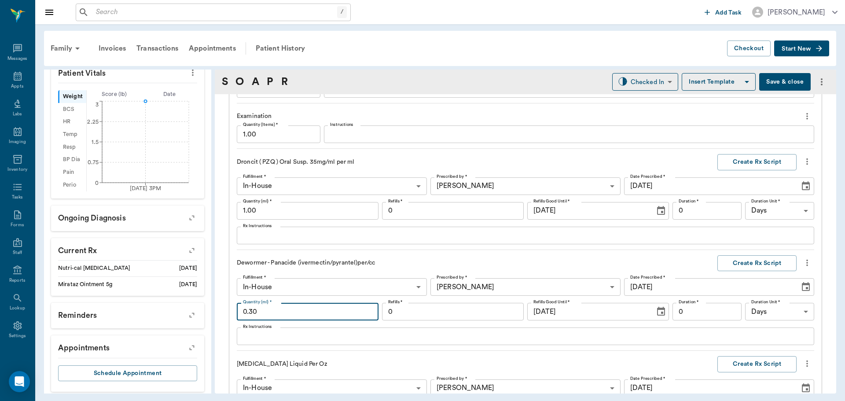
click at [258, 313] on input "0.30" at bounding box center [308, 312] width 142 height 18
type input "1.80"
click at [377, 335] on textarea "Rx Instructions" at bounding box center [525, 336] width 565 height 10
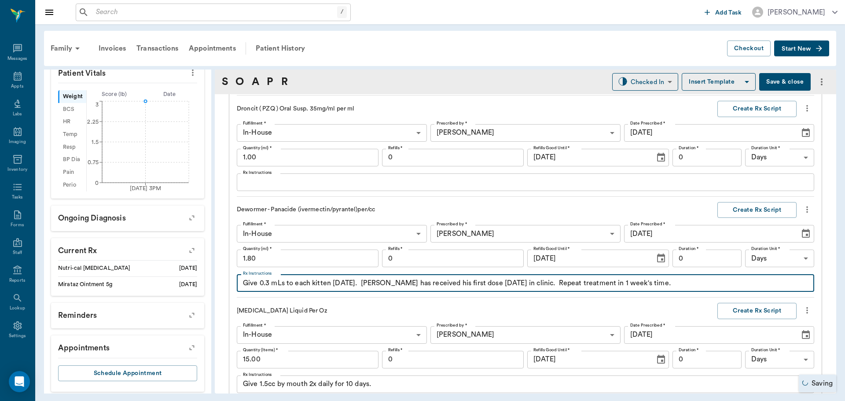
scroll to position [1056, 0]
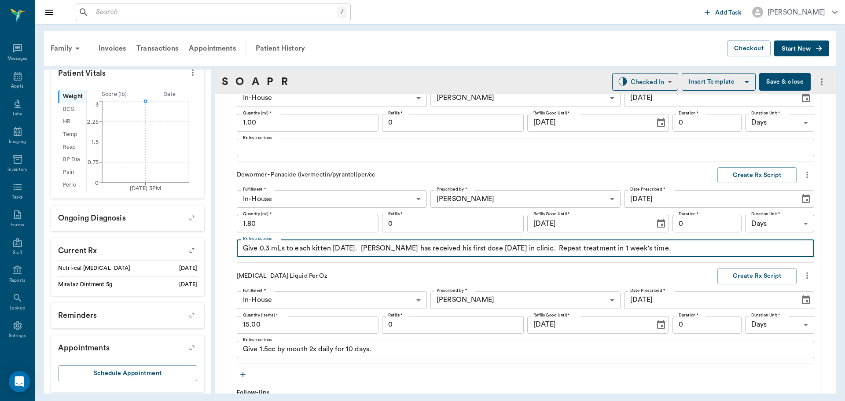
type textarea "Give 0.3 mLs to each kitten today. Pepe has received his first dose today in cl…"
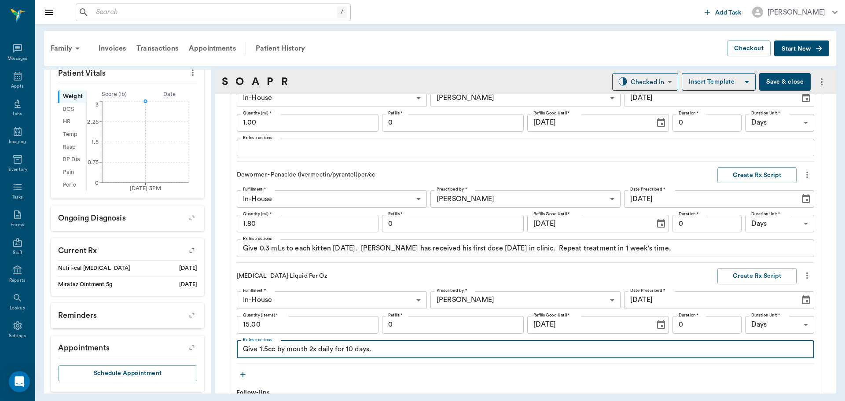
click at [268, 350] on textarea "Give 1.5cc by mouth 2x daily for 10 days." at bounding box center [525, 349] width 565 height 10
click at [311, 351] on textarea "Give 1cc by mouth 2x daily for 10 days." at bounding box center [525, 349] width 565 height 10
type textarea "Give 1cc by mouth twice daily for 10 days."
click at [695, 324] on input "0" at bounding box center [706, 325] width 69 height 18
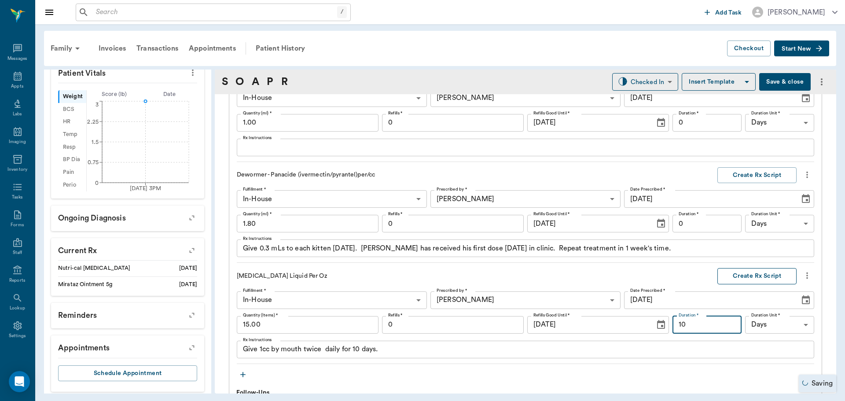
type input "10"
click at [741, 274] on button "Create Rx Script" at bounding box center [756, 276] width 79 height 16
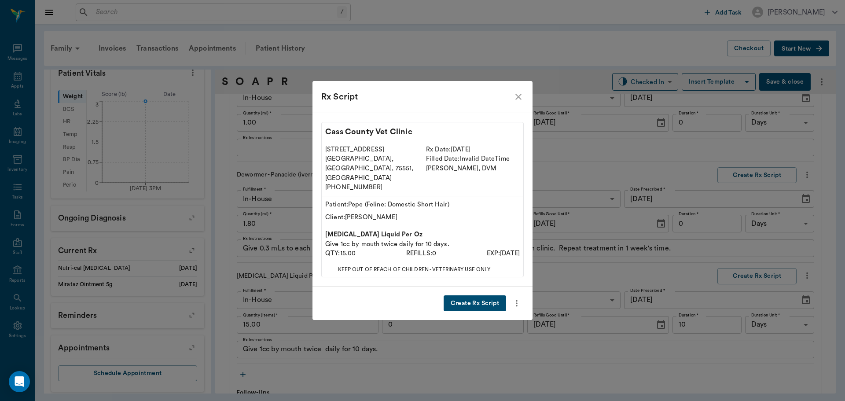
click at [487, 295] on button "Create Rx Script" at bounding box center [474, 303] width 62 height 16
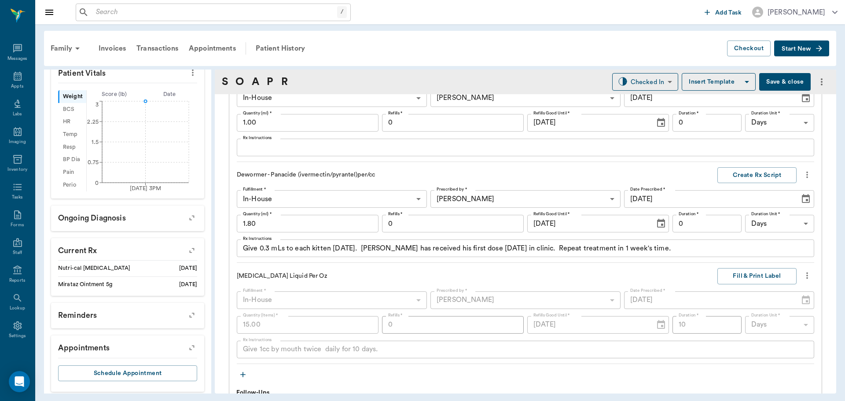
scroll to position [230, 0]
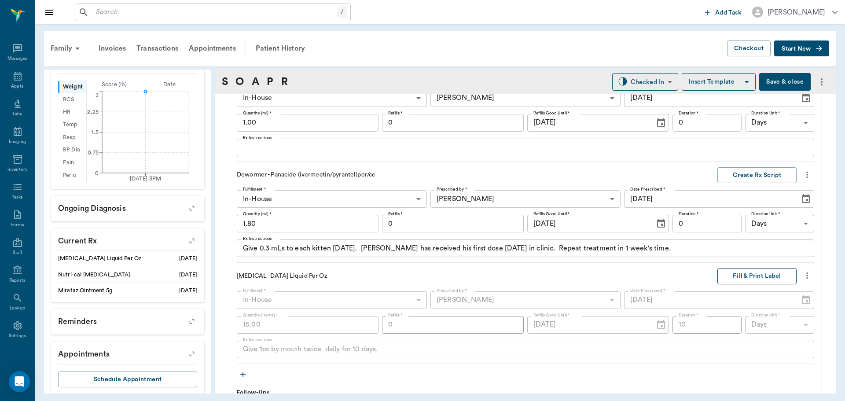
click at [738, 276] on button "Fill & Print Label" at bounding box center [756, 276] width 79 height 16
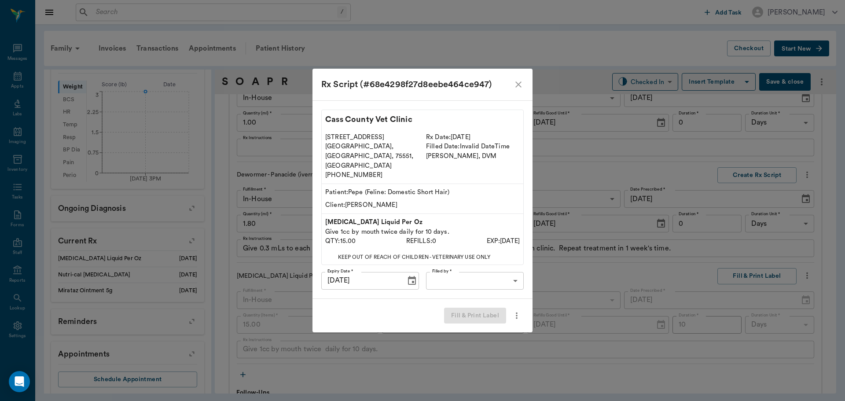
click at [496, 271] on body "/ ​ Add Task Dr. Bert Ellsworth Nectar Messages Appts Labs Imaging Inventory Ta…" at bounding box center [422, 200] width 845 height 401
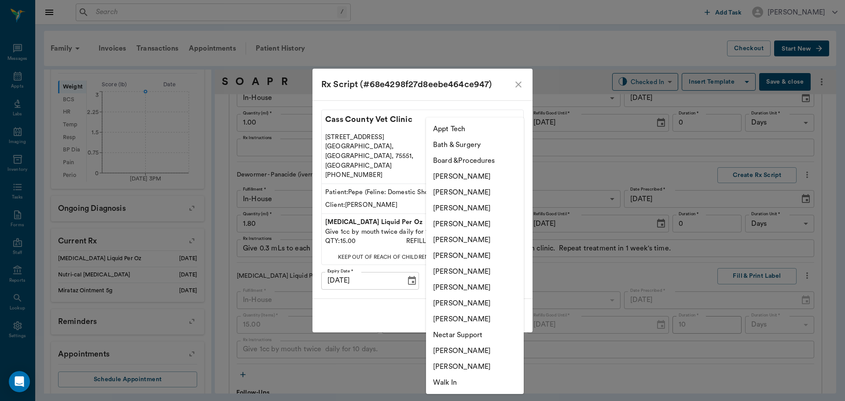
click at [455, 269] on li "[PERSON_NAME]" at bounding box center [475, 271] width 98 height 16
type input "682b670d8bdc6f7f8feef3db"
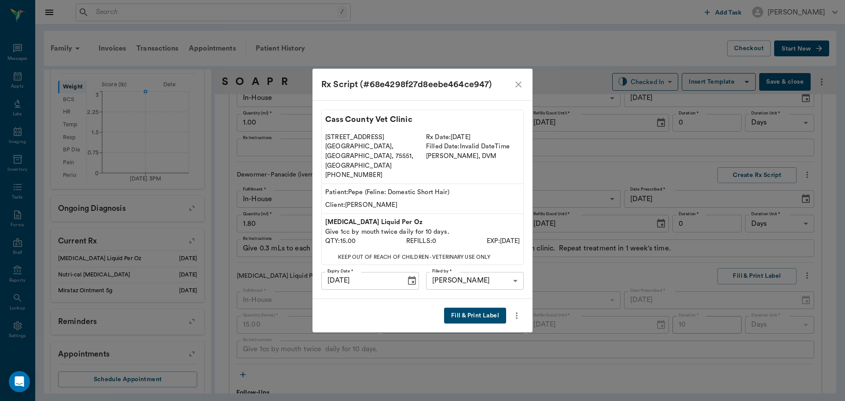
click at [464, 307] on button "Fill & Print Label" at bounding box center [475, 315] width 62 height 16
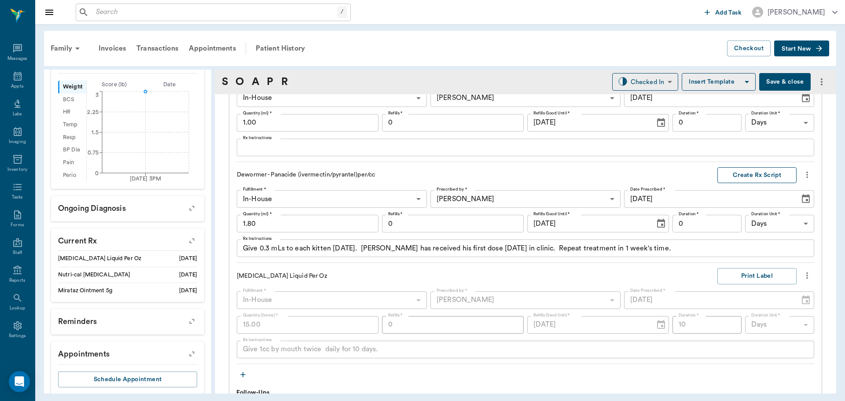
click at [750, 176] on button "Create Rx Script" at bounding box center [756, 175] width 79 height 16
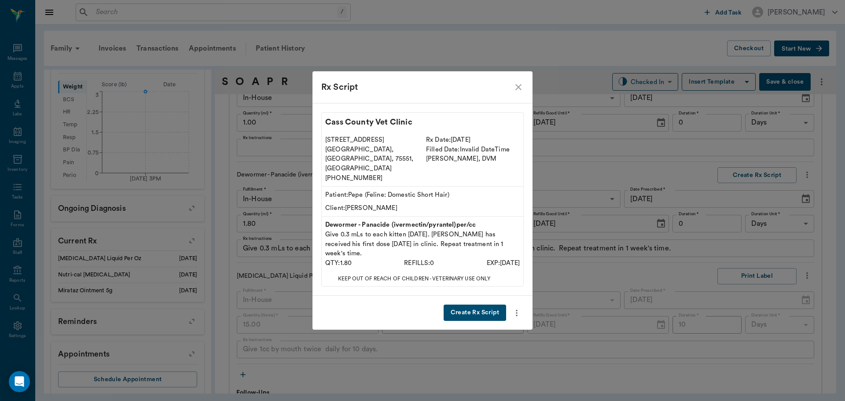
click at [480, 304] on button "Create Rx Script" at bounding box center [474, 312] width 62 height 16
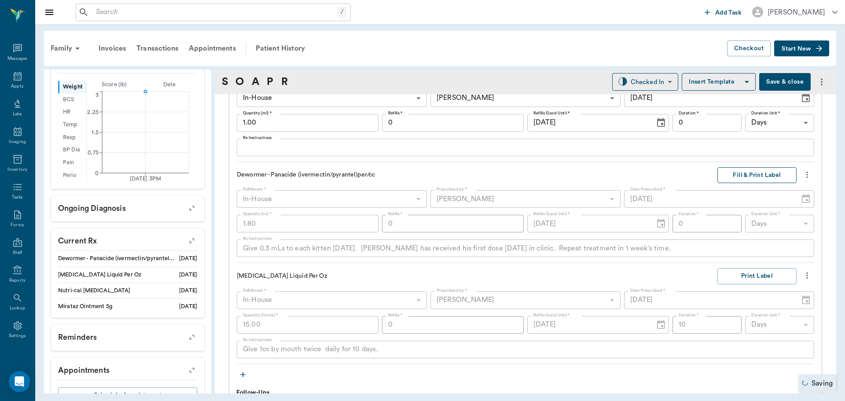
click at [732, 173] on button "Fill & Print Label" at bounding box center [756, 175] width 79 height 16
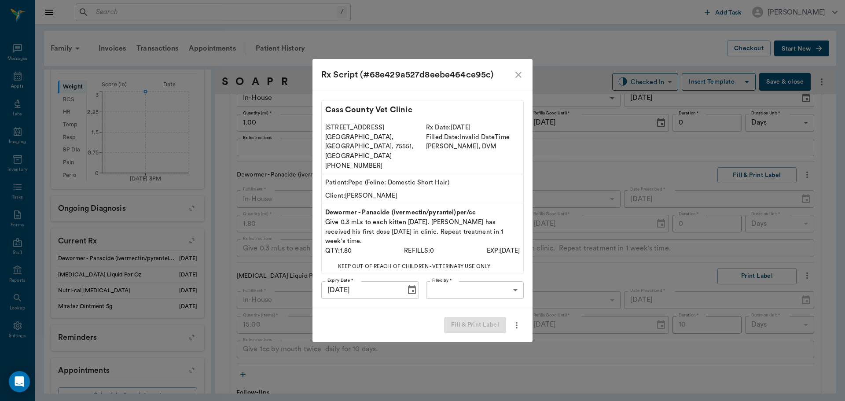
click at [478, 276] on body "/ ​ Add Task Dr. Bert Ellsworth Nectar Messages Appts Labs Imaging Inventory Ta…" at bounding box center [422, 200] width 845 height 401
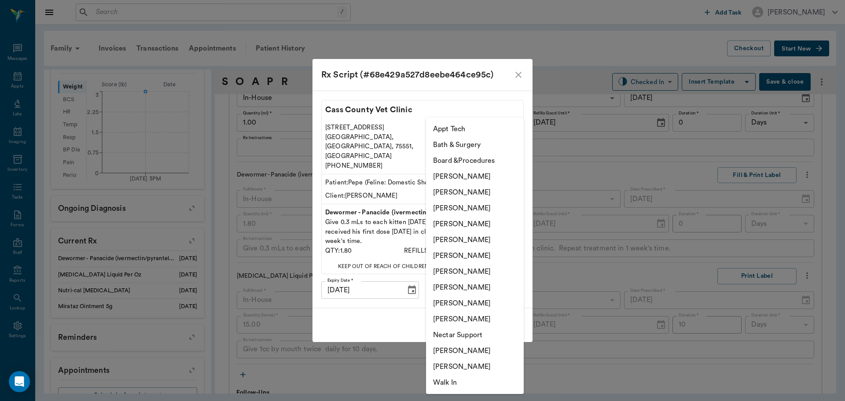
click at [441, 271] on li "[PERSON_NAME]" at bounding box center [475, 271] width 98 height 16
type input "682b670d8bdc6f7f8feef3db"
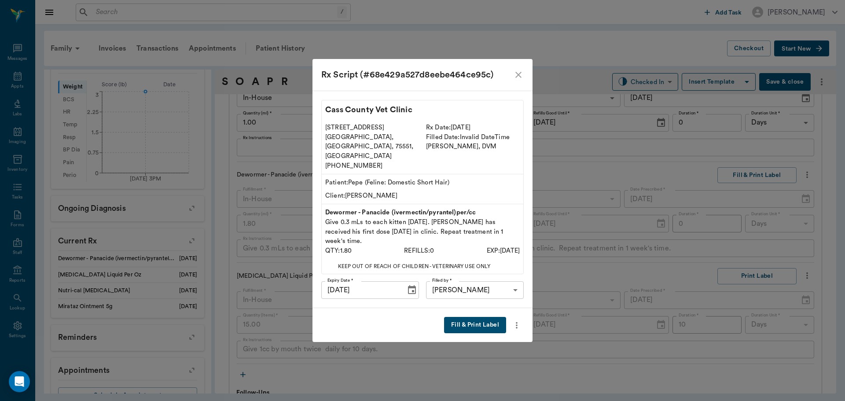
click at [473, 317] on button "Fill & Print Label" at bounding box center [475, 325] width 62 height 16
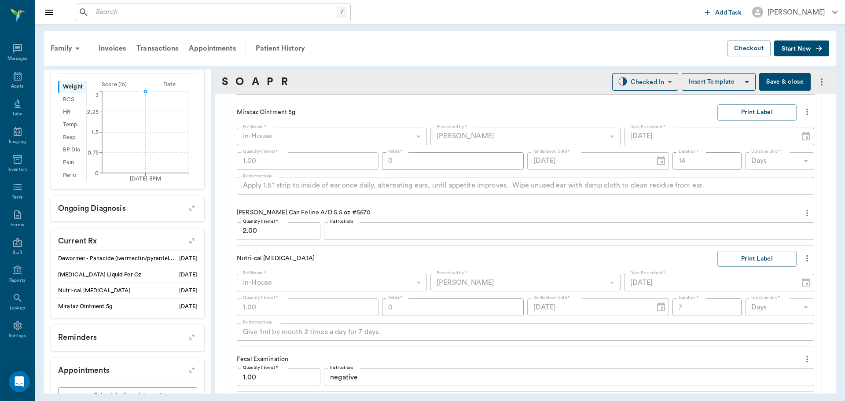
scroll to position [704, 0]
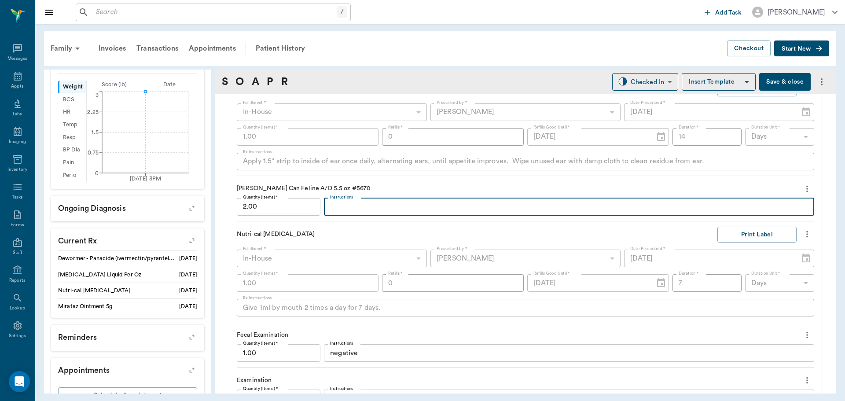
click at [330, 206] on textarea "Instructions" at bounding box center [569, 206] width 478 height 10
drag, startPoint x: 640, startPoint y: 207, endPoint x: 646, endPoint y: 207, distance: 6.2
click at [640, 207] on textarea "Feed a total of 2/3 can per day. May add a little water to make syringe feeding…" at bounding box center [569, 206] width 478 height 10
click at [637, 206] on textarea "Feed a total of 2/3 can per day. May add a little water to make syringe feeding…" at bounding box center [569, 206] width 478 height 10
click at [750, 203] on textarea "Feed a total of 2/3 can per day. May add a little water to make syringe feeding…" at bounding box center [569, 206] width 478 height 10
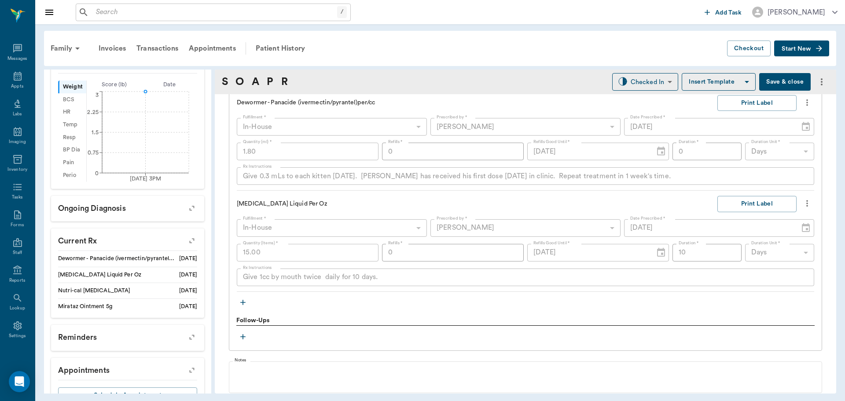
scroll to position [1144, 0]
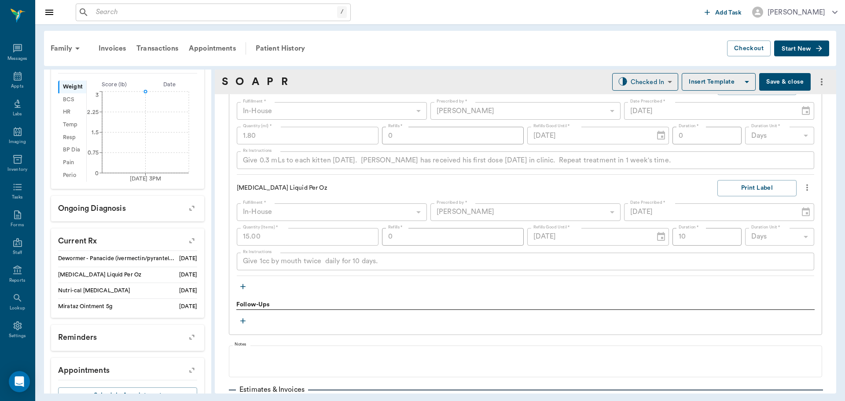
type textarea "Feed a total of 2/3 can per day. May add a little water to make syringe feeding…"
click at [245, 285] on icon "button" at bounding box center [242, 286] width 9 height 9
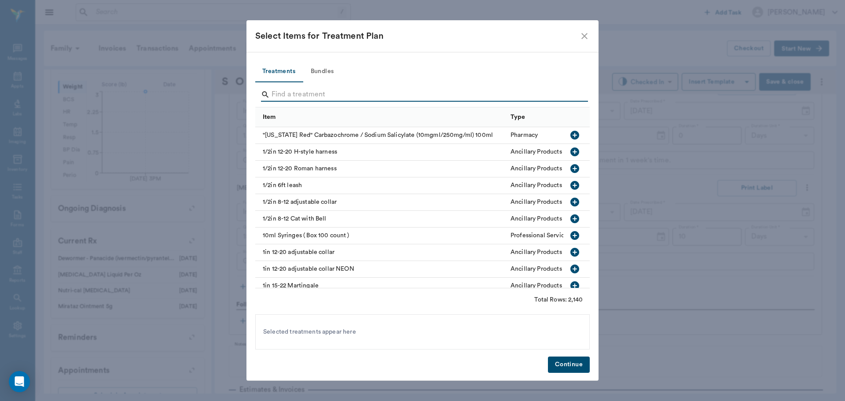
click at [323, 95] on input "Search" at bounding box center [422, 95] width 303 height 14
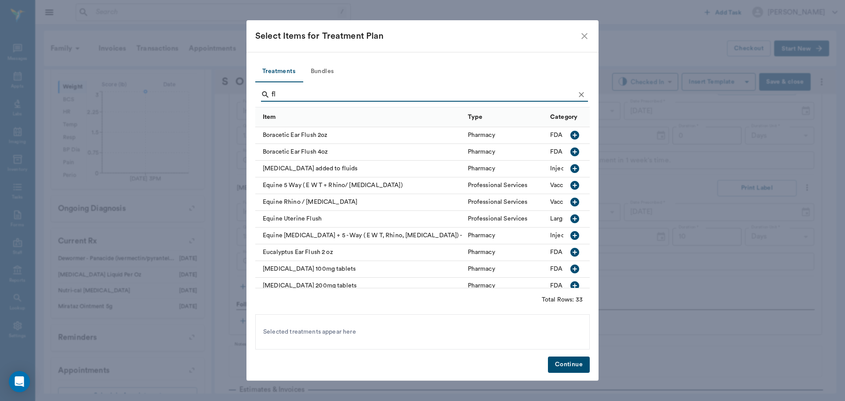
type input "f"
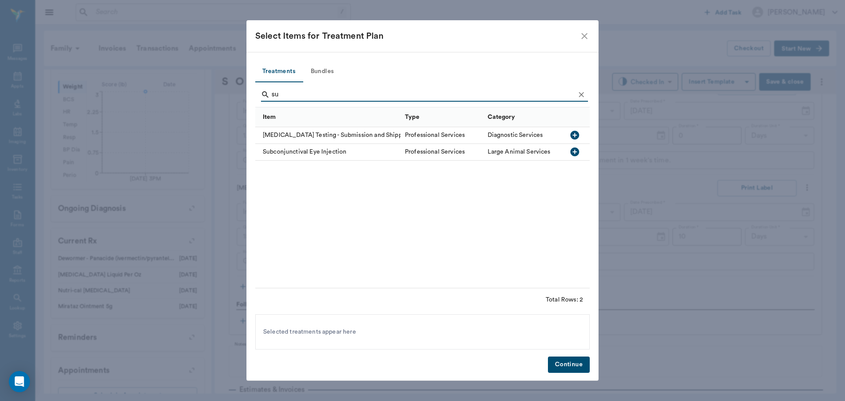
type input "s"
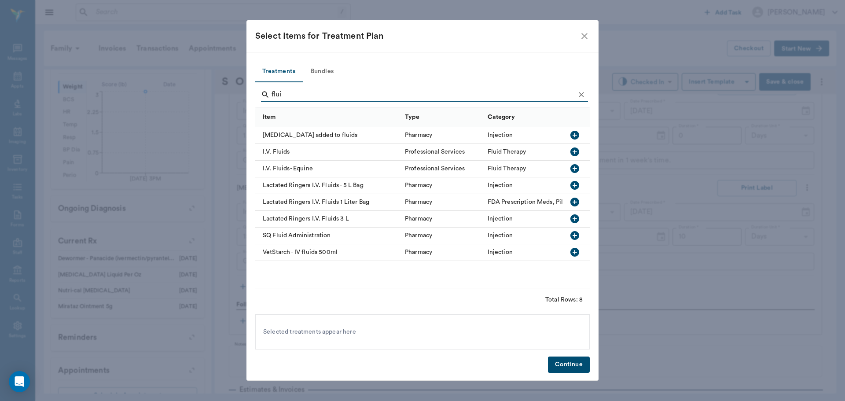
type input "flui"
click at [573, 235] on icon "button" at bounding box center [574, 235] width 9 height 9
click at [562, 362] on button "Continue" at bounding box center [569, 364] width 42 height 16
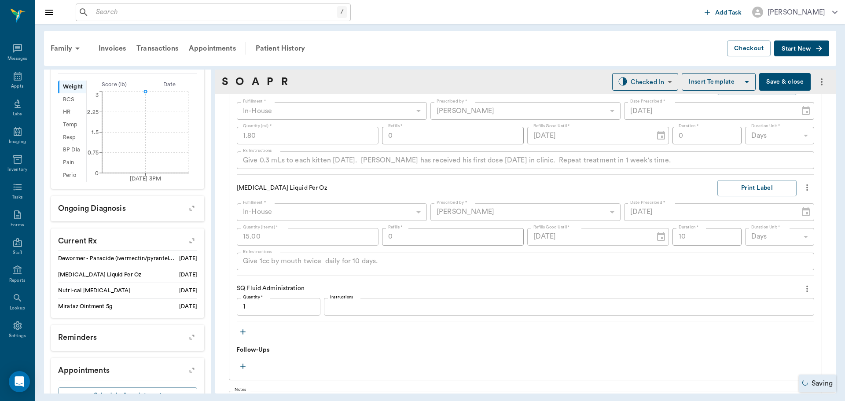
type input "1.00"
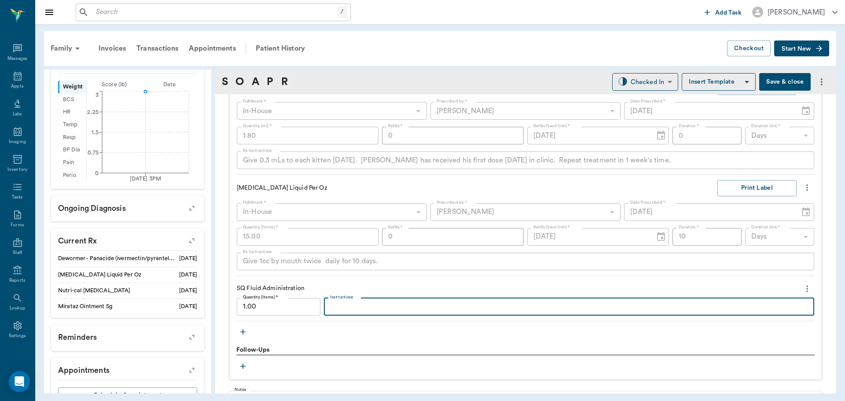
click at [330, 308] on textarea "Instructions" at bounding box center [569, 306] width 478 height 10
type textarea "Administered 150 mLs sq LRS"
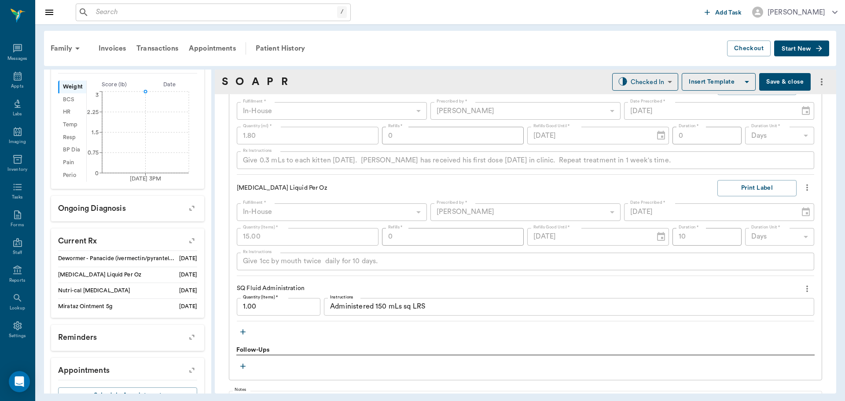
click at [242, 367] on icon "button" at bounding box center [242, 366] width 9 height 9
click at [366, 375] on body "/ ​ Add Task Dr. Bert Ellsworth Nectar Messages Appts Labs Imaging Inventory Ta…" at bounding box center [422, 200] width 845 height 401
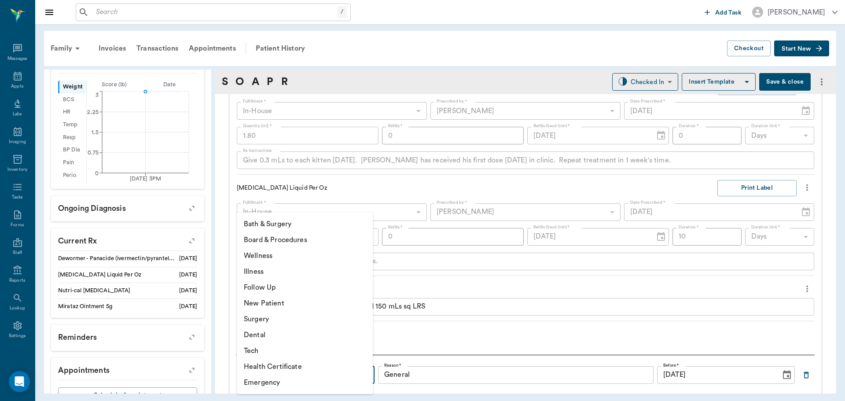
click at [284, 288] on li "Follow Up" at bounding box center [305, 287] width 136 height 16
type input "65d2be4f46e3a538d89b8c16"
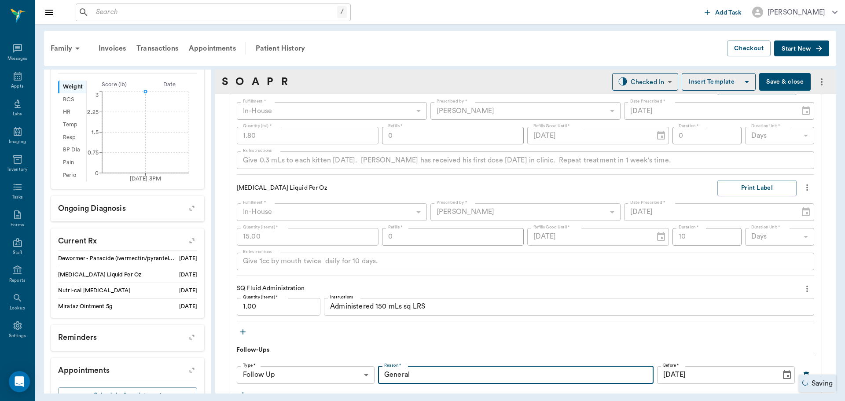
click at [389, 372] on input "General" at bounding box center [515, 375] width 275 height 18
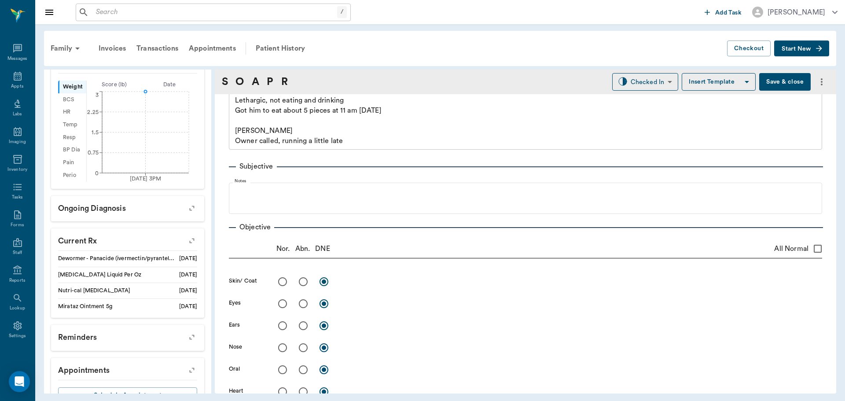
scroll to position [0, 0]
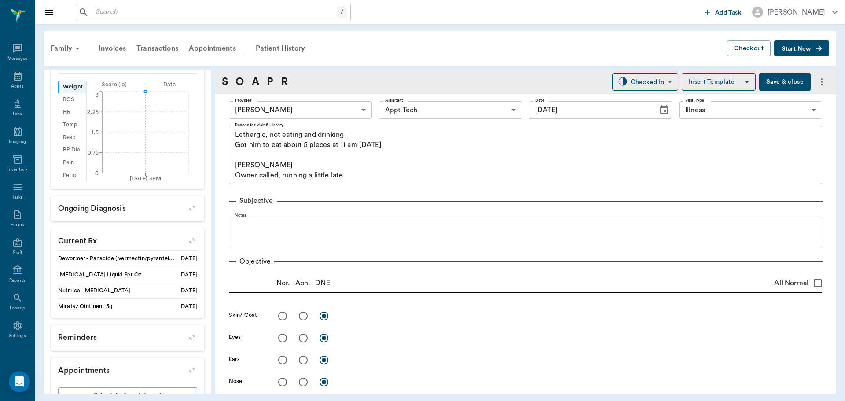
type input "recheck lethargy"
click at [245, 11] on input "text" at bounding box center [219, 12] width 254 height 12
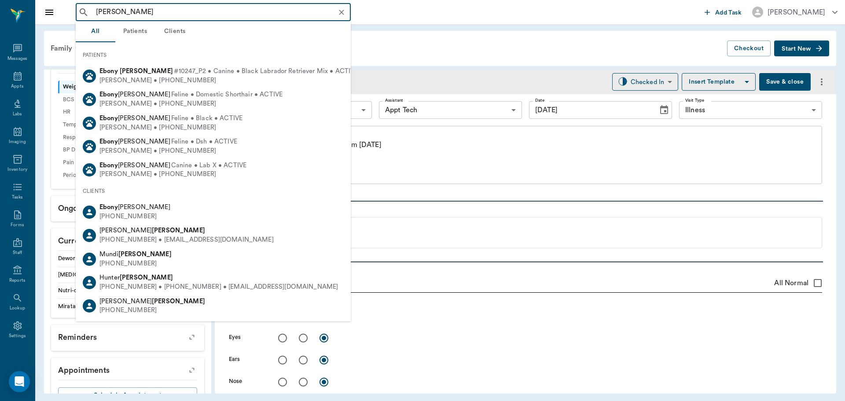
click at [183, 278] on div "Hunter Graves" at bounding box center [218, 277] width 238 height 9
type input "[PERSON_NAME]"
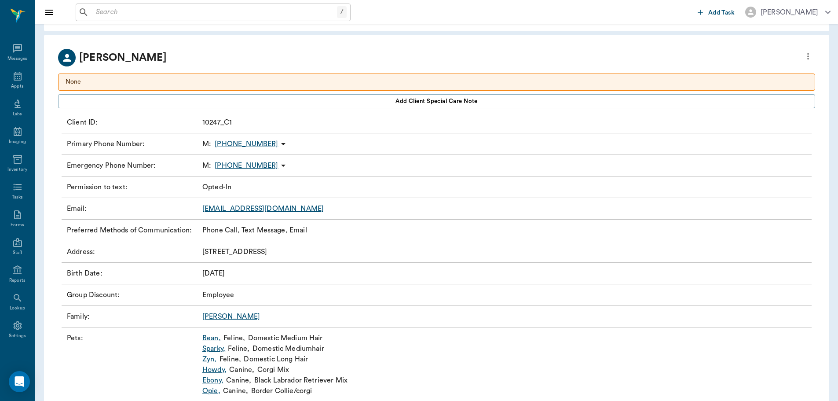
scroll to position [63, 0]
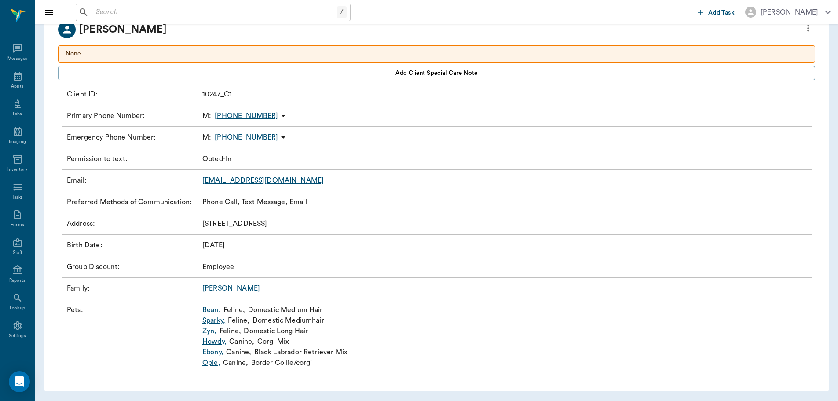
click at [216, 350] on link "Ebony ," at bounding box center [212, 352] width 21 height 11
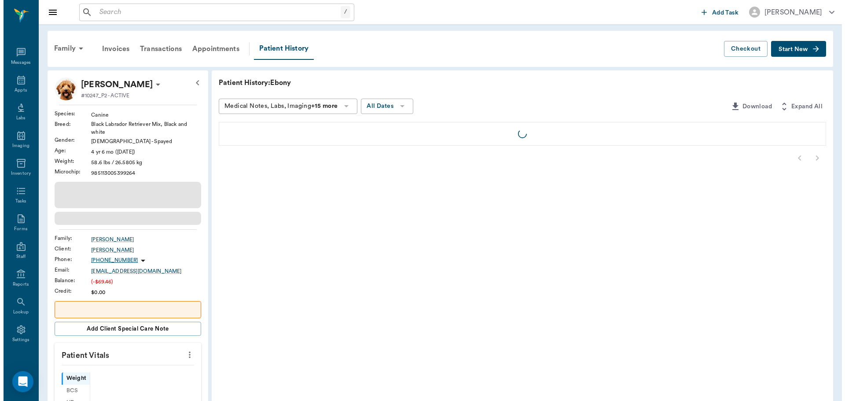
scroll to position [4, 0]
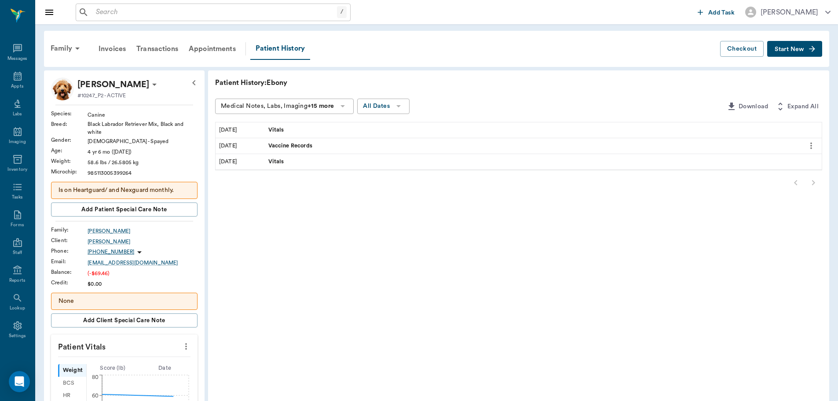
click at [790, 49] on span "Start New" at bounding box center [789, 49] width 29 height 0
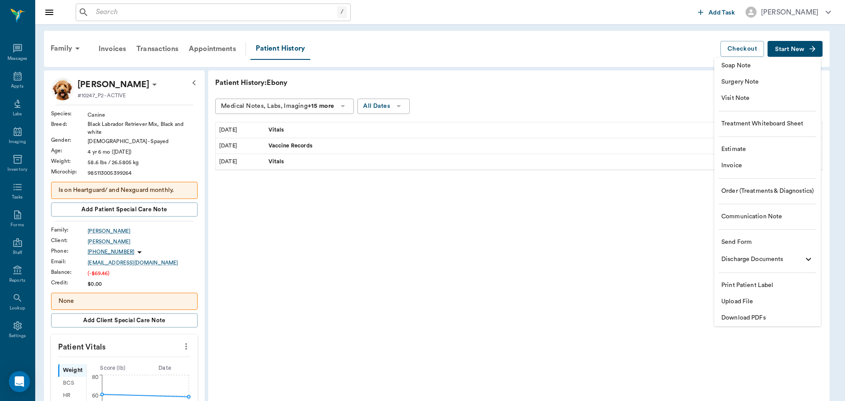
click at [741, 69] on span "Soap Note" at bounding box center [767, 65] width 92 height 9
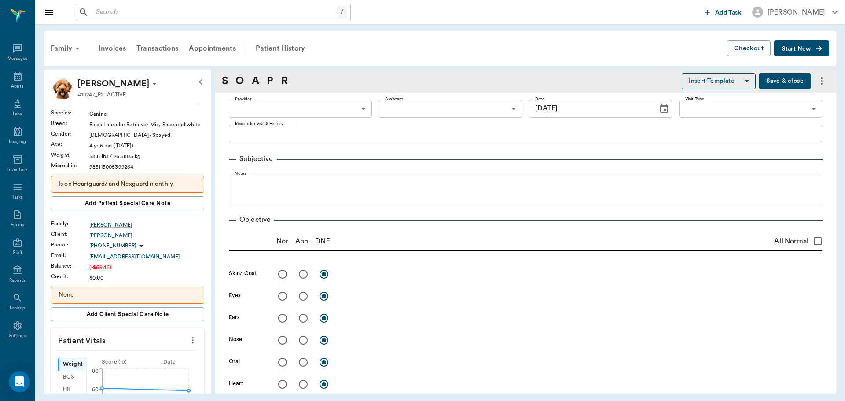
type input "[DATE]"
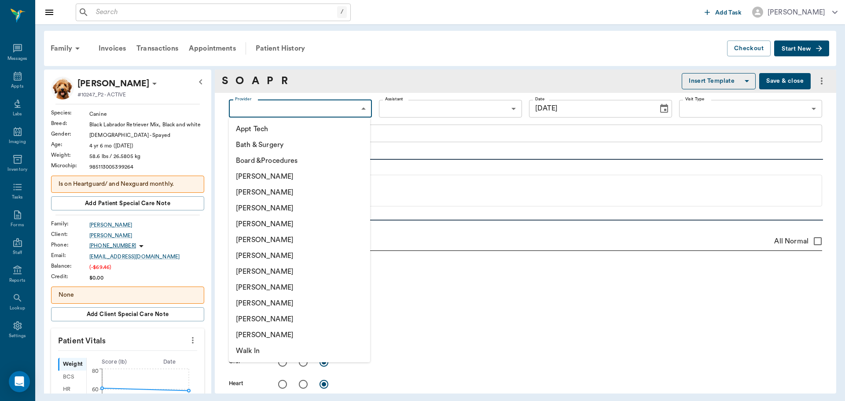
click at [279, 116] on body "/ ​ Add Task Dr. Bert Ellsworth Nectar Messages Appts Labs Imaging Inventory Ta…" at bounding box center [422, 200] width 845 height 401
click at [294, 225] on li "[PERSON_NAME]" at bounding box center [299, 224] width 141 height 16
type input "63ec2f075fda476ae8351a4d"
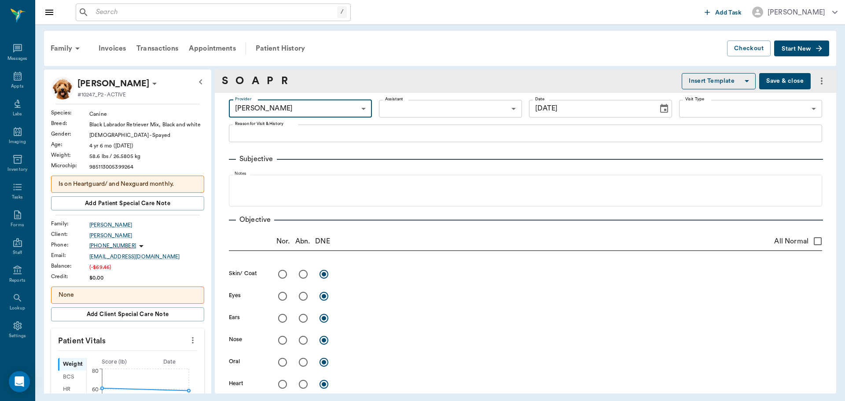
click at [425, 108] on body "/ ​ Add Task Dr. Bert Ellsworth Nectar Messages Appts Labs Imaging Inventory Ta…" at bounding box center [422, 200] width 845 height 401
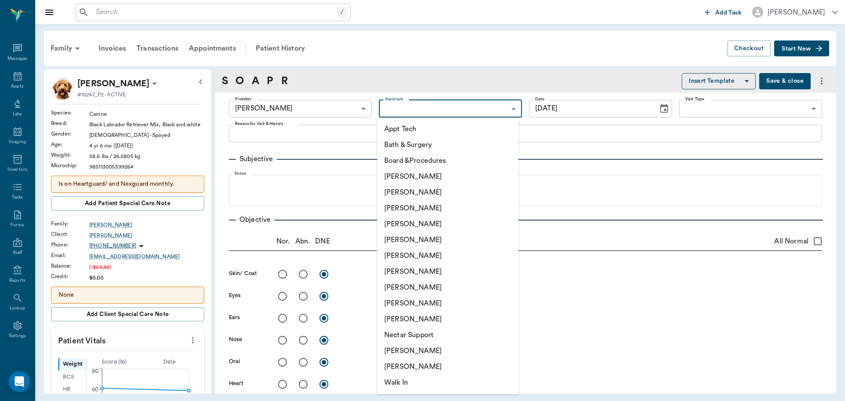
click at [415, 133] on li "Appt Tech" at bounding box center [447, 129] width 141 height 16
type input "63ec2f075fda476ae8351a4c"
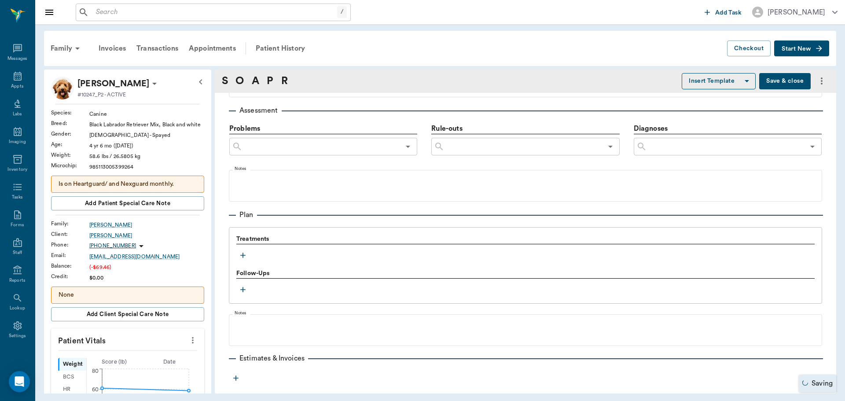
scroll to position [523, 0]
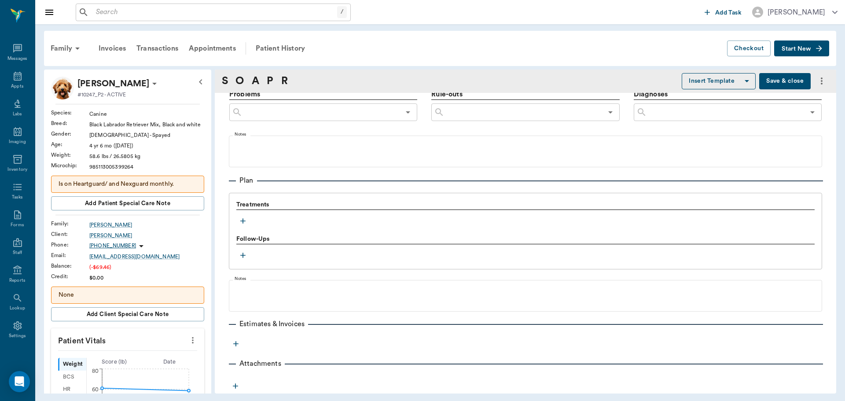
click at [243, 223] on icon "button" at bounding box center [242, 220] width 5 height 5
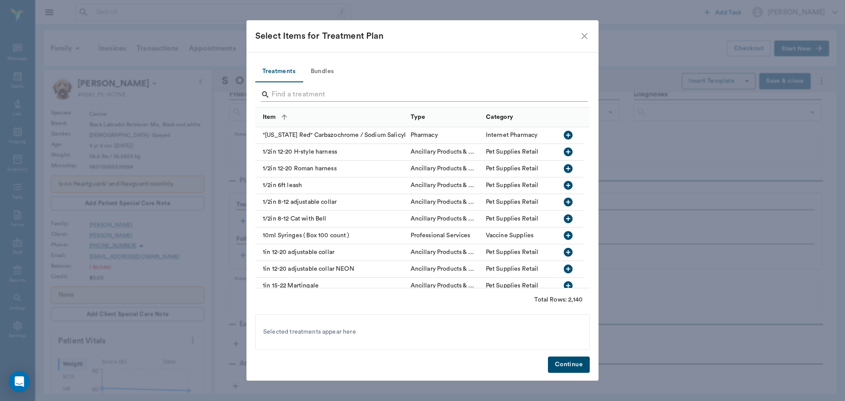
click at [285, 91] on input "Search" at bounding box center [422, 95] width 303 height 14
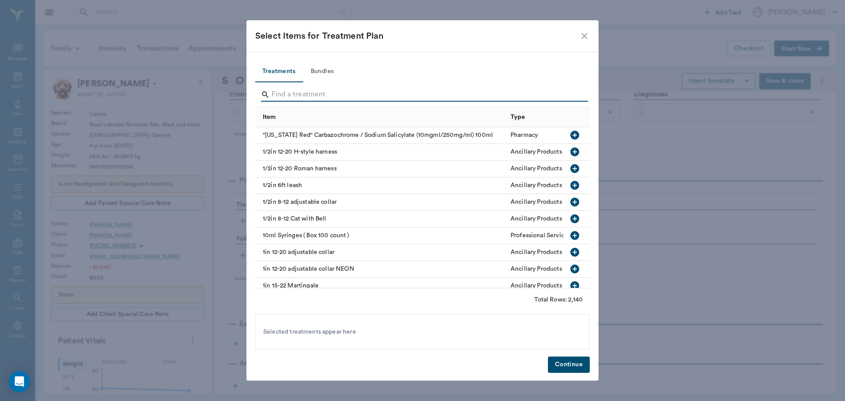
type input "s"
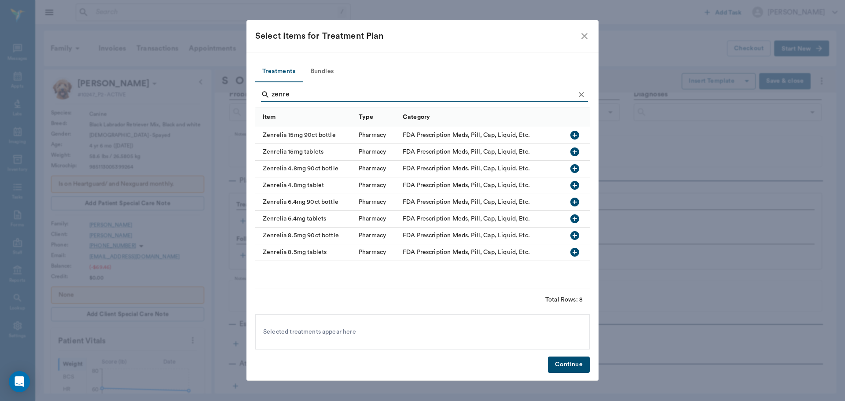
type input "zenre"
drag, startPoint x: 578, startPoint y: 252, endPoint x: 577, endPoint y: 269, distance: 17.6
click at [578, 252] on icon "button" at bounding box center [574, 252] width 9 height 9
click at [573, 364] on button "Continue" at bounding box center [569, 364] width 42 height 16
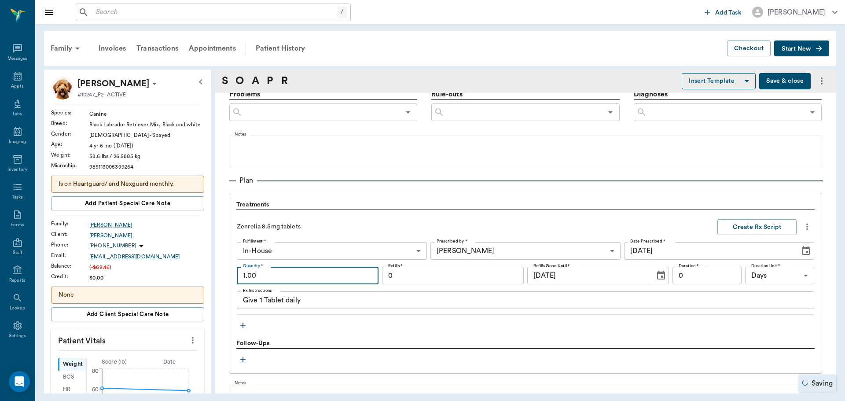
click at [285, 282] on input "1.00" at bounding box center [308, 276] width 142 height 18
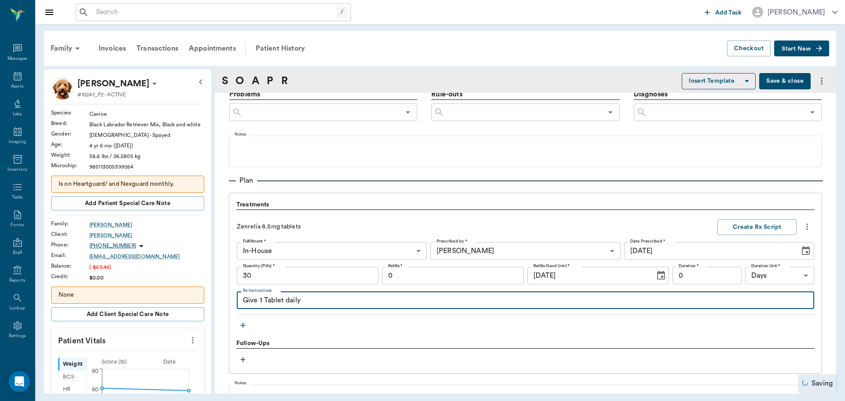
click at [263, 303] on textarea "Give 1 Tablet daily" at bounding box center [525, 300] width 565 height 10
type input "30.00"
click at [285, 300] on textarea "Give 2 Tablet daily" at bounding box center [525, 300] width 565 height 10
click at [316, 302] on textarea "Give 2 Tablets daily" at bounding box center [525, 300] width 565 height 10
type textarea "Give 2 Tablets daily by mouth for 15 days"
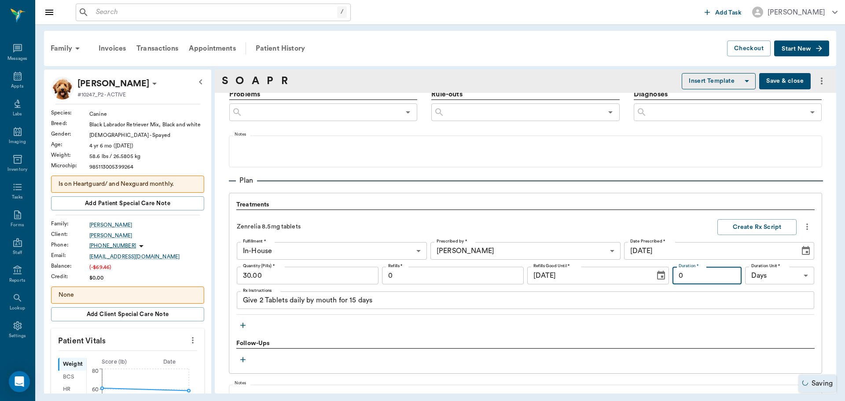
click at [714, 281] on input "0" at bounding box center [706, 276] width 69 height 18
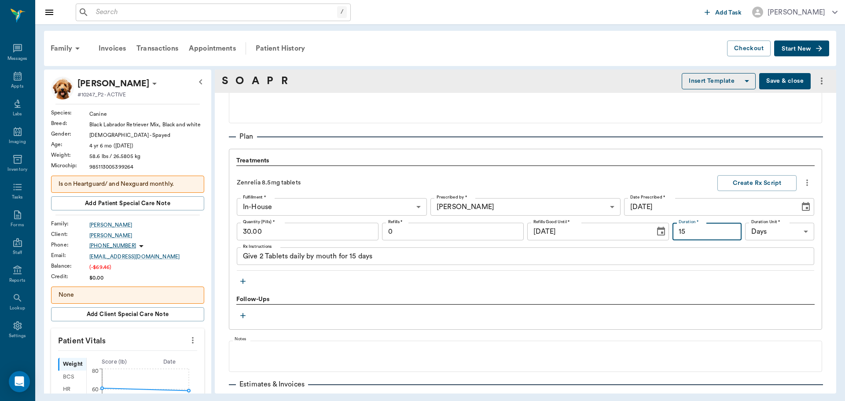
type input "15"
click at [490, 231] on input "0" at bounding box center [453, 232] width 142 height 18
type input "3"
click at [771, 182] on button "Create Rx Script" at bounding box center [756, 183] width 79 height 16
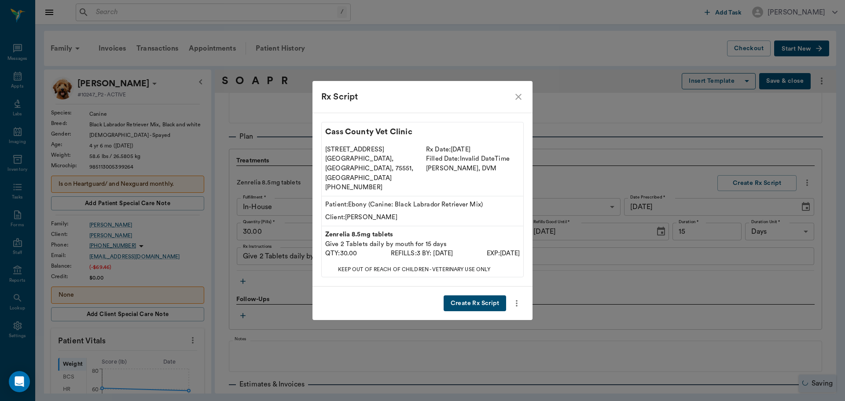
click at [494, 298] on button "Create Rx Script" at bounding box center [474, 303] width 62 height 16
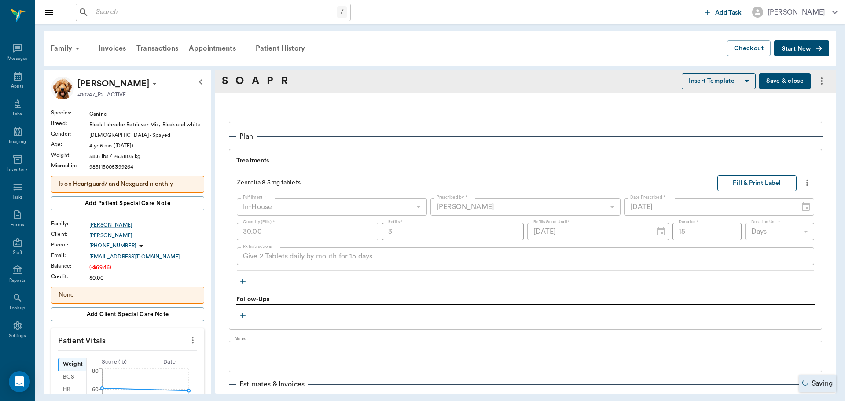
click at [757, 183] on button "Fill & Print Label" at bounding box center [756, 183] width 79 height 16
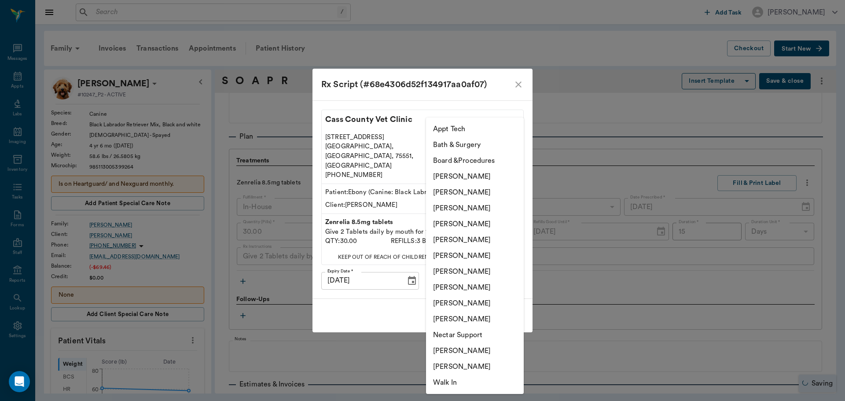
click at [468, 273] on body "/ ​ Add Task Dr. Bert Ellsworth Nectar Messages Appts Labs Imaging Inventory Ta…" at bounding box center [422, 200] width 845 height 401
click at [468, 275] on li "[PERSON_NAME]" at bounding box center [475, 271] width 98 height 16
type input "682b670d8bdc6f7f8feef3db"
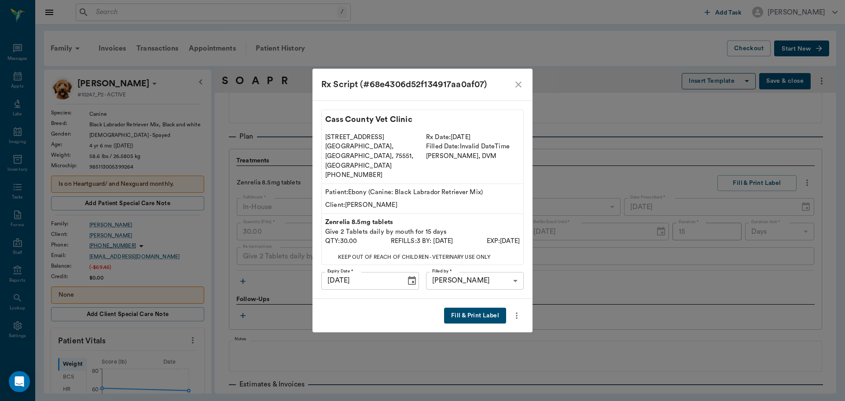
click at [469, 307] on button "Fill & Print Label" at bounding box center [475, 315] width 62 height 16
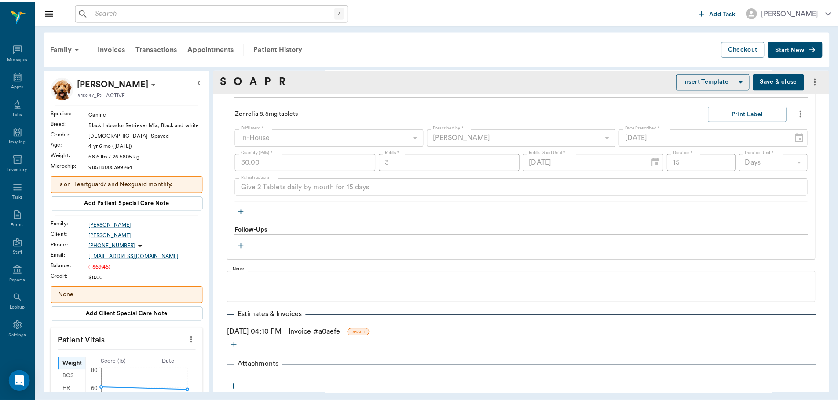
scroll to position [638, 0]
click at [315, 331] on link "Invoice # a0aefe" at bounding box center [317, 330] width 52 height 11
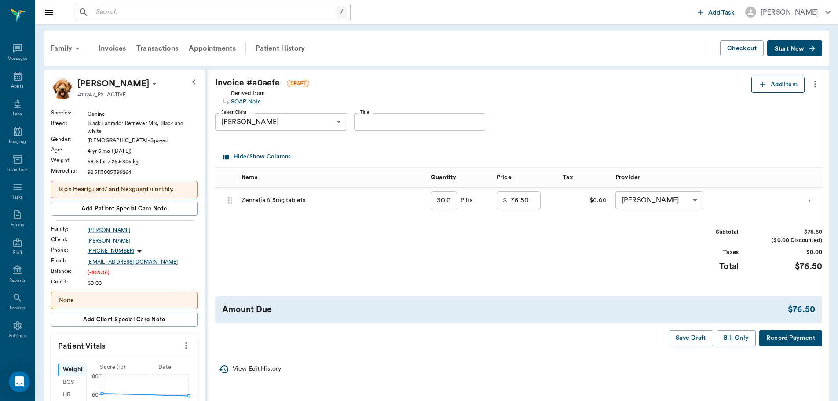
click at [764, 92] on button "Add Item" at bounding box center [777, 85] width 53 height 16
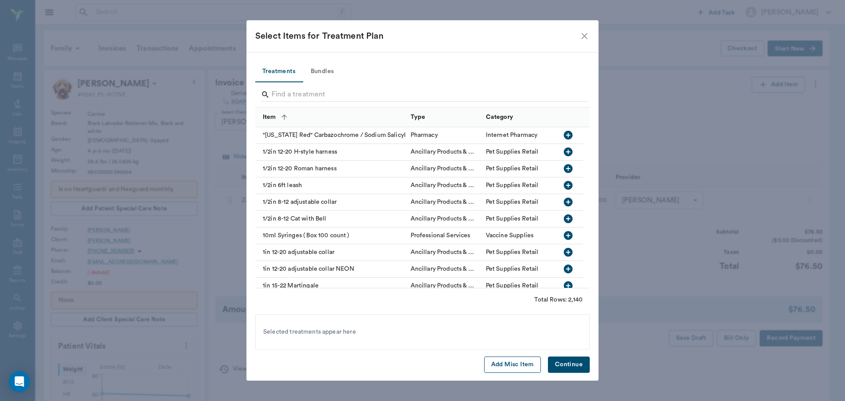
click at [516, 363] on button "Add Misc Item" at bounding box center [512, 364] width 57 height 16
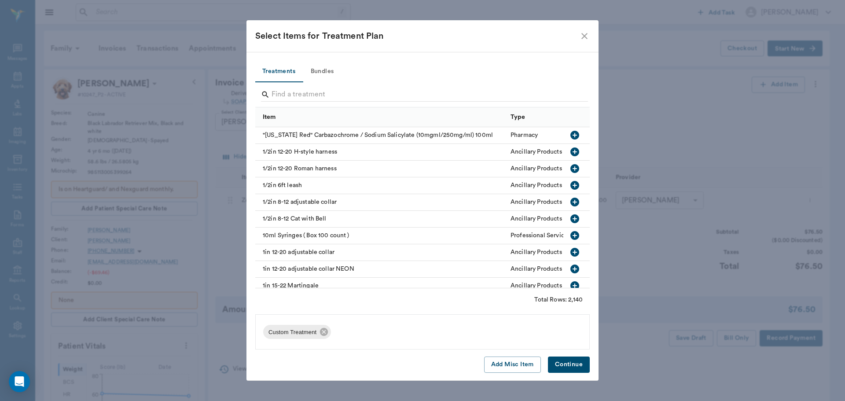
click at [561, 363] on button "Continue" at bounding box center [569, 364] width 42 height 16
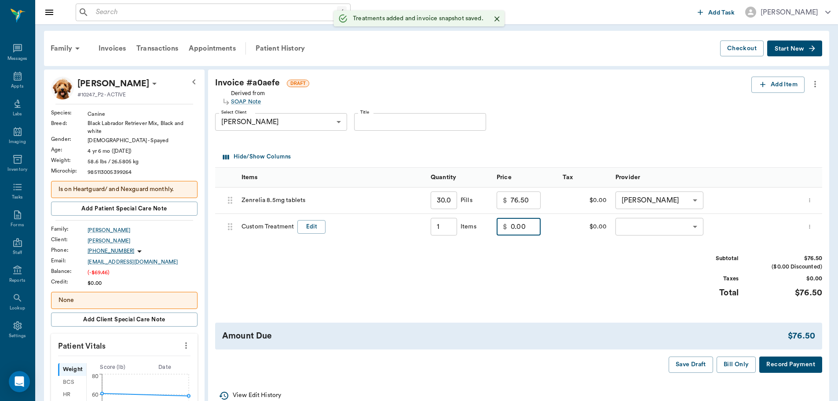
click at [521, 227] on input "0.00" at bounding box center [526, 227] width 30 height 18
type input "1.00"
type input "22.95"
click at [521, 285] on div "Subtotal $99.45 ($0.00 Discounted) Taxes $0.00 Total $99.45" at bounding box center [518, 281] width 607 height 54
click at [303, 228] on button "Edit" at bounding box center [311, 227] width 28 height 14
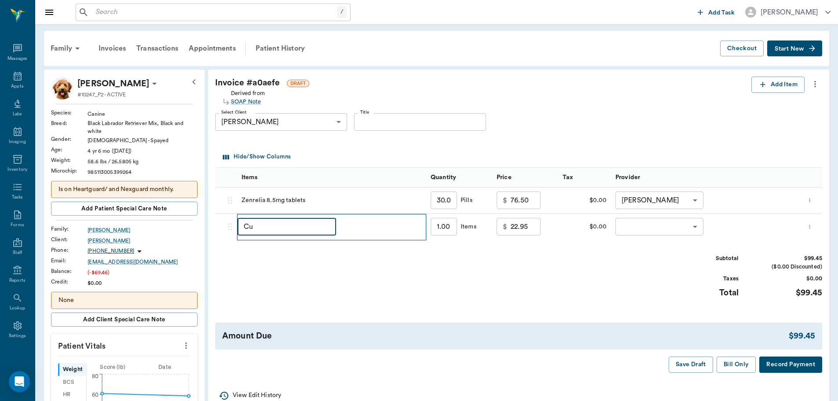
type input "C"
type input "Discount"
click at [259, 277] on div "Subtotal $99.45 ($0.00 Discounted) Taxes $0.00 Total $99.45" at bounding box center [518, 281] width 607 height 54
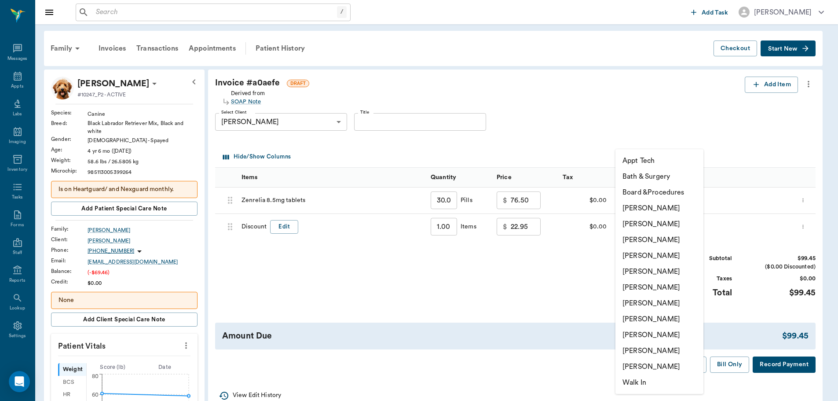
click at [635, 233] on body "/ ​ Add Task Dr. Bert Ellsworth Nectar Messages Appts Labs Imaging Inventory Ta…" at bounding box center [419, 364] width 838 height 729
click at [651, 301] on li "[PERSON_NAME]" at bounding box center [659, 303] width 88 height 16
type input "none-682b670d8bdc6f7f8feef3db"
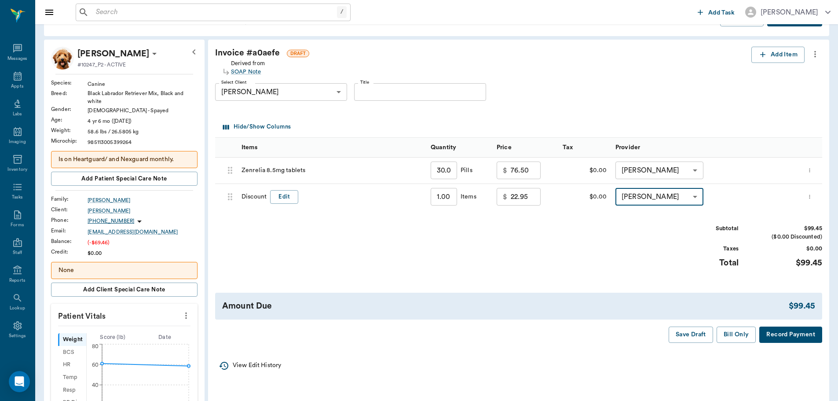
scroll to position [44, 0]
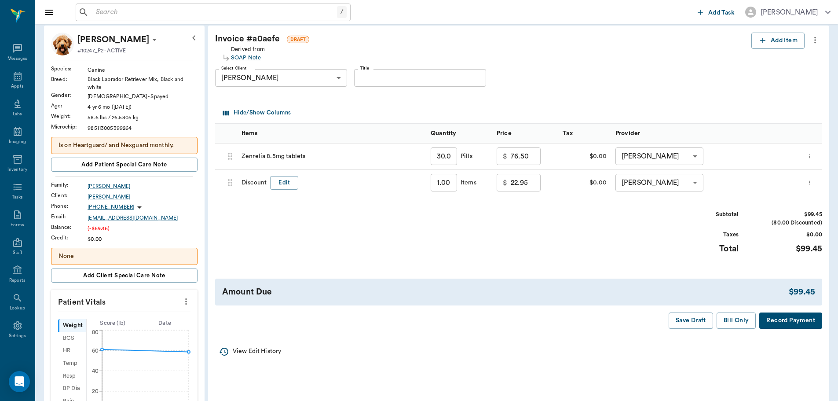
click at [505, 183] on p "$" at bounding box center [505, 182] width 4 height 11
click at [512, 181] on input "22.95" at bounding box center [526, 183] width 30 height 18
click at [512, 179] on input "0.00" at bounding box center [526, 183] width 30 height 18
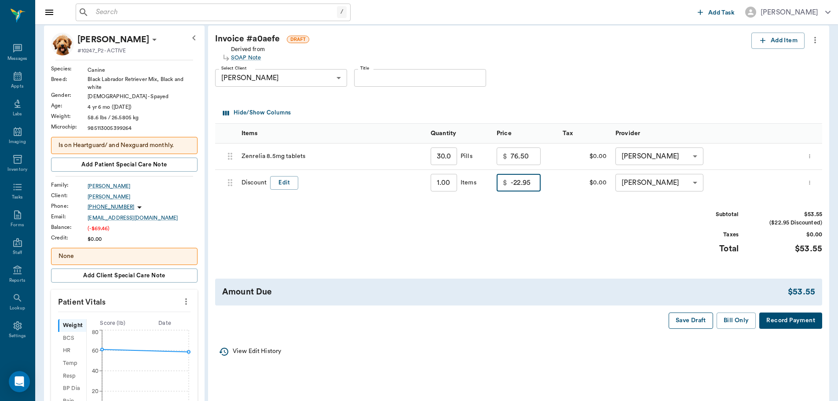
type input "-22.95"
click at [693, 320] on button "Save Draft" at bounding box center [691, 320] width 44 height 16
click at [702, 320] on button "Save Draft" at bounding box center [691, 320] width 44 height 16
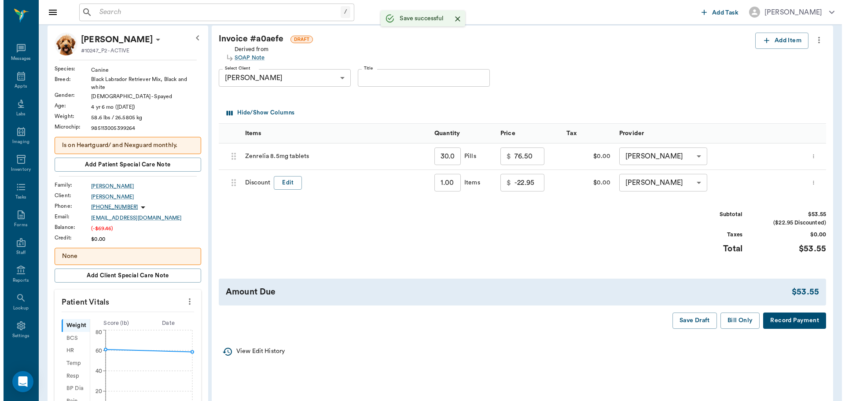
scroll to position [0, 0]
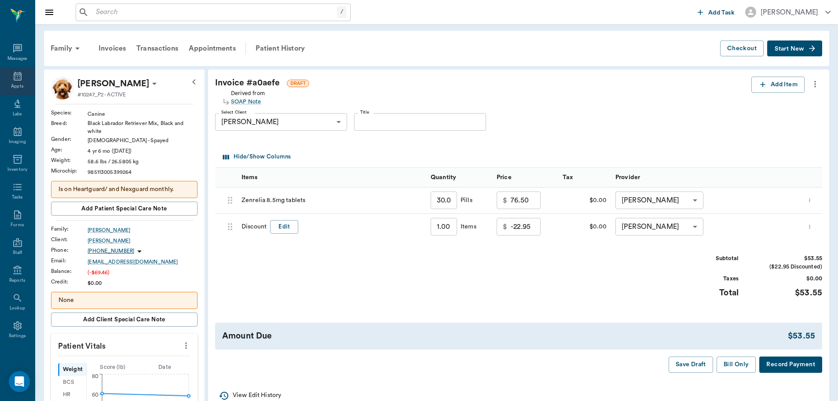
click at [13, 81] on div "Appts" at bounding box center [17, 81] width 35 height 28
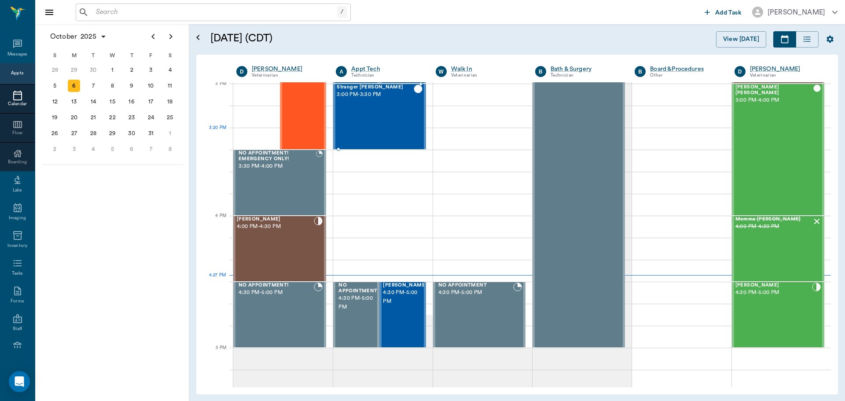
scroll to position [969, 0]
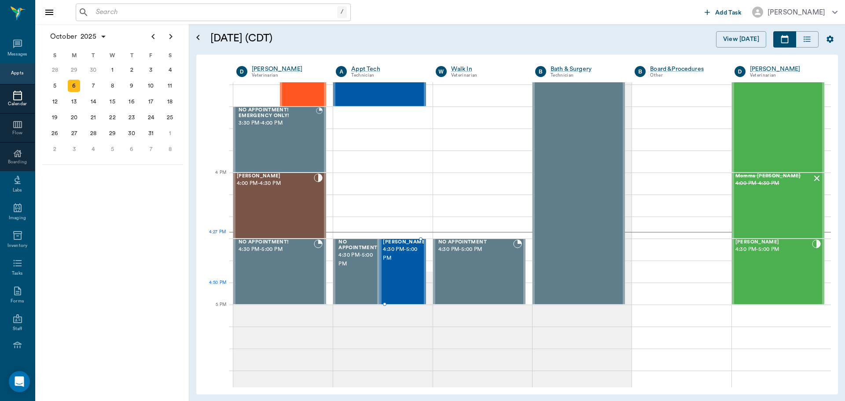
click at [403, 286] on div "Missy Tyson 4:30 PM - 5:00 PM" at bounding box center [405, 271] width 44 height 64
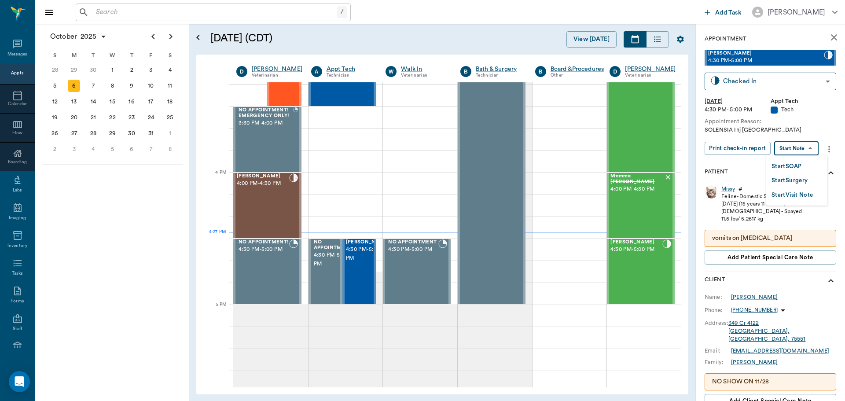
click at [789, 150] on body "/ ​ Add Task Dr. Bert Ellsworth Nectar Messages Appts Calendar Flow Boarding La…" at bounding box center [422, 200] width 845 height 401
click at [789, 168] on button "Start SOAP" at bounding box center [786, 166] width 30 height 10
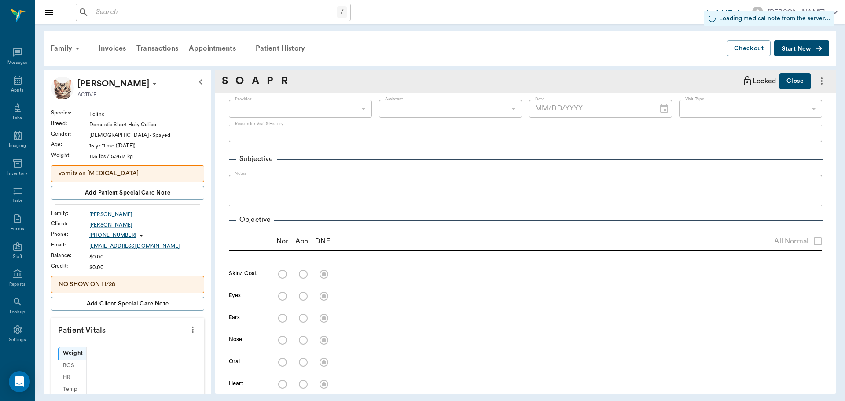
scroll to position [4, 0]
type input "63ec2f075fda476ae8351a4c"
type input "65d2be4f46e3a538d89b8c1a"
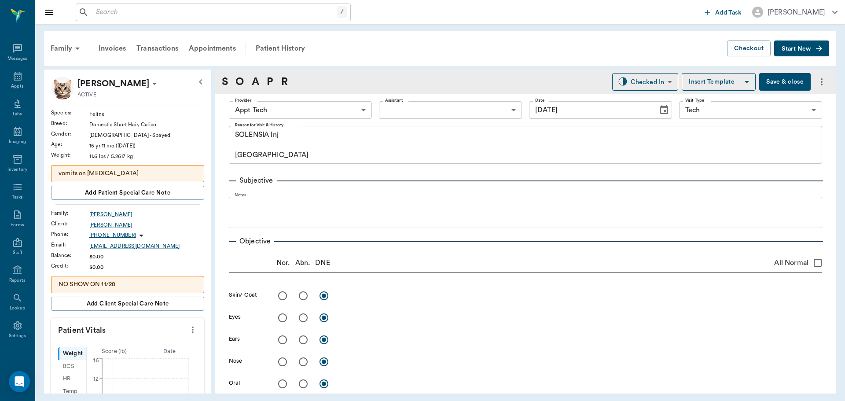
type input "[DATE]"
type textarea "SOLENSIA Inj Caryn"
click at [188, 328] on icon "more" at bounding box center [193, 329] width 10 height 11
click at [146, 340] on span "Enter Vitals" at bounding box center [149, 344] width 74 height 9
click at [129, 355] on input "text" at bounding box center [127, 356] width 77 height 18
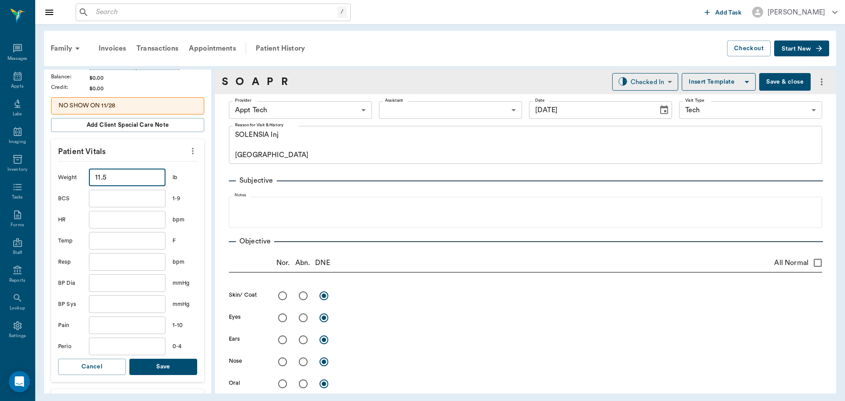
scroll to position [264, 0]
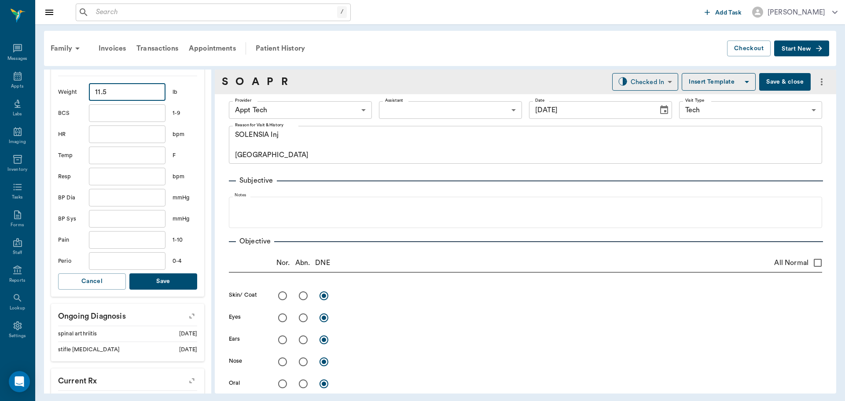
type input "11.5"
click at [177, 283] on button "Save" at bounding box center [163, 281] width 68 height 16
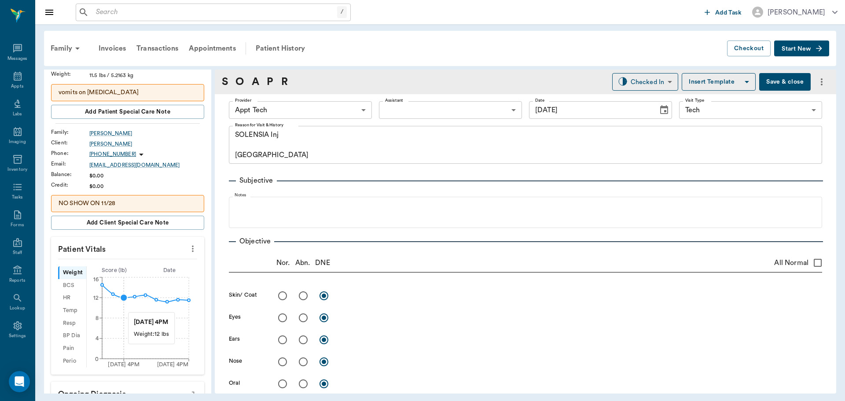
scroll to position [34, 0]
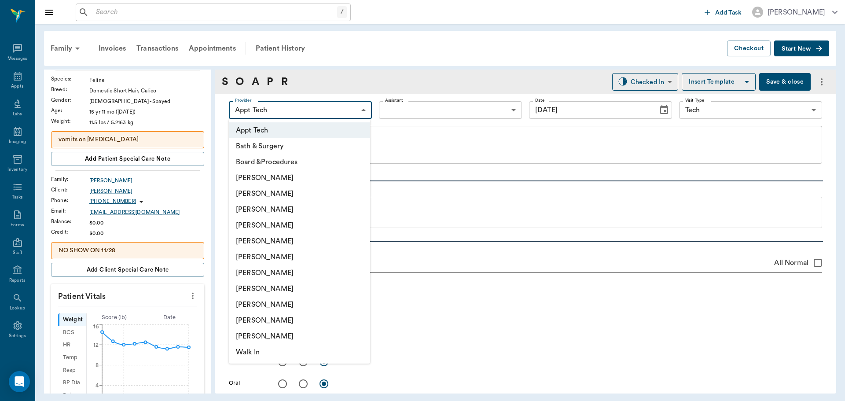
click at [326, 107] on body "/ ​ Add Task Dr. Bert Ellsworth Nectar Messages Appts Labs Imaging Inventory Ta…" at bounding box center [422, 200] width 845 height 401
click at [261, 292] on li "[PERSON_NAME]" at bounding box center [299, 289] width 141 height 16
type input "63ec2e7e52e12b0ba117b124"
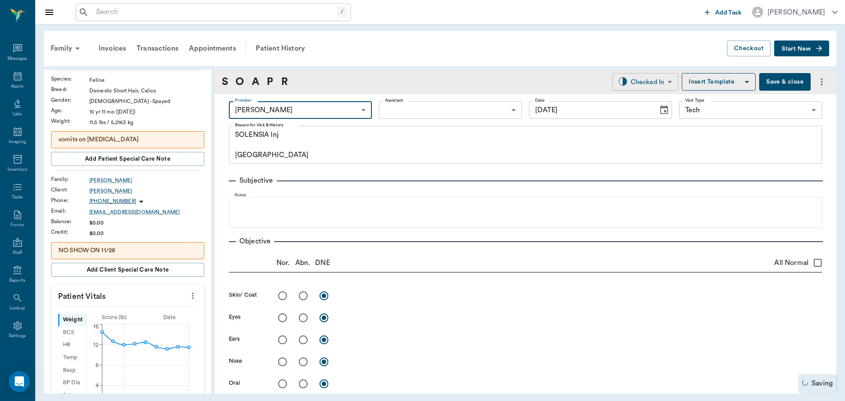
click at [638, 77] on body "/ ​ Add Task Dr. Bert Ellsworth Nectar Messages Appts Labs Imaging Inventory Ta…" at bounding box center [422, 200] width 845 height 401
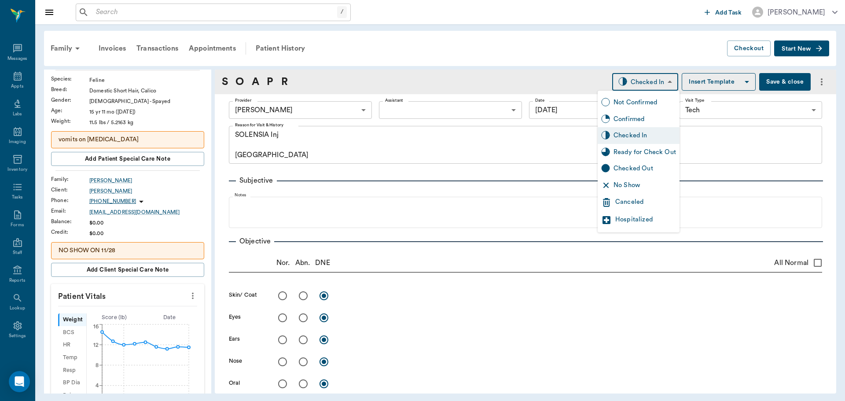
drag, startPoint x: 616, startPoint y: 153, endPoint x: 608, endPoint y: 158, distance: 9.8
click at [615, 153] on div "Ready for Check Out" at bounding box center [644, 152] width 62 height 10
type input "READY_TO_CHECKOUT"
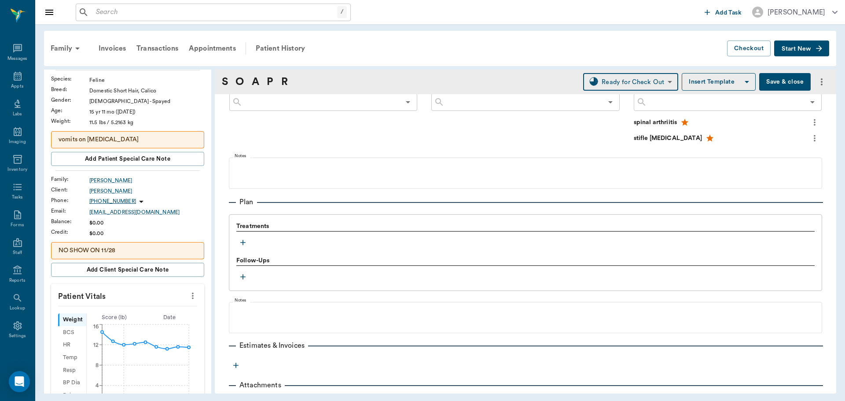
scroll to position [576, 0]
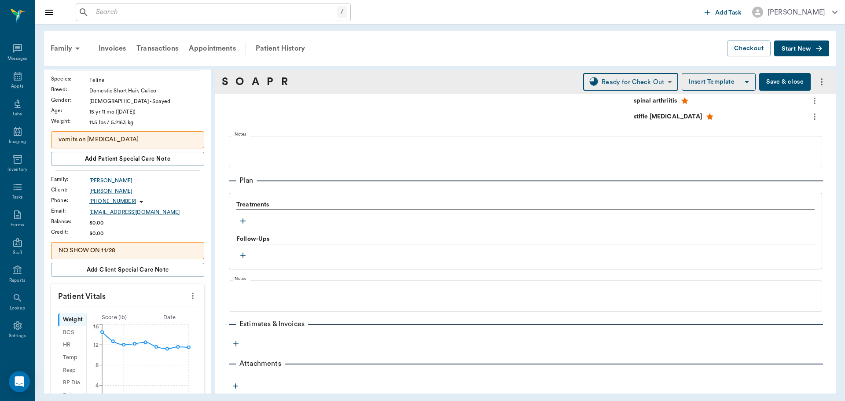
click at [238, 216] on button "button" at bounding box center [242, 220] width 13 height 13
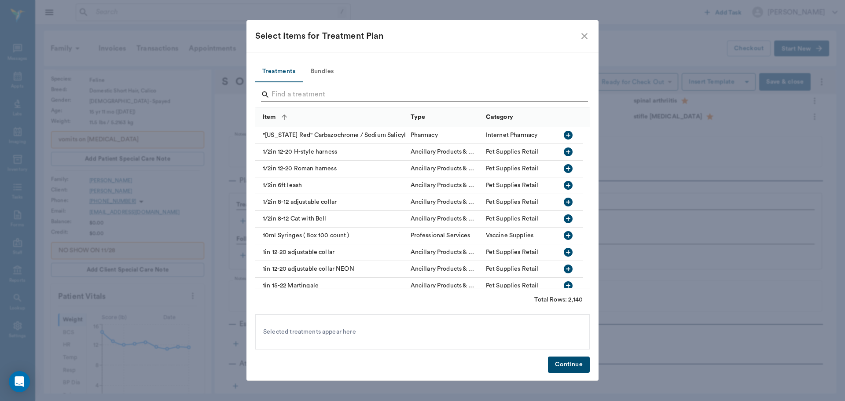
click at [271, 91] on div "Search" at bounding box center [424, 95] width 327 height 14
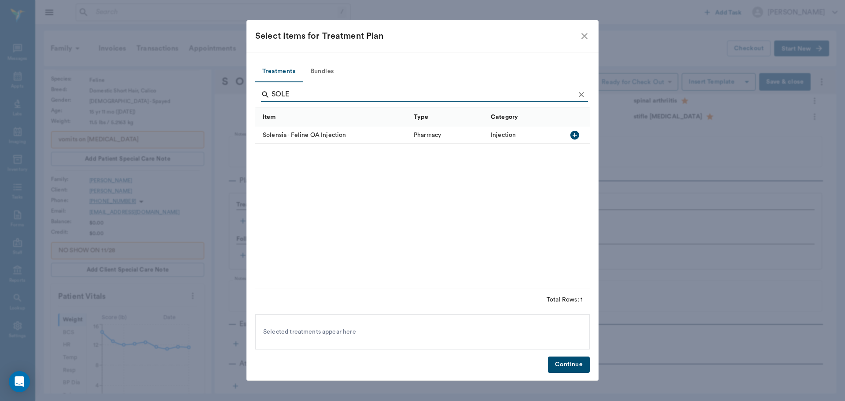
type input "SOLE"
click at [573, 138] on icon "button" at bounding box center [574, 135] width 9 height 9
click at [572, 360] on button "Continue" at bounding box center [569, 364] width 42 height 16
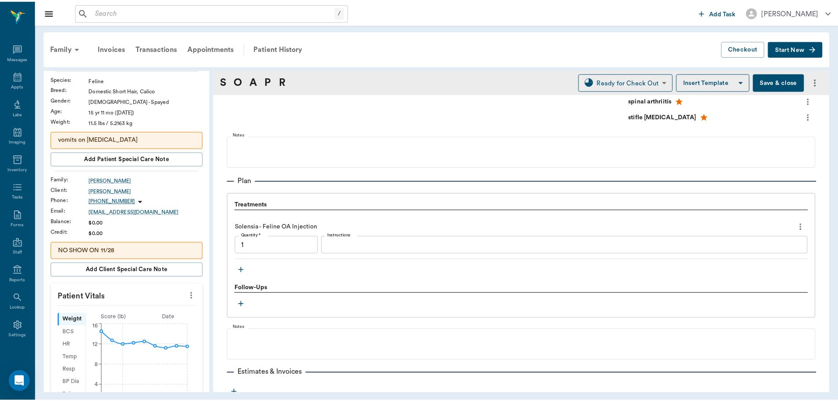
scroll to position [625, 0]
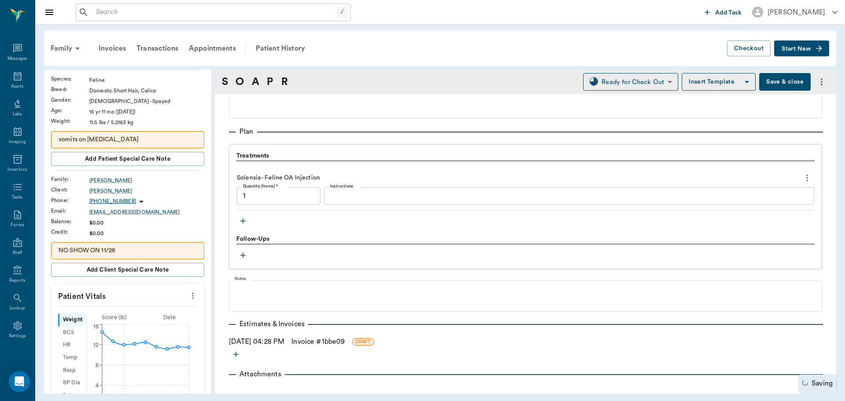
type input "1.00"
drag, startPoint x: 450, startPoint y: 317, endPoint x: 274, endPoint y: 398, distance: 192.9
click at [314, 344] on link "Invoice # 1bbe09" at bounding box center [317, 341] width 53 height 11
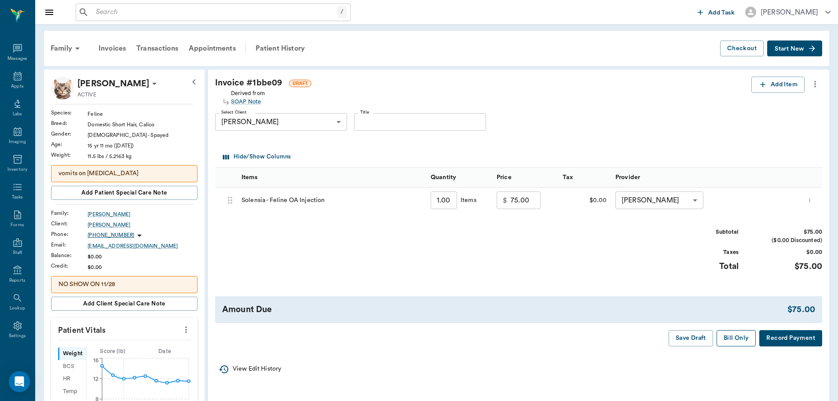
click at [730, 336] on button "Bill Only" at bounding box center [737, 338] width 40 height 16
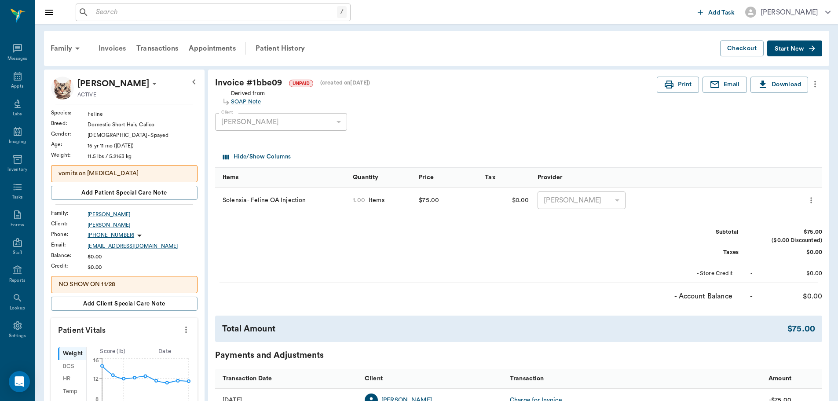
click at [119, 50] on div "Invoices" at bounding box center [112, 48] width 38 height 21
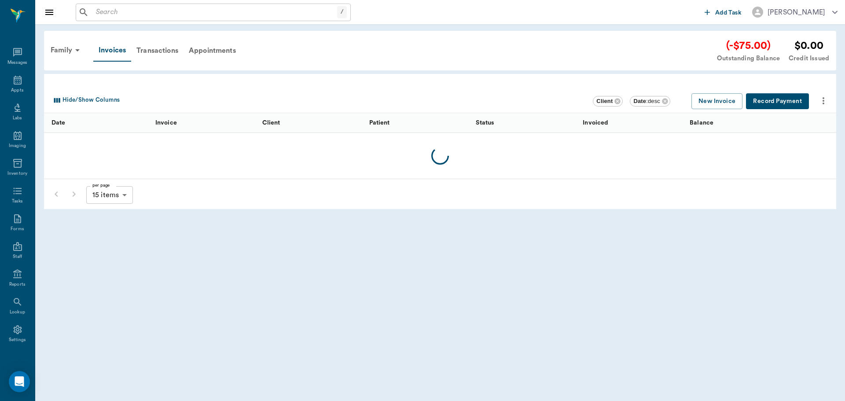
scroll to position [4, 0]
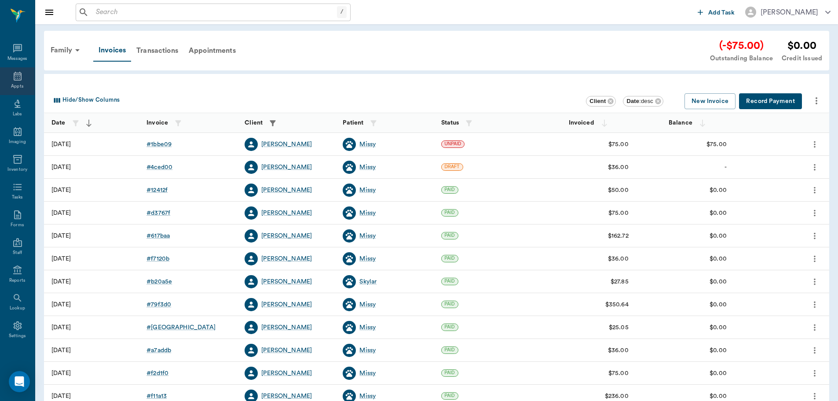
click at [17, 77] on icon at bounding box center [17, 76] width 11 height 11
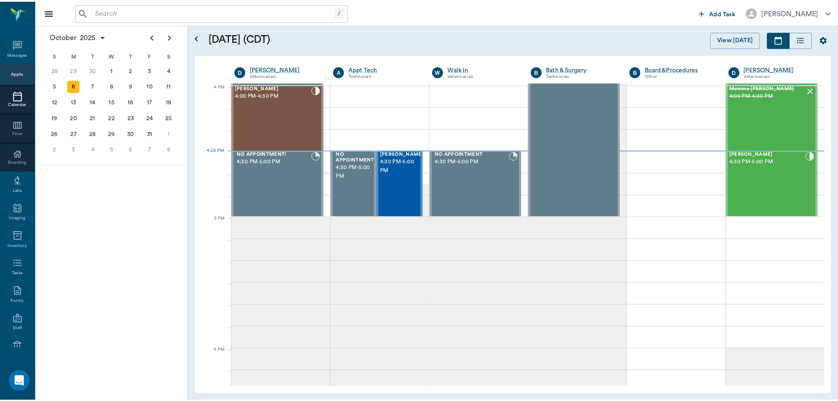
scroll to position [1058, 0]
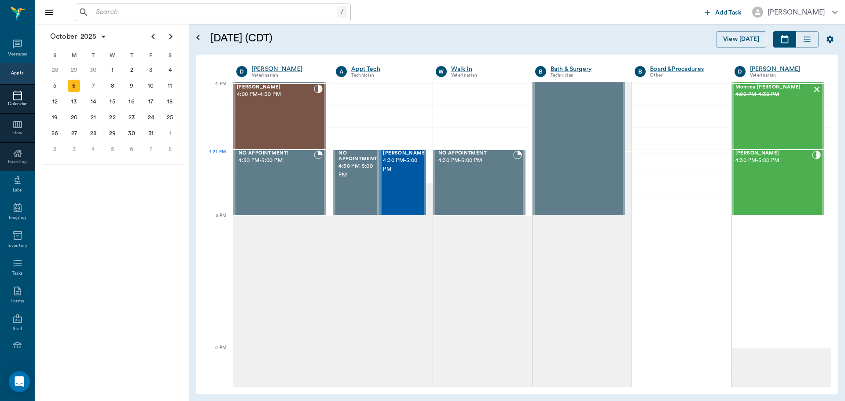
click at [230, 16] on input "text" at bounding box center [214, 12] width 245 height 12
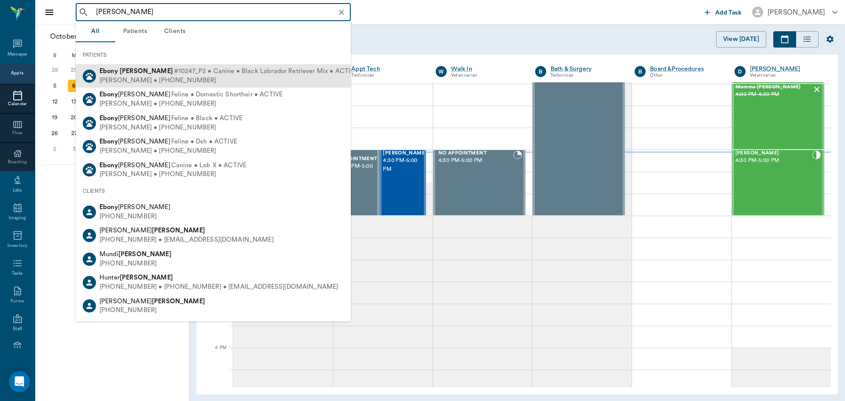
click at [215, 76] on span "#10247_P2 • Canine • Black Labrador Retriever Mix • ACTIVE" at bounding box center [266, 71] width 184 height 9
type input "EBONY GRAVES"
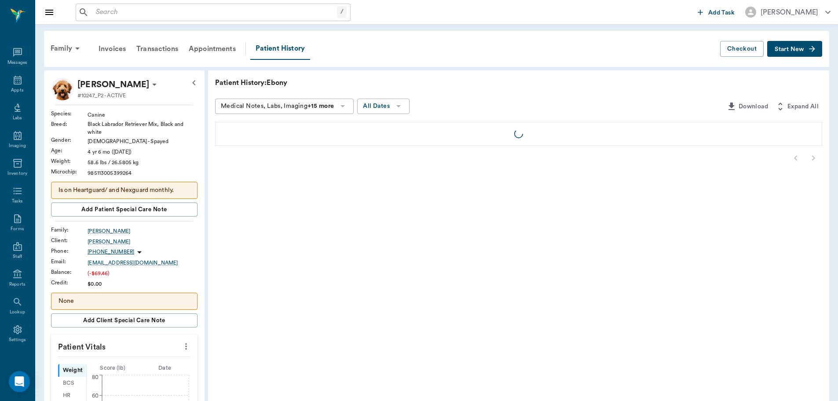
scroll to position [4, 0]
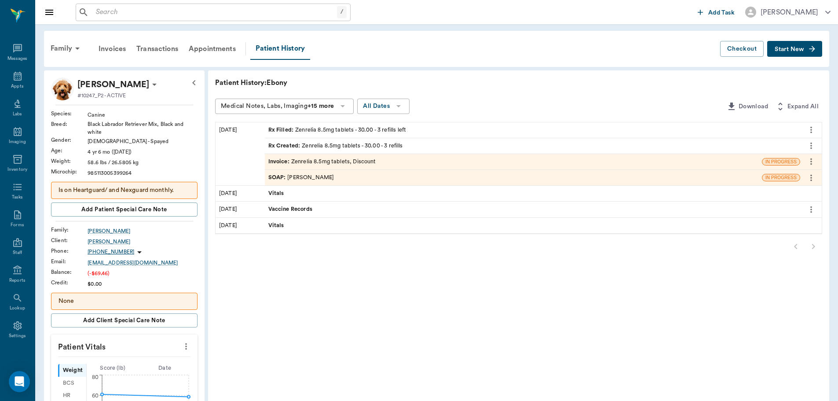
click at [358, 177] on div "SOAP : Dr. Bert Ellsworth" at bounding box center [513, 177] width 497 height 15
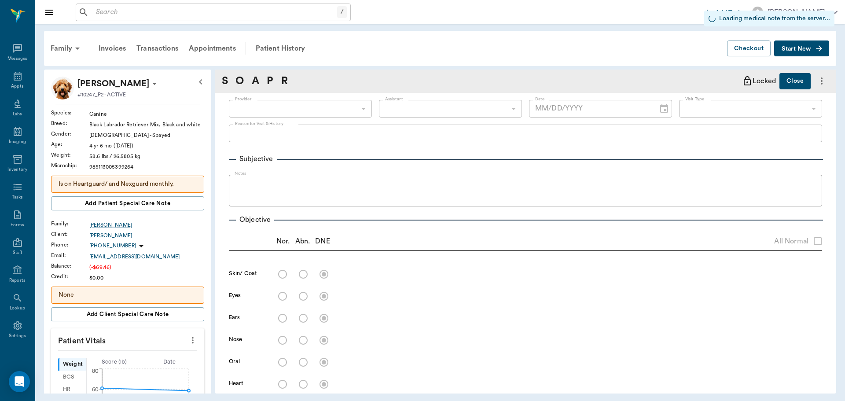
type input "63ec2f075fda476ae8351a4d"
type input "63ec2f075fda476ae8351a4c"
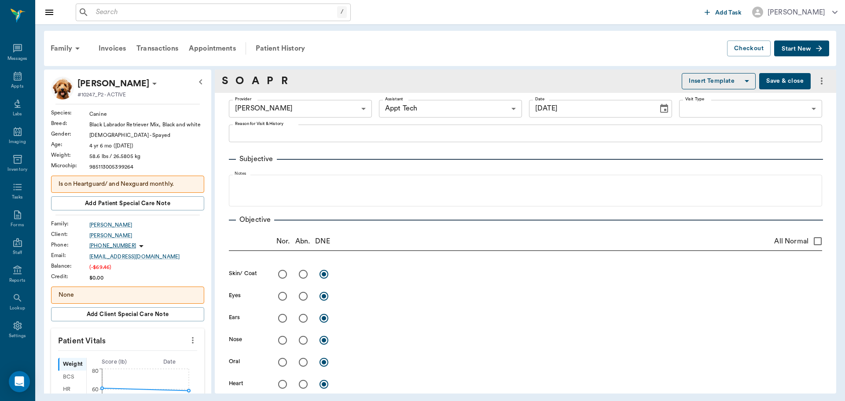
type input "[DATE]"
click at [277, 47] on div "Patient History" at bounding box center [280, 48] width 60 height 21
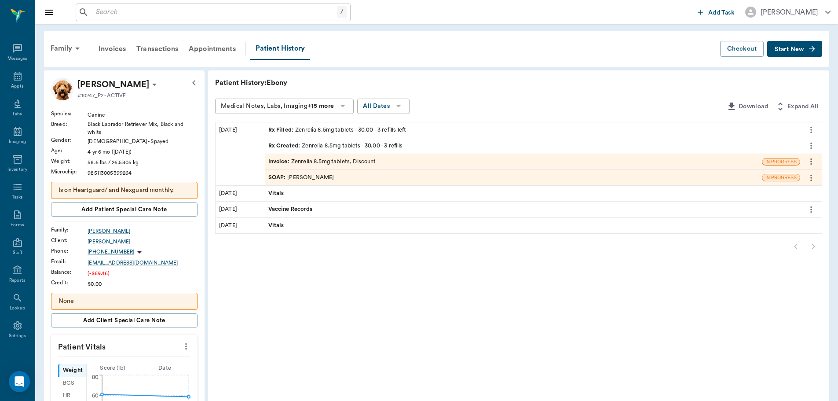
click at [814, 158] on icon "more" at bounding box center [811, 161] width 10 height 11
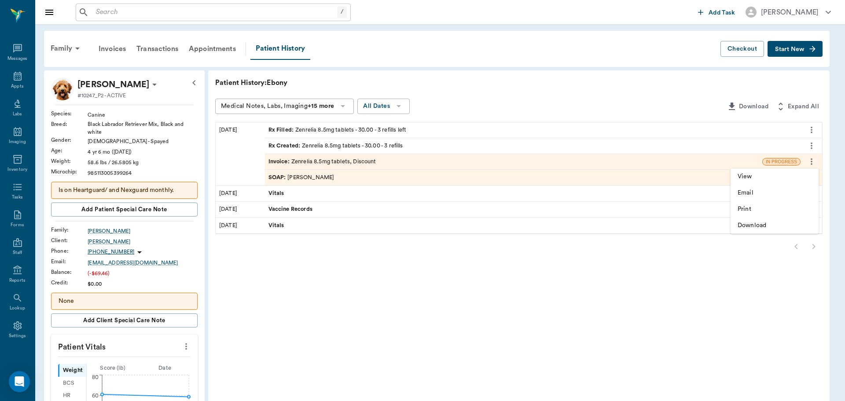
click at [760, 249] on div at bounding box center [422, 200] width 845 height 401
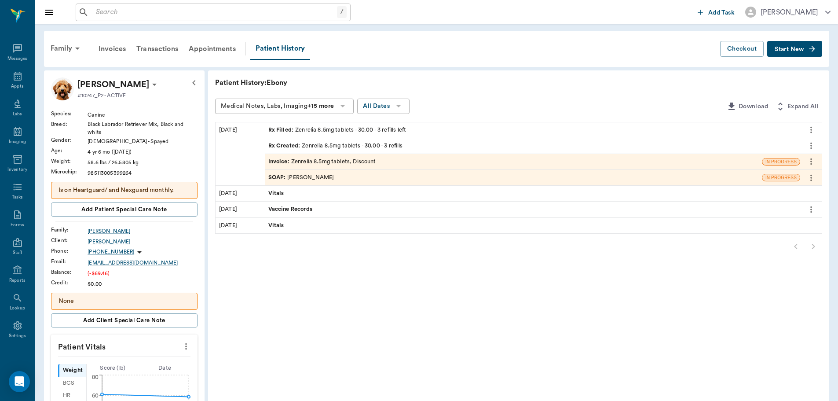
click at [815, 146] on button "more" at bounding box center [811, 145] width 14 height 15
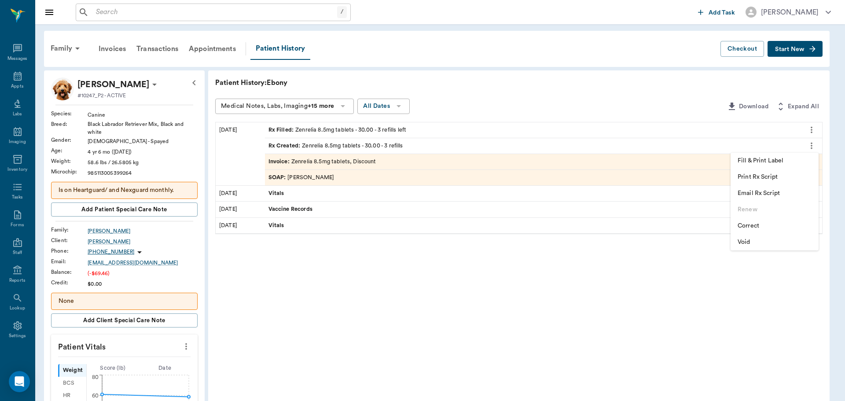
click at [760, 242] on span "Void" at bounding box center [774, 242] width 74 height 9
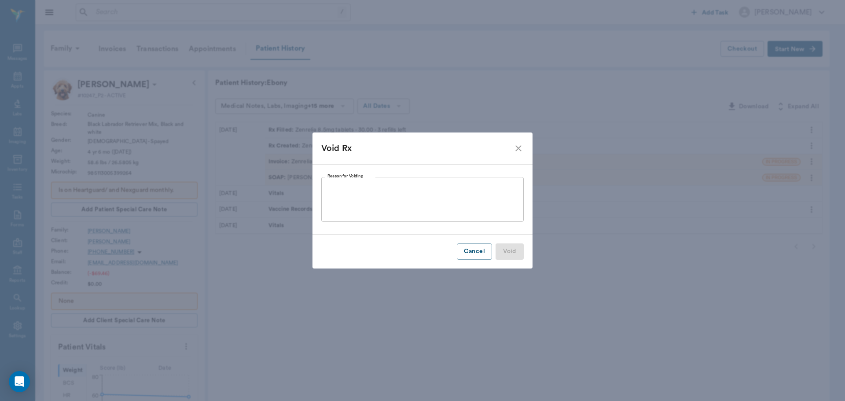
click at [464, 202] on textarea "Reason for Voiding" at bounding box center [422, 199] width 190 height 30
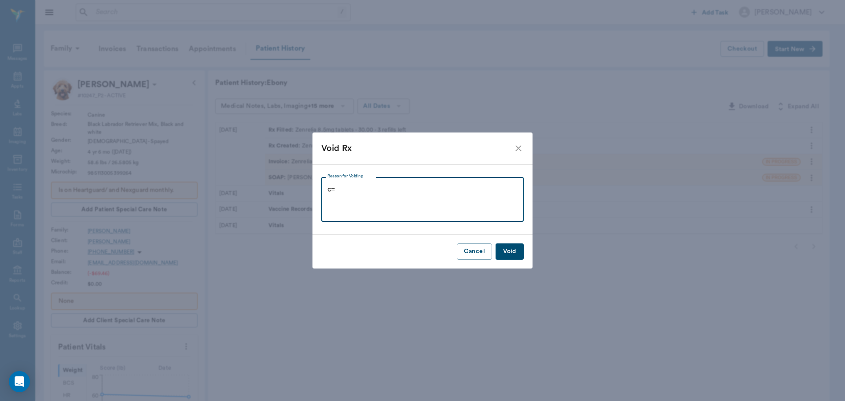
type textarea "c"
type textarea "CHANGED DOSE"
click at [513, 253] on button "Void" at bounding box center [509, 251] width 28 height 16
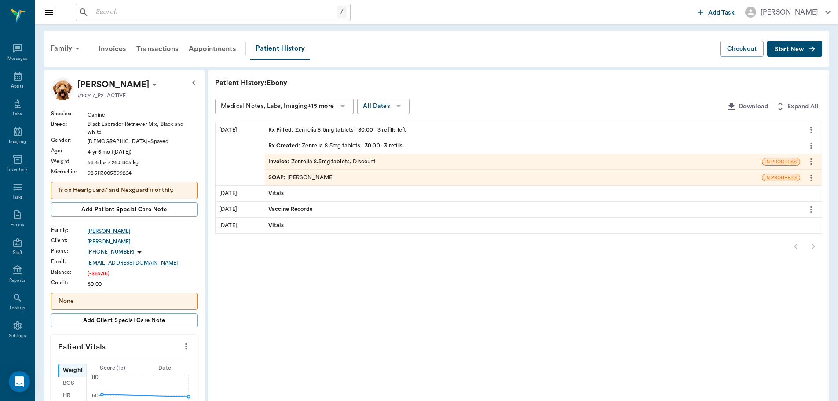
click at [810, 126] on icon "more" at bounding box center [811, 129] width 10 height 11
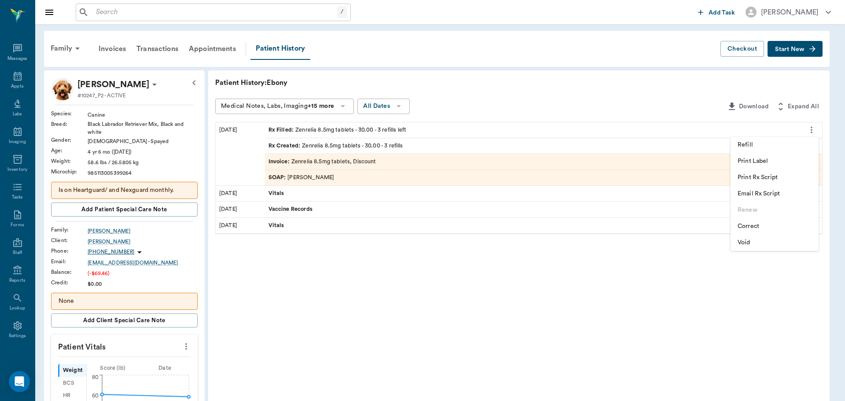
click at [767, 245] on span "Void" at bounding box center [774, 242] width 74 height 9
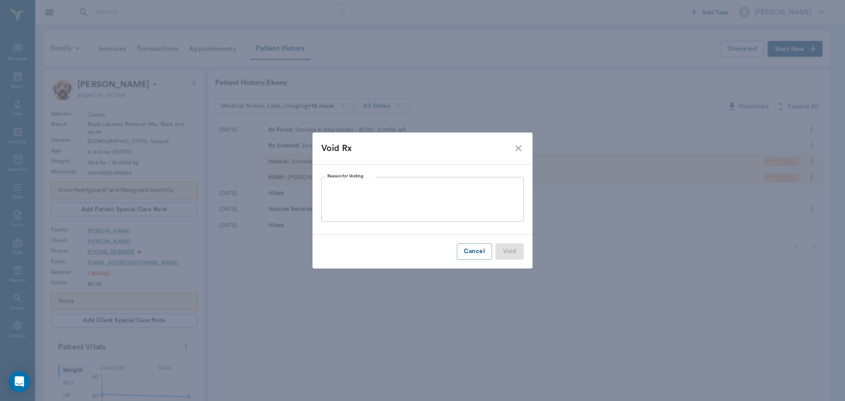
click at [385, 181] on div "x Reason for Voiding" at bounding box center [422, 199] width 202 height 45
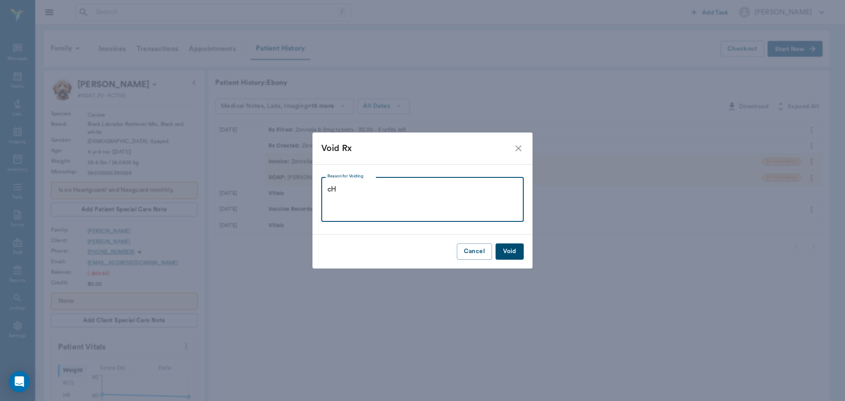
type textarea "c"
type textarea "CHANGED DOSE"
click at [508, 249] on button "Void" at bounding box center [509, 251] width 28 height 16
click at [515, 250] on button "Void" at bounding box center [509, 251] width 28 height 16
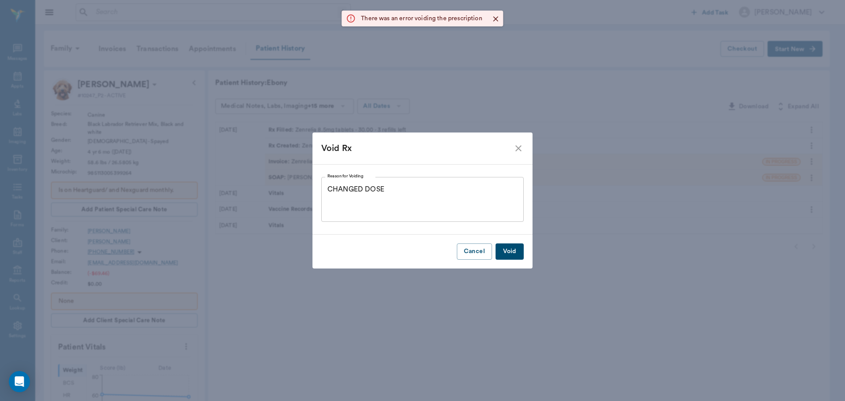
click at [521, 149] on icon "close" at bounding box center [518, 148] width 11 height 11
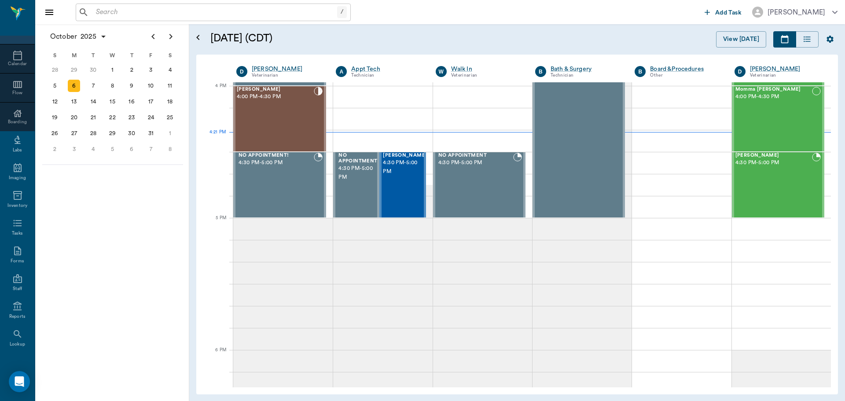
scroll to position [80, 0]
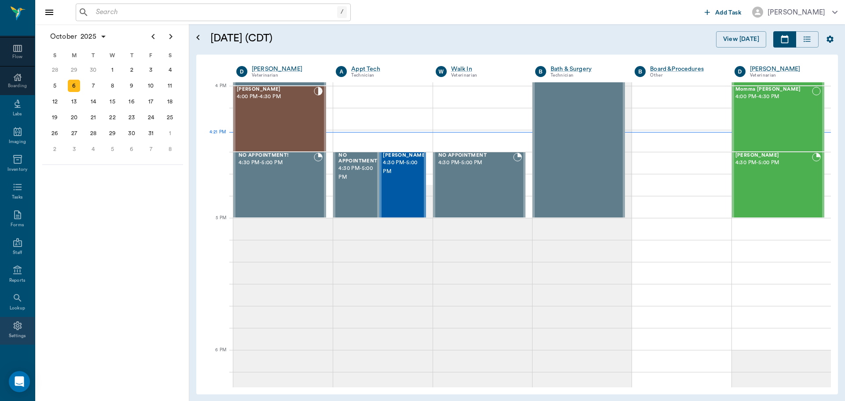
click at [13, 327] on icon at bounding box center [17, 325] width 11 height 11
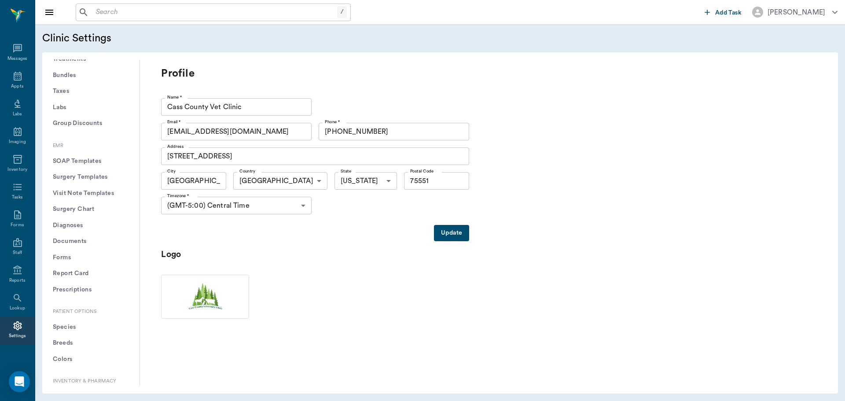
scroll to position [257, 0]
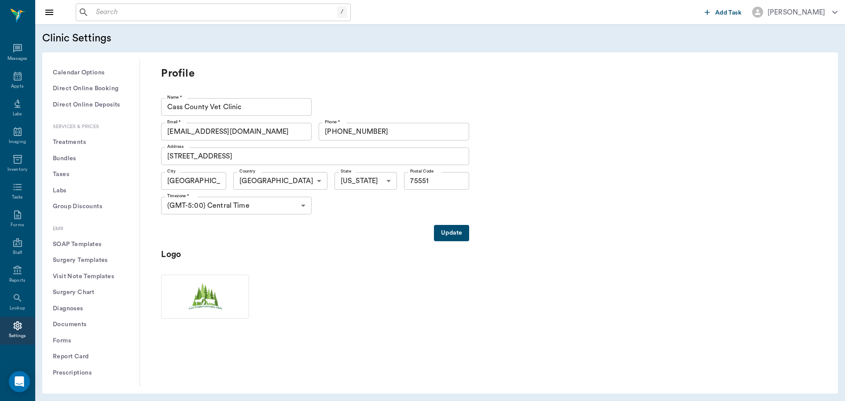
click at [75, 141] on button "Treatments" at bounding box center [90, 142] width 83 height 16
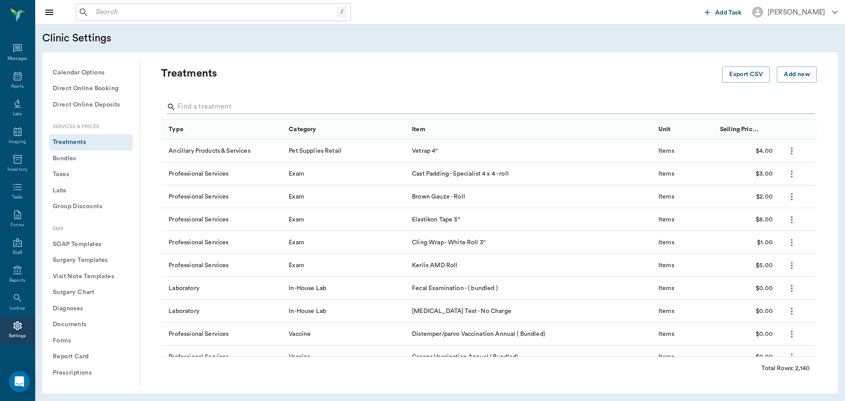
click at [212, 106] on input "Search" at bounding box center [489, 107] width 624 height 14
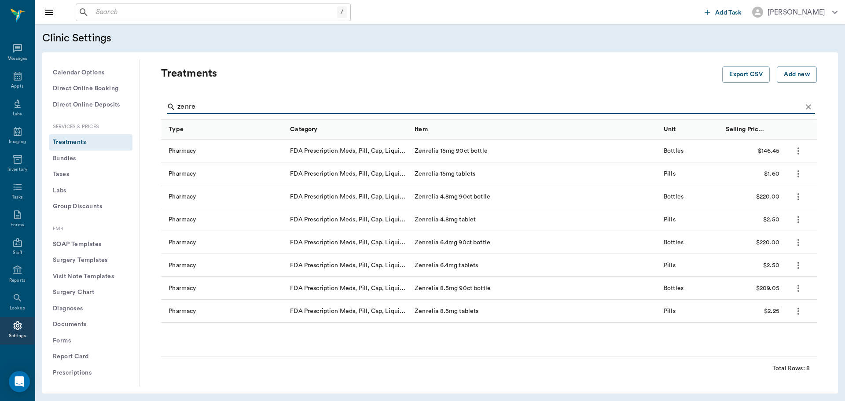
type input "zenre"
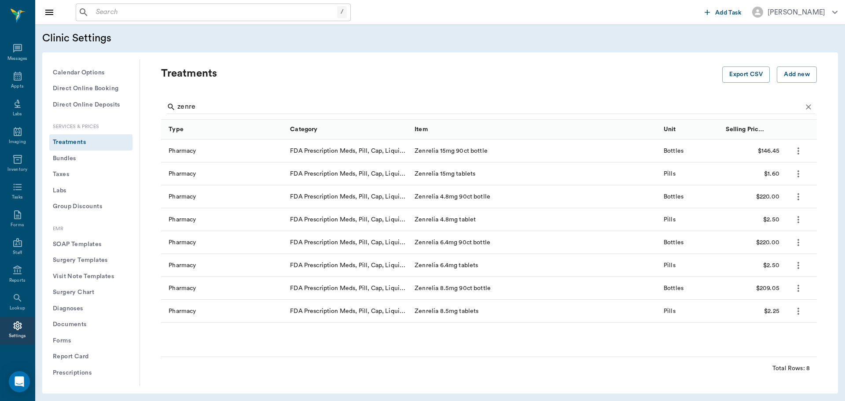
click at [797, 312] on icon "more" at bounding box center [798, 311] width 11 height 11
click at [769, 331] on p "Edit Treatment" at bounding box center [766, 334] width 48 height 11
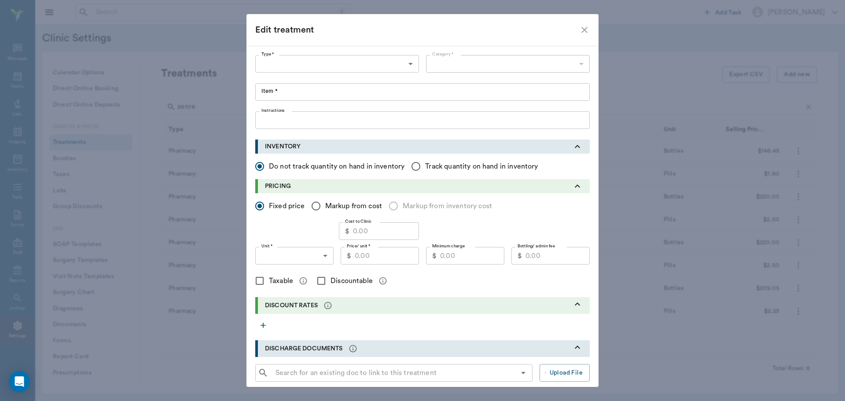
type input "5100"
type input "5105"
type input "Zenrelia 8.5mg tablets"
type input "PILLS"
type input "2.25"
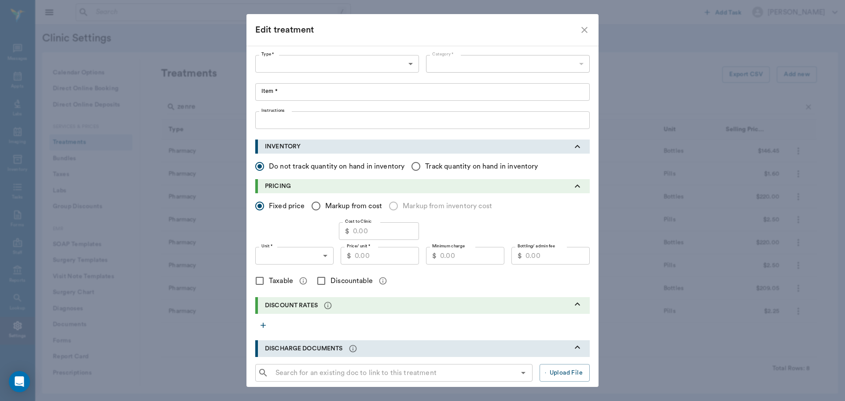
type input "9.00"
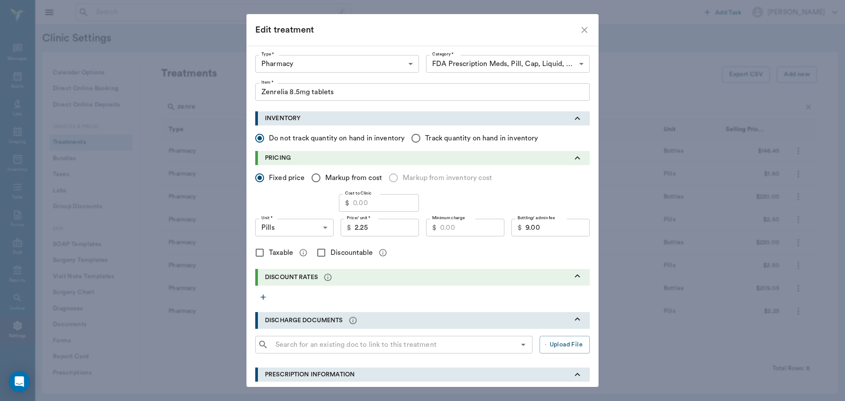
click at [579, 29] on icon "close" at bounding box center [584, 30] width 11 height 11
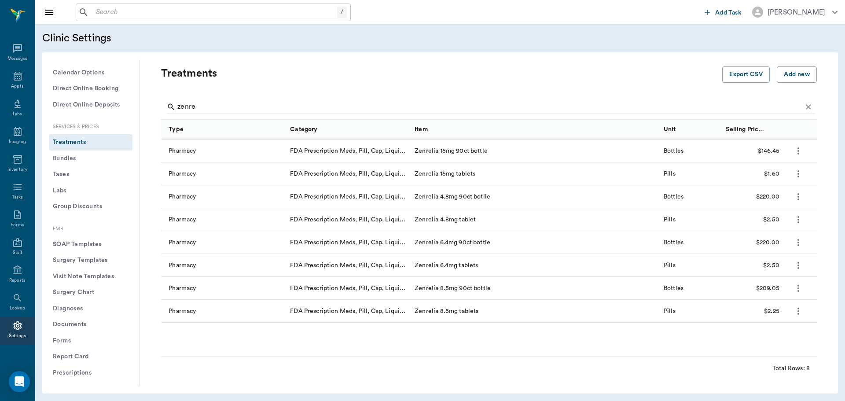
click at [114, 11] on input "text" at bounding box center [214, 12] width 245 height 12
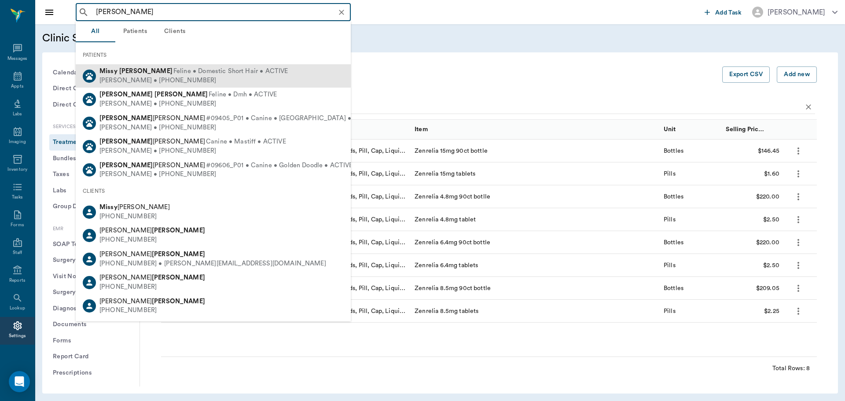
click at [165, 78] on div "[PERSON_NAME] • [PHONE_NUMBER]" at bounding box center [193, 80] width 188 height 9
type input "[PERSON_NAME]"
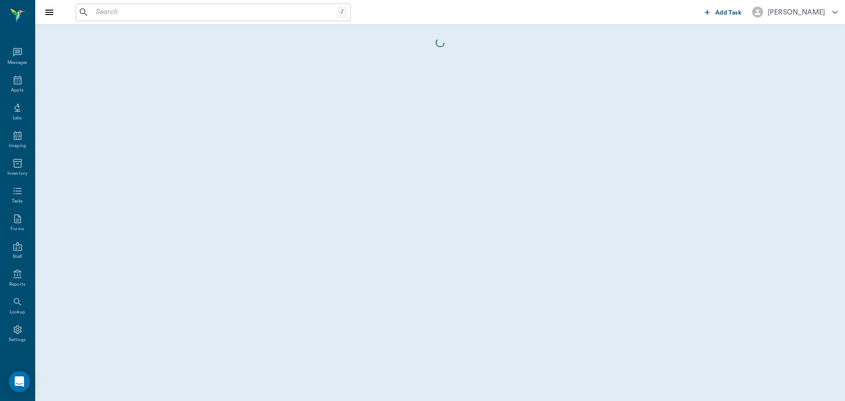
scroll to position [4, 0]
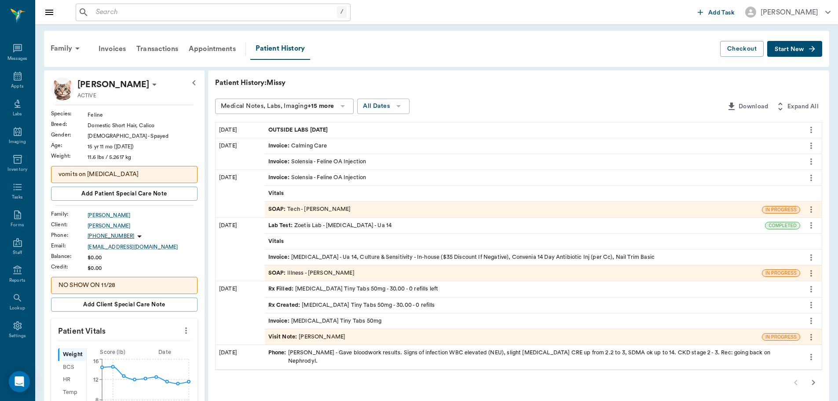
click at [302, 292] on div "Rx Filled : [MEDICAL_DATA] Tiny Tabs 50mg - 30.00 - 0 refills left" at bounding box center [353, 289] width 170 height 8
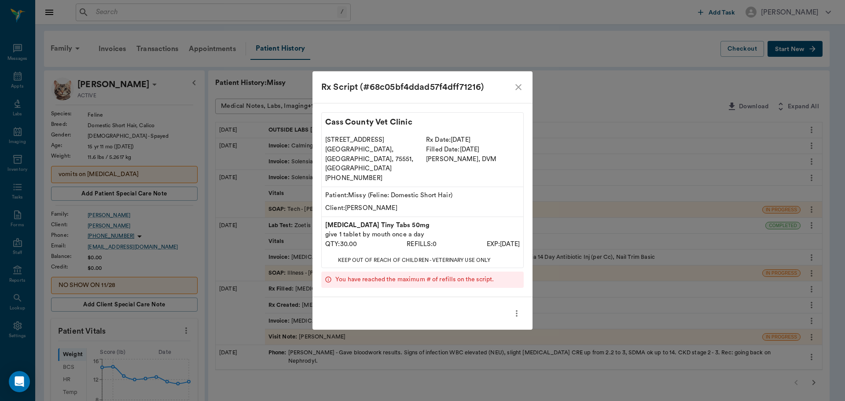
click at [516, 92] on icon "close" at bounding box center [518, 87] width 11 height 11
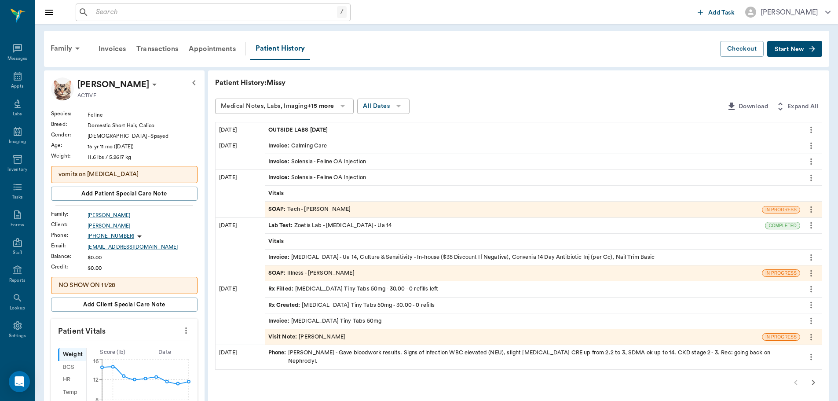
click at [784, 49] on span "Start New" at bounding box center [789, 49] width 29 height 0
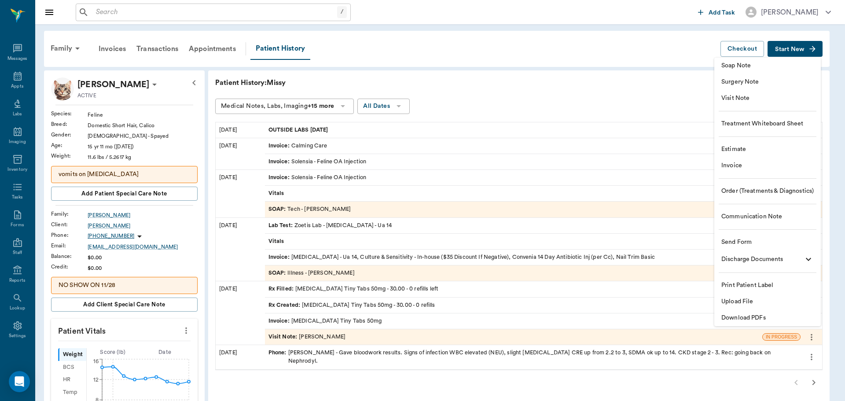
click at [745, 94] on span "Visit Note" at bounding box center [767, 98] width 92 height 9
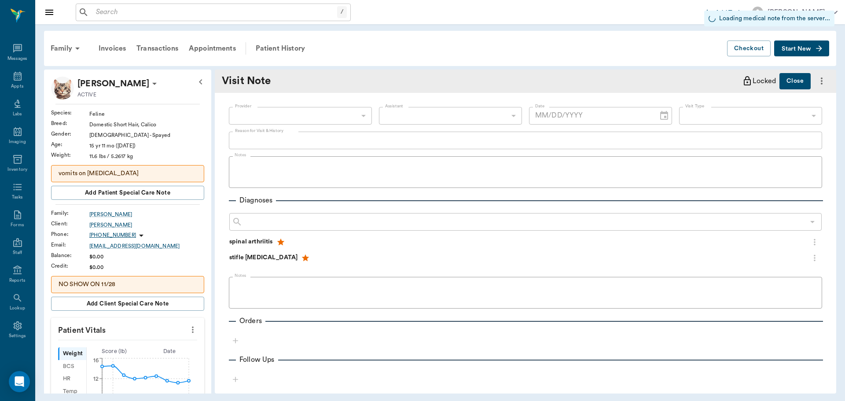
type input "63ec2f075fda476ae8351a4c"
type input "[DATE]"
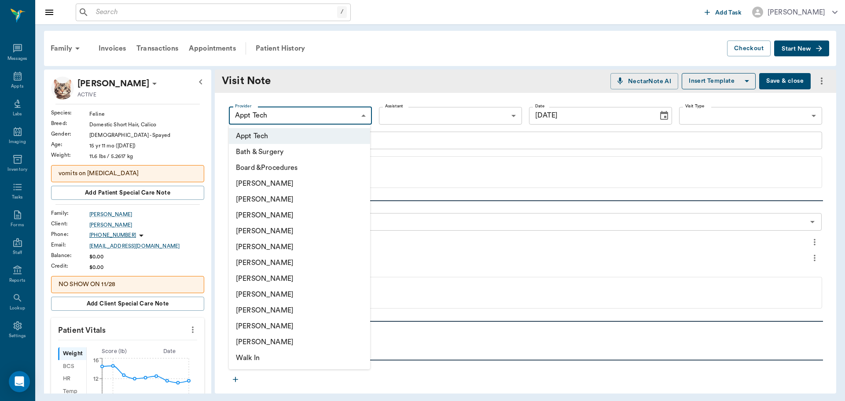
drag, startPoint x: 283, startPoint y: 120, endPoint x: 280, endPoint y: 140, distance: 20.0
click at [283, 120] on body "/ ​ Add Task [PERSON_NAME] Nectar Messages Appts Labs Imaging Inventory Tasks F…" at bounding box center [422, 200] width 845 height 401
drag, startPoint x: 258, startPoint y: 233, endPoint x: 371, endPoint y: 170, distance: 129.4
click at [258, 232] on li "[PERSON_NAME]" at bounding box center [299, 231] width 141 height 16
type input "63ec2f075fda476ae8351a4d"
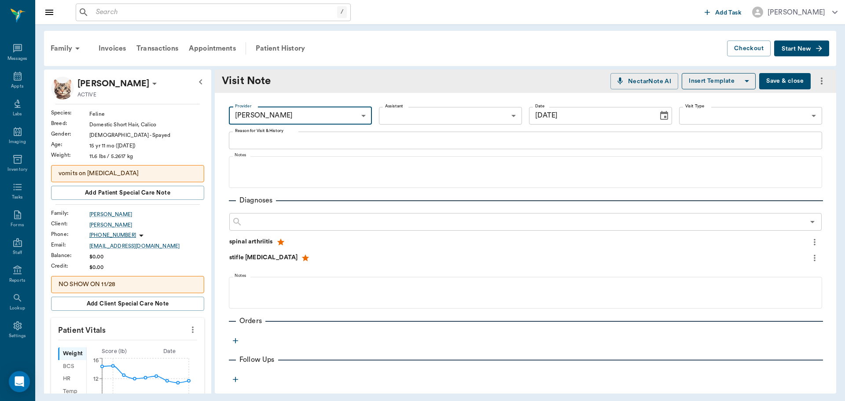
click at [402, 120] on body "/ ​ Add Task Dr. Bert Ellsworth Nectar Messages Appts Labs Imaging Inventory Ta…" at bounding box center [422, 200] width 845 height 401
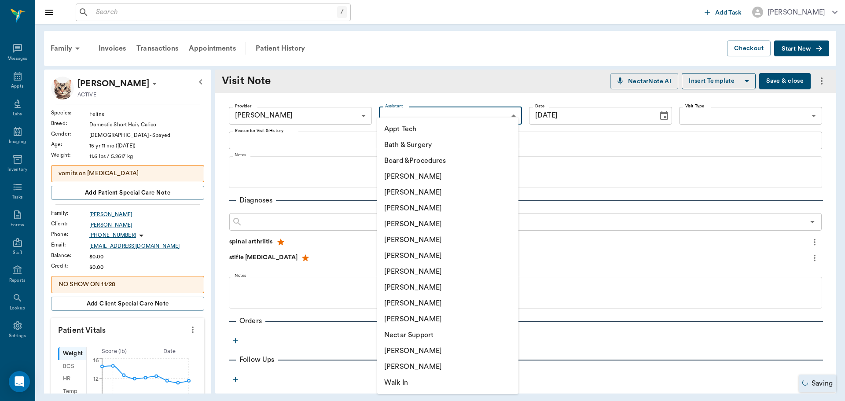
drag, startPoint x: 409, startPoint y: 287, endPoint x: 356, endPoint y: 266, distance: 57.3
click at [409, 287] on li "[PERSON_NAME]" at bounding box center [447, 287] width 141 height 16
type input "63ec2e7e52e12b0ba117b124"
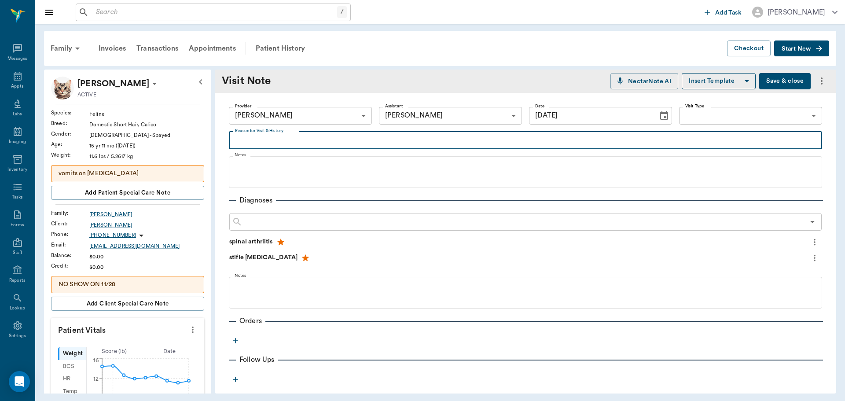
click at [250, 138] on textarea "Reason for Visit & History" at bounding box center [525, 140] width 581 height 10
type textarea "refill gaba"
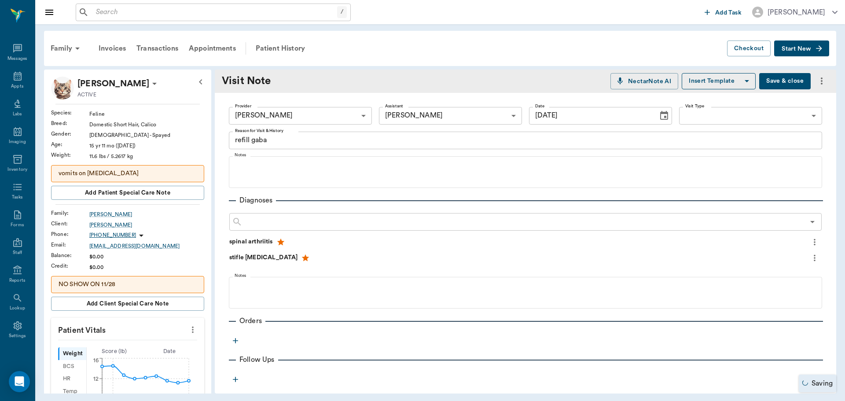
click at [235, 337] on icon "button" at bounding box center [235, 340] width 9 height 9
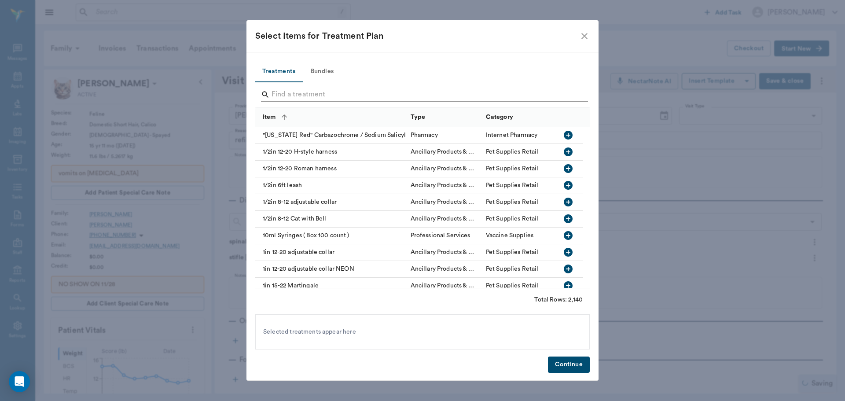
click at [304, 95] on input "Search" at bounding box center [422, 95] width 303 height 14
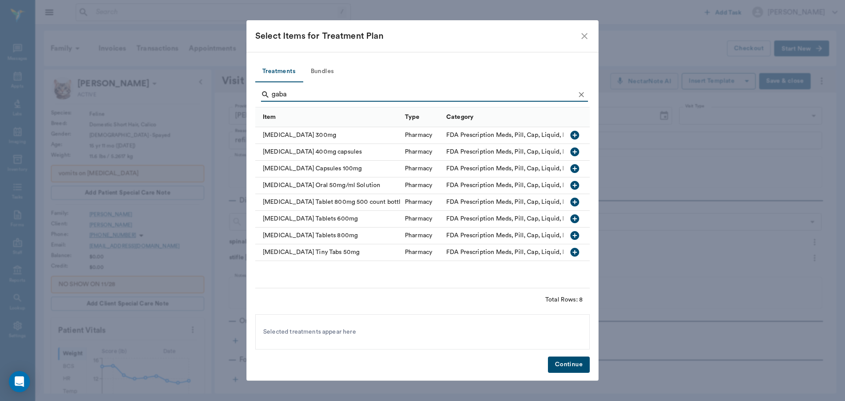
type input "gaba"
click at [573, 250] on icon "button" at bounding box center [574, 252] width 9 height 9
click at [579, 365] on button "Continue" at bounding box center [569, 364] width 42 height 16
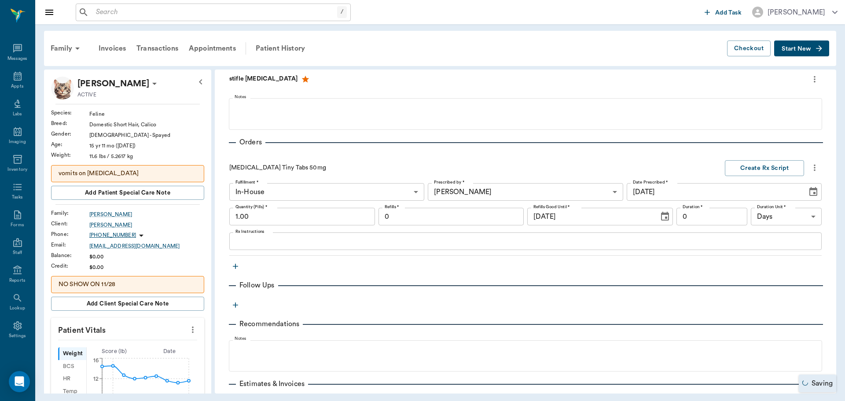
scroll to position [169, 0]
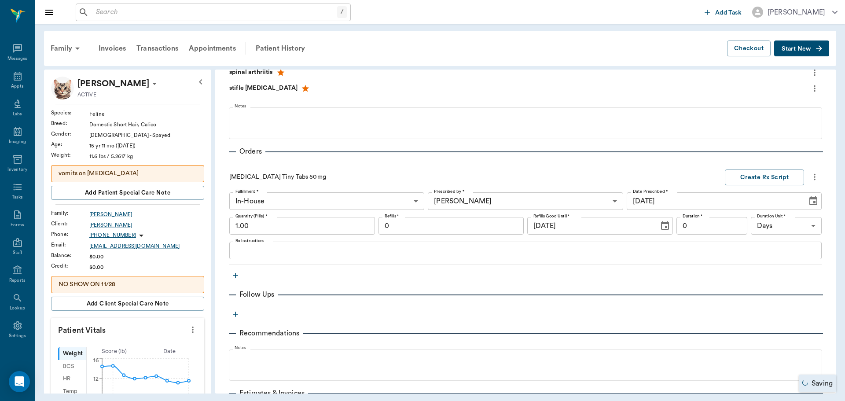
click at [294, 224] on input "1.00" at bounding box center [302, 226] width 146 height 18
type input "30.00"
click at [415, 228] on input "0" at bounding box center [451, 226] width 146 height 18
type input "12"
click at [694, 231] on input "0" at bounding box center [711, 226] width 71 height 18
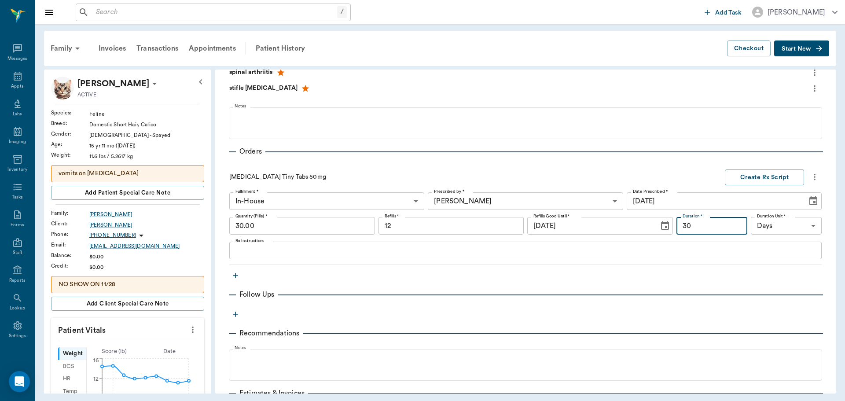
type input "30"
click at [251, 256] on div "x Rx Instructions" at bounding box center [525, 250] width 592 height 18
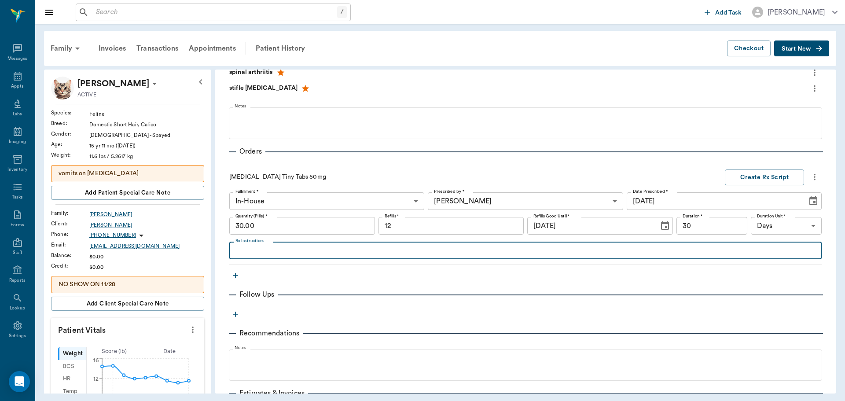
type textarea "g"
type textarea "GIVE 1 TABLET BY MOUTH ONCE A DAY"
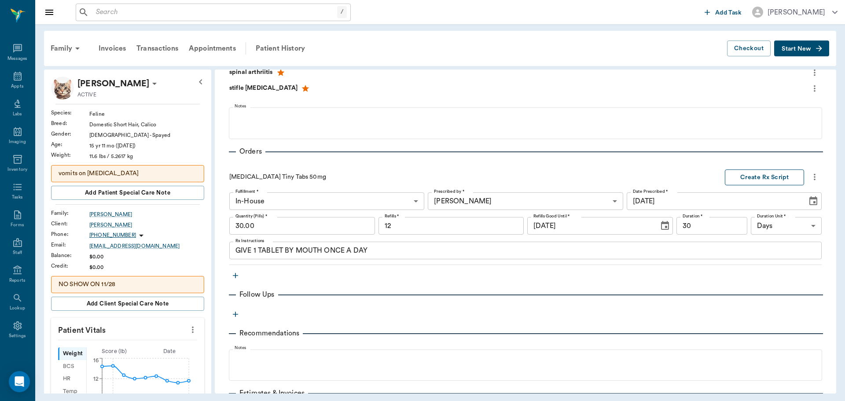
click at [743, 177] on button "Create Rx Script" at bounding box center [763, 177] width 79 height 16
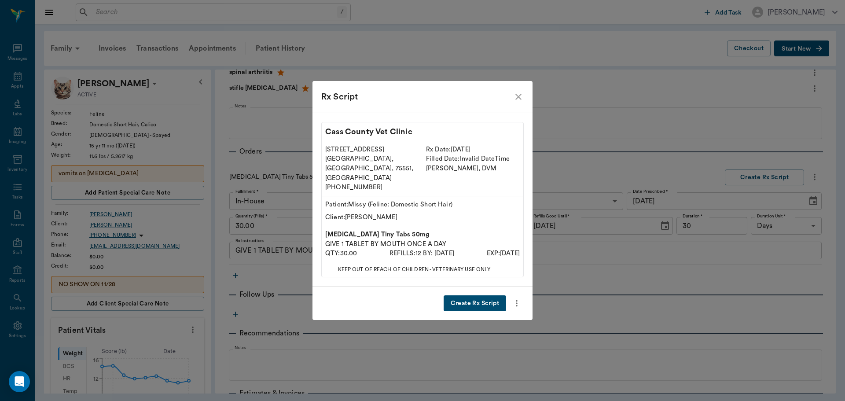
click at [469, 295] on button "Create Rx Script" at bounding box center [474, 303] width 62 height 16
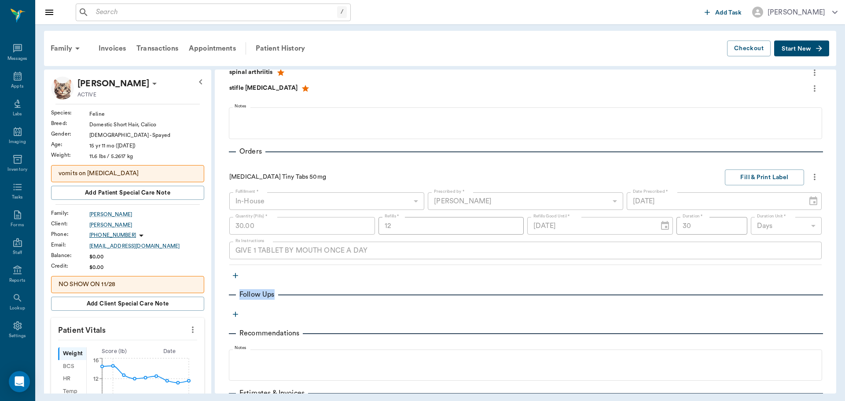
click at [469, 292] on div "Follow Ups" at bounding box center [525, 294] width 593 height 11
click at [730, 179] on button "Fill & Print Label" at bounding box center [763, 177] width 79 height 16
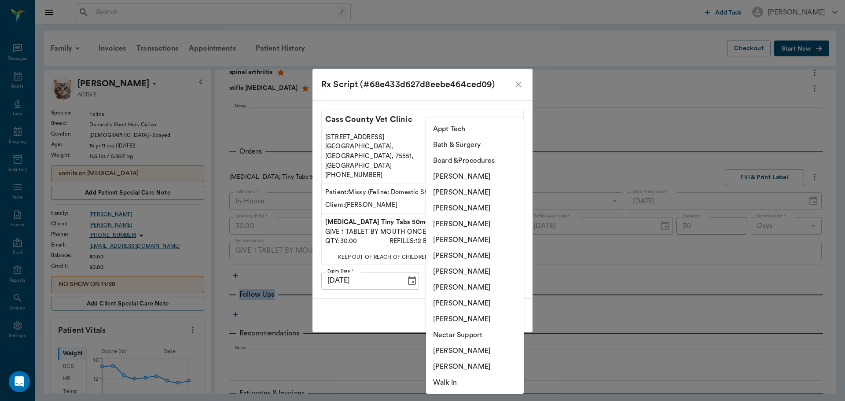
click at [454, 270] on body "/ ​ Add Task Dr. Bert Ellsworth Nectar Messages Appts Labs Imaging Inventory Ta…" at bounding box center [422, 200] width 845 height 401
click at [475, 289] on li "[PERSON_NAME]" at bounding box center [475, 287] width 98 height 16
type input "63ec2e7e52e12b0ba117b124"
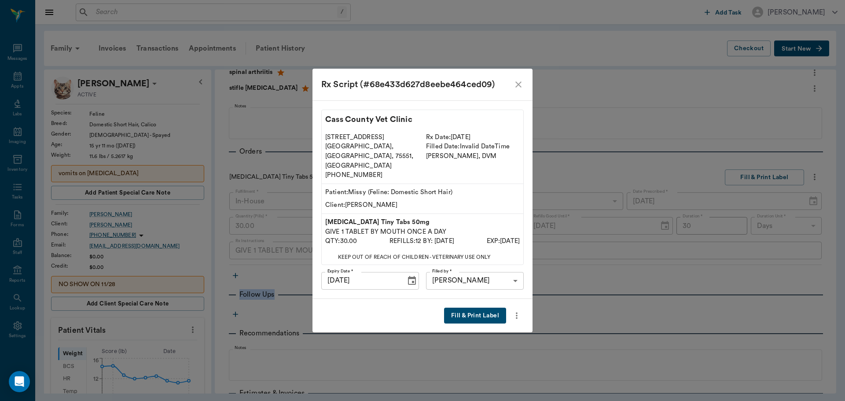
click at [464, 307] on button "Fill & Print Label" at bounding box center [475, 315] width 62 height 16
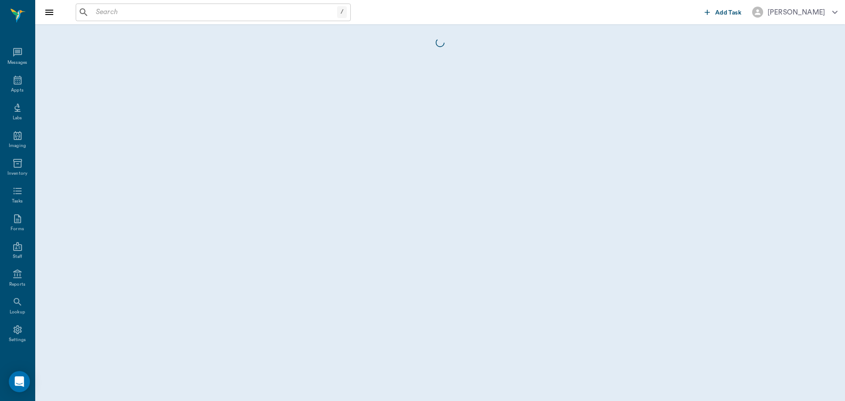
scroll to position [4, 0]
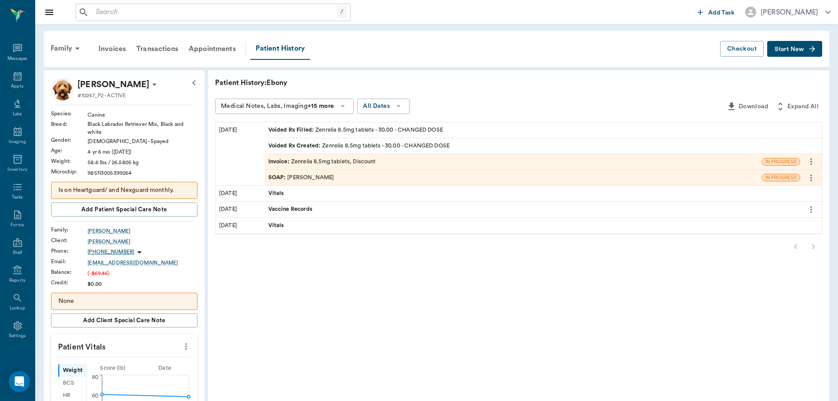
click at [808, 162] on icon "more" at bounding box center [811, 161] width 10 height 11
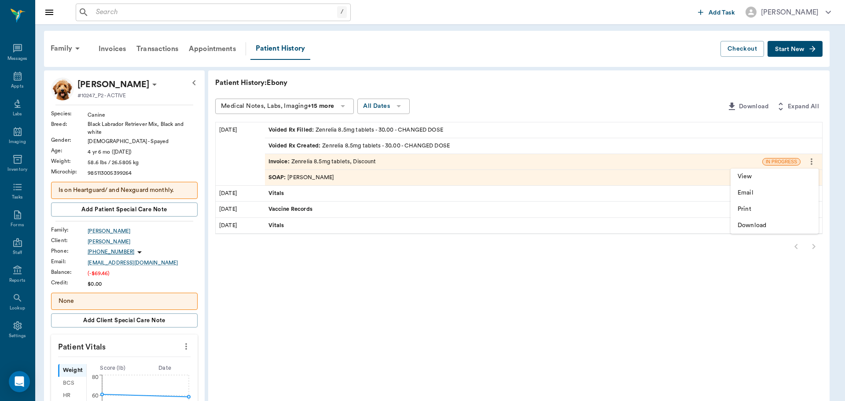
click at [724, 276] on div at bounding box center [422, 200] width 845 height 401
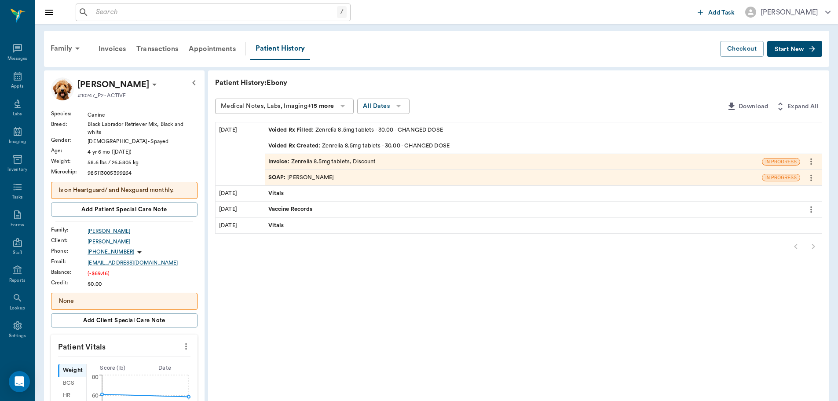
click at [364, 177] on div "SOAP : [PERSON_NAME]" at bounding box center [513, 177] width 497 height 15
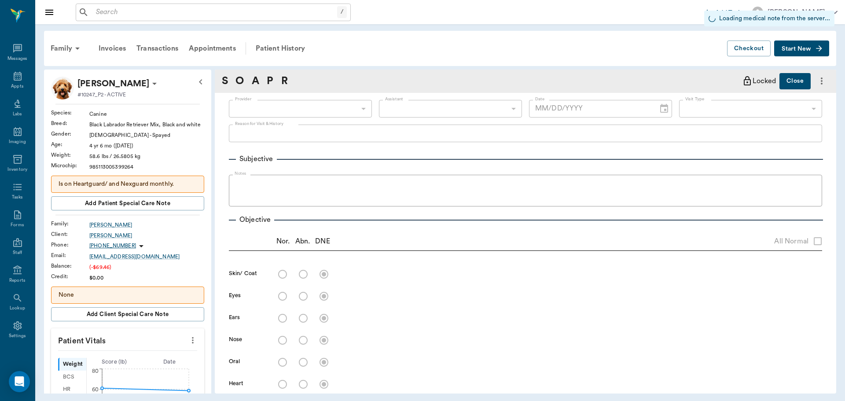
type input "63ec2f075fda476ae8351a4d"
type input "63ec2f075fda476ae8351a4c"
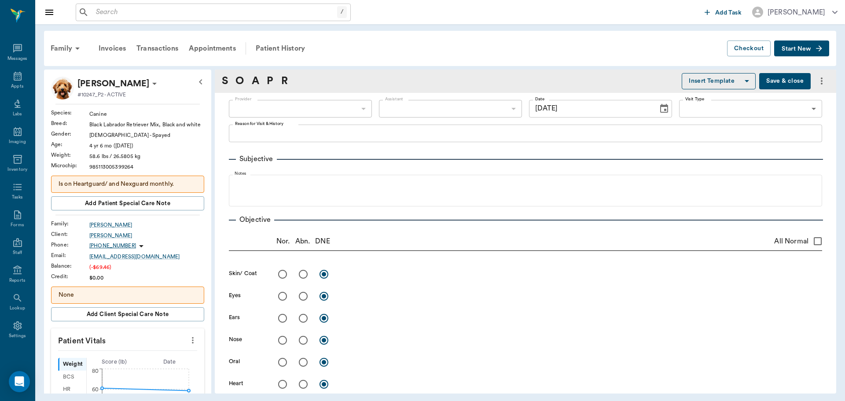
type input "[DATE]"
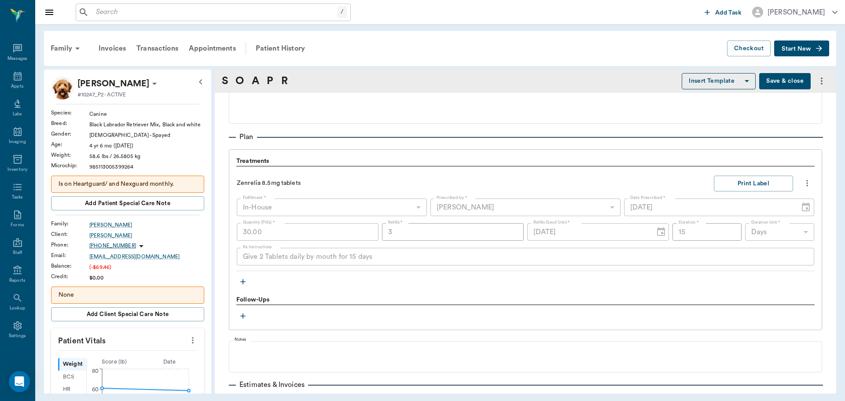
scroll to position [616, 0]
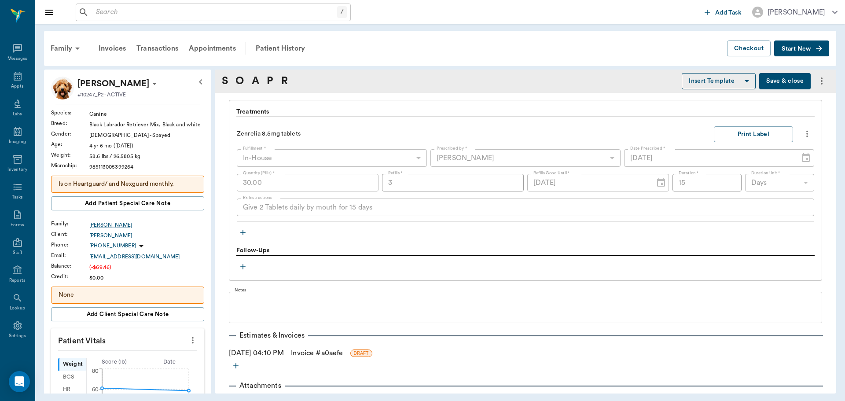
click at [241, 216] on div "Give 2 Tablets daily by mouth for 15 days x Rx Instructions" at bounding box center [525, 207] width 577 height 18
click at [802, 136] on icon "more" at bounding box center [807, 133] width 10 height 11
click at [782, 178] on span "Delete" at bounding box center [763, 181] width 74 height 9
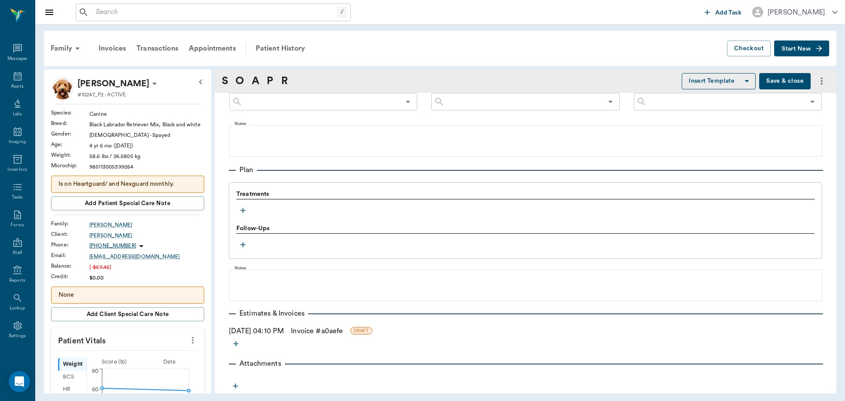
scroll to position [534, 0]
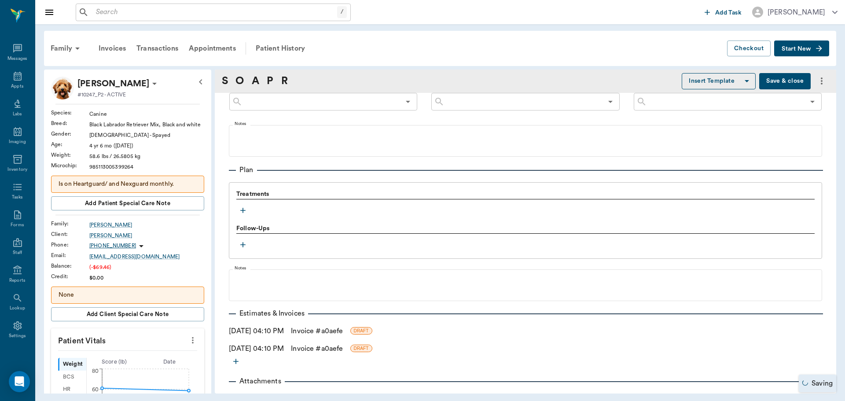
click at [245, 224] on div "Follow-Ups" at bounding box center [525, 229] width 578 height 10
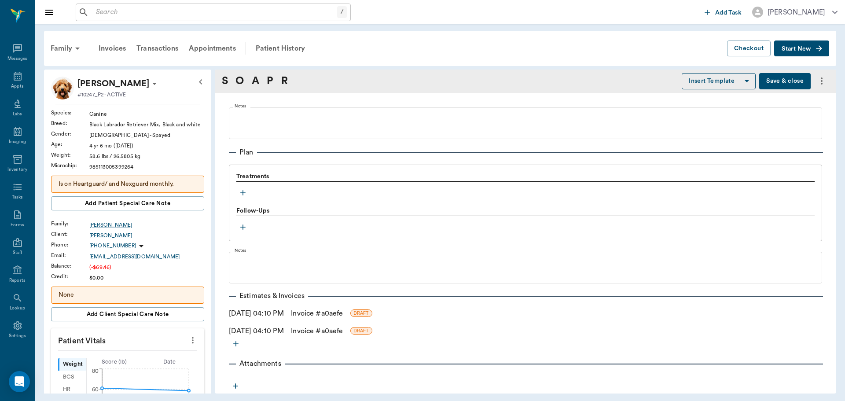
click at [244, 190] on icon "button" at bounding box center [242, 192] width 9 height 9
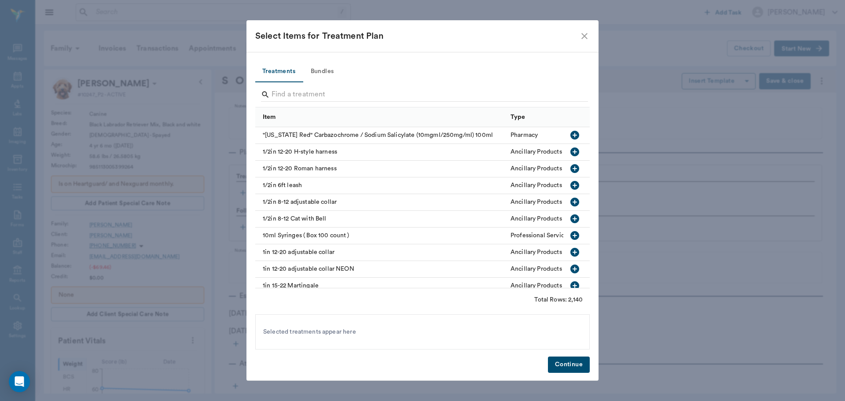
click at [302, 94] on input "Search" at bounding box center [422, 95] width 303 height 14
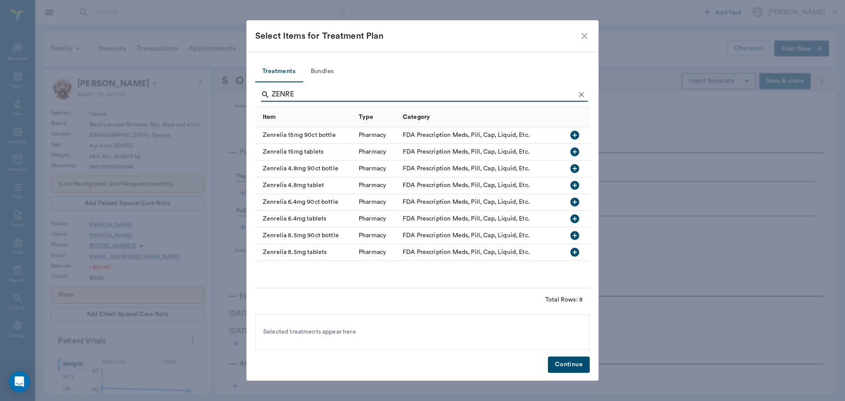
type input "ZENRE"
click at [573, 152] on icon "button" at bounding box center [574, 151] width 11 height 11
click at [574, 365] on button "Continue" at bounding box center [569, 364] width 42 height 16
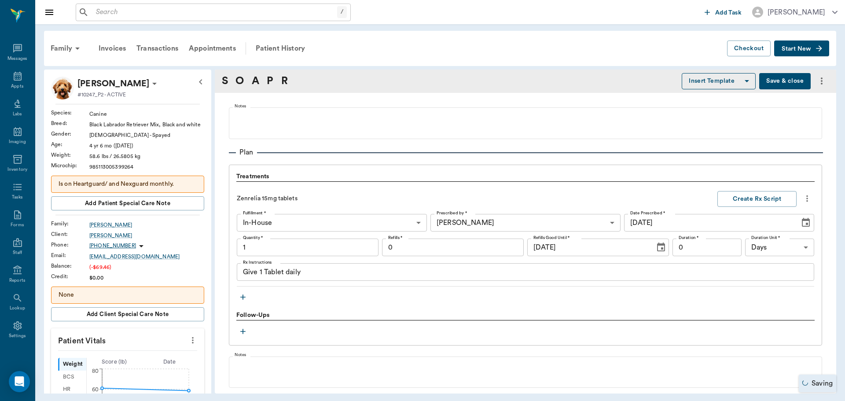
click at [256, 242] on input "1" at bounding box center [308, 247] width 142 height 18
click at [267, 249] on input "1.00" at bounding box center [308, 247] width 142 height 18
click at [313, 276] on textarea "Give 1 Tablet daily" at bounding box center [525, 272] width 565 height 10
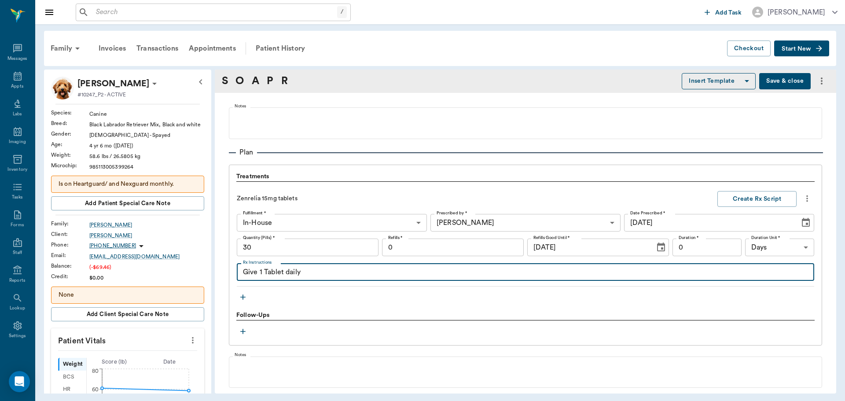
click at [313, 276] on textarea "Give 1 Tablet daily" at bounding box center [525, 272] width 565 height 10
type input "30.00"
click at [263, 271] on textarea "Give 1 Tablet daily" at bounding box center [525, 272] width 565 height 10
click at [290, 272] on textarea "Give 1.5 Tablet daily" at bounding box center [525, 272] width 565 height 10
click at [316, 276] on textarea "Give 1.5 Tablets daily" at bounding box center [525, 272] width 565 height 10
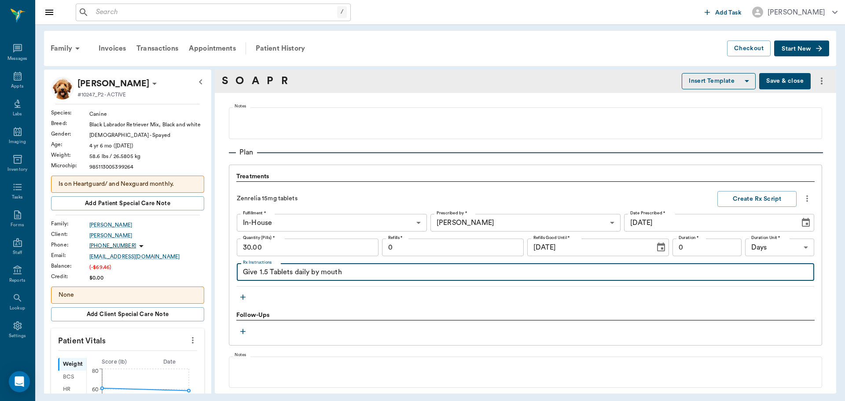
type textarea "Give 1.5 Tablets daily by mouth"
click at [401, 243] on input "0" at bounding box center [453, 247] width 142 height 18
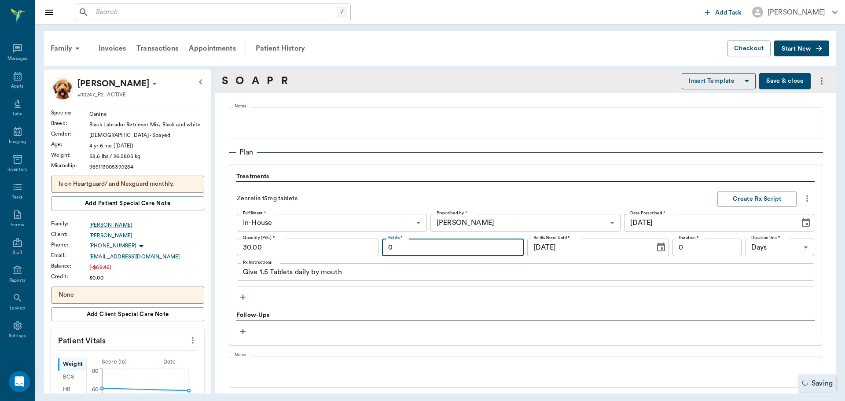
click at [402, 241] on input "0" at bounding box center [453, 247] width 142 height 18
click at [402, 250] on input "0" at bounding box center [453, 247] width 142 height 18
type input "12"
click at [695, 249] on input "0" at bounding box center [706, 247] width 69 height 18
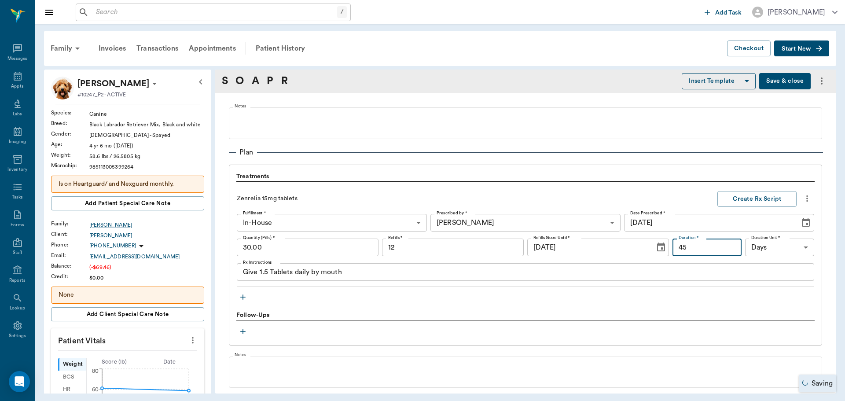
type input "4"
type input "3"
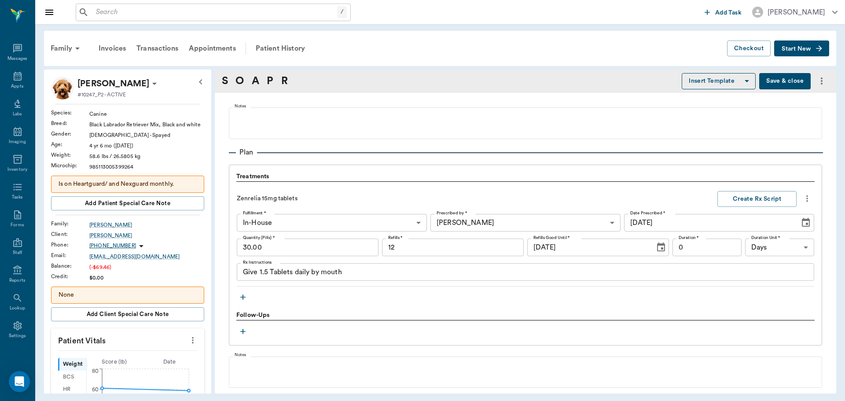
click at [688, 208] on div "Zenrelia 15mg tablets Create Rx Script Fulfillment * In-House In-House Fulfillm…" at bounding box center [525, 239] width 577 height 96
click at [691, 247] on input "0" at bounding box center [706, 247] width 69 height 18
type input "30"
click at [333, 249] on input "30.00" at bounding box center [308, 247] width 142 height 18
click at [374, 312] on div "Follow-Ups" at bounding box center [525, 316] width 578 height 10
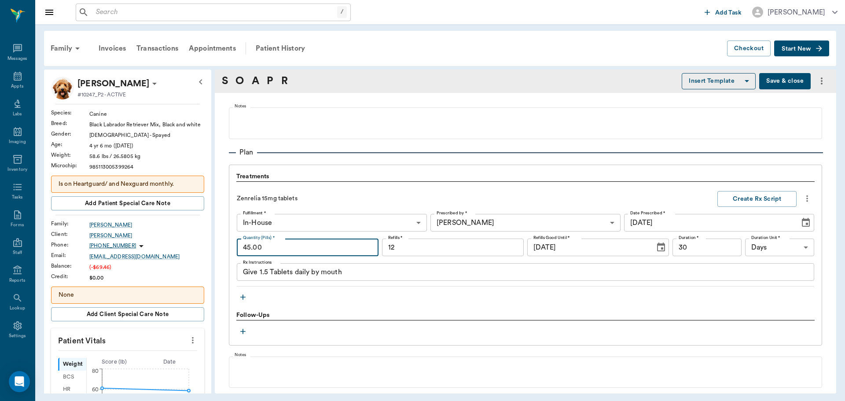
click at [289, 250] on input "45.00" at bounding box center [308, 247] width 142 height 18
click at [380, 293] on div "Treatments Zenrelia 15mg tablets Create Rx Script Fulfillment * In-House In-Hou…" at bounding box center [525, 238] width 578 height 132
type input "30.00"
click at [346, 202] on p "Zenrelia 15mg tablets" at bounding box center [356, 198] width 238 height 9
click at [383, 272] on textarea "Give 1.5 Tablets daily by mouth" at bounding box center [525, 272] width 565 height 10
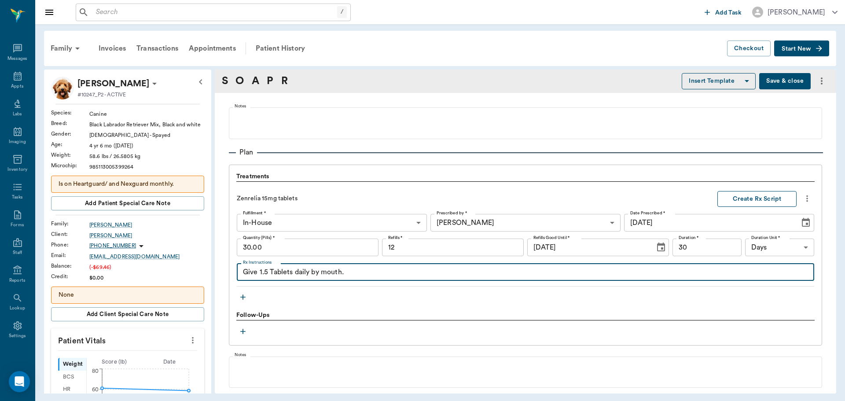
type textarea "Give 1.5 Tablets daily by mouth."
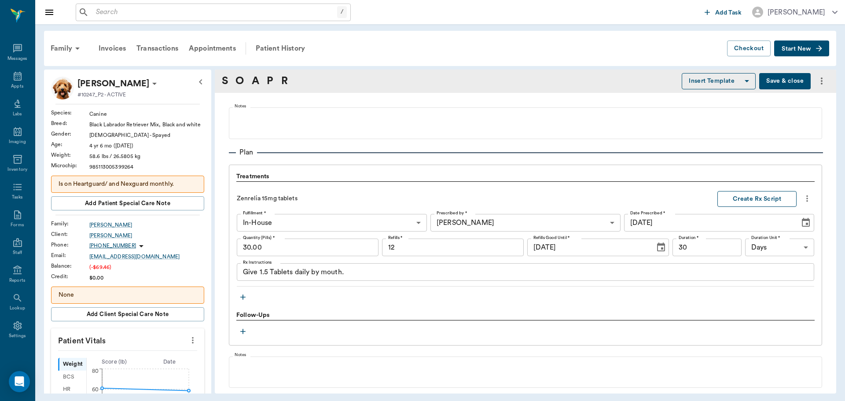
click at [744, 205] on button "Create Rx Script" at bounding box center [756, 199] width 79 height 16
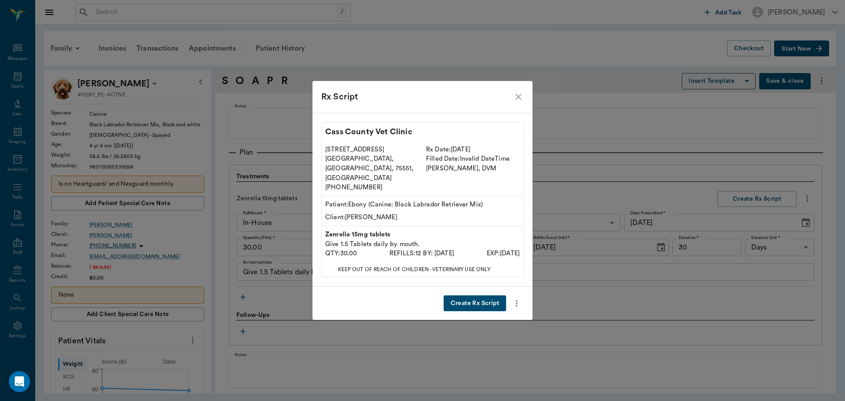
click at [487, 298] on button "Create Rx Script" at bounding box center [474, 303] width 62 height 16
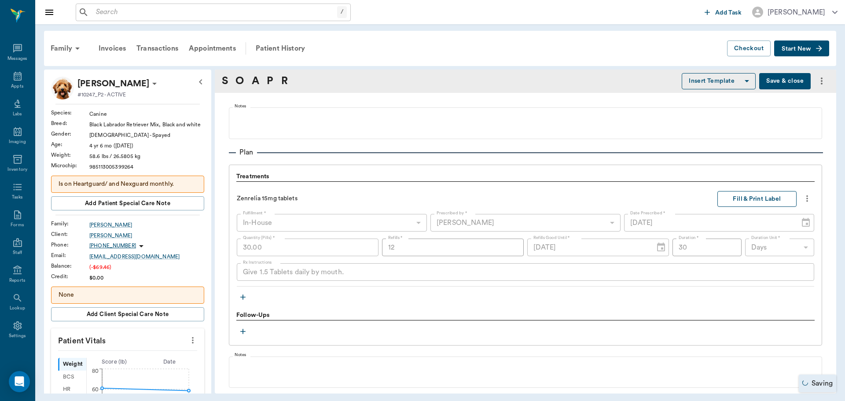
click at [766, 197] on button "Fill & Print Label" at bounding box center [756, 199] width 79 height 16
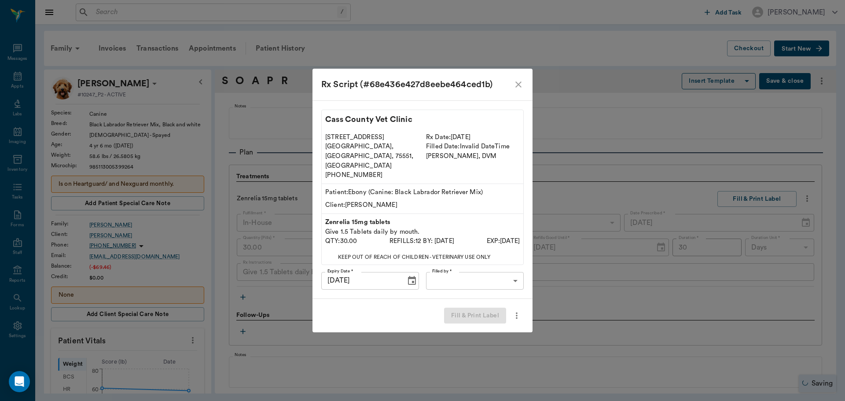
click at [497, 270] on body "/ ​ Add Task [PERSON_NAME] Nectar Messages Appts Labs Imaging Inventory Tasks F…" at bounding box center [422, 200] width 845 height 401
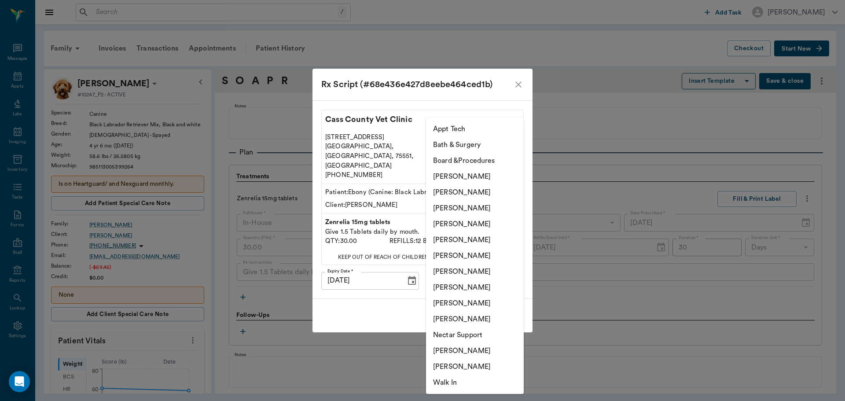
click at [475, 272] on li "[PERSON_NAME]" at bounding box center [475, 271] width 98 height 16
type input "682b670d8bdc6f7f8feef3db"
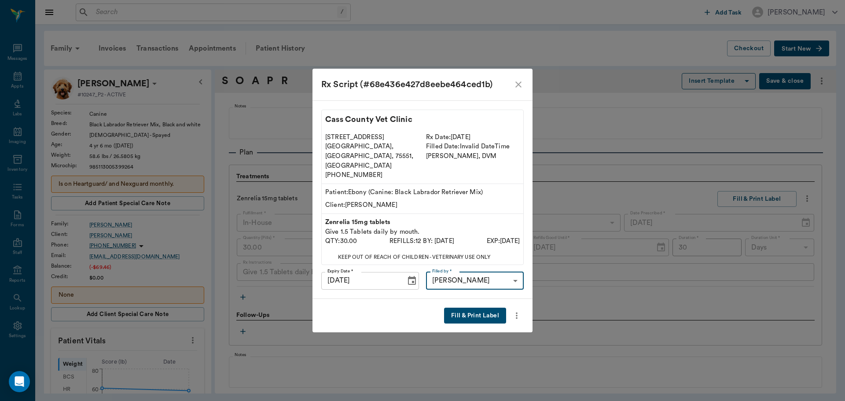
click at [475, 307] on button "Fill & Print Label" at bounding box center [475, 315] width 62 height 16
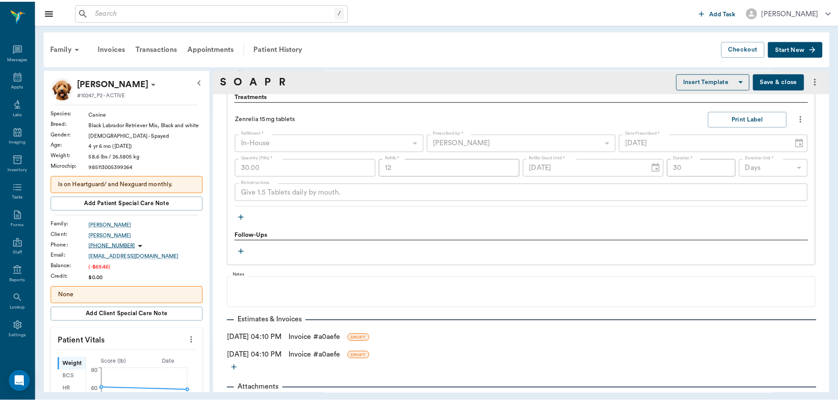
scroll to position [655, 0]
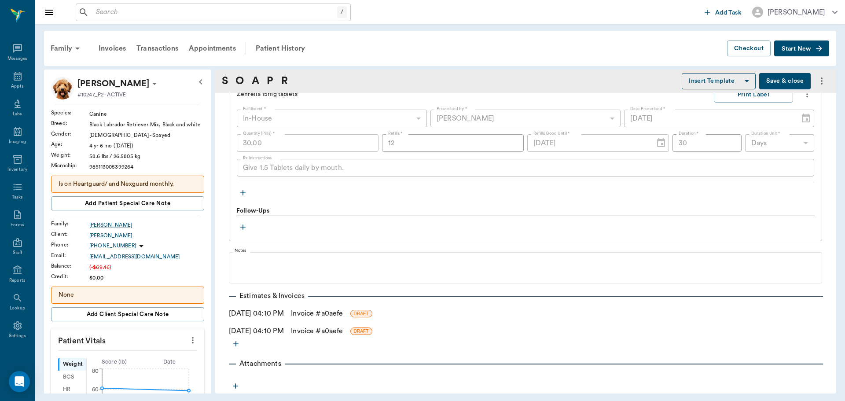
click at [328, 314] on link "Invoice # a0aefe" at bounding box center [317, 313] width 52 height 11
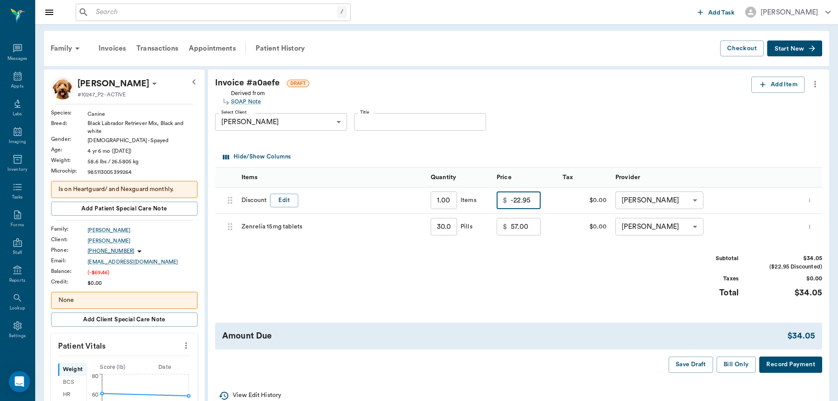
click at [523, 201] on input "-22.95" at bounding box center [526, 200] width 30 height 18
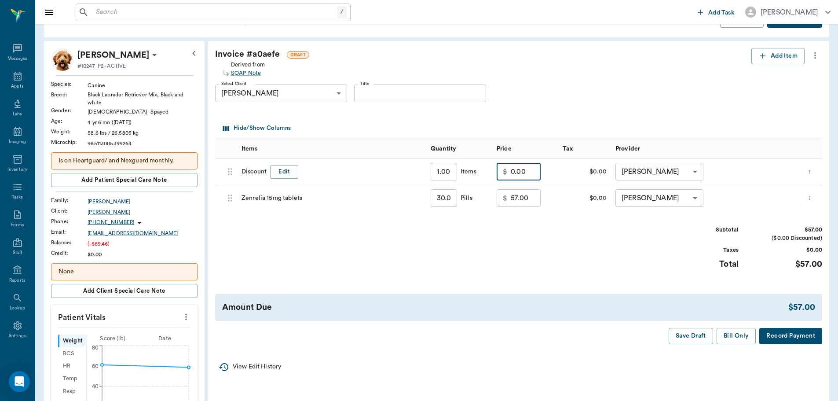
scroll to position [44, 0]
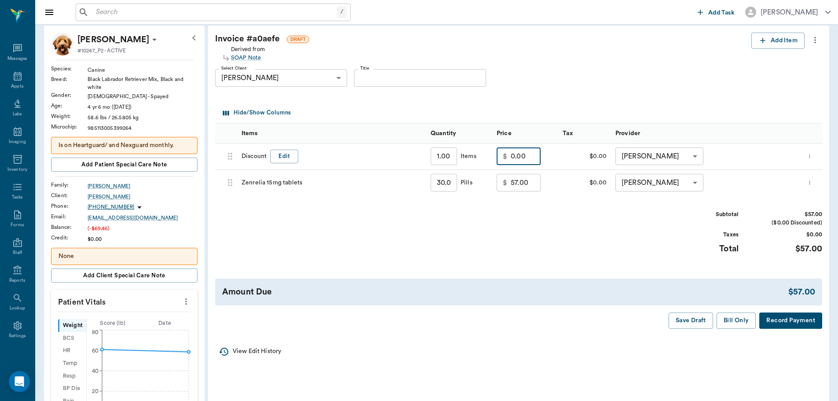
click at [523, 157] on input "0.00" at bounding box center [526, 156] width 30 height 18
type input "-17.10"
click at [545, 218] on div "Subtotal $39.90 ($17.10 Discounted) Taxes $0.00 Total $39.90" at bounding box center [518, 237] width 607 height 54
click at [698, 324] on button "Save Draft" at bounding box center [691, 320] width 44 height 16
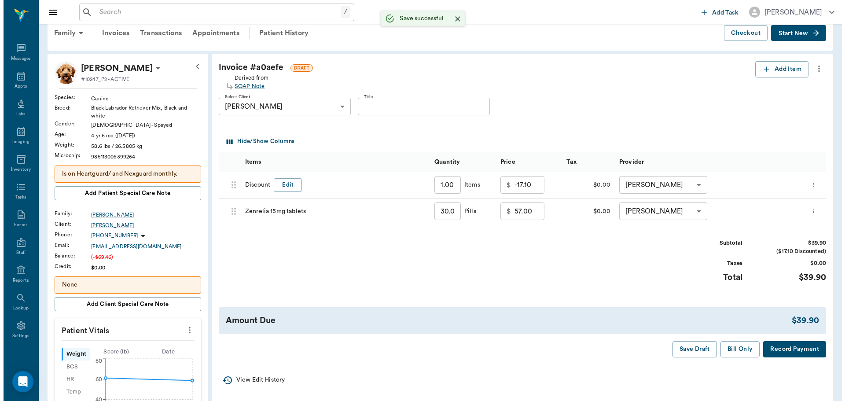
scroll to position [0, 0]
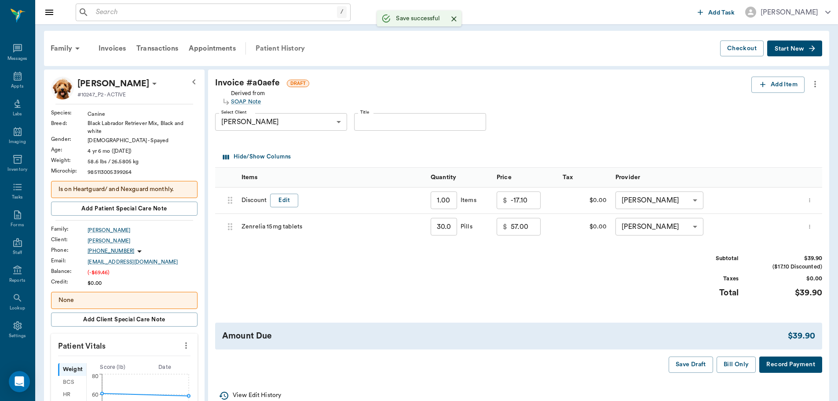
click at [292, 42] on div "Patient History" at bounding box center [280, 48] width 60 height 21
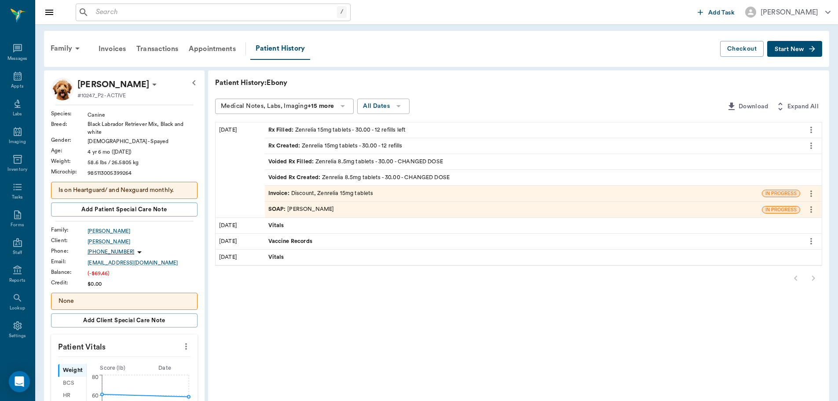
click at [419, 210] on div "SOAP : [PERSON_NAME]" at bounding box center [513, 208] width 497 height 15
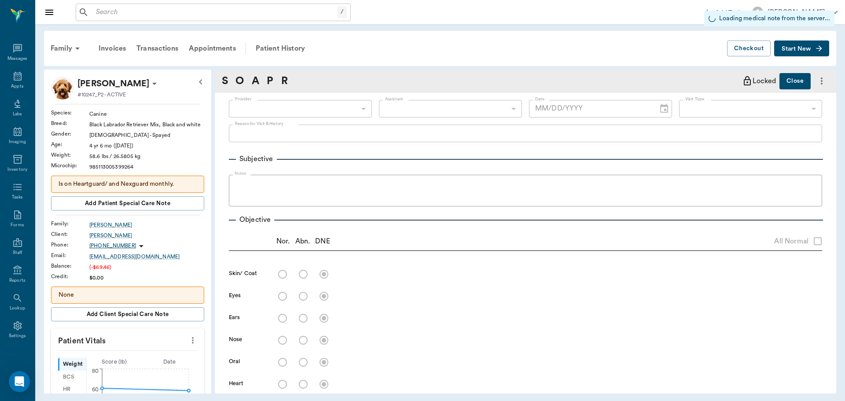
type input "63ec2f075fda476ae8351a4d"
type input "63ec2f075fda476ae8351a4c"
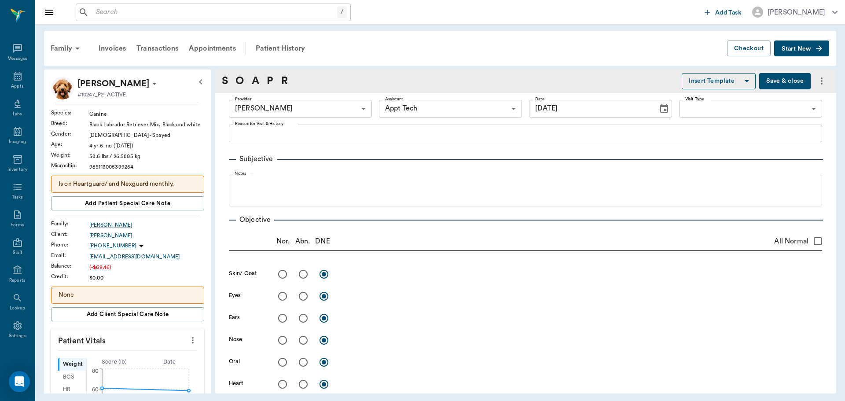
type input "[DATE]"
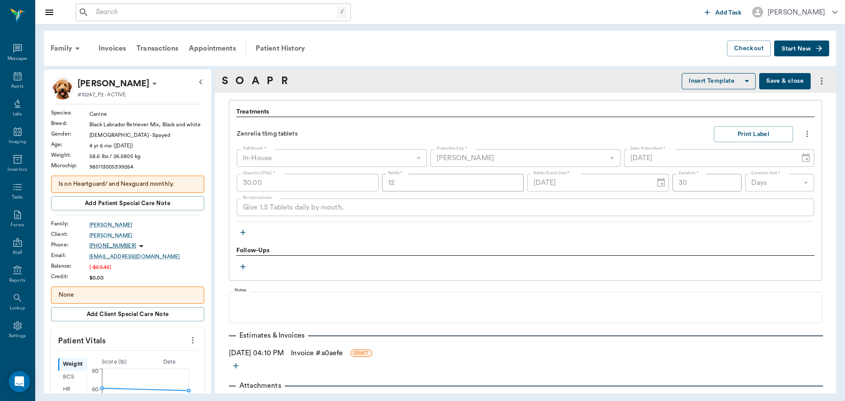
scroll to position [638, 0]
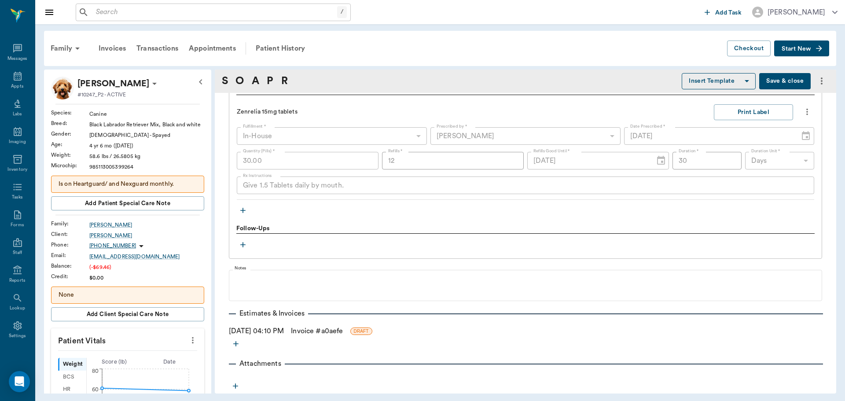
click at [771, 80] on button "Save & close" at bounding box center [784, 81] width 51 height 16
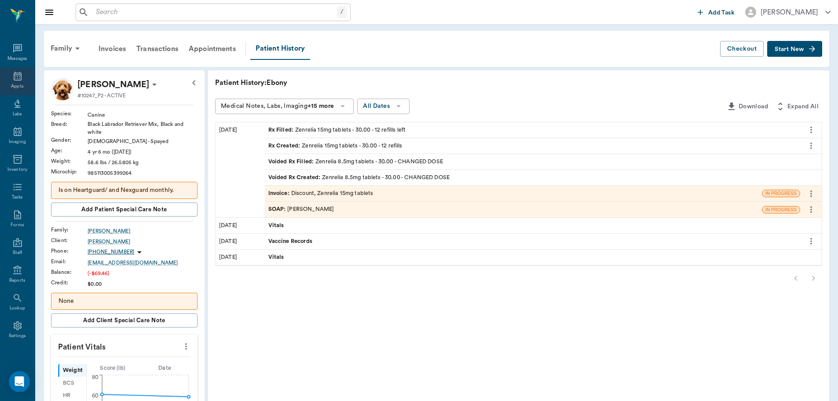
click at [5, 85] on div "Appts" at bounding box center [17, 81] width 35 height 28
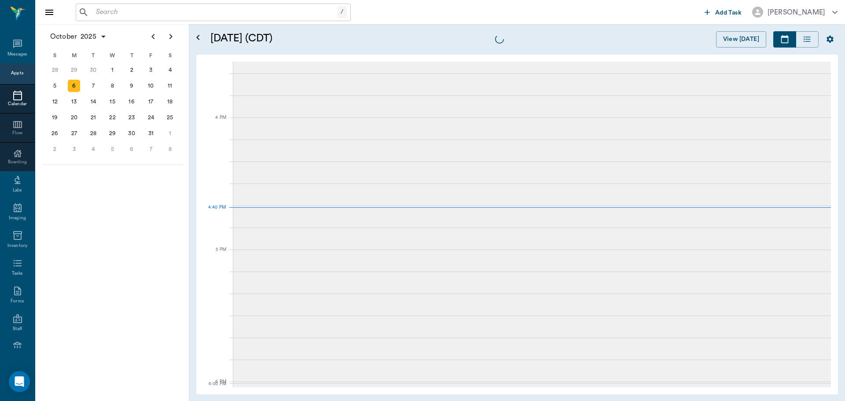
scroll to position [1056, 0]
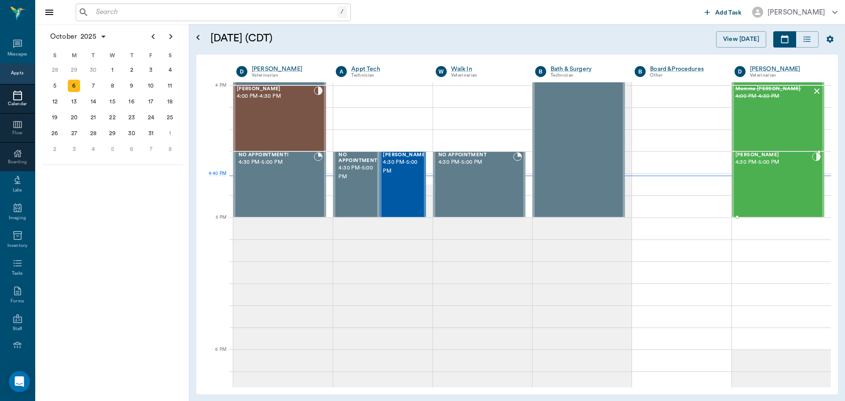
click at [755, 181] on div "[PERSON_NAME] 4:30 PM - 5:00 PM" at bounding box center [773, 184] width 77 height 64
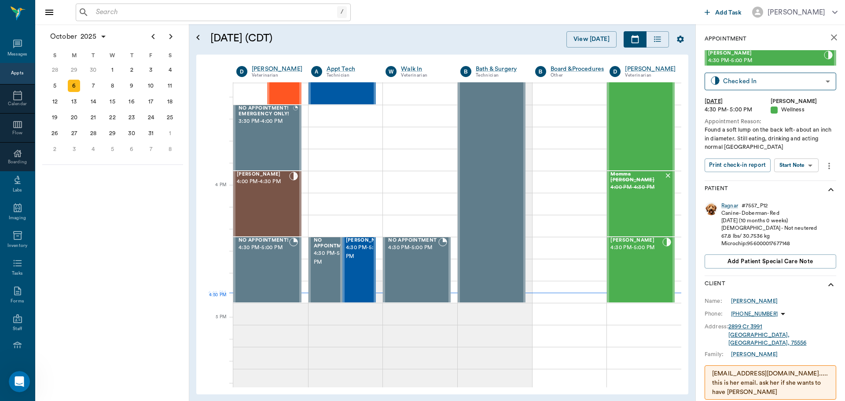
scroll to position [924, 0]
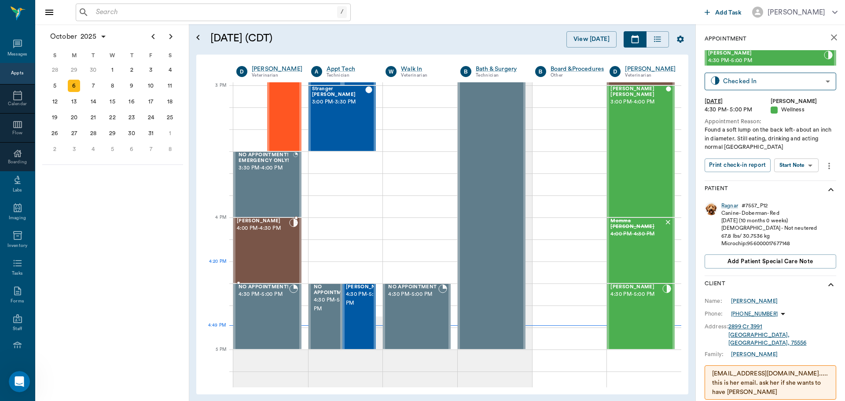
click at [280, 262] on div "[PERSON_NAME] 4:00 PM - 4:30 PM" at bounding box center [263, 250] width 52 height 64
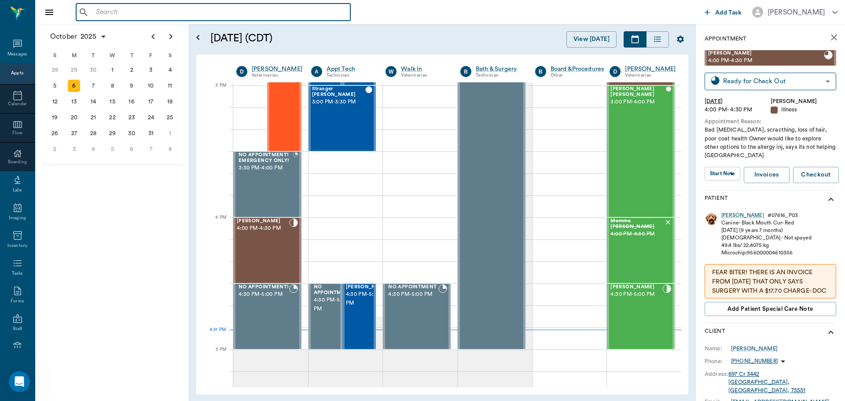
click at [135, 15] on input "text" at bounding box center [219, 12] width 254 height 12
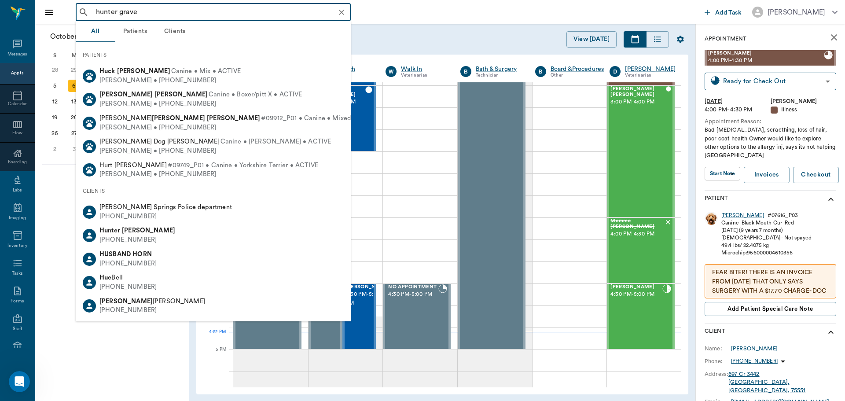
type input "[PERSON_NAME]"
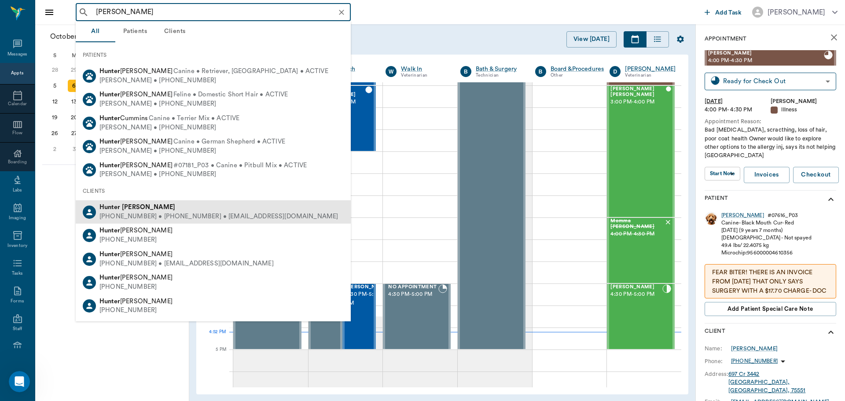
click at [155, 218] on div "[PHONE_NUMBER] • [PHONE_NUMBER] • [EMAIL_ADDRESS][DOMAIN_NAME]" at bounding box center [218, 216] width 238 height 9
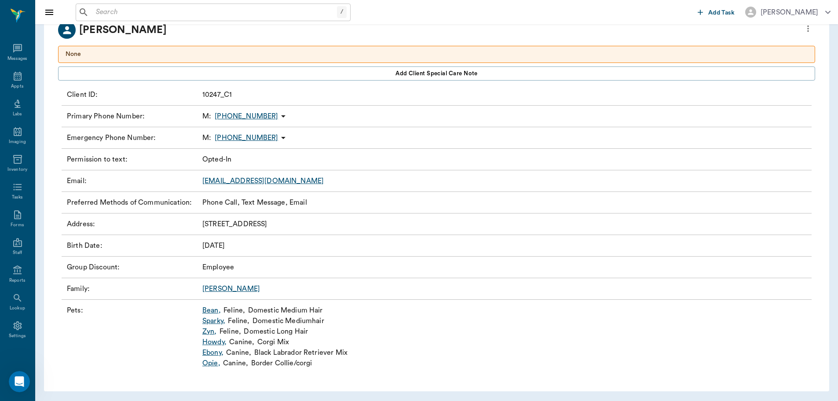
scroll to position [63, 0]
click at [216, 319] on link "Sparky ," at bounding box center [213, 320] width 23 height 11
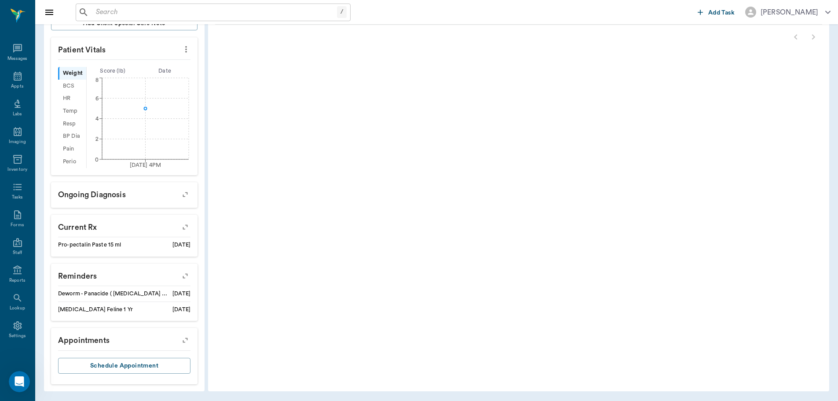
scroll to position [266, 0]
click at [186, 277] on icon "button" at bounding box center [185, 275] width 12 height 12
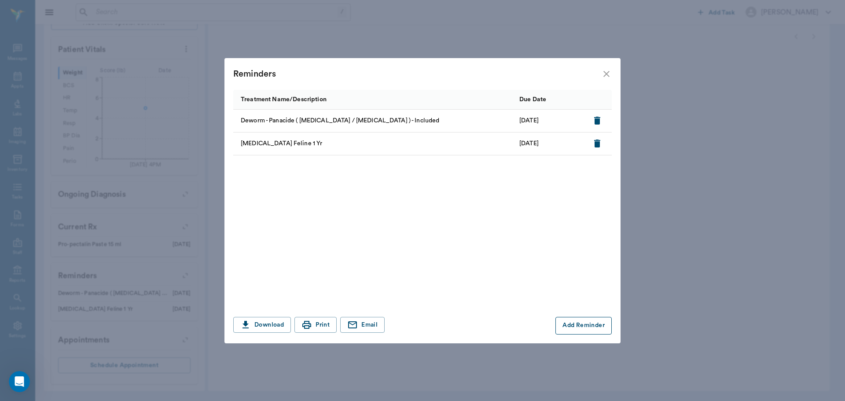
click at [572, 324] on button "Add Reminder" at bounding box center [583, 326] width 56 height 18
click at [294, 336] on div "Treatment Name/Description Due Date Deworm - Panacide ( [MEDICAL_DATA] / [MEDIC…" at bounding box center [422, 216] width 396 height 253
click at [293, 330] on input "Treatment *" at bounding box center [310, 325] width 148 height 12
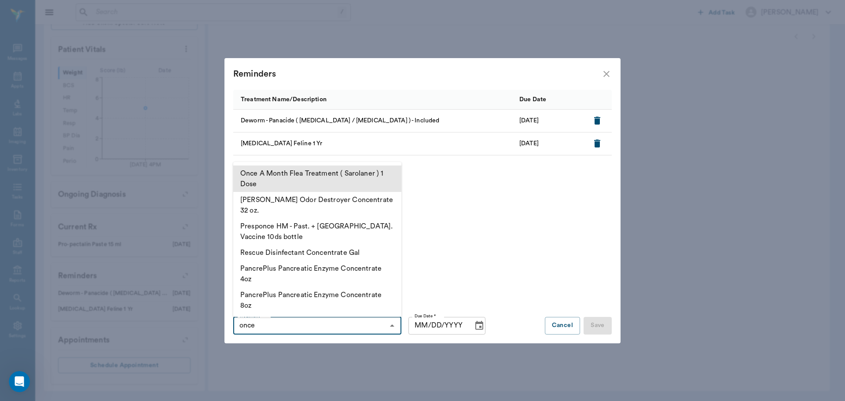
click at [323, 192] on li "Once A Month Flea Treatment ( Sarolaner ) 1 Dose" at bounding box center [317, 178] width 168 height 26
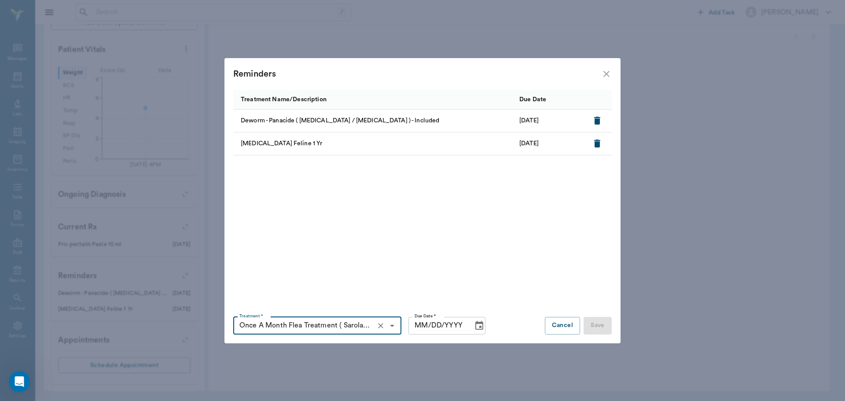
type input "Once A Month Flea Treatment ( Sarolaner ) 1 Dose"
click at [421, 327] on input "MM/DD/YYYY" at bounding box center [437, 326] width 58 height 18
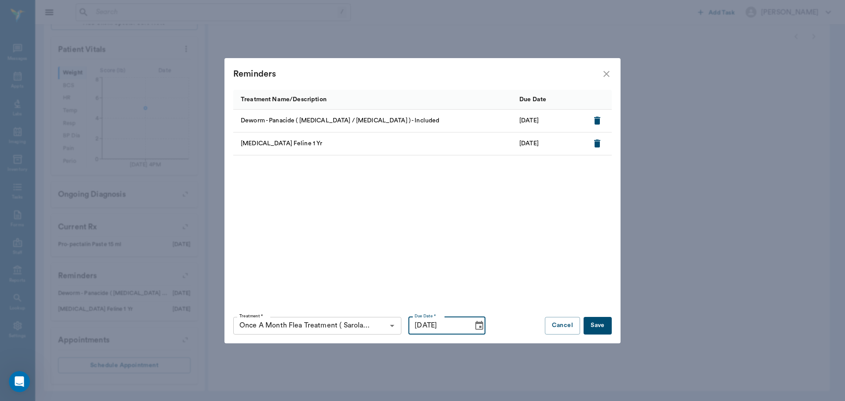
type input "[DATE]"
click at [589, 323] on button "Save" at bounding box center [597, 326] width 28 height 18
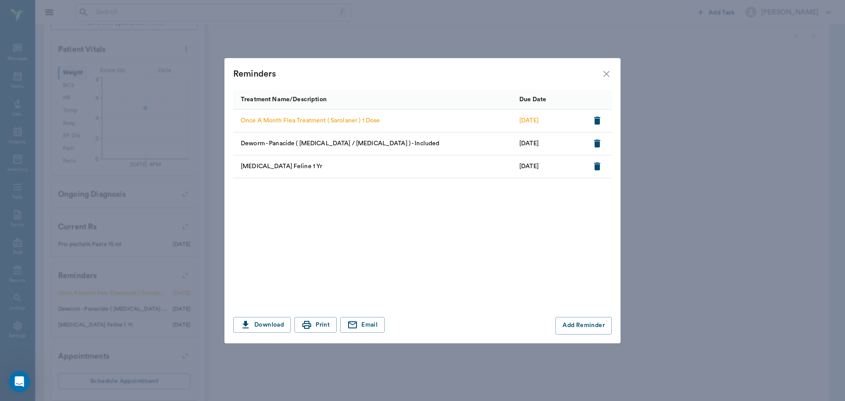
click at [603, 76] on icon "close" at bounding box center [606, 74] width 11 height 11
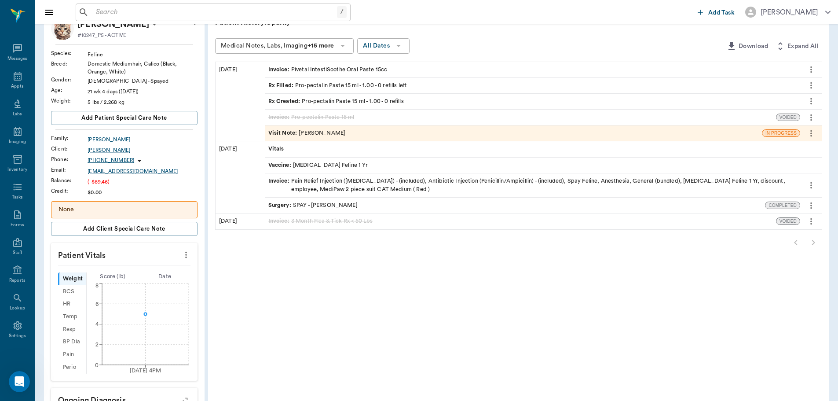
scroll to position [0, 0]
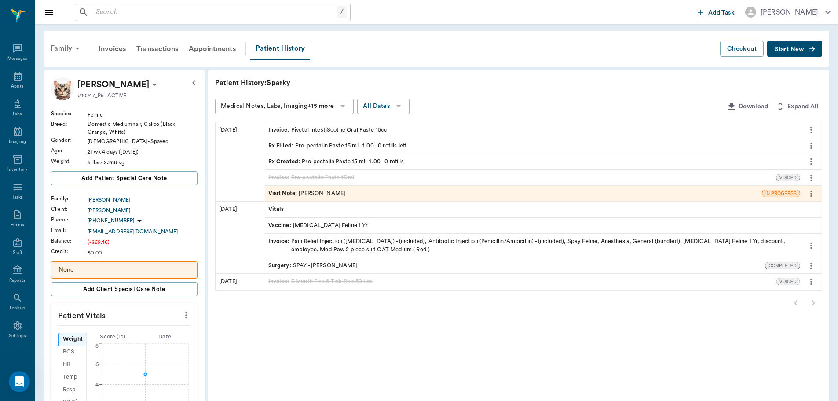
click at [78, 52] on icon at bounding box center [77, 48] width 11 height 11
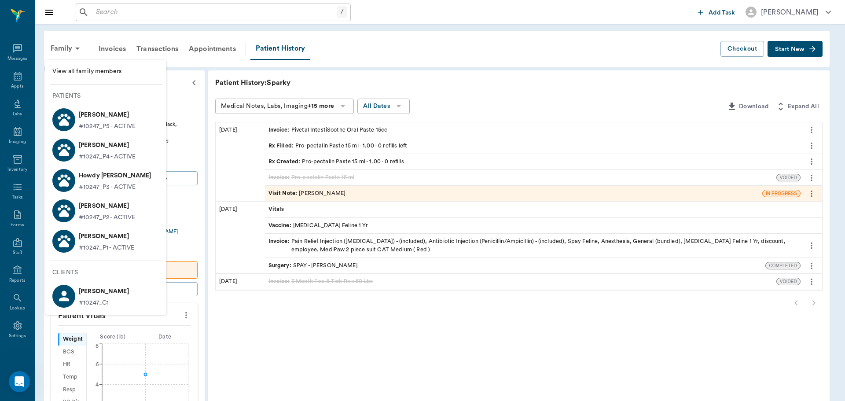
click at [113, 157] on p "#10247_P4 - ACTIVE" at bounding box center [107, 156] width 57 height 9
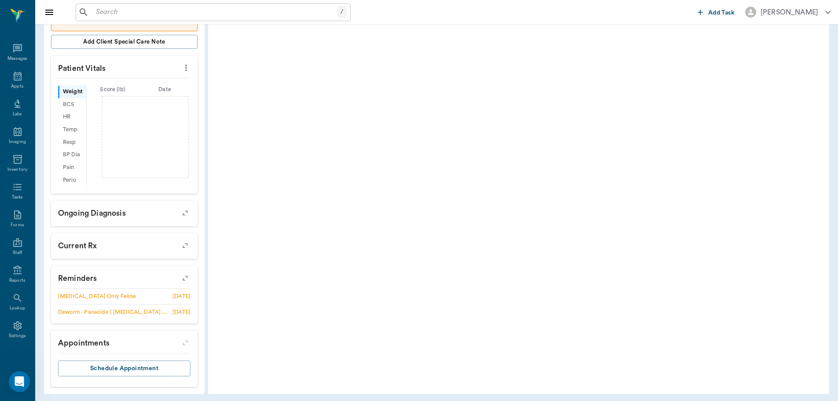
scroll to position [234, 0]
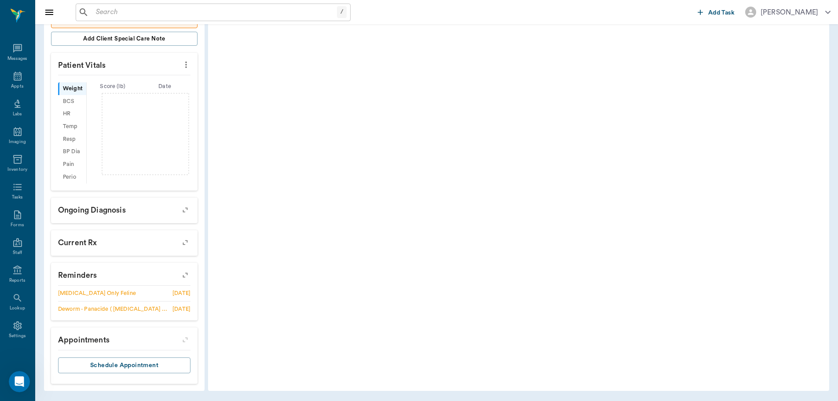
click at [189, 274] on icon "button" at bounding box center [185, 275] width 12 height 12
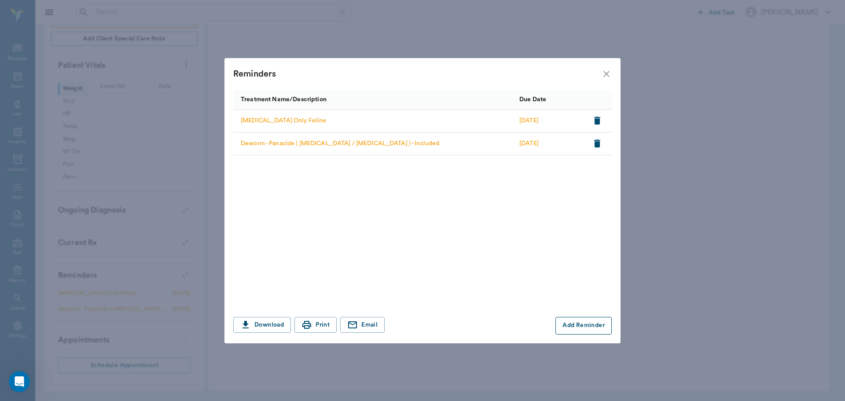
click at [568, 322] on button "Add Reminder" at bounding box center [583, 326] width 56 height 18
click at [340, 329] on input "Treatment *" at bounding box center [310, 325] width 148 height 12
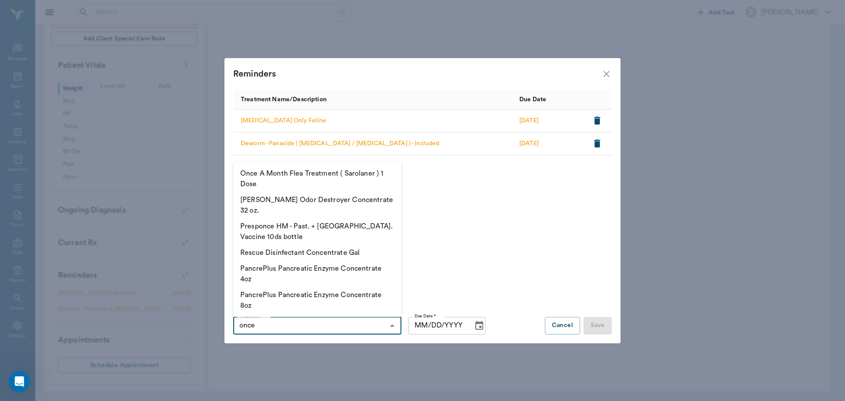
click at [324, 192] on li "Once A Month Flea Treatment ( Sarolaner ) 1 Dose" at bounding box center [317, 178] width 168 height 26
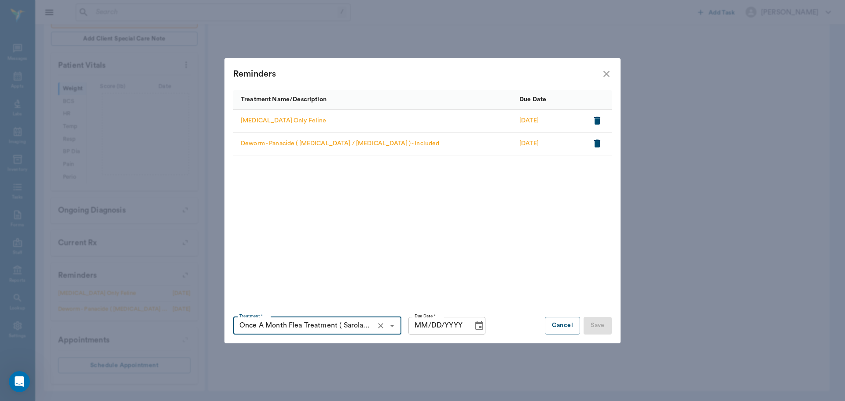
type input "Once A Month Flea Treatment ( Sarolaner ) 1 Dose"
click at [420, 323] on input "MM/DD/YYYY" at bounding box center [437, 326] width 58 height 18
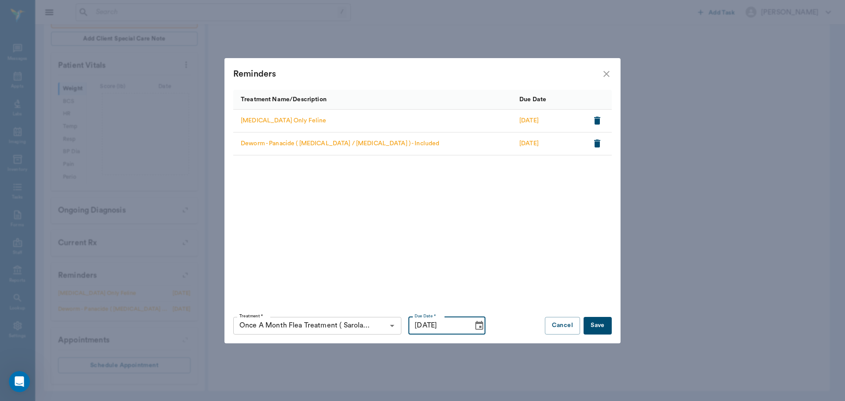
type input "[DATE]"
click at [596, 326] on button "Save" at bounding box center [597, 326] width 28 height 18
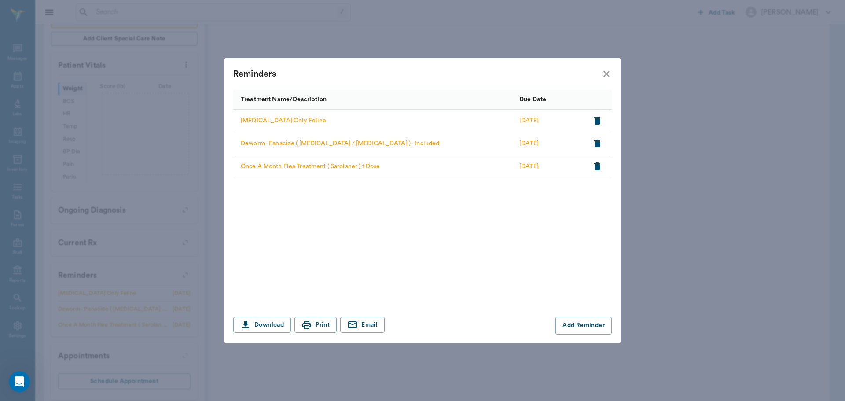
click at [610, 72] on icon "close" at bounding box center [606, 74] width 11 height 11
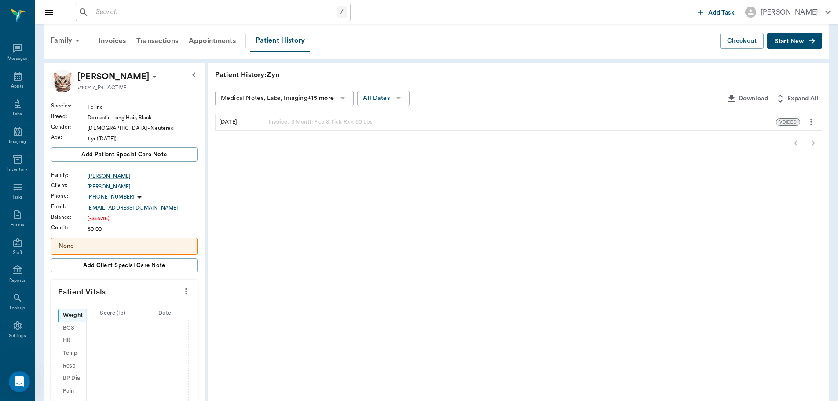
scroll to position [0, 0]
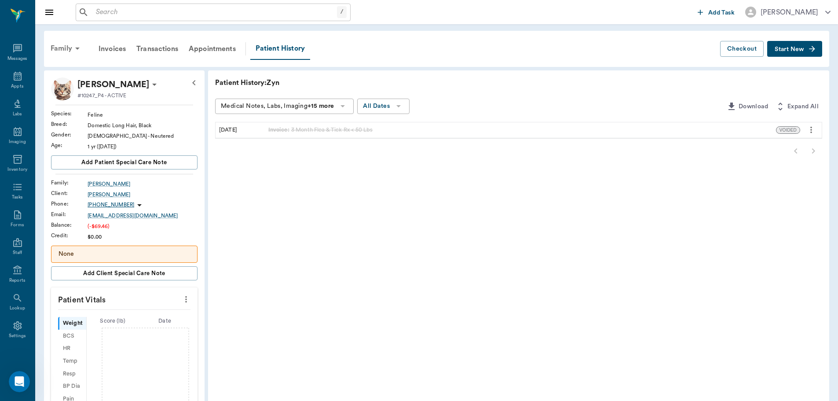
click at [70, 50] on div "Family" at bounding box center [66, 48] width 43 height 21
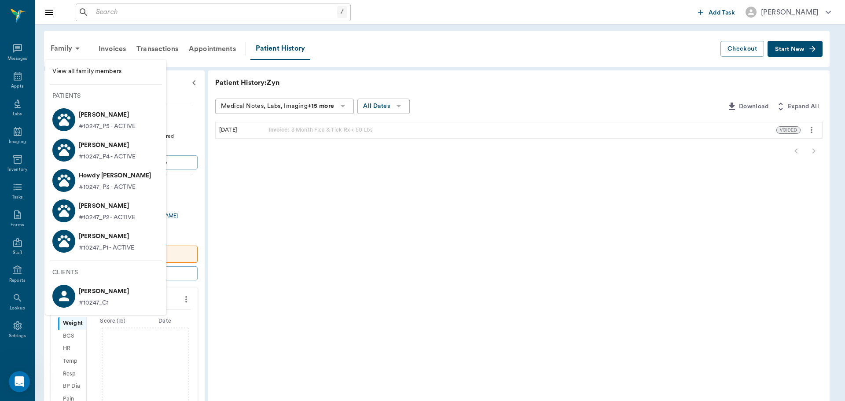
click at [292, 212] on div at bounding box center [422, 200] width 845 height 401
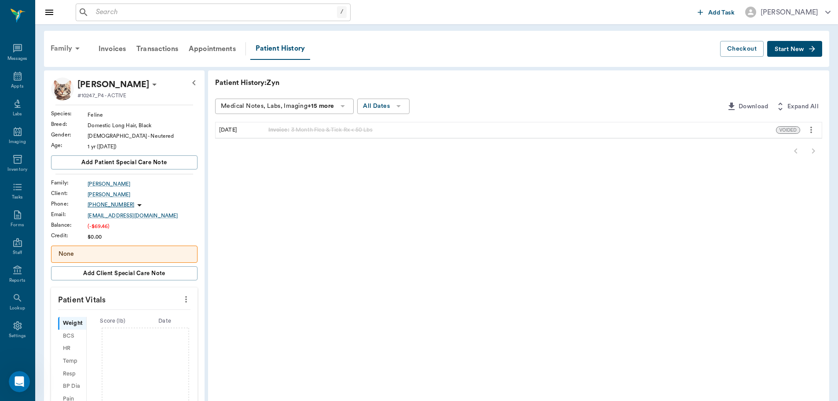
click at [70, 50] on div "Family" at bounding box center [66, 48] width 43 height 21
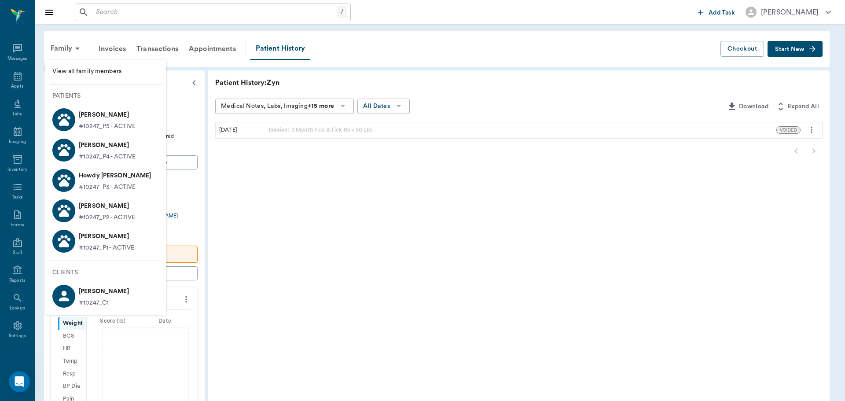
click at [117, 235] on p "[PERSON_NAME]" at bounding box center [106, 236] width 55 height 14
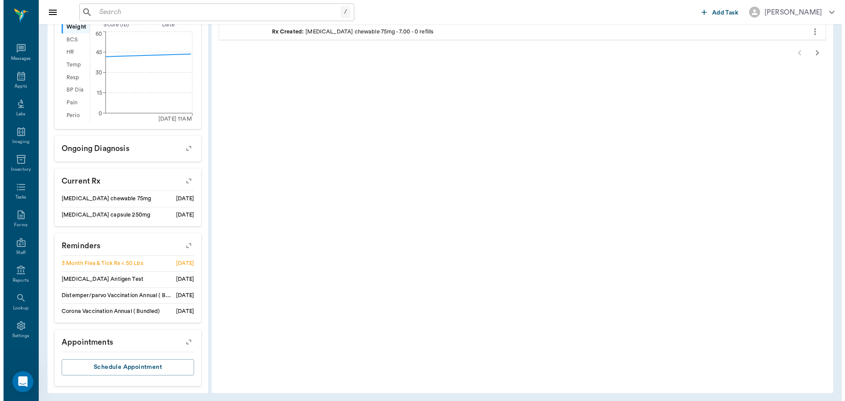
scroll to position [340, 0]
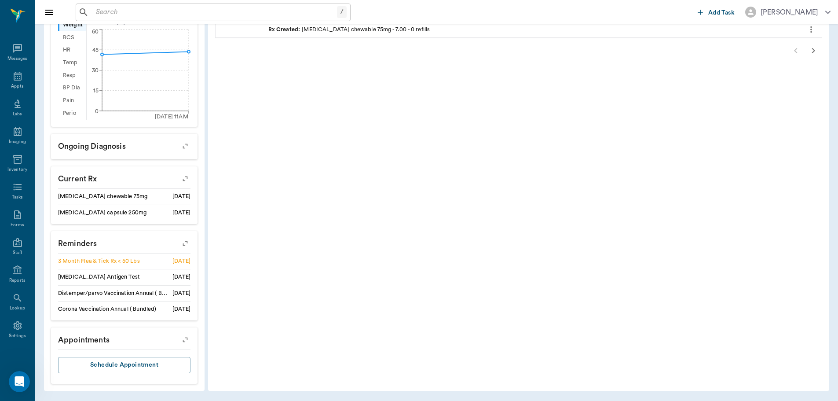
click at [182, 245] on icon "button" at bounding box center [185, 243] width 12 height 12
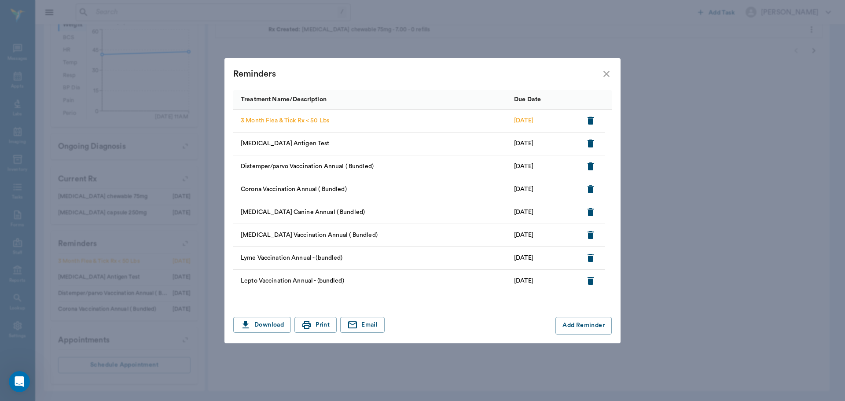
click at [588, 124] on icon "button" at bounding box center [590, 120] width 11 height 11
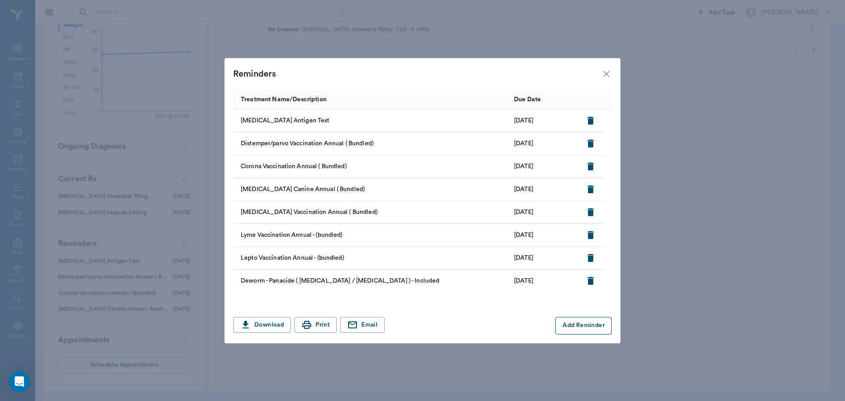
click at [584, 322] on button "Add Reminder" at bounding box center [583, 326] width 56 height 18
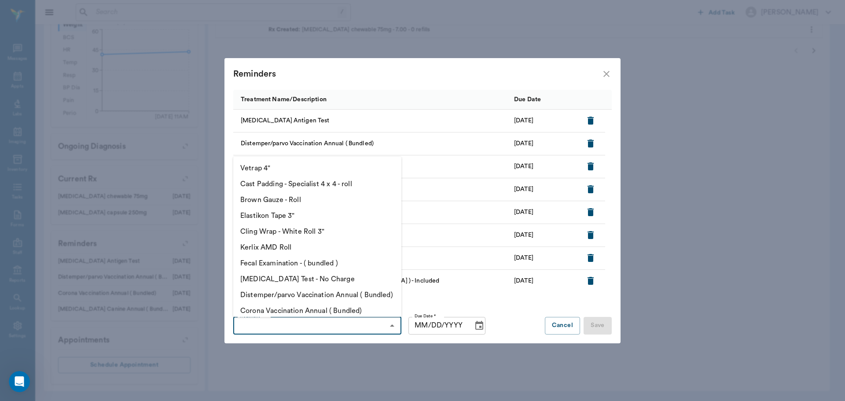
click at [284, 324] on input "Treatment *" at bounding box center [310, 325] width 148 height 12
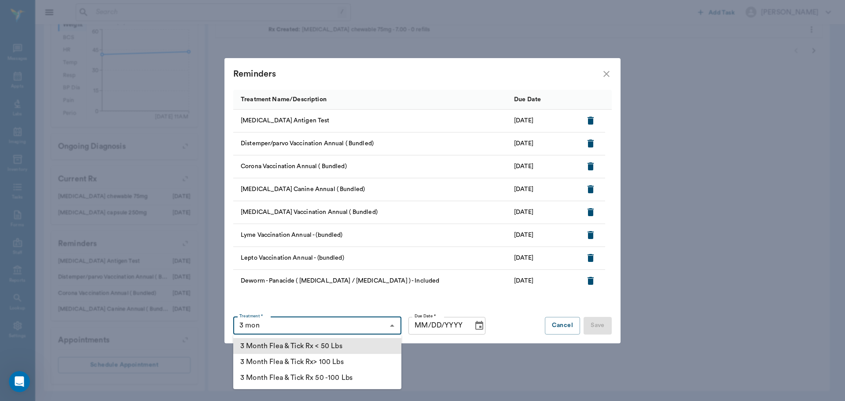
click at [271, 341] on li "3 Month Flea & Tick Rx < 50 Lbs" at bounding box center [317, 346] width 168 height 16
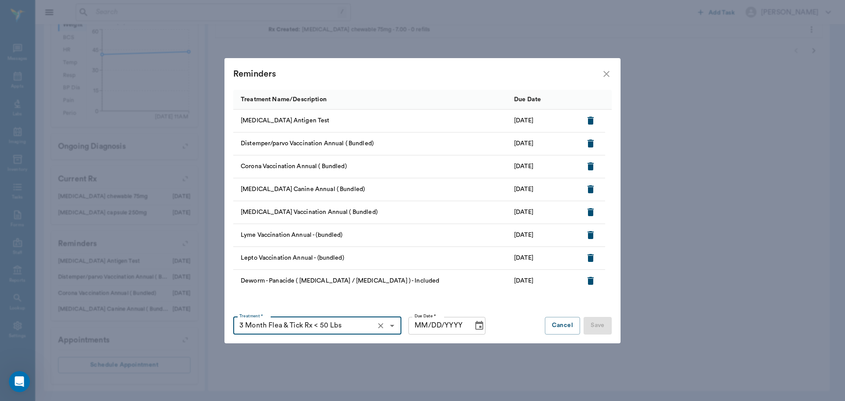
type input "3 Month Flea & Tick Rx < 50 Lbs"
click at [424, 322] on input "MM/DD/YYYY" at bounding box center [437, 326] width 58 height 18
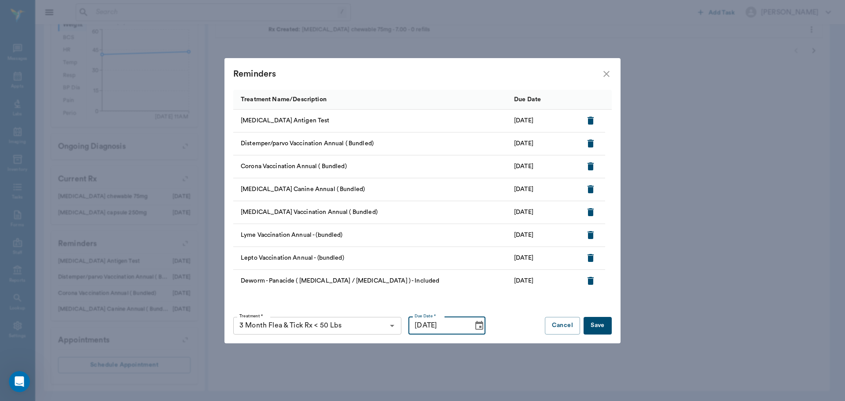
type input "[DATE]"
click at [595, 329] on button "Save" at bounding box center [597, 326] width 28 height 18
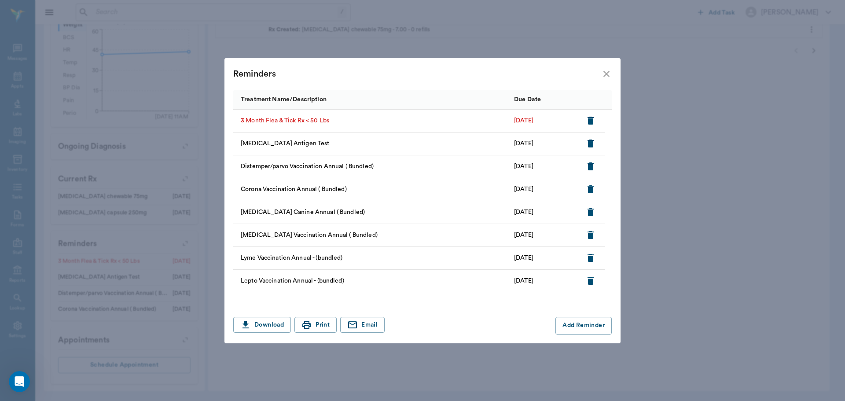
click at [583, 119] on button "button" at bounding box center [590, 120] width 15 height 15
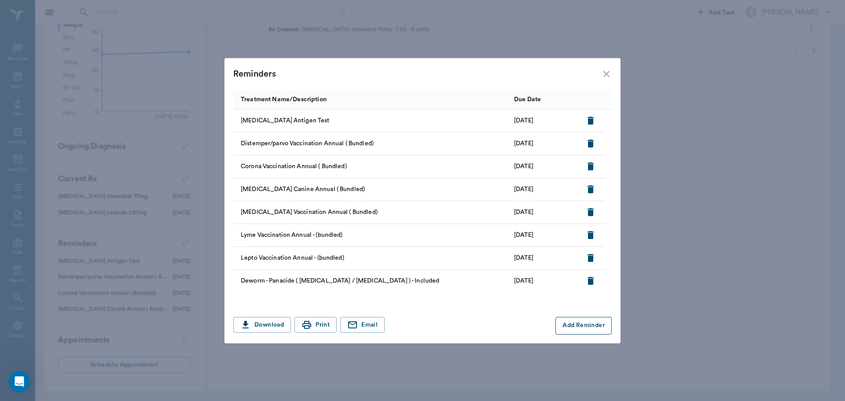
click at [590, 329] on button "Add Reminder" at bounding box center [583, 326] width 56 height 18
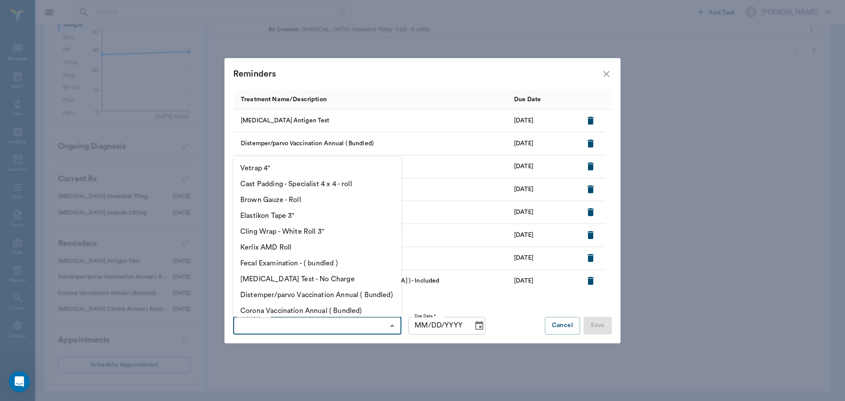
click at [348, 330] on input "Treatment *" at bounding box center [310, 325] width 148 height 12
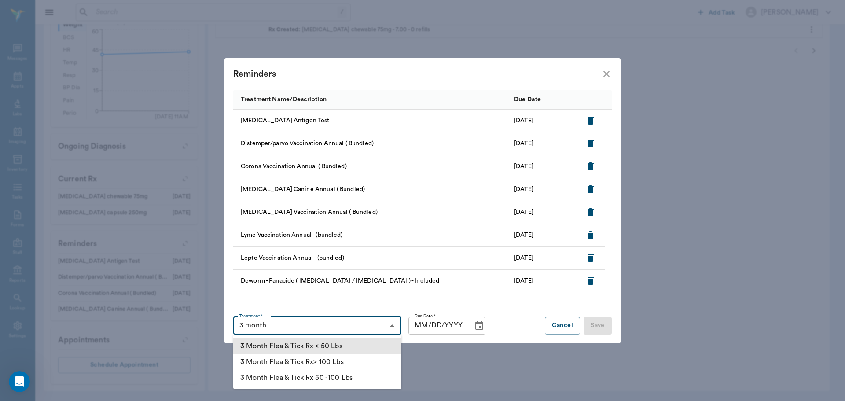
click at [334, 351] on li "3 Month Flea & Tick Rx < 50 Lbs" at bounding box center [317, 346] width 168 height 16
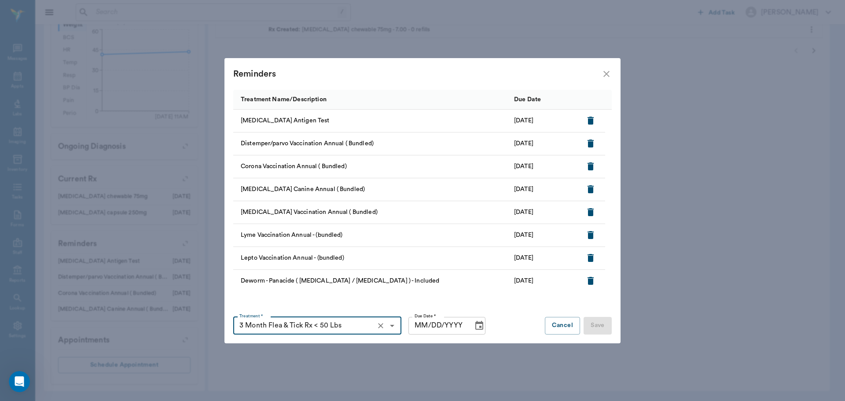
type input "3 Month Flea & Tick Rx < 50 Lbs"
click at [417, 321] on input "MM/DD/YYYY" at bounding box center [437, 326] width 58 height 18
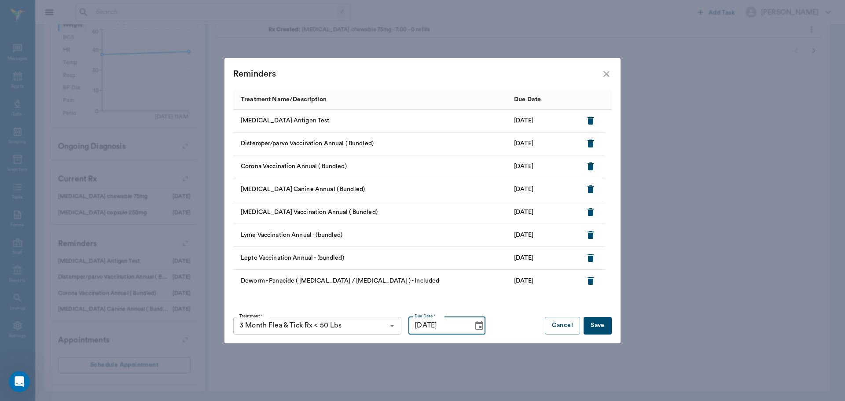
type input "[DATE]"
click at [604, 325] on button "Save" at bounding box center [597, 326] width 28 height 18
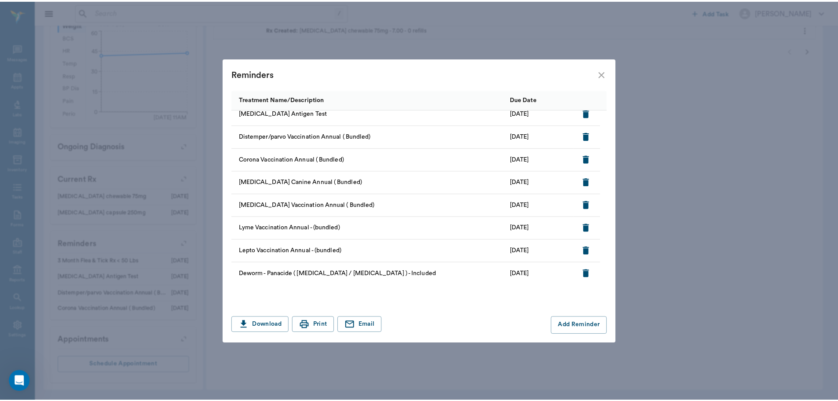
scroll to position [0, 0]
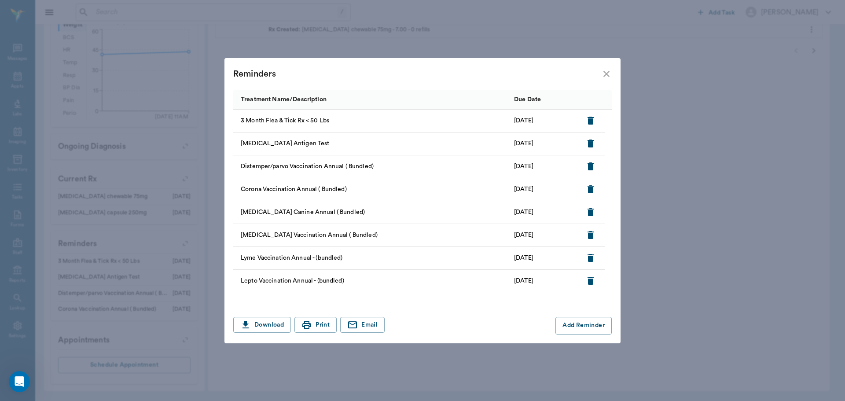
click at [605, 73] on icon "close" at bounding box center [606, 74] width 11 height 11
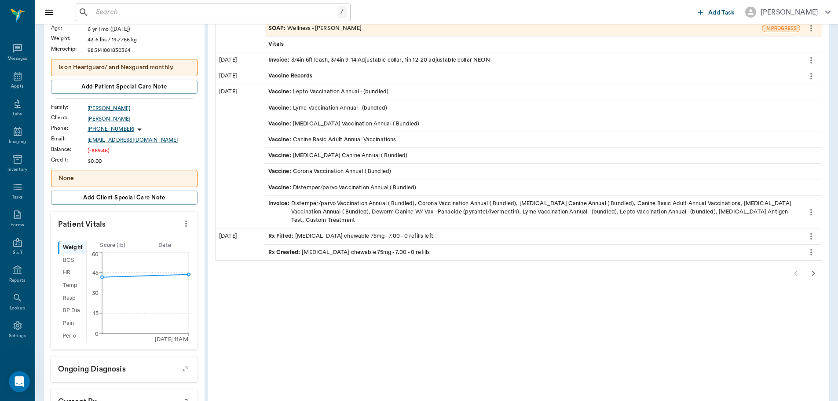
scroll to position [32, 0]
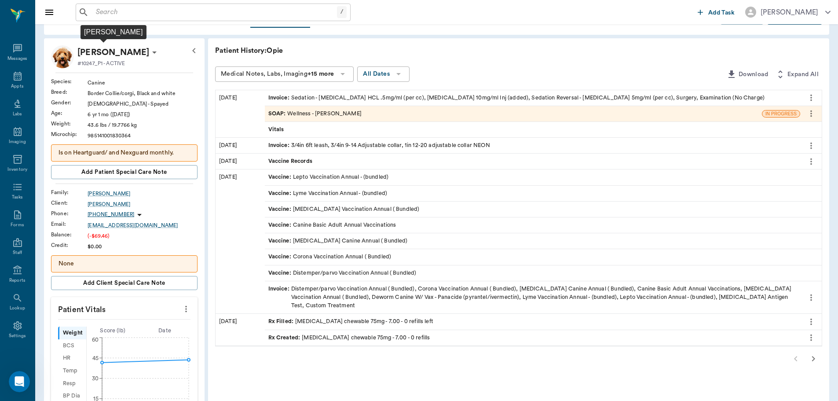
click at [112, 47] on p "[PERSON_NAME]" at bounding box center [113, 52] width 72 height 14
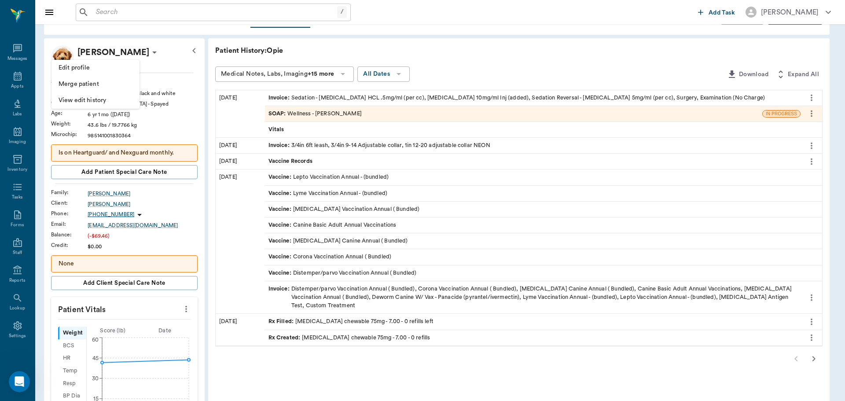
click at [175, 59] on div at bounding box center [422, 200] width 845 height 401
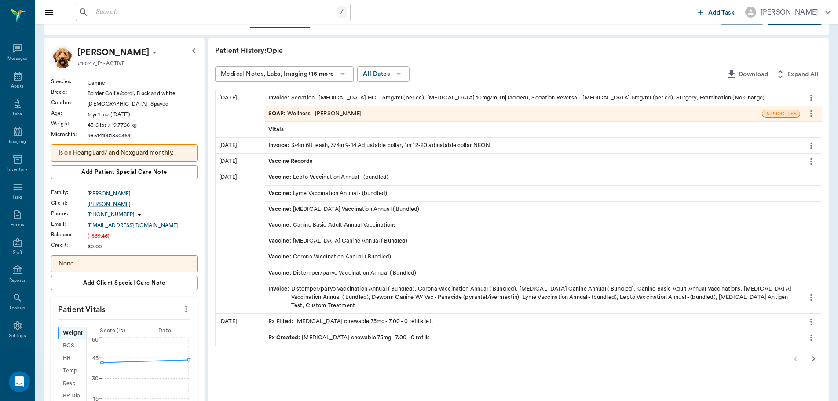
scroll to position [0, 0]
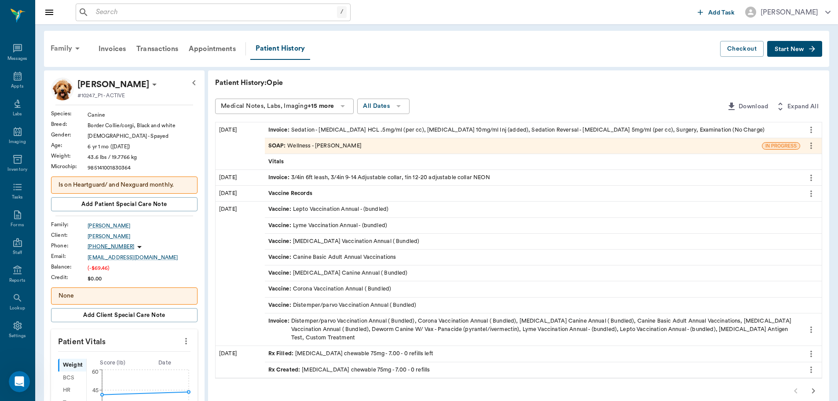
click at [67, 50] on div "Family" at bounding box center [66, 48] width 43 height 21
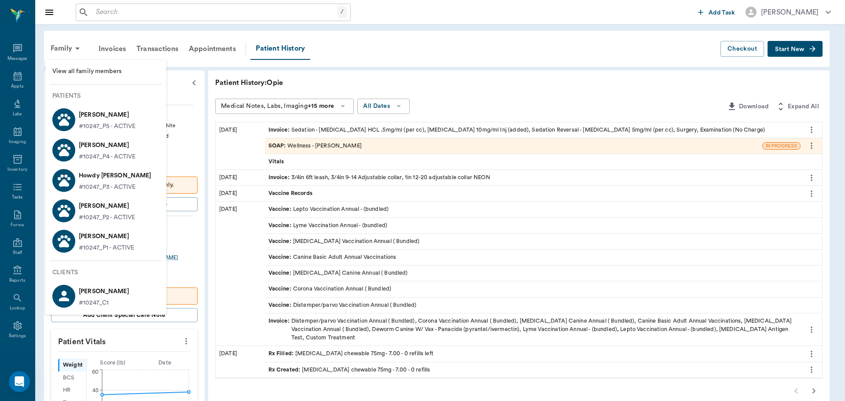
click at [127, 208] on p "[PERSON_NAME]" at bounding box center [107, 206] width 56 height 14
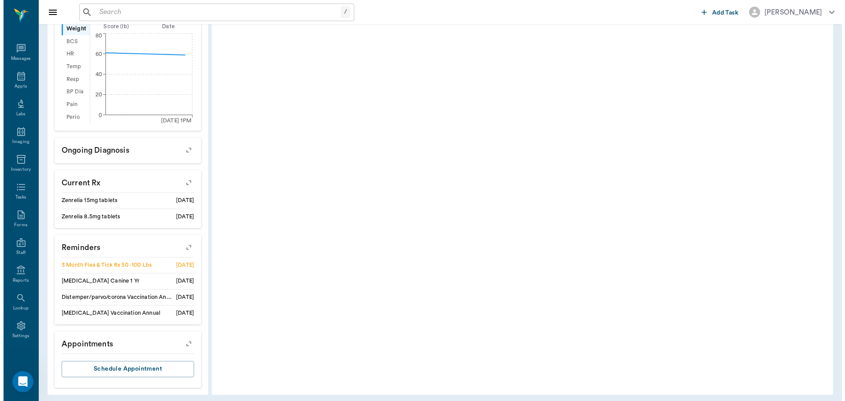
scroll to position [345, 0]
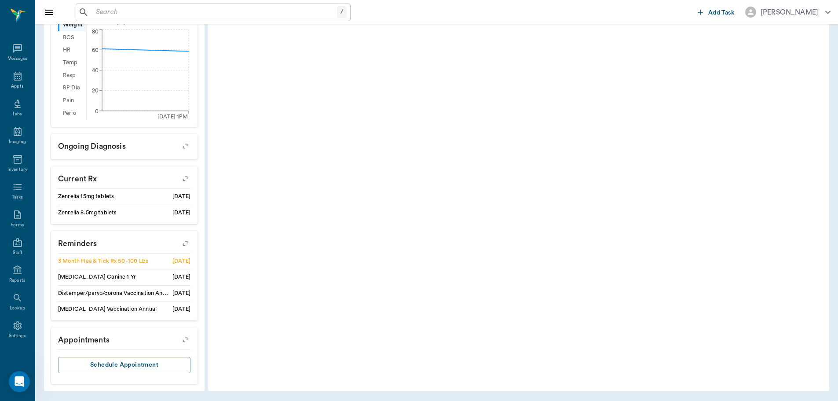
click at [190, 244] on icon "button" at bounding box center [185, 243] width 12 height 12
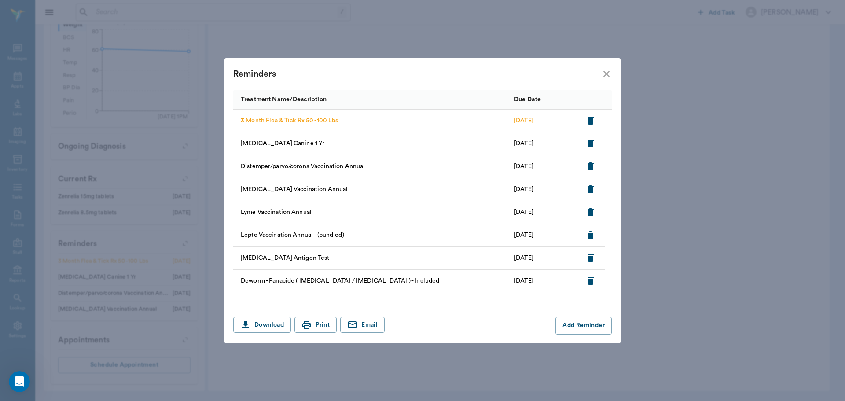
click at [592, 118] on icon "button" at bounding box center [590, 121] width 6 height 8
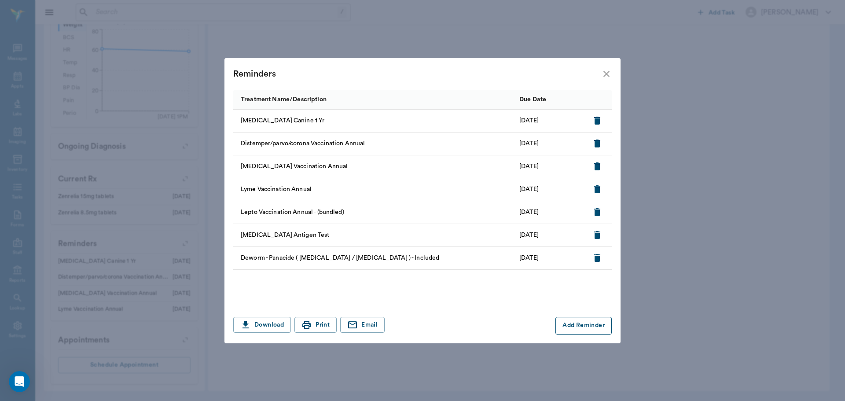
click at [568, 324] on button "Add Reminder" at bounding box center [583, 326] width 56 height 18
click at [301, 326] on input "Treatment *" at bounding box center [310, 325] width 148 height 12
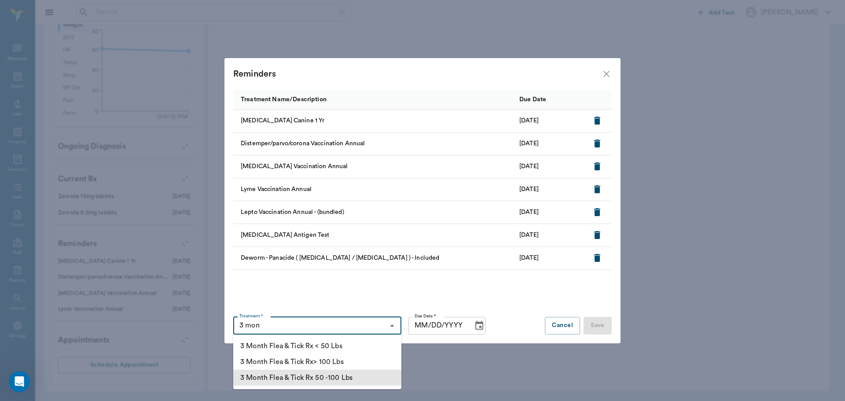
click at [347, 380] on li "3 Month Flea & Tick Rx 50 -100 Lbs" at bounding box center [317, 377] width 168 height 16
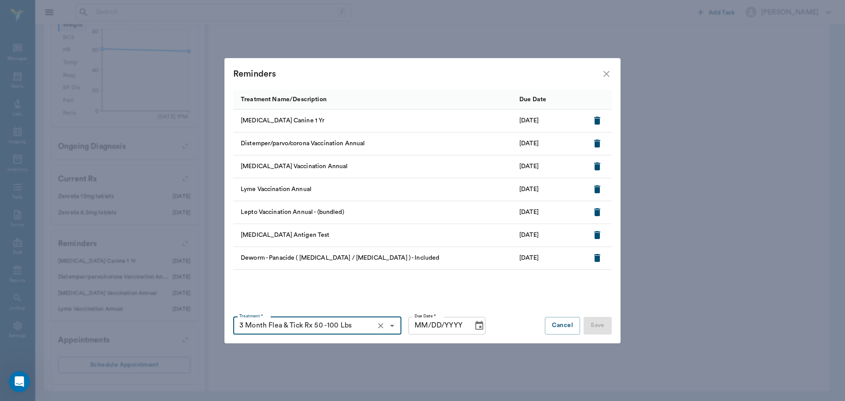
type input "3 Month Flea & Tick Rx 50 -100 Lbs"
click at [419, 329] on input "MM/DD/YYYY" at bounding box center [437, 326] width 58 height 18
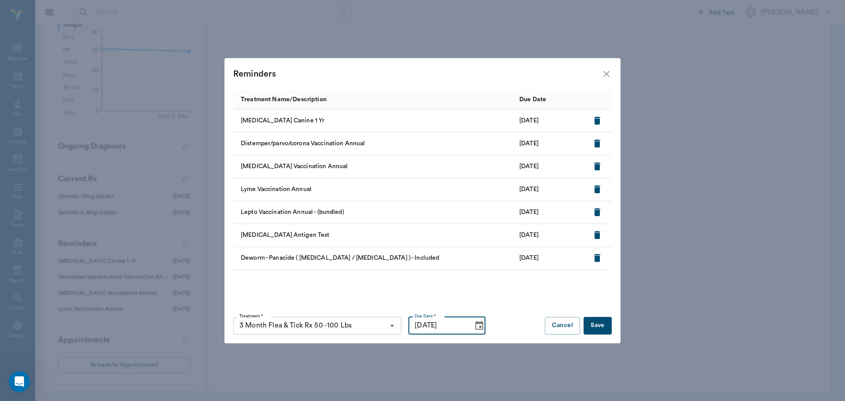
type input "[DATE]"
click at [604, 333] on button "Save" at bounding box center [597, 326] width 28 height 18
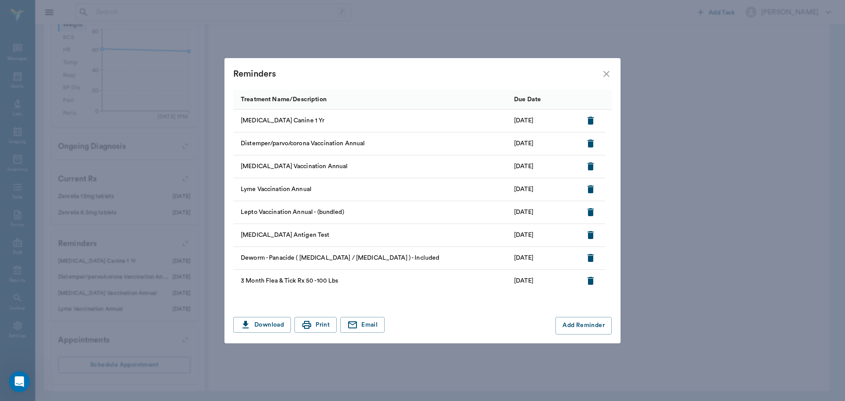
click at [610, 74] on icon "close" at bounding box center [606, 74] width 11 height 11
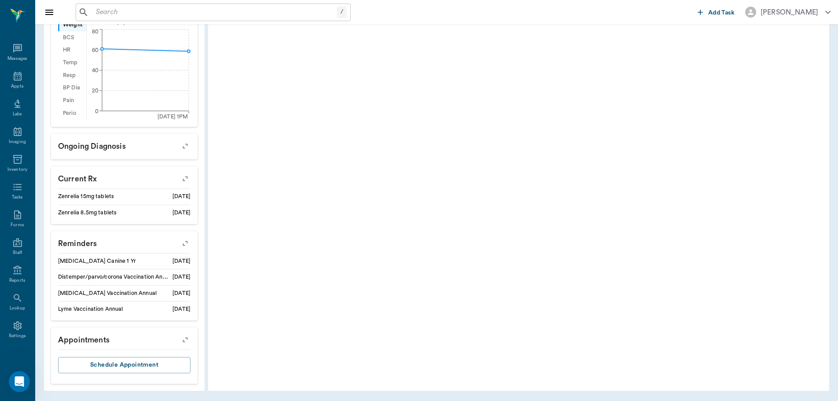
click at [189, 249] on button "button" at bounding box center [185, 243] width 22 height 22
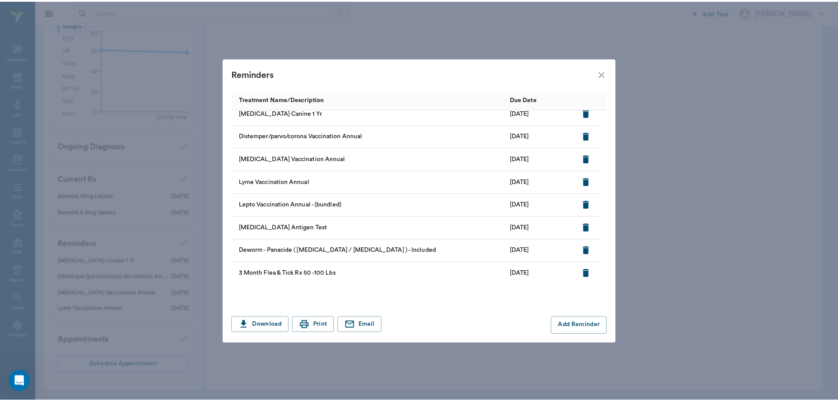
scroll to position [0, 0]
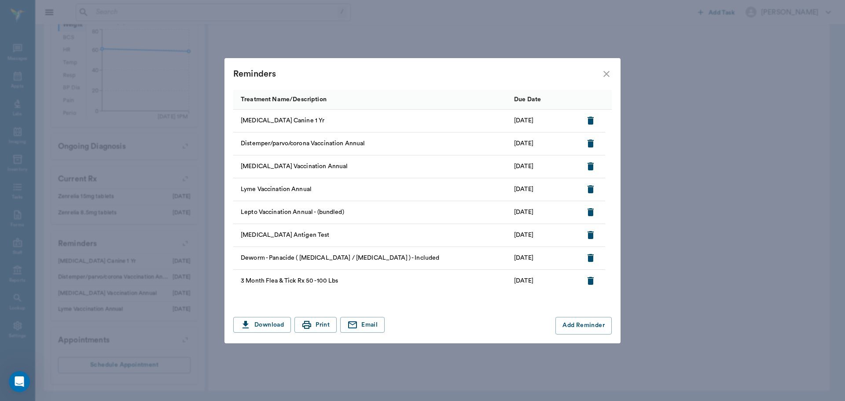
click at [607, 71] on icon "close" at bounding box center [606, 74] width 11 height 11
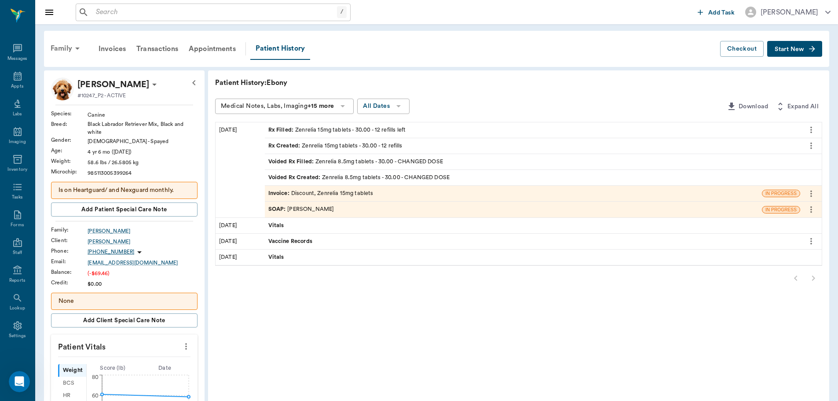
click at [65, 54] on div "Family" at bounding box center [66, 48] width 43 height 21
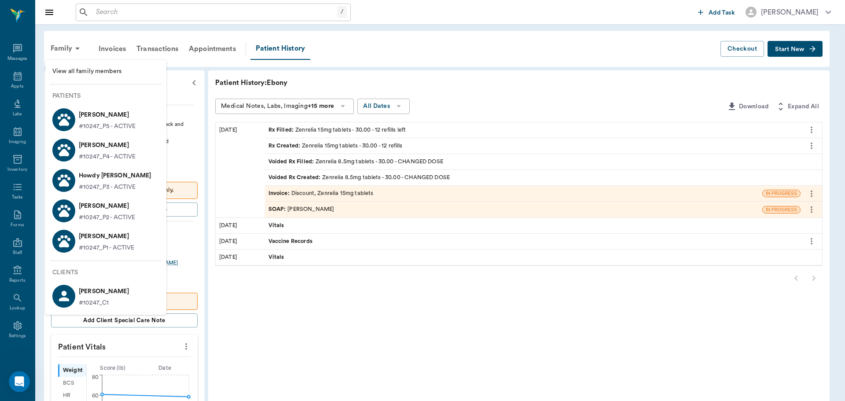
click at [111, 182] on p "Howdy [PERSON_NAME]" at bounding box center [115, 175] width 73 height 14
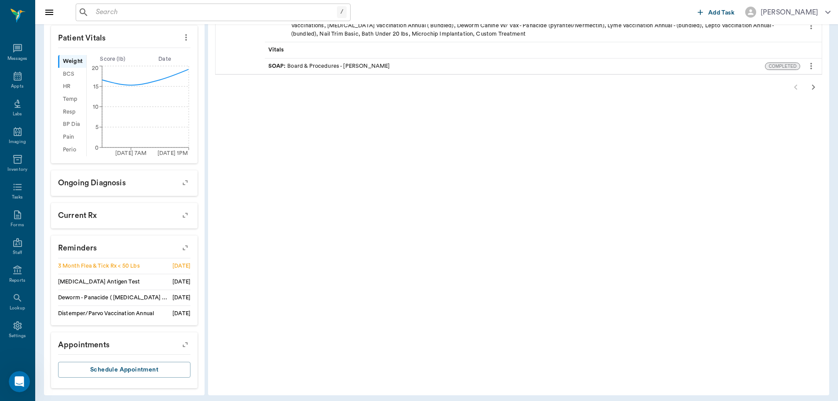
scroll to position [308, 0]
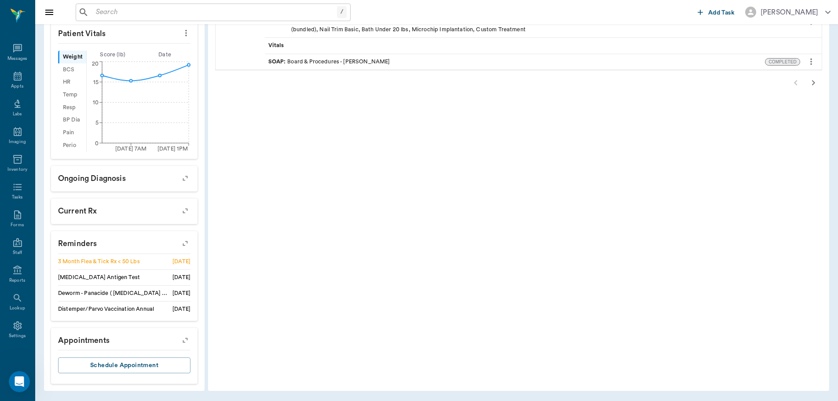
click at [181, 242] on icon "button" at bounding box center [185, 243] width 12 height 12
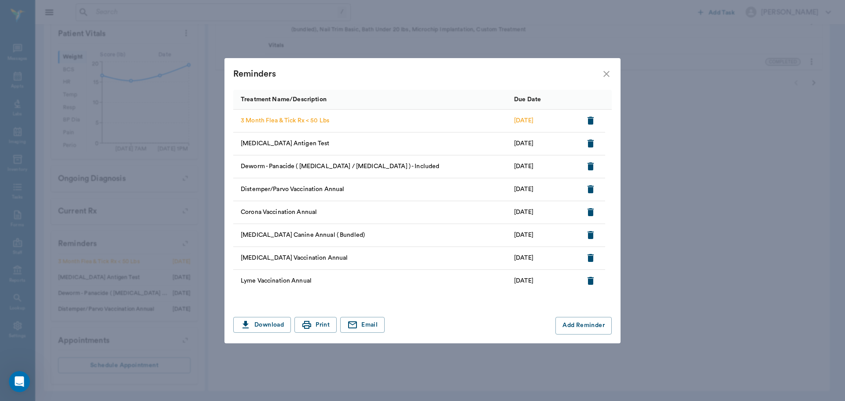
click at [592, 122] on icon "button" at bounding box center [590, 121] width 6 height 8
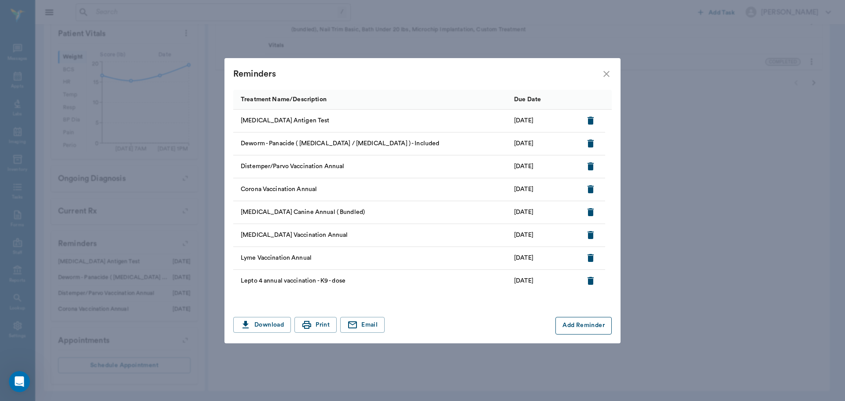
click at [581, 322] on button "Add Reminder" at bounding box center [583, 326] width 56 height 18
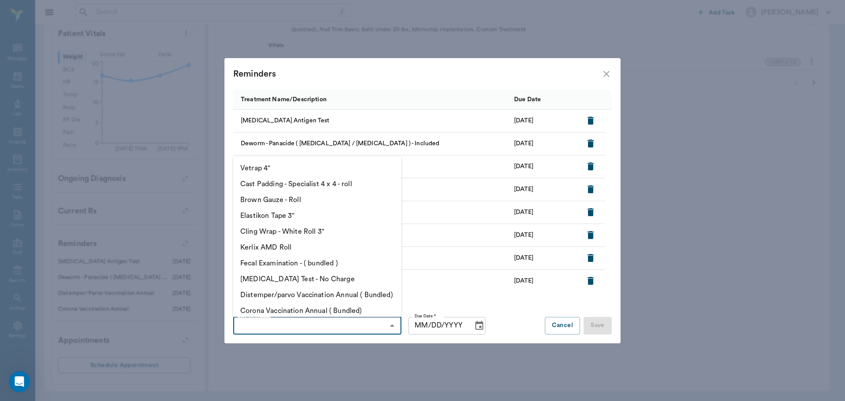
click at [288, 328] on input "Treatment *" at bounding box center [310, 325] width 148 height 12
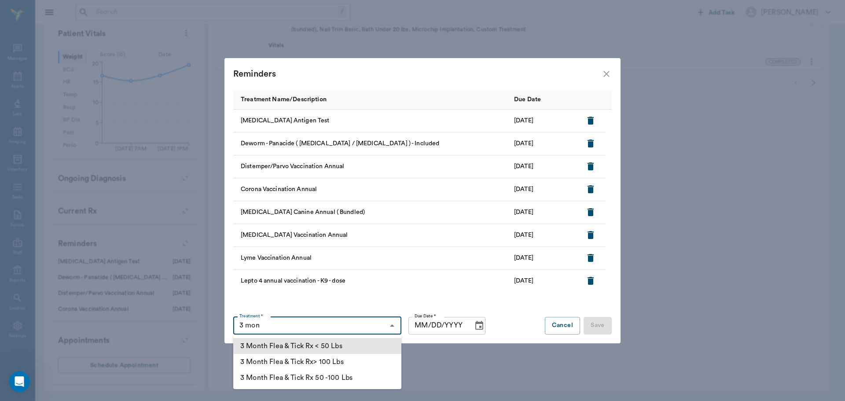
click at [315, 345] on li "3 Month Flea & Tick Rx < 50 Lbs" at bounding box center [317, 346] width 168 height 16
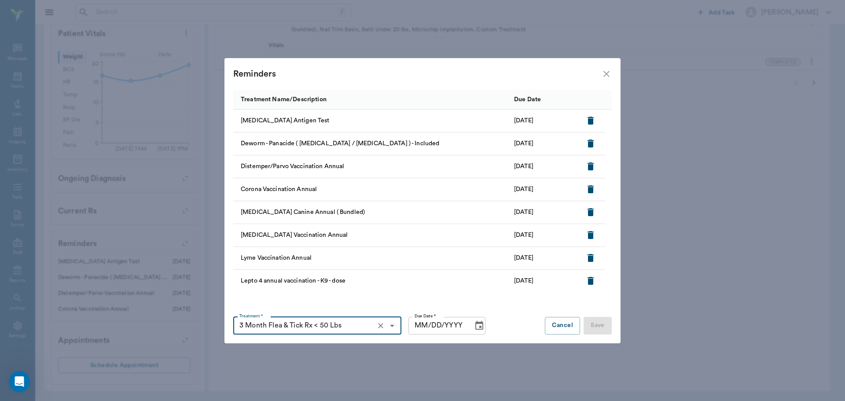
type input "3 Month Flea & Tick Rx < 50 Lbs"
click at [426, 322] on input "MM/DD/YYYY" at bounding box center [437, 326] width 58 height 18
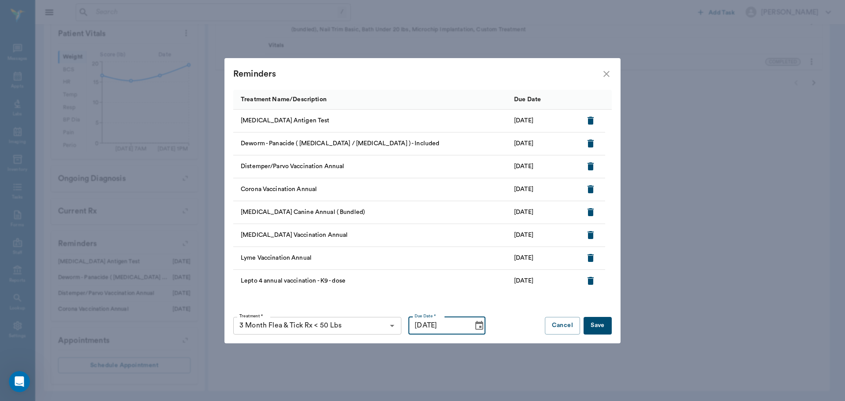
type input "[DATE]"
click at [589, 322] on button "Save" at bounding box center [597, 326] width 28 height 18
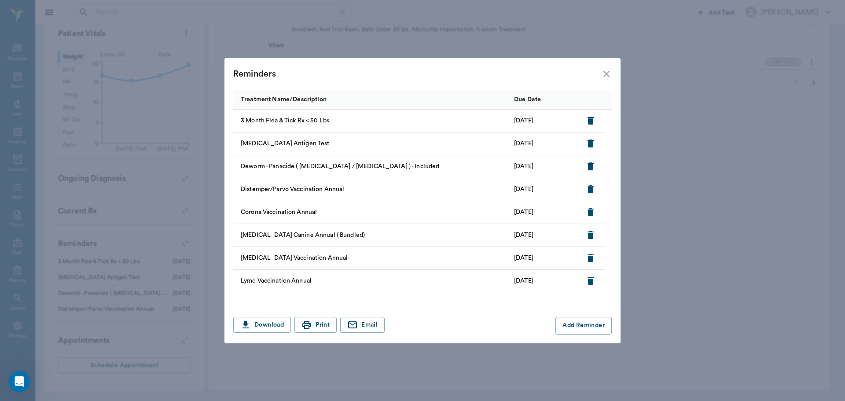
click at [609, 73] on icon "close" at bounding box center [606, 74] width 11 height 11
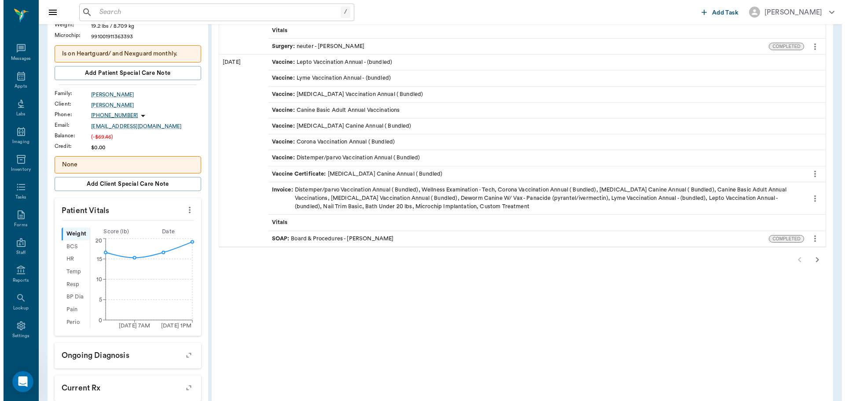
scroll to position [0, 0]
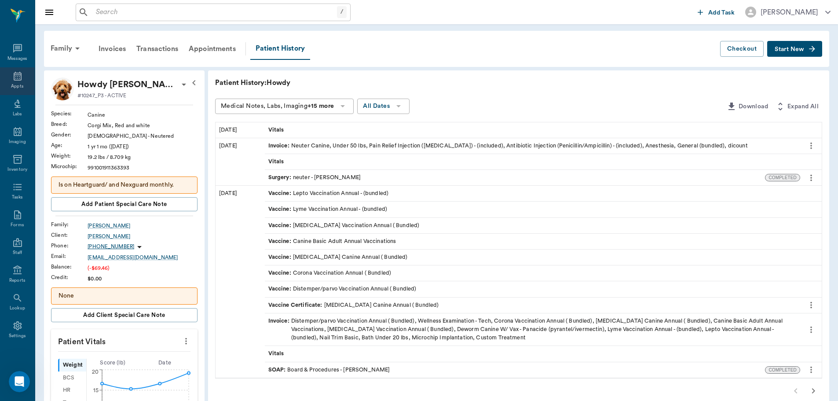
click at [26, 83] on div "Appts" at bounding box center [17, 81] width 35 height 28
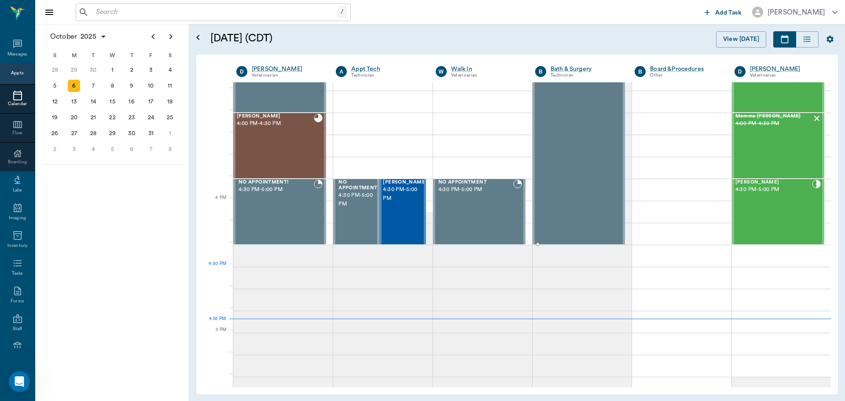
scroll to position [1056, 0]
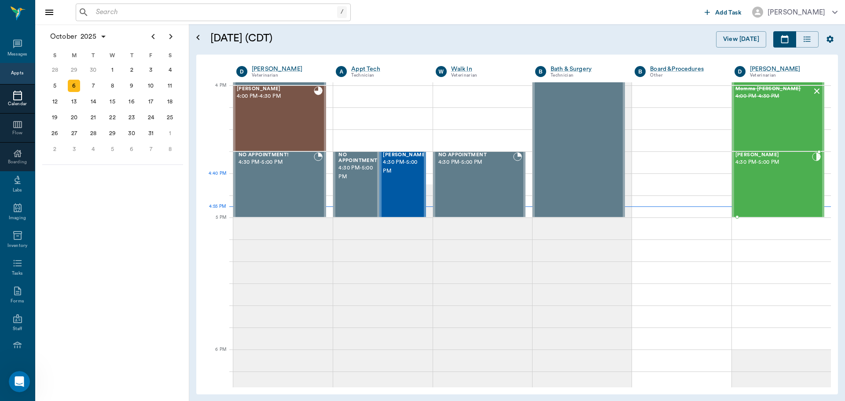
click at [770, 180] on div "[PERSON_NAME] 4:30 PM - 5:00 PM" at bounding box center [773, 184] width 77 height 64
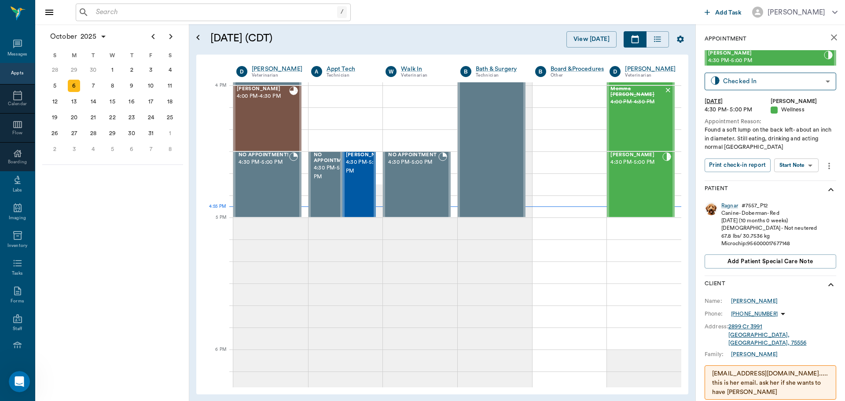
click at [800, 168] on body "/ ​ Add Task [PERSON_NAME] Nectar Messages Appts Calendar Flow Boarding Labs Im…" at bounding box center [422, 200] width 845 height 401
click at [801, 178] on button "Start SOAP" at bounding box center [786, 183] width 30 height 10
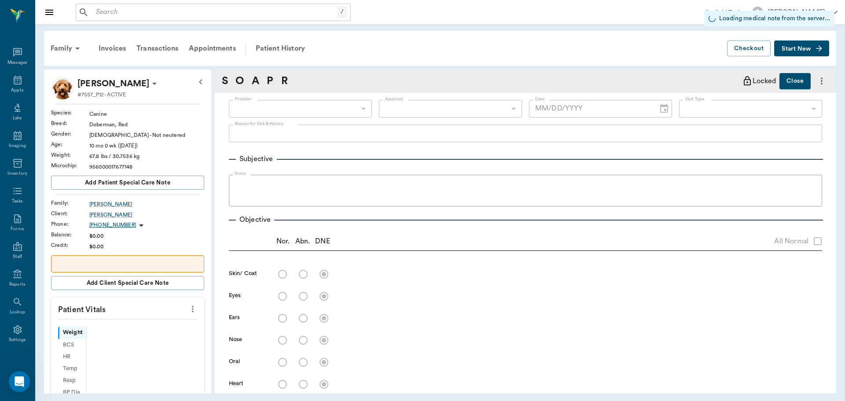
scroll to position [4, 0]
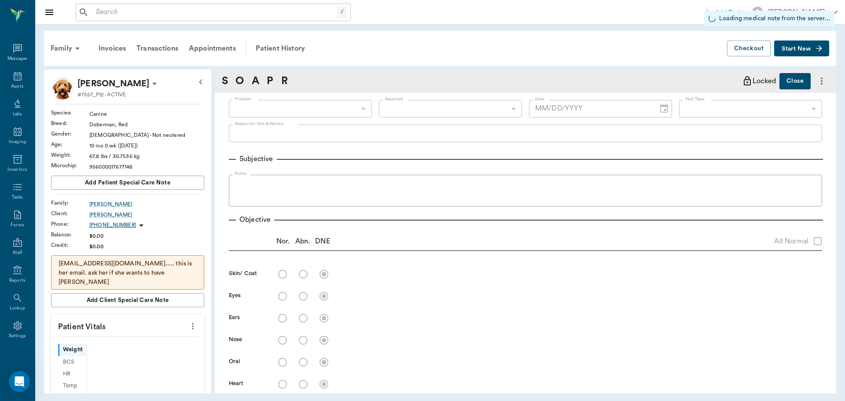
type input "670e8b52b987dc0b25a864ee"
type input "65d2be4f46e3a538d89b8c14"
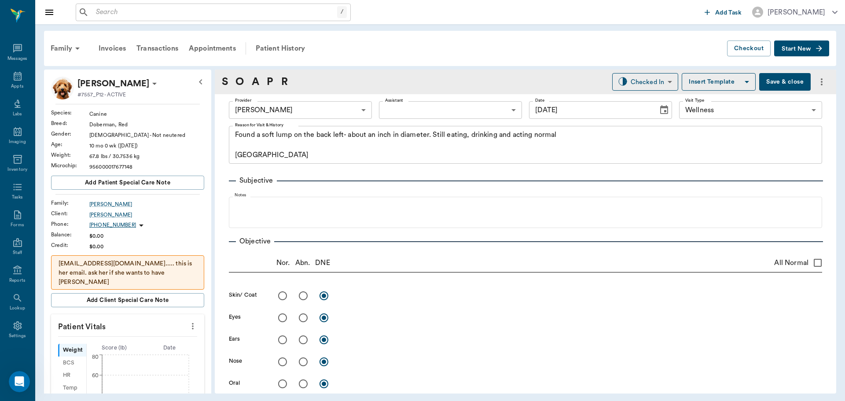
type input "[DATE]"
type textarea "Found a soft lump on the back left- about an inch in diameter. Still eating, dr…"
click at [471, 105] on body "/ ​ Add Task [PERSON_NAME] Nectar Messages Appts Labs Imaging Inventory Tasks F…" at bounding box center [422, 200] width 845 height 401
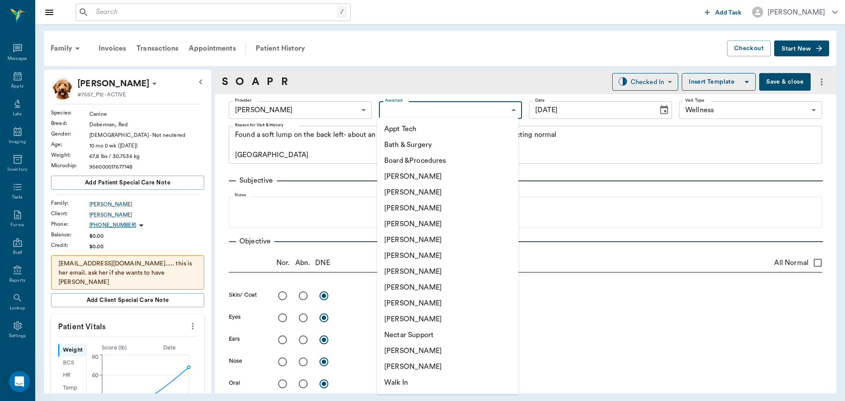
click at [466, 207] on li "[PERSON_NAME]" at bounding box center [447, 208] width 141 height 16
type input "642ef10e332a41444de2bad1"
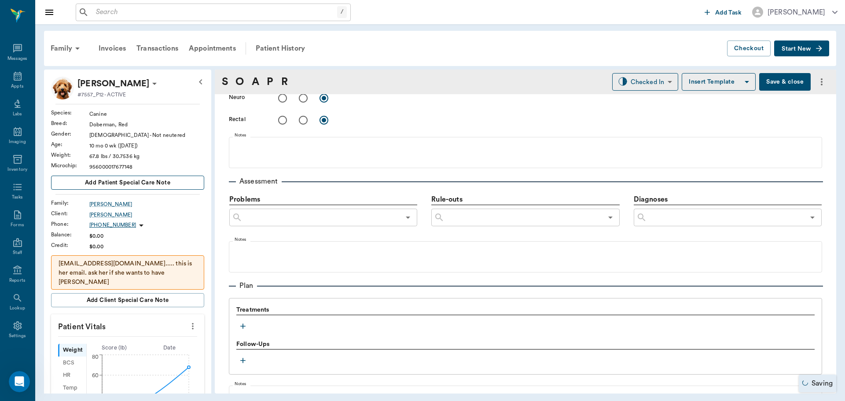
scroll to position [545, 0]
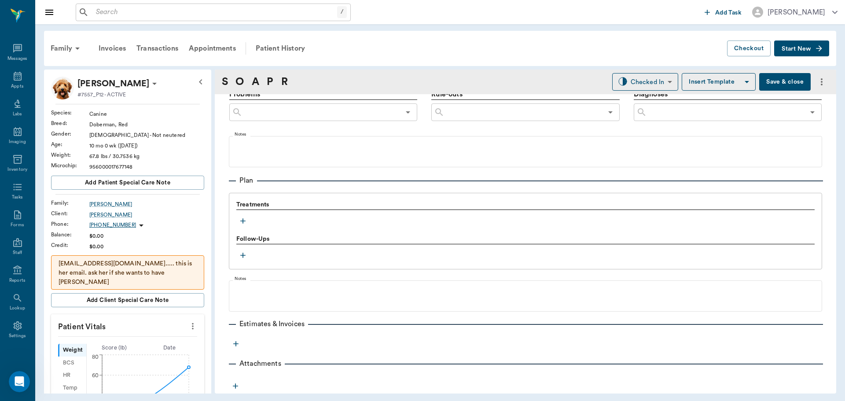
click at [238, 220] on icon "button" at bounding box center [242, 220] width 9 height 9
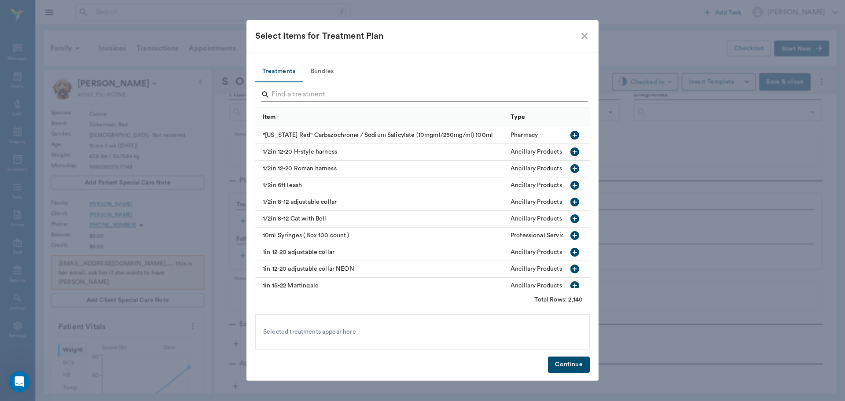
click at [338, 93] on input "Search" at bounding box center [422, 95] width 303 height 14
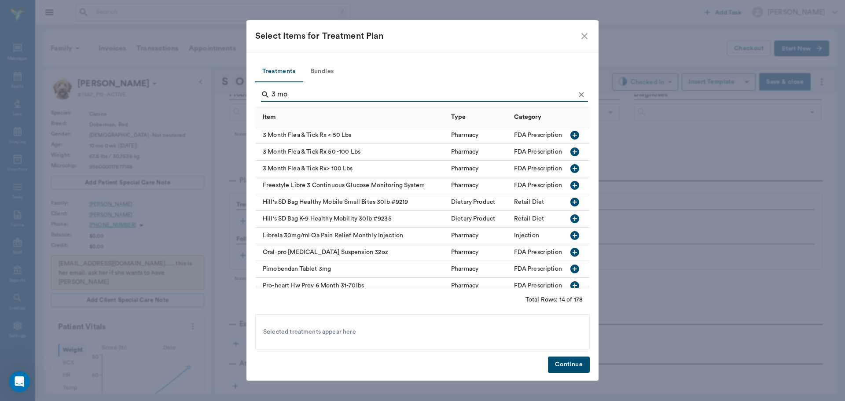
type input "3 mo"
click at [568, 146] on button "button" at bounding box center [574, 151] width 15 height 15
click at [577, 361] on button "Continue" at bounding box center [569, 364] width 42 height 16
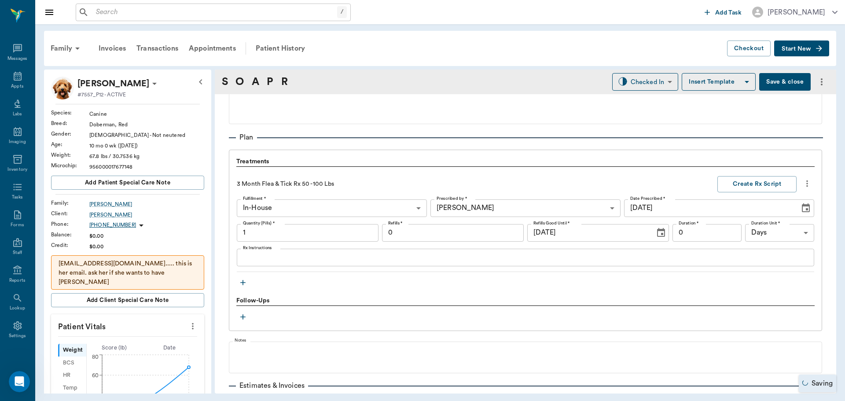
type input "1.00"
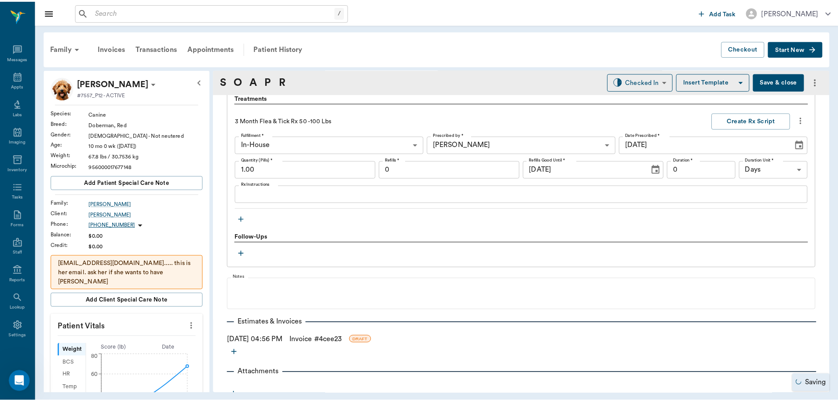
scroll to position [660, 0]
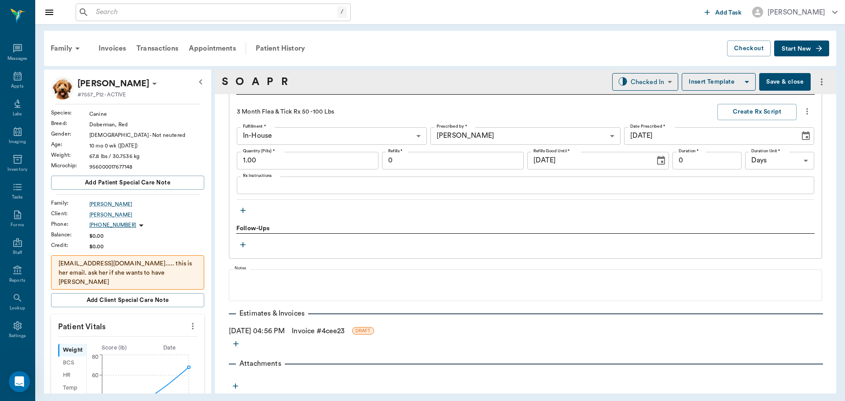
click at [779, 81] on button "Save & close" at bounding box center [784, 82] width 51 height 18
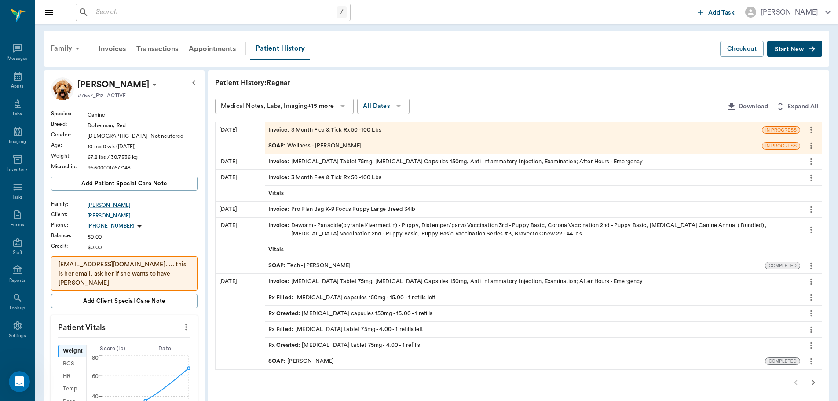
click at [80, 49] on icon at bounding box center [77, 48] width 11 height 11
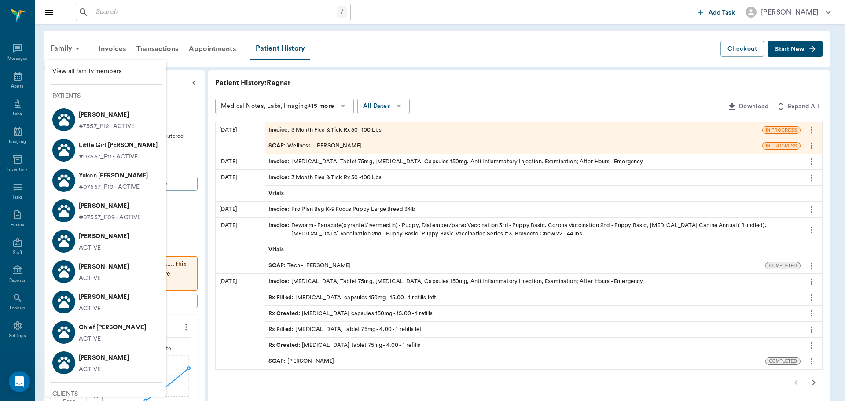
click at [398, 77] on div at bounding box center [422, 200] width 845 height 401
